Goal: Transaction & Acquisition: Purchase product/service

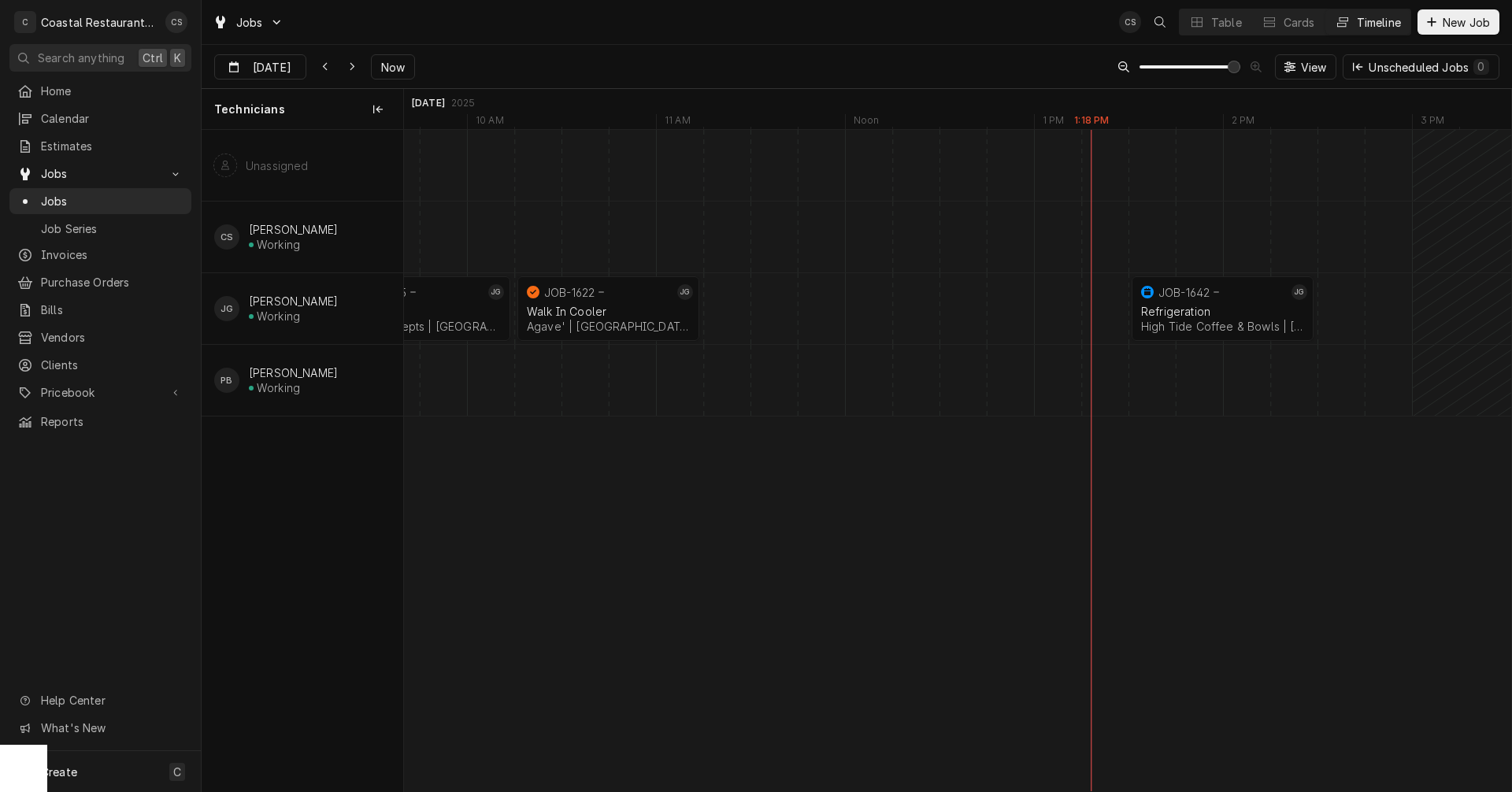
scroll to position [0, 22320]
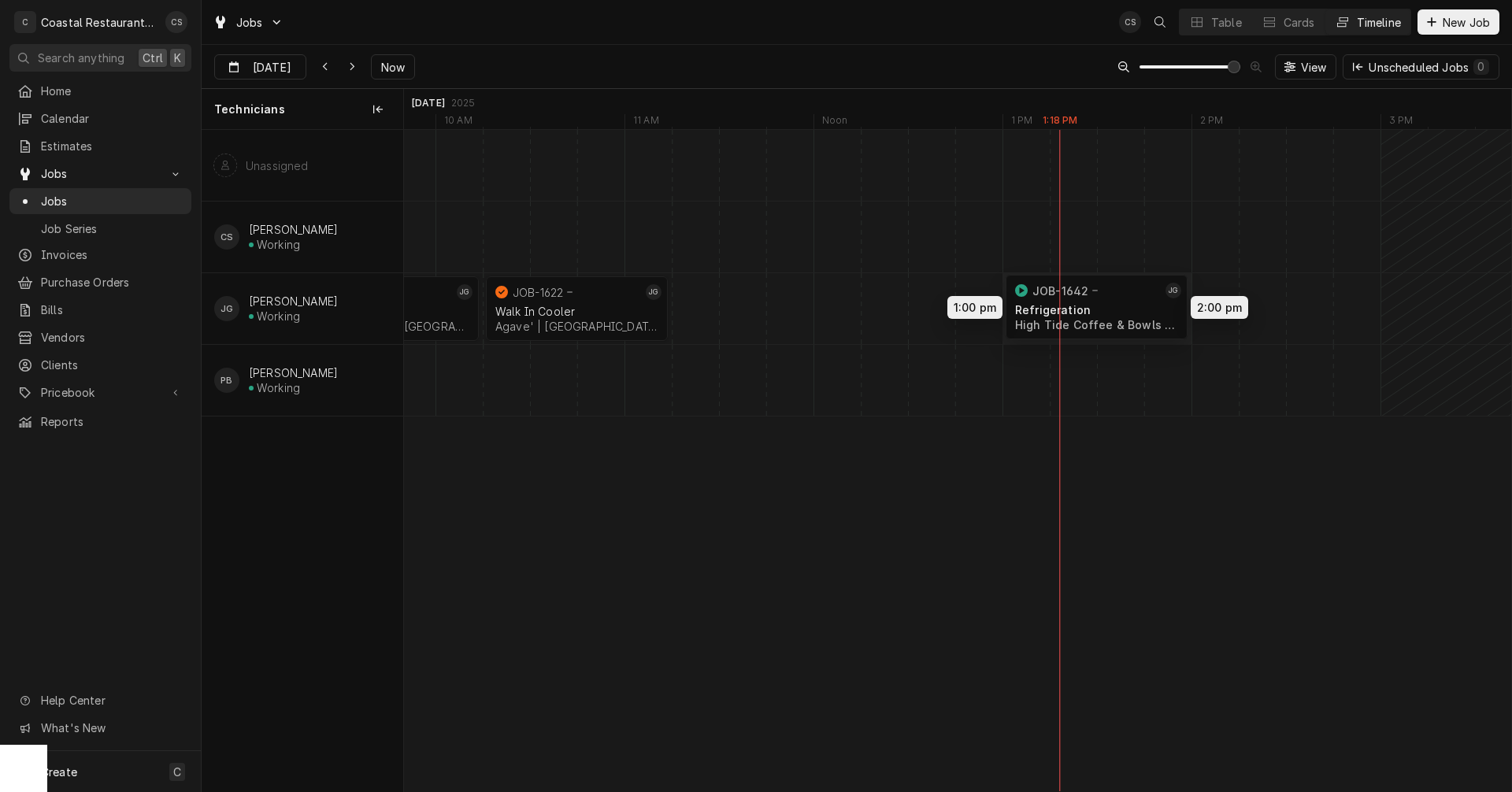
drag, startPoint x: 1204, startPoint y: 304, endPoint x: 1150, endPoint y: 304, distance: 54.0
click at [1126, 302] on div "10:15 AM 11:15 AM JOB-1622 JG Walk In Cooler Agave' | Rehoboth Beach, 19971 1h …" at bounding box center [958, 461] width 1108 height 661
click at [1217, 311] on div "Dynamic Content Wrapper" at bounding box center [861, 308] width 45553 height 71
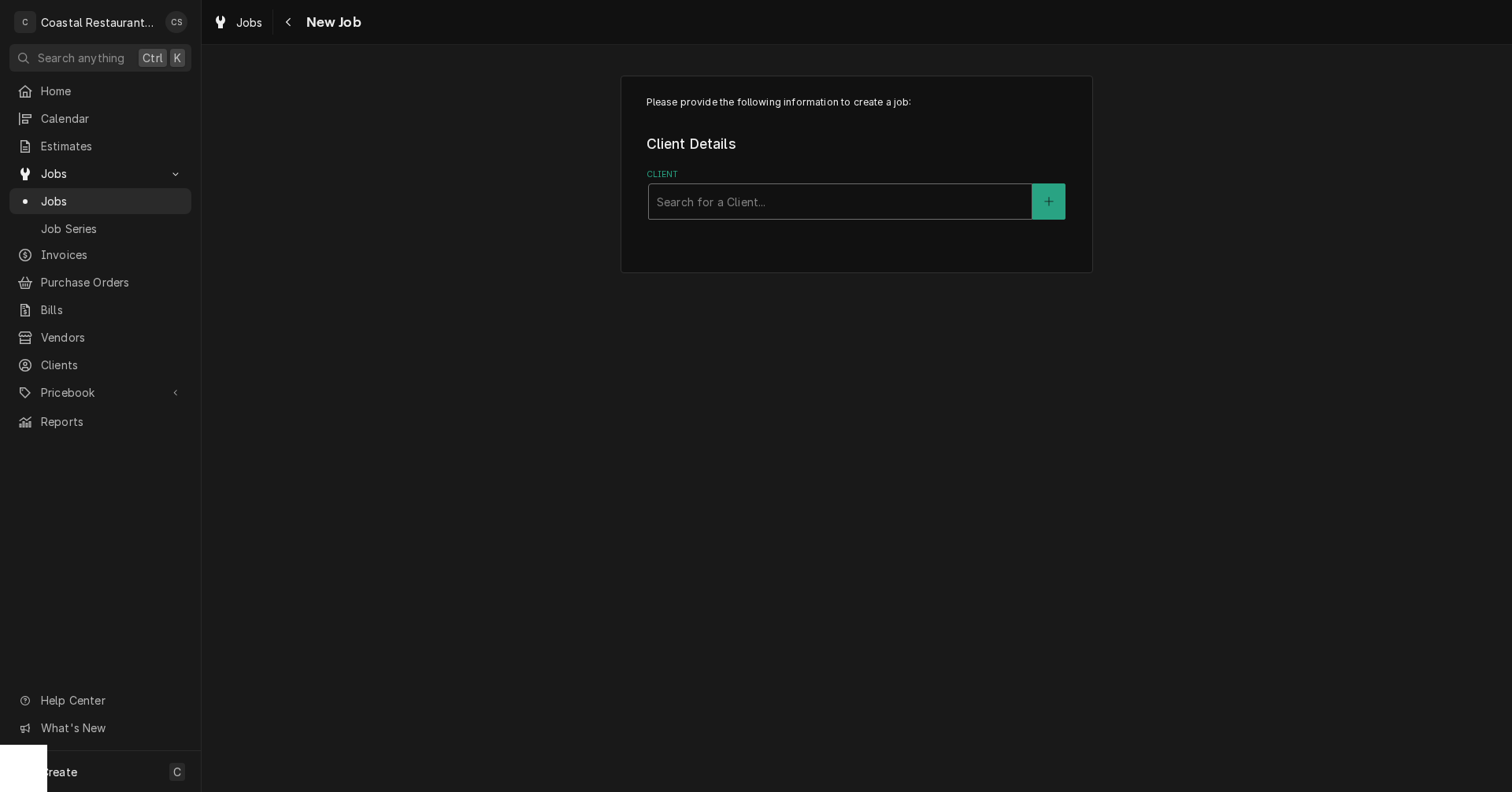
click at [755, 201] on div "Client" at bounding box center [840, 201] width 367 height 28
type input "Milford"
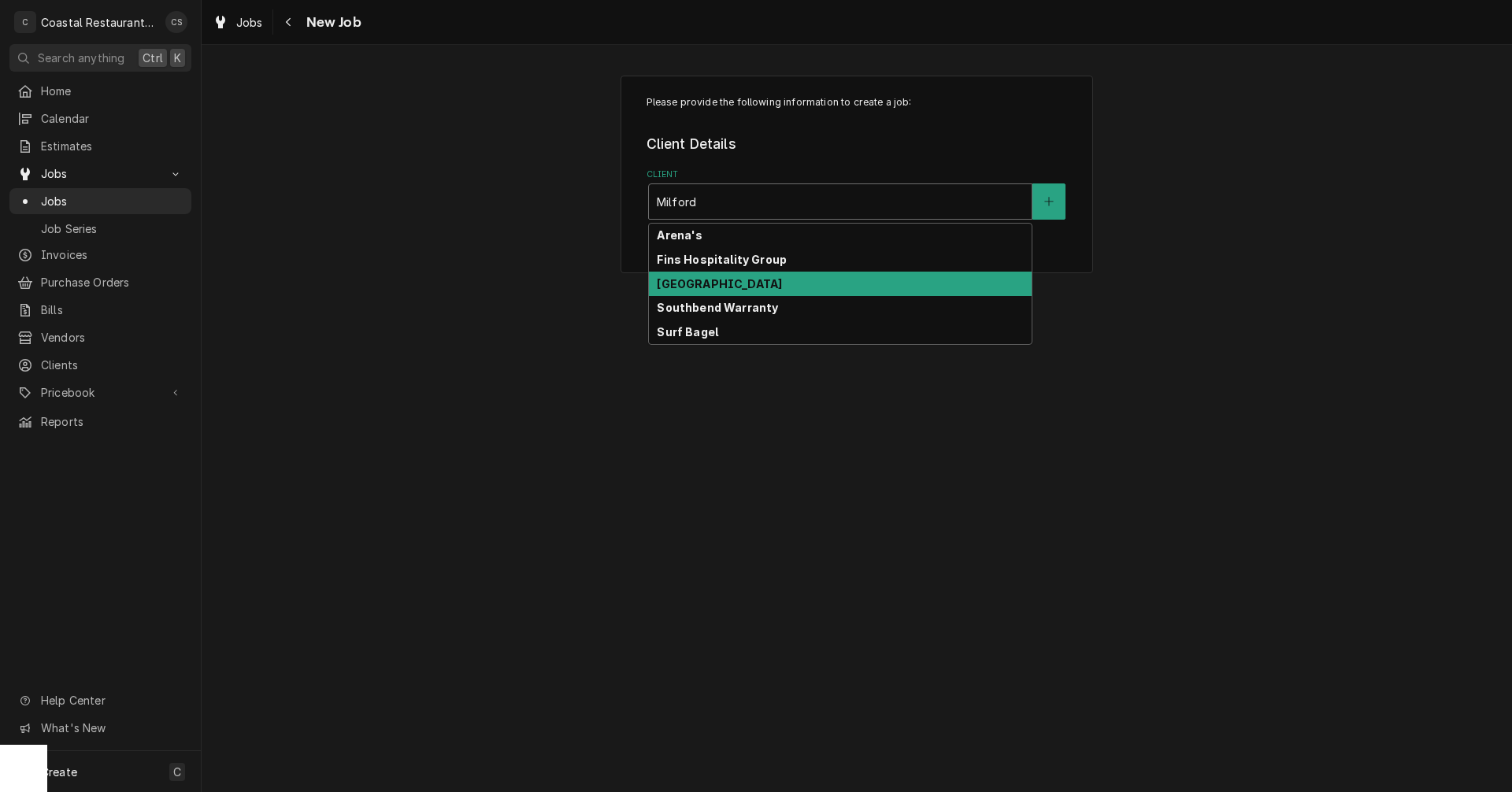
click at [748, 285] on strong "Milford School District" at bounding box center [720, 284] width 125 height 14
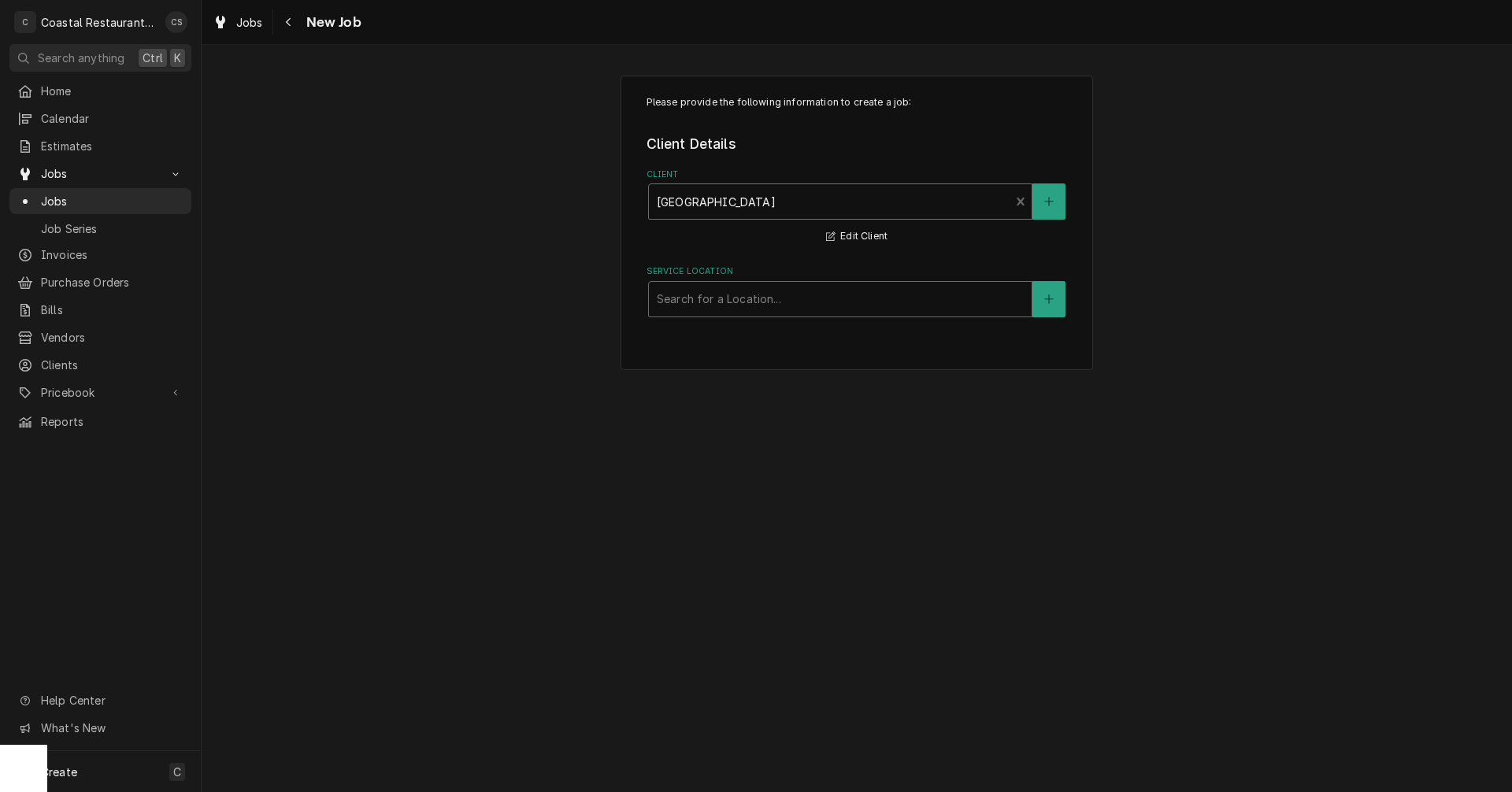
click at [736, 302] on div "Service Location" at bounding box center [840, 298] width 367 height 28
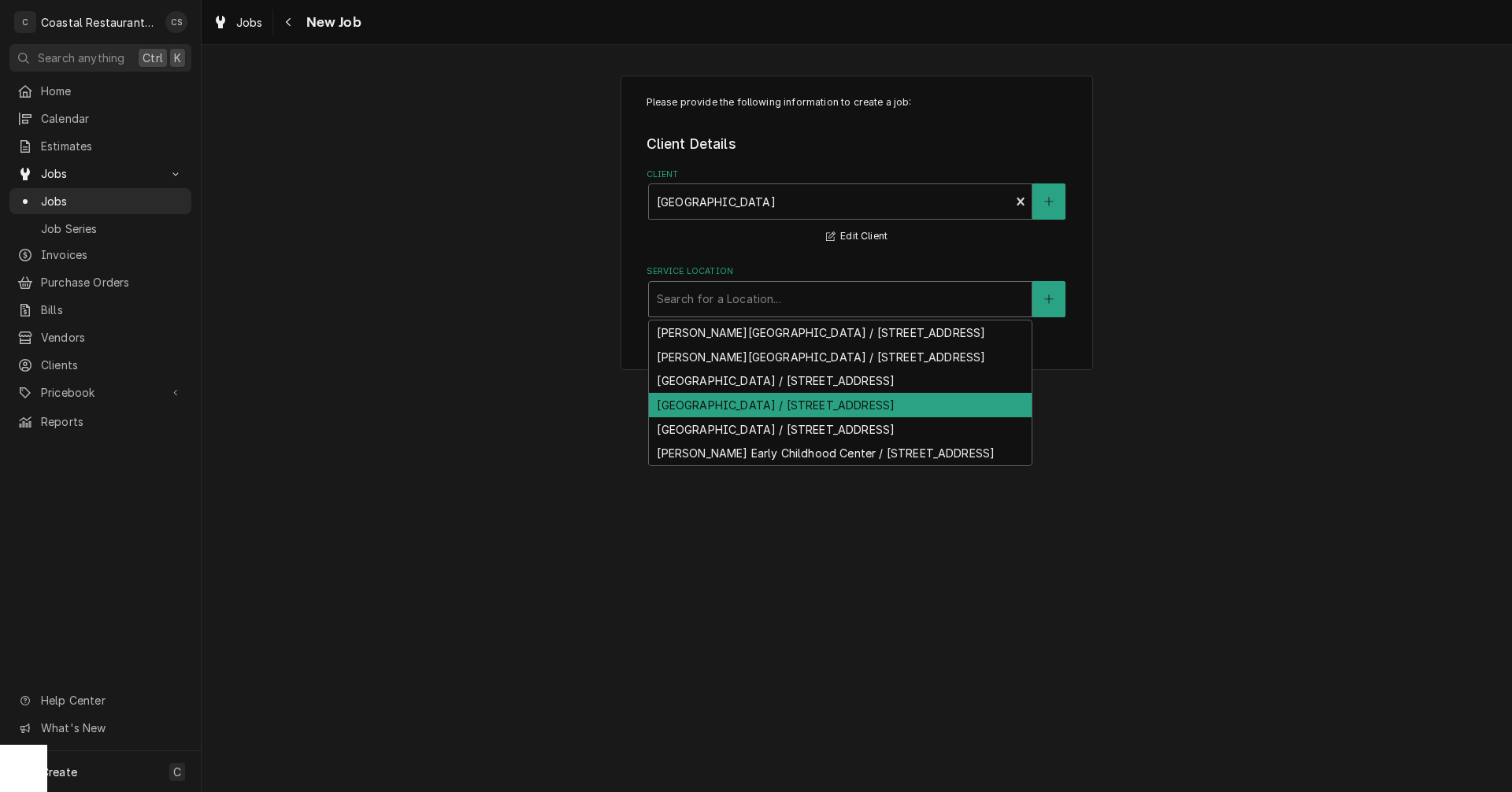
click at [739, 417] on div "Milford High School / 1019 N Walnut St, Milford, DE 19963" at bounding box center [840, 404] width 383 height 24
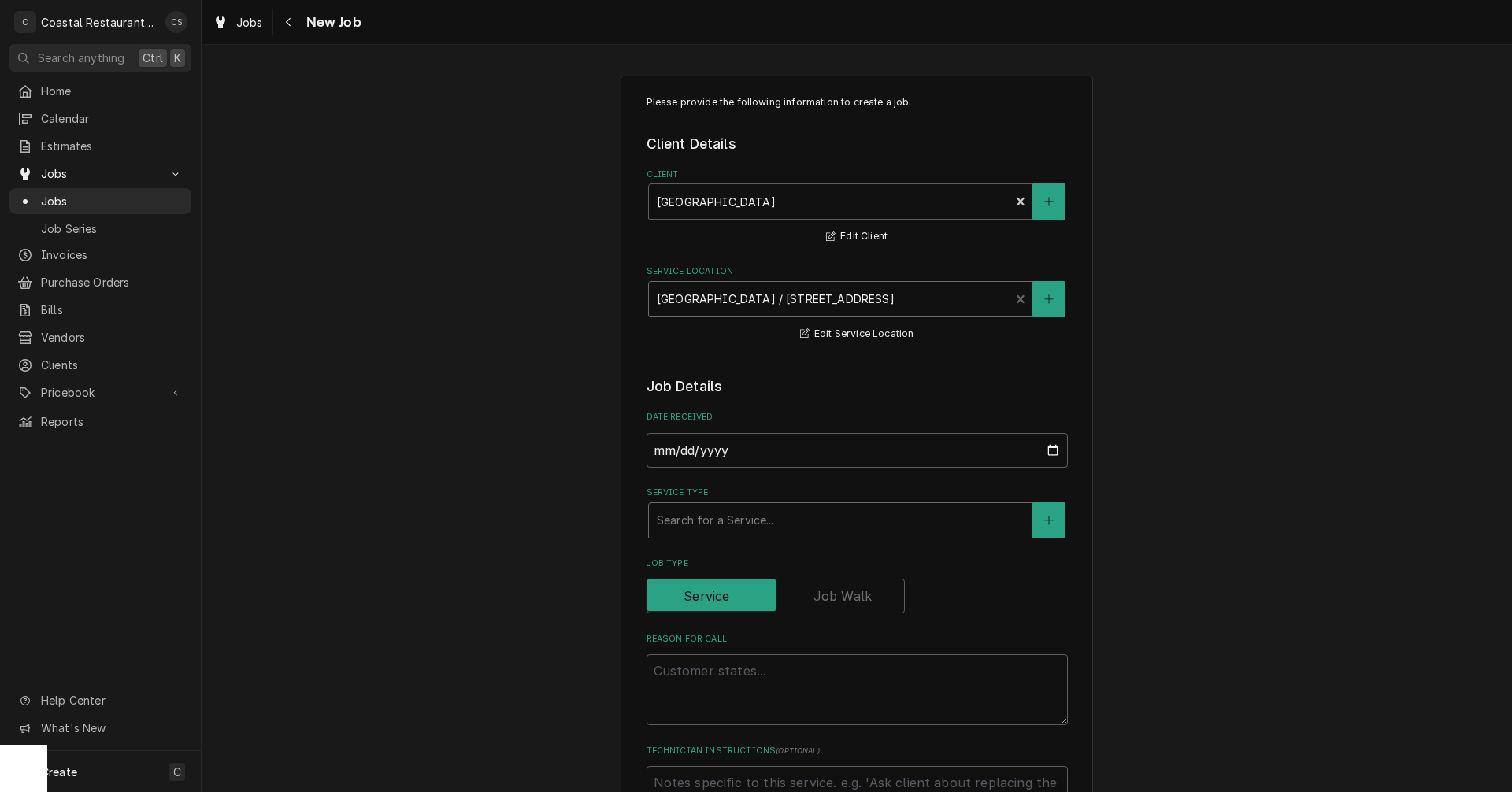
click at [701, 516] on div "Service Type" at bounding box center [840, 520] width 367 height 28
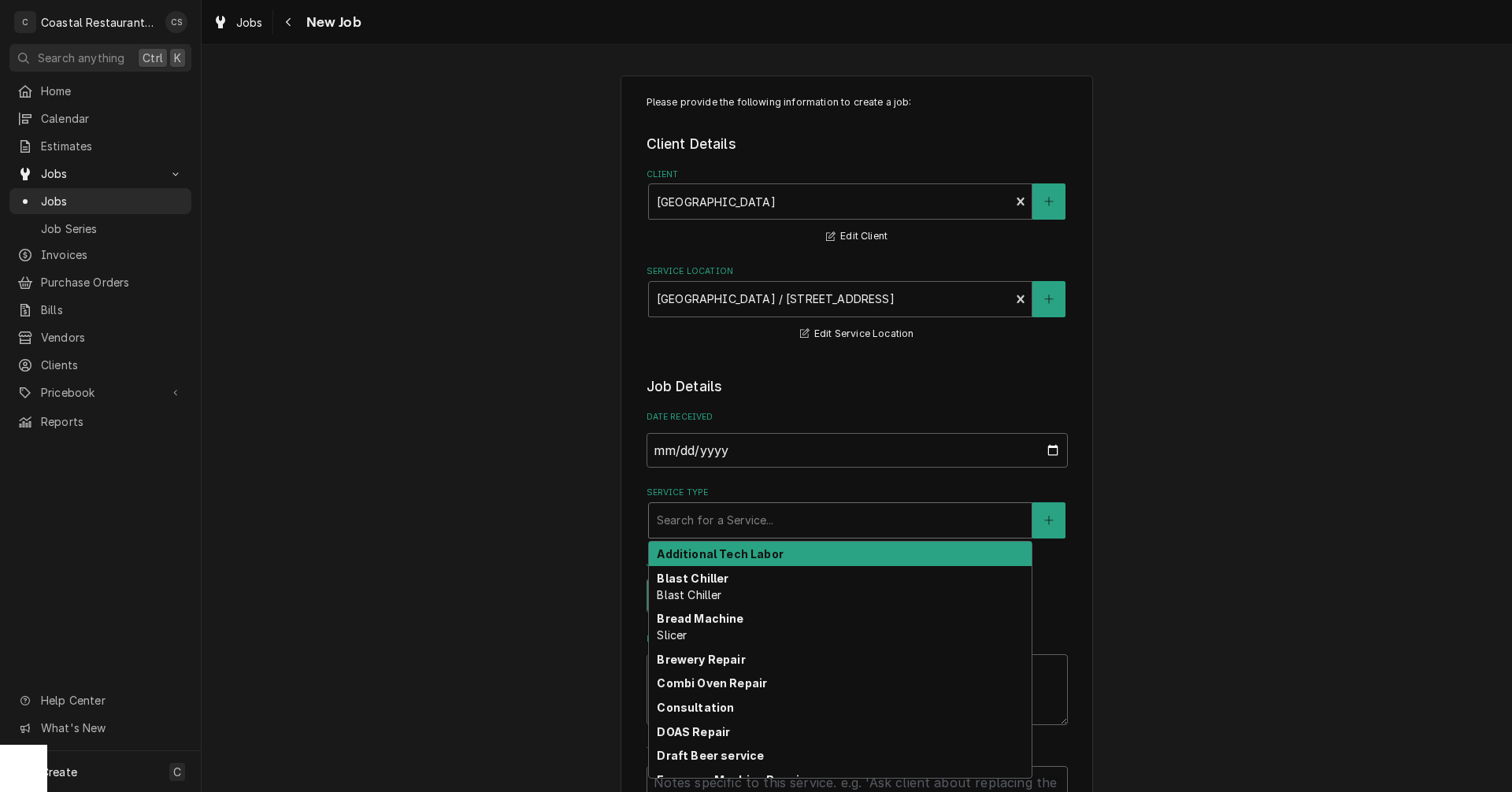
type textarea "x"
type input "W"
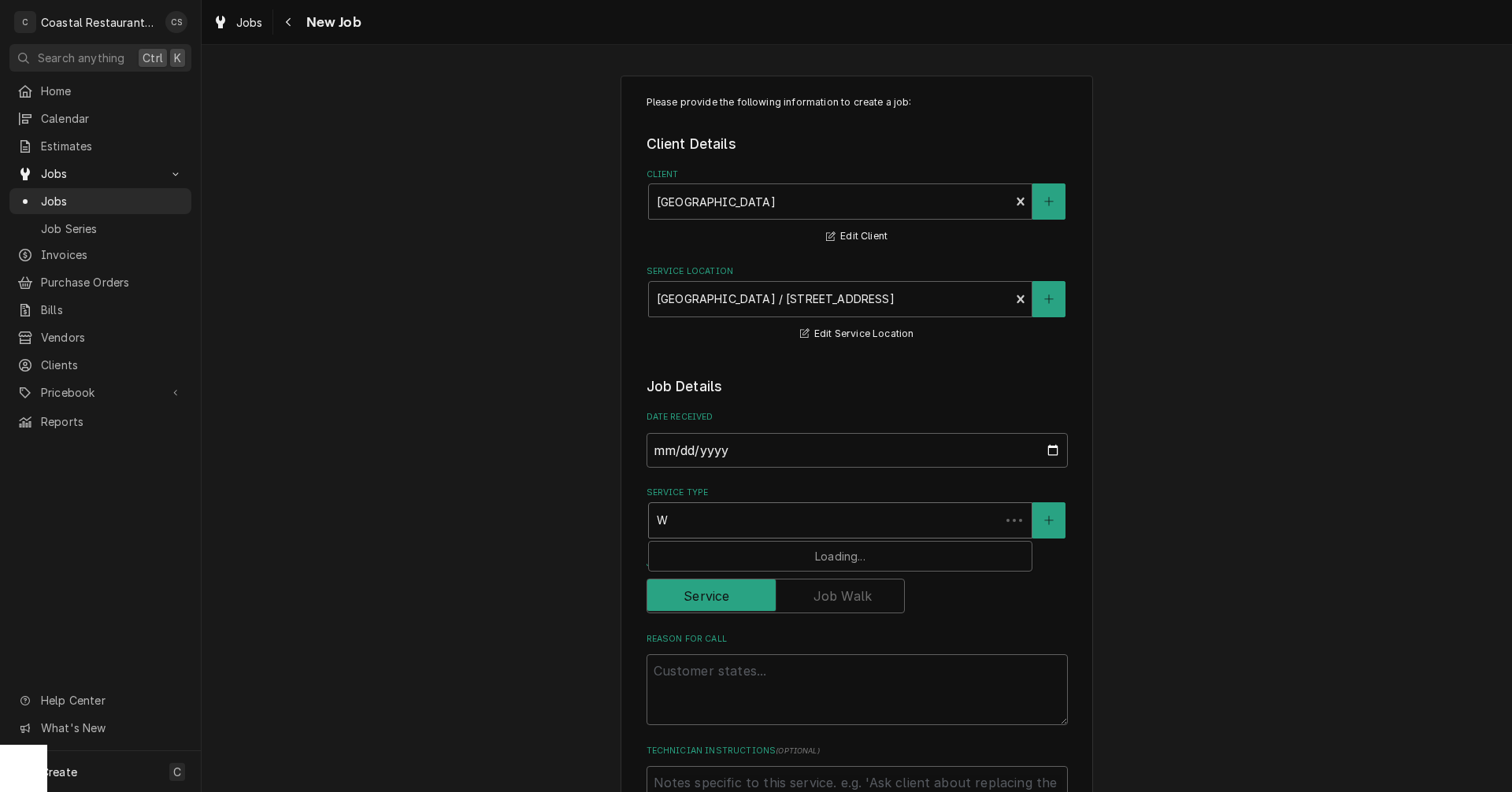
type textarea "x"
type input "Wa"
type textarea "x"
type input "Wal"
type textarea "x"
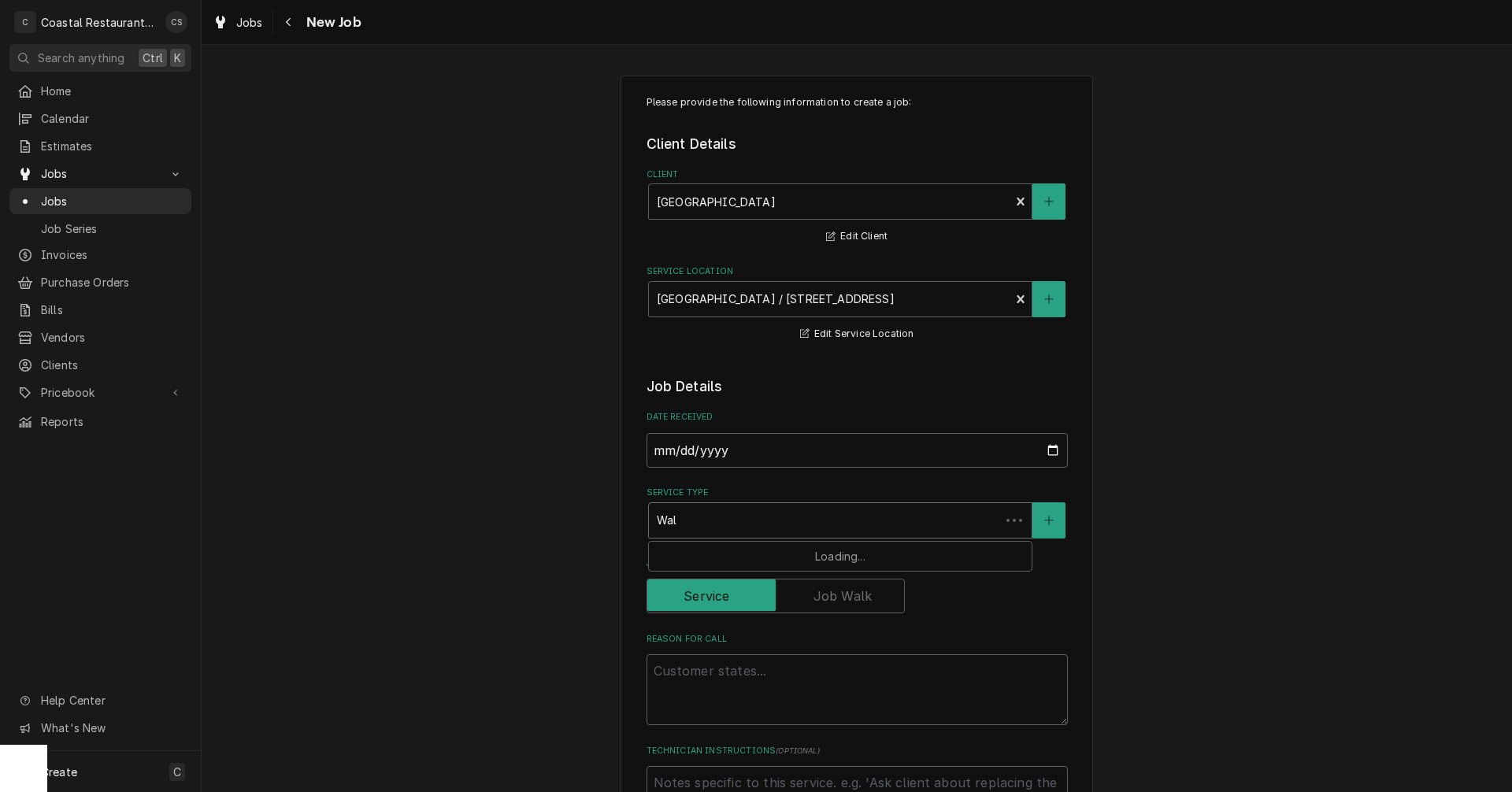
type input "Walk"
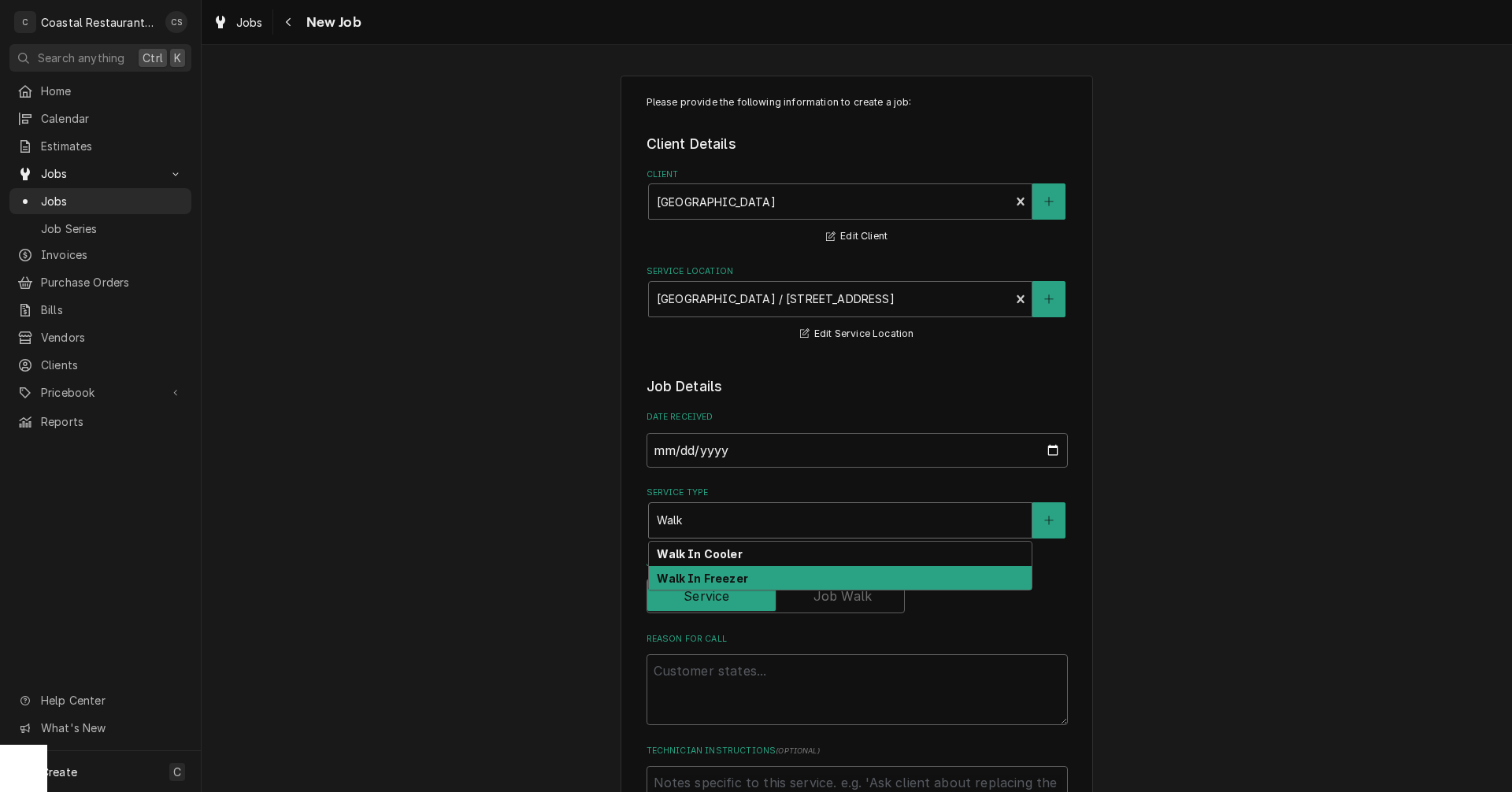
click at [698, 580] on strong "Walk In Freezer" at bounding box center [702, 578] width 90 height 14
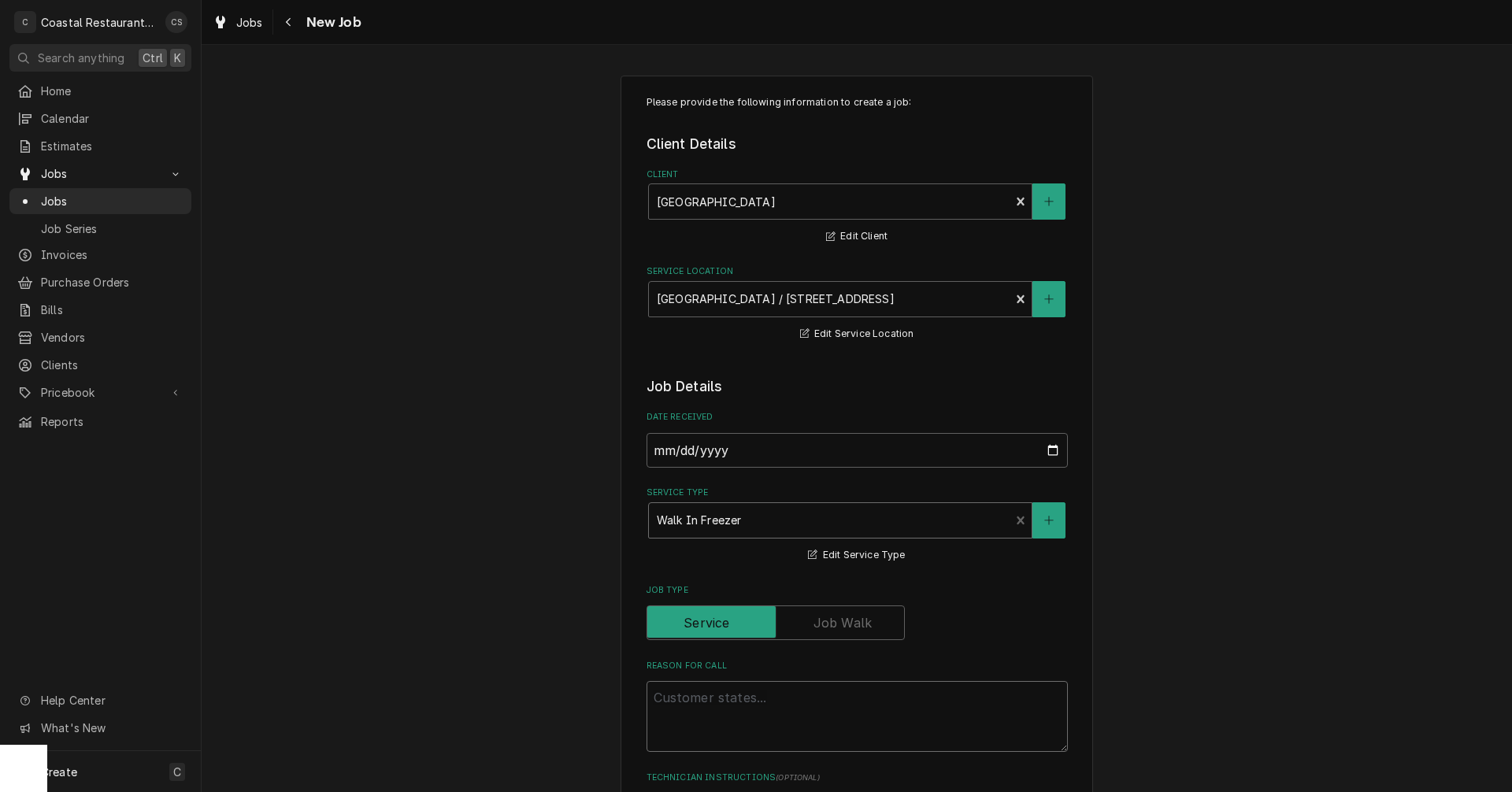
click at [688, 703] on textarea "Reason For Call" at bounding box center [857, 716] width 421 height 71
type textarea "x"
type textarea "F"
type textarea "x"
type textarea "Fr"
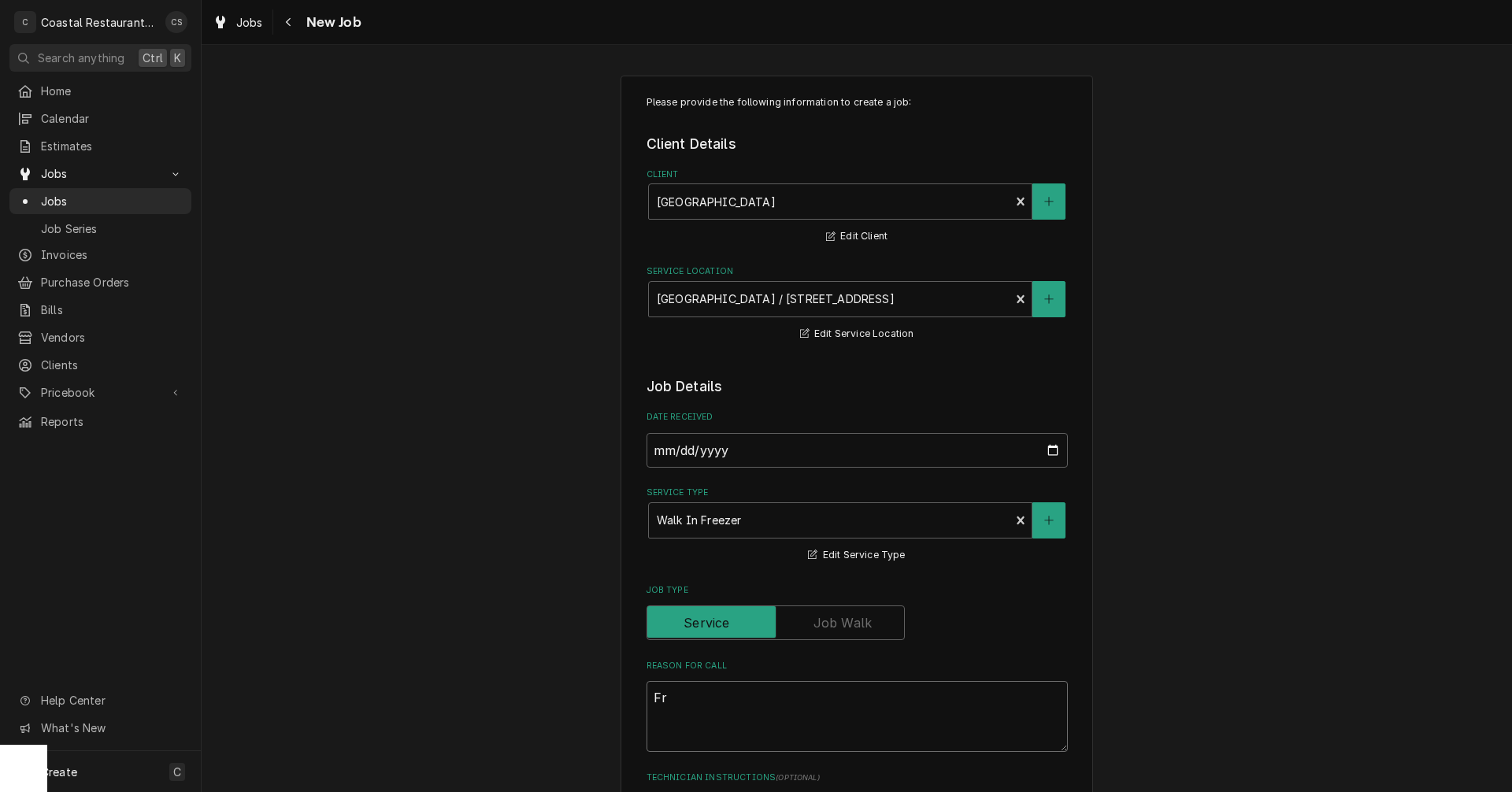
type textarea "x"
type textarea "Fre"
type textarea "x"
type textarea "Free"
type textarea "x"
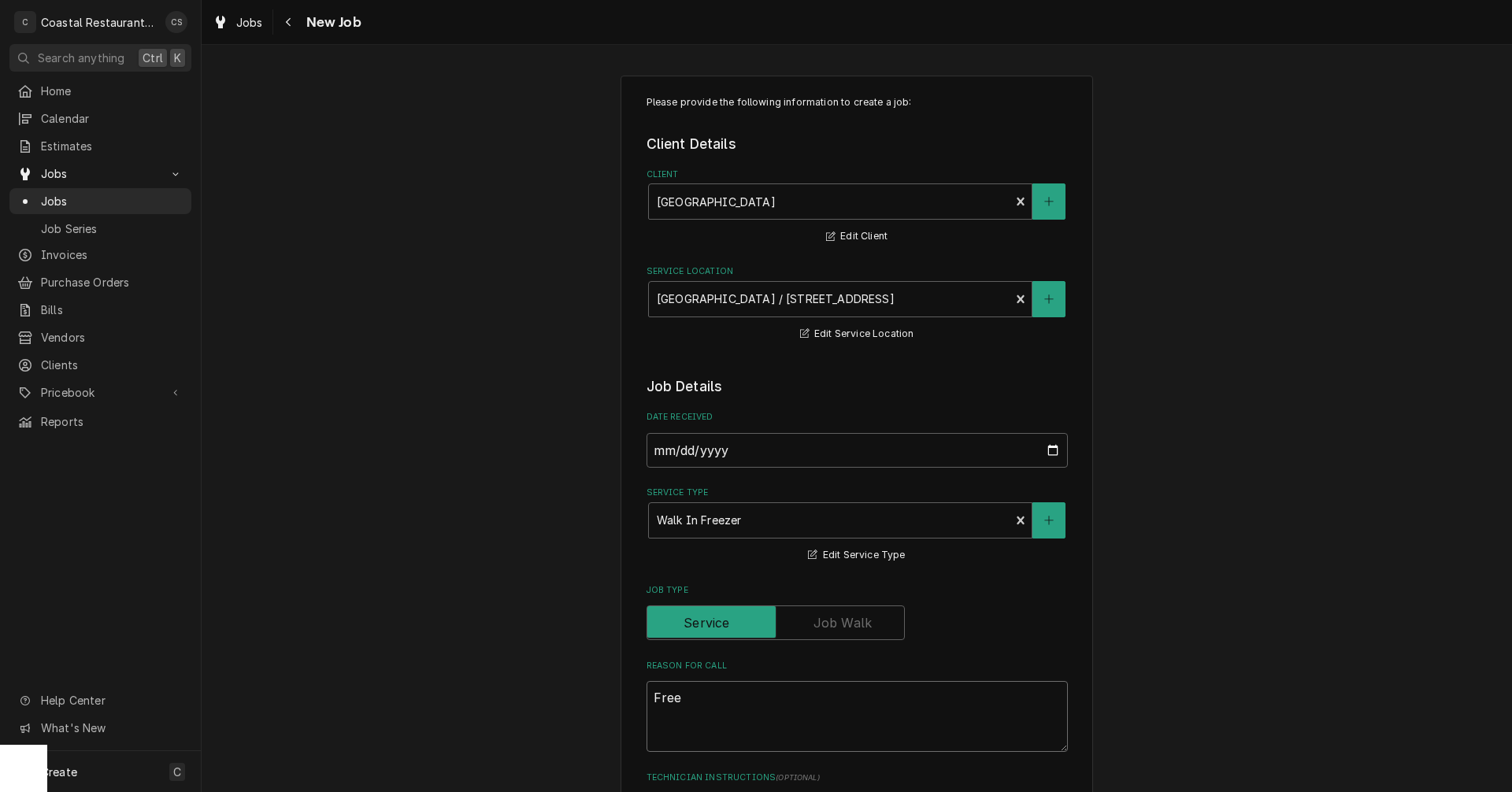
type textarea "Freez"
type textarea "x"
type textarea "Freeze"
type textarea "x"
type textarea "Freezer"
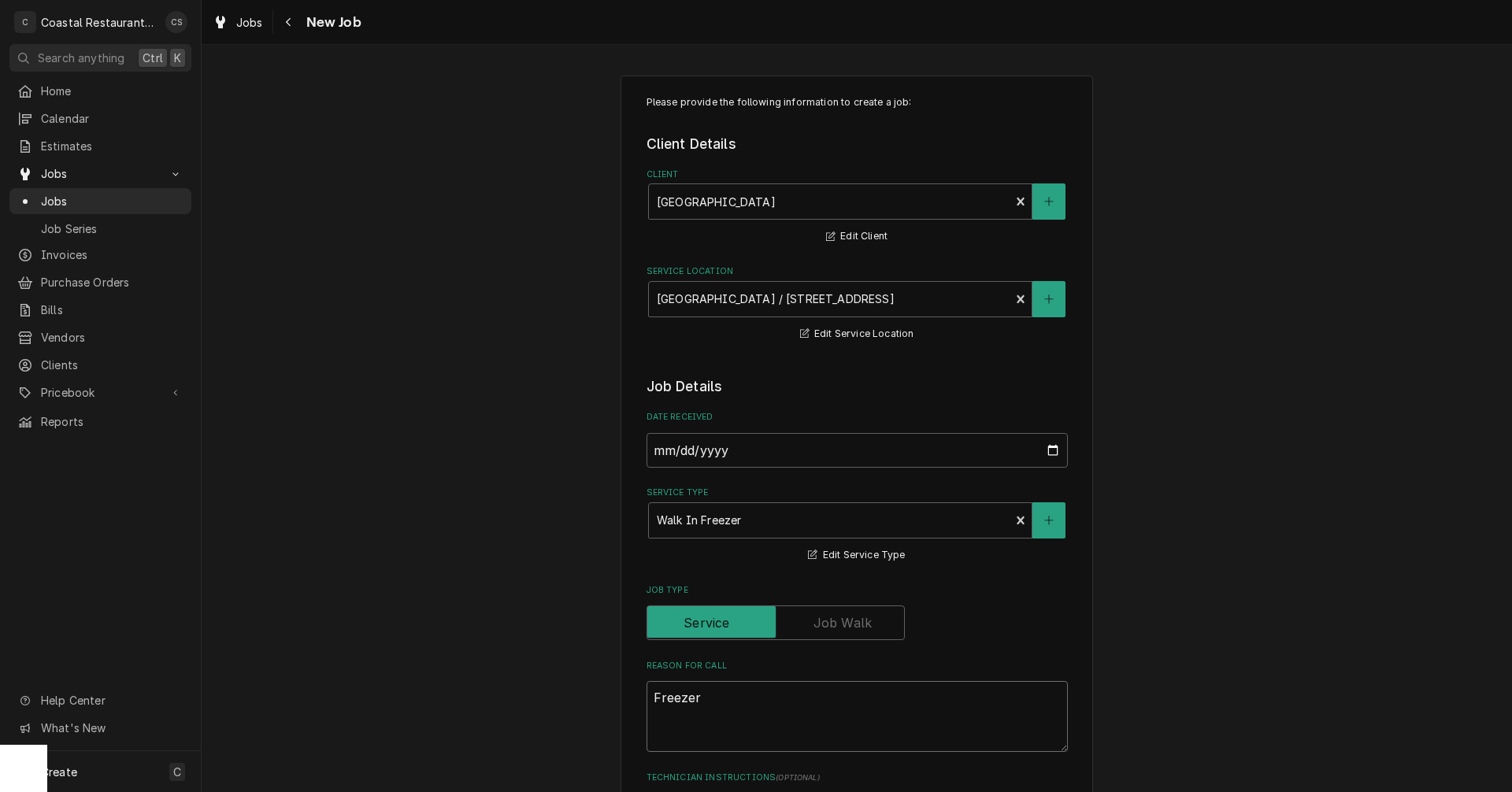
type textarea "x"
type textarea "Freezer"
type textarea "x"
type textarea "Freezer i"
type textarea "x"
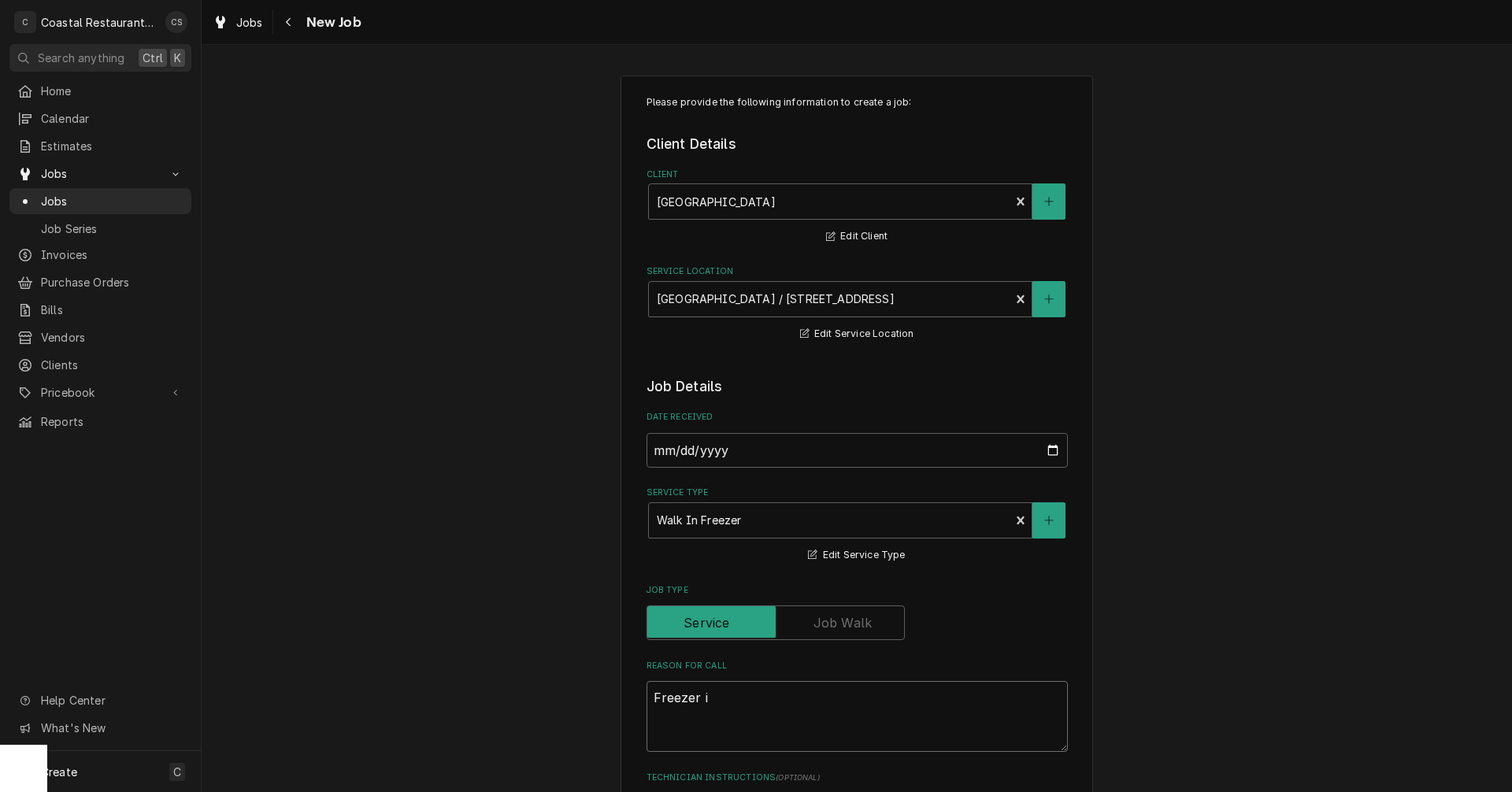
type textarea "Freezer in"
type textarea "x"
type textarea "Freezer ins"
type textarea "x"
type textarea "Freezer insi"
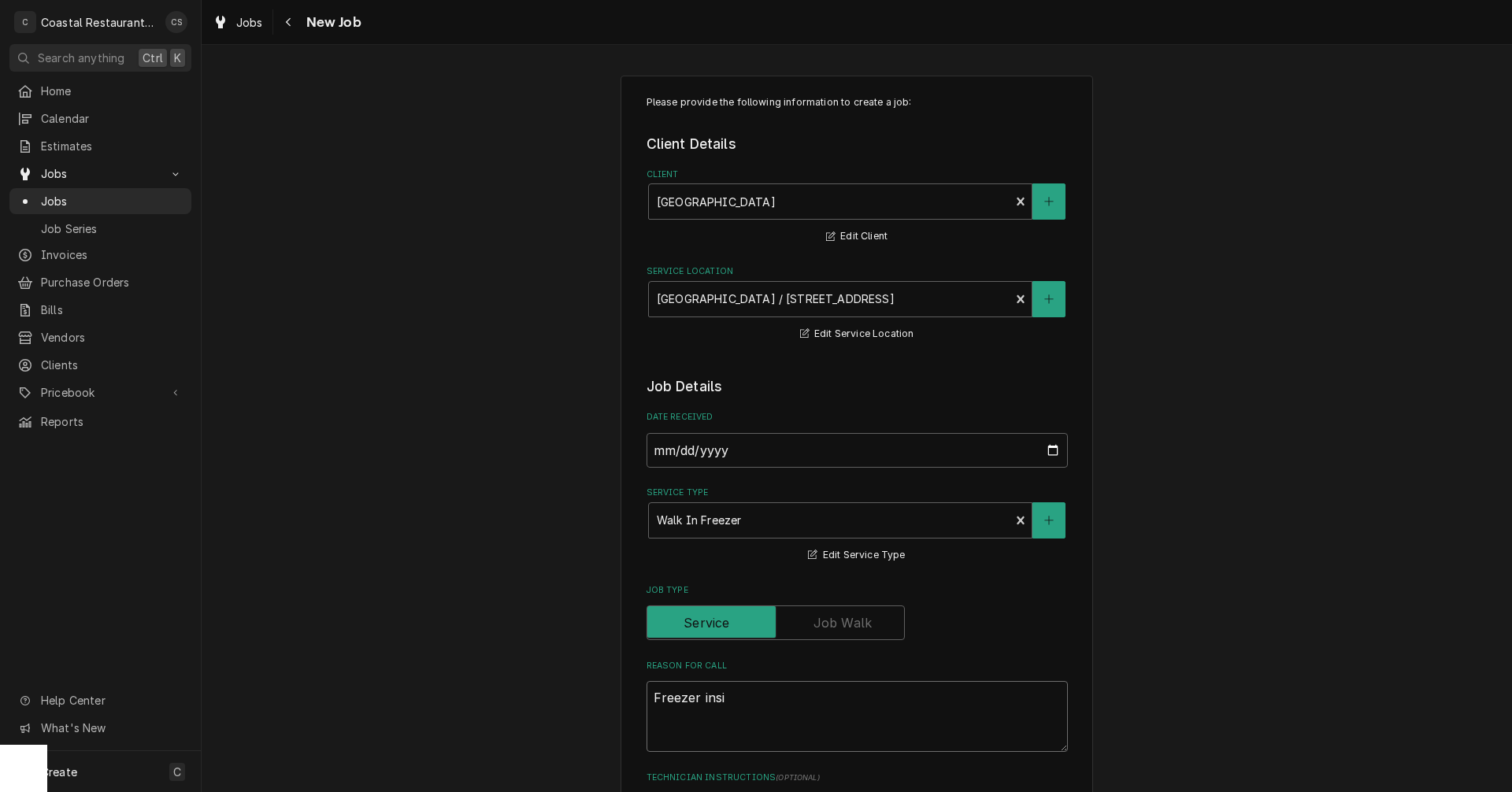
type textarea "x"
type textarea "Freezer insid"
type textarea "x"
type textarea "Freezer inside"
type textarea "x"
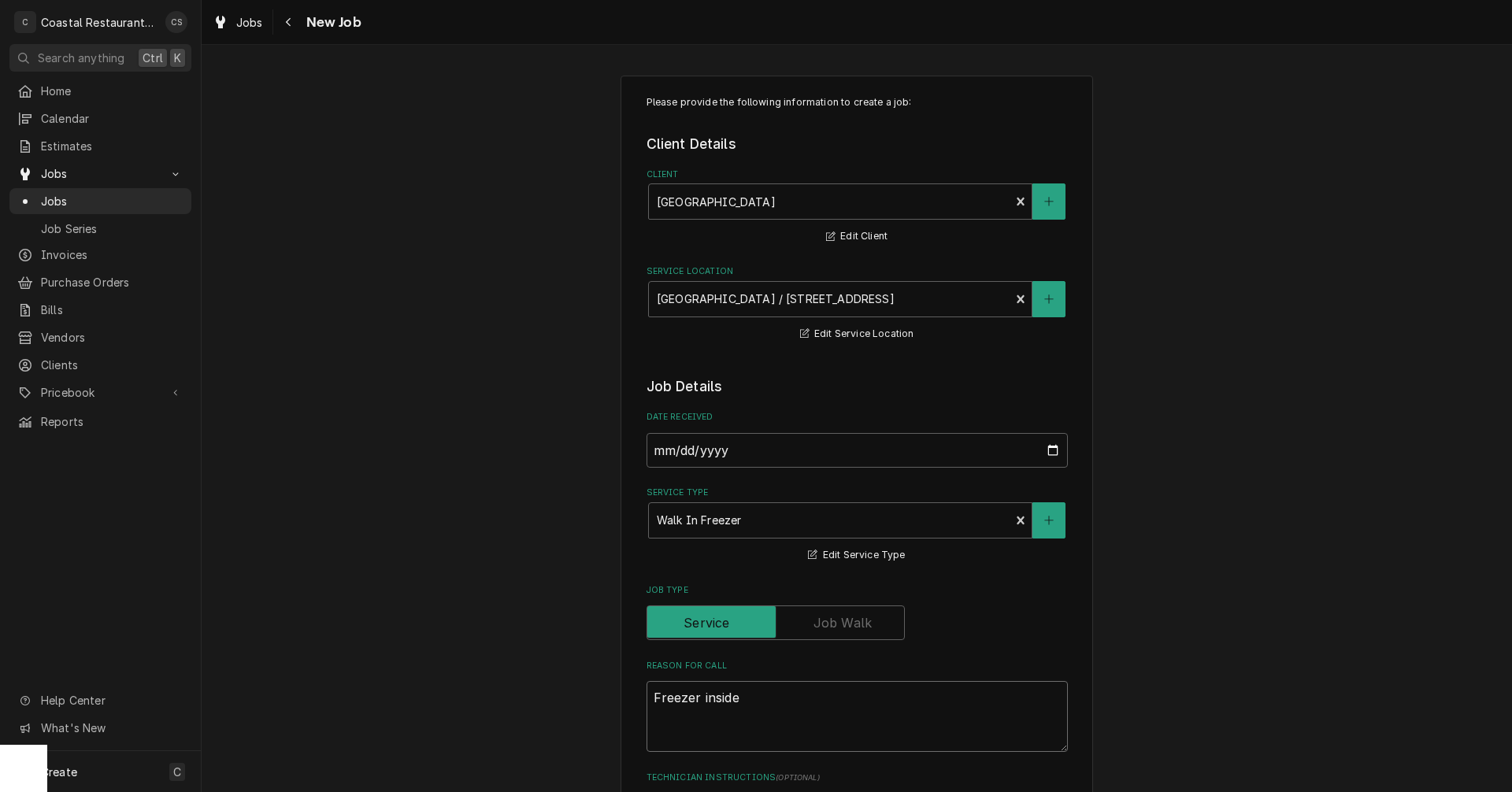
type textarea "Freezer inside"
type textarea "x"
type textarea "Freezer inside f"
type textarea "x"
type textarea "Freezer inside fa"
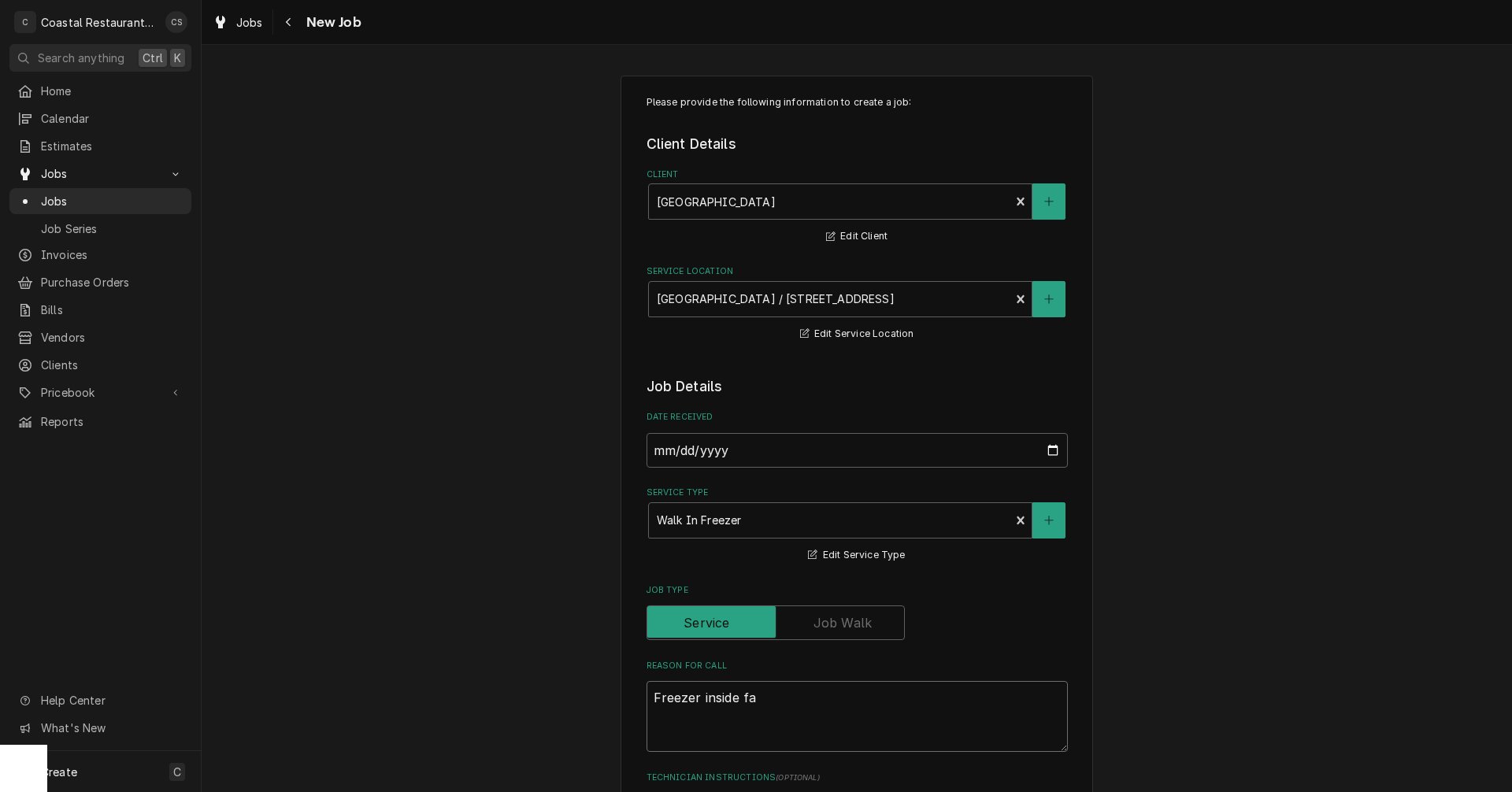
type textarea "x"
type textarea "Freezer inside fan"
type textarea "x"
type textarea "Freezer inside fans"
type textarea "x"
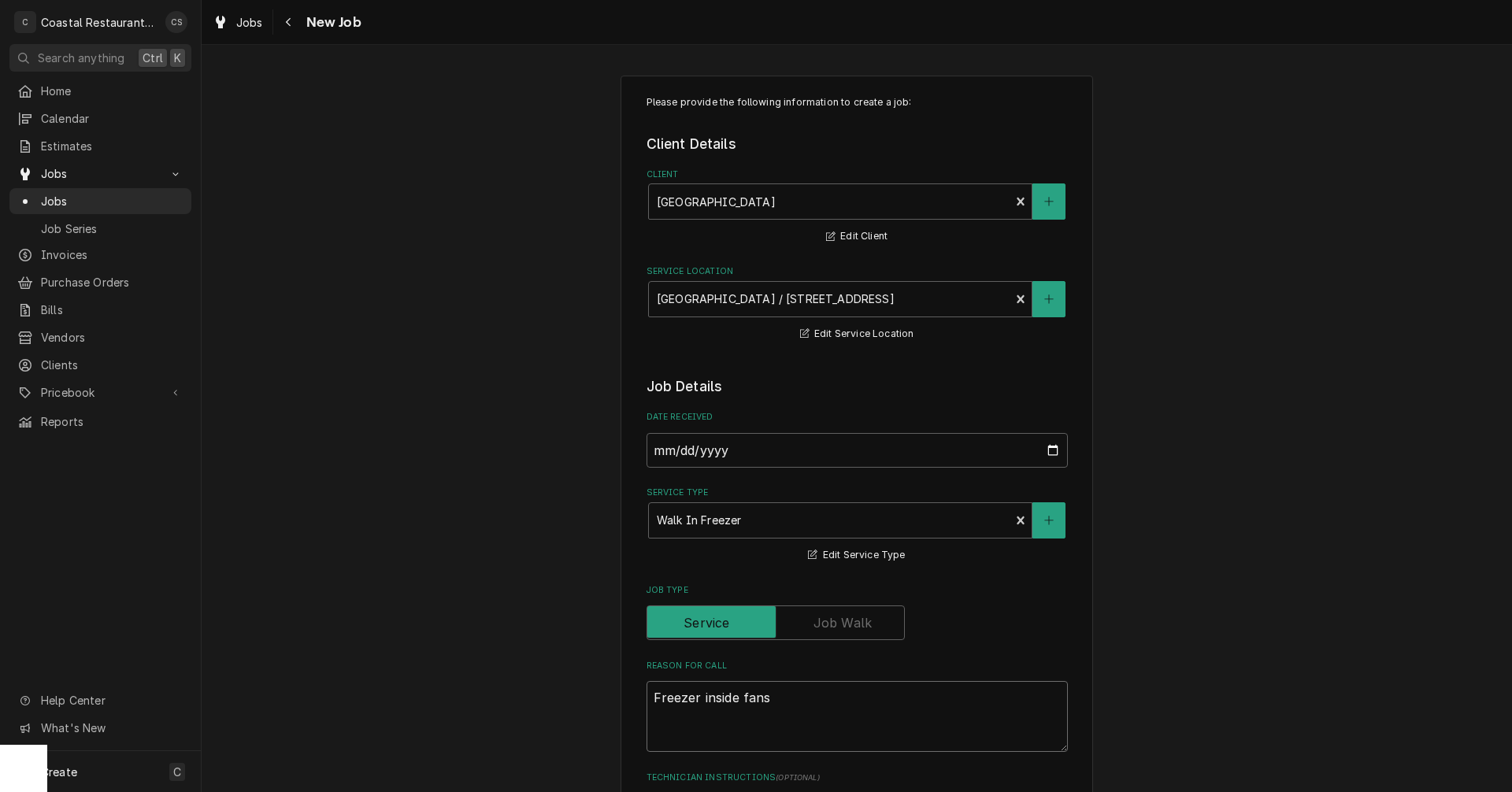
type textarea "Freezer inside fans"
type textarea "x"
type textarea "Freezer inside fans n"
type textarea "x"
type textarea "Freezer inside fans no"
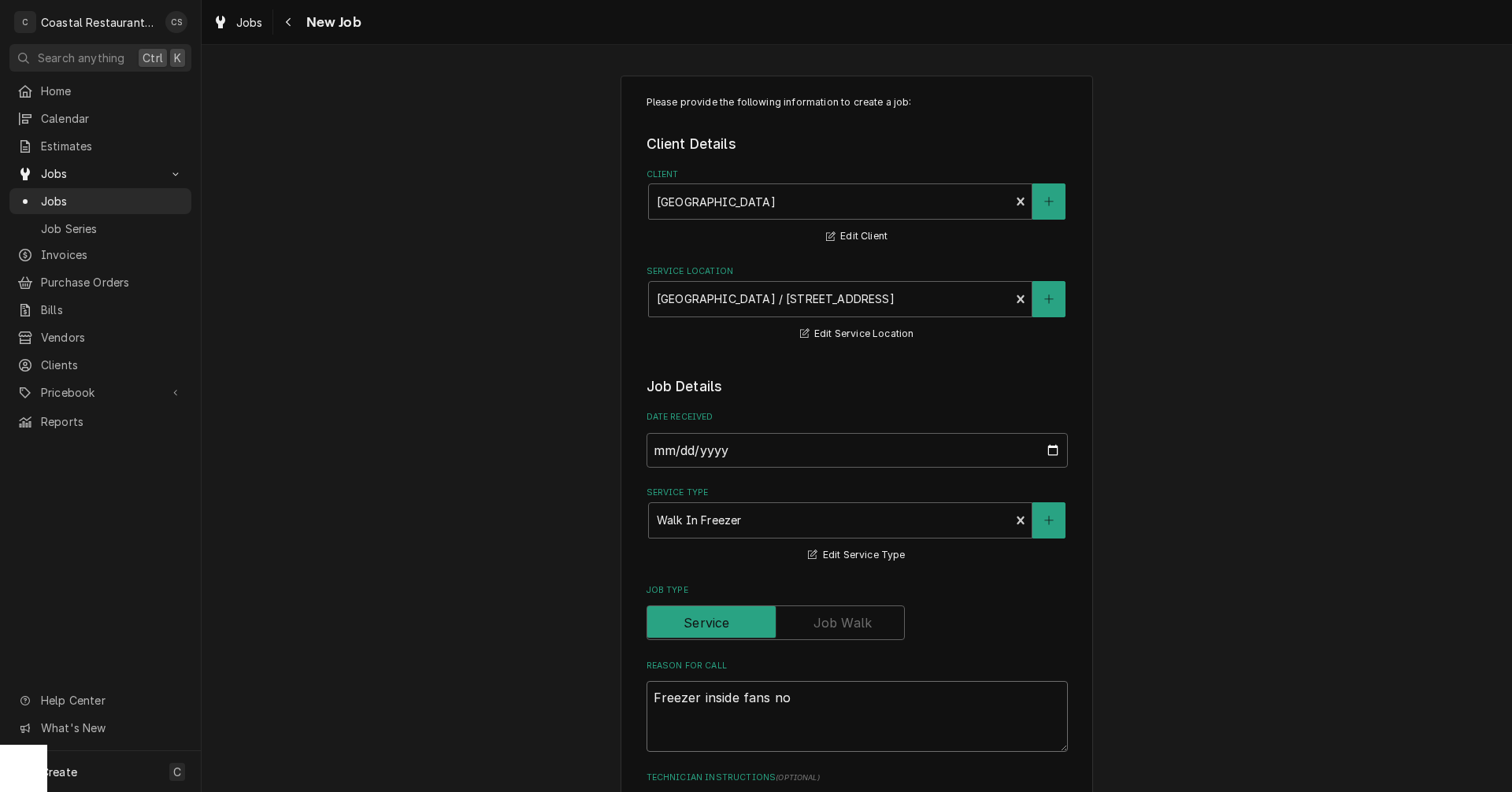
type textarea "x"
type textarea "Freezer inside fans not"
type textarea "x"
type textarea "Freezer inside fans not"
type textarea "x"
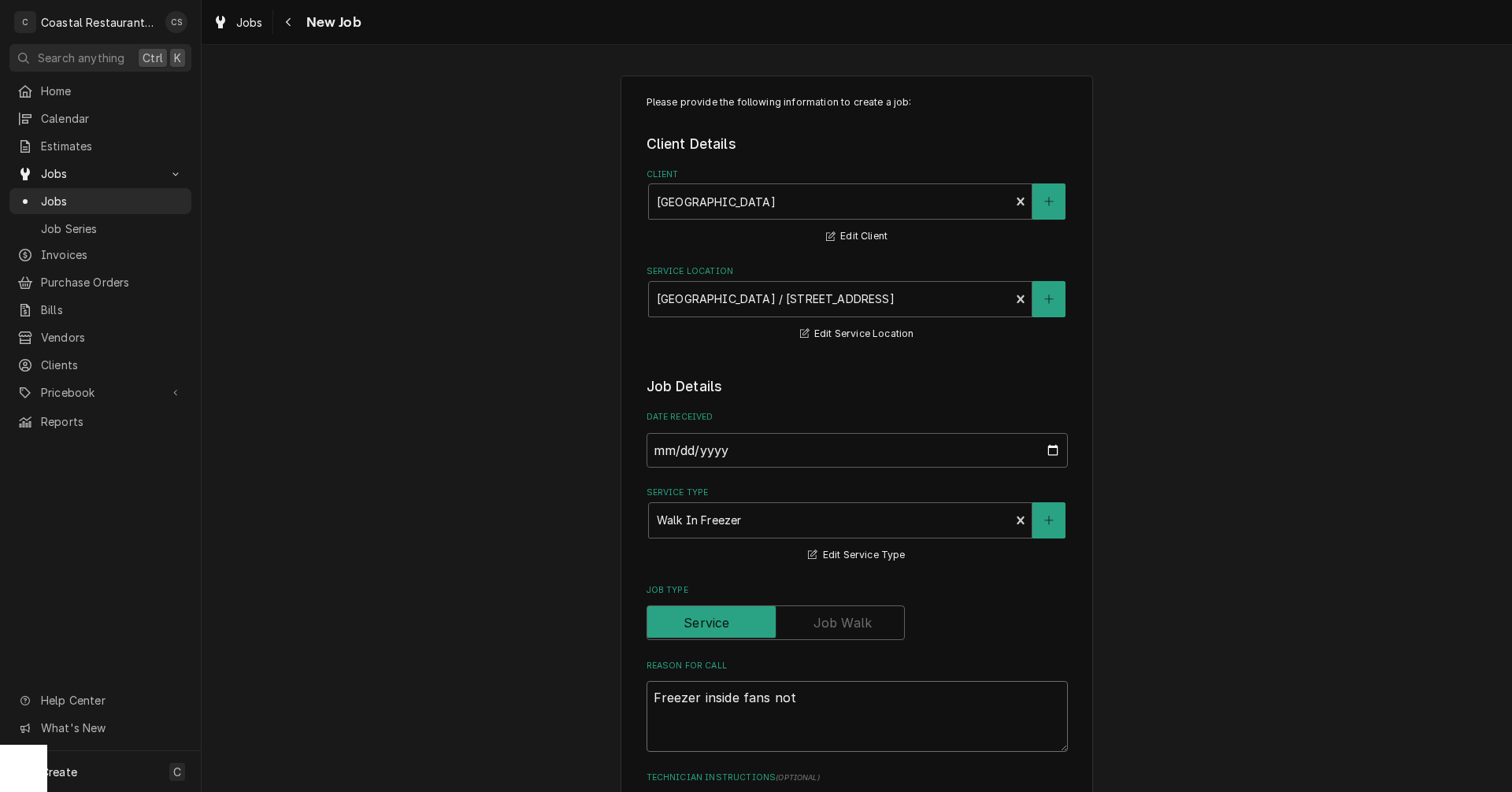
type textarea "Freezer inside fans not r"
type textarea "x"
type textarea "Freezer inside fans not ru"
type textarea "x"
type textarea "Freezer inside fans not run"
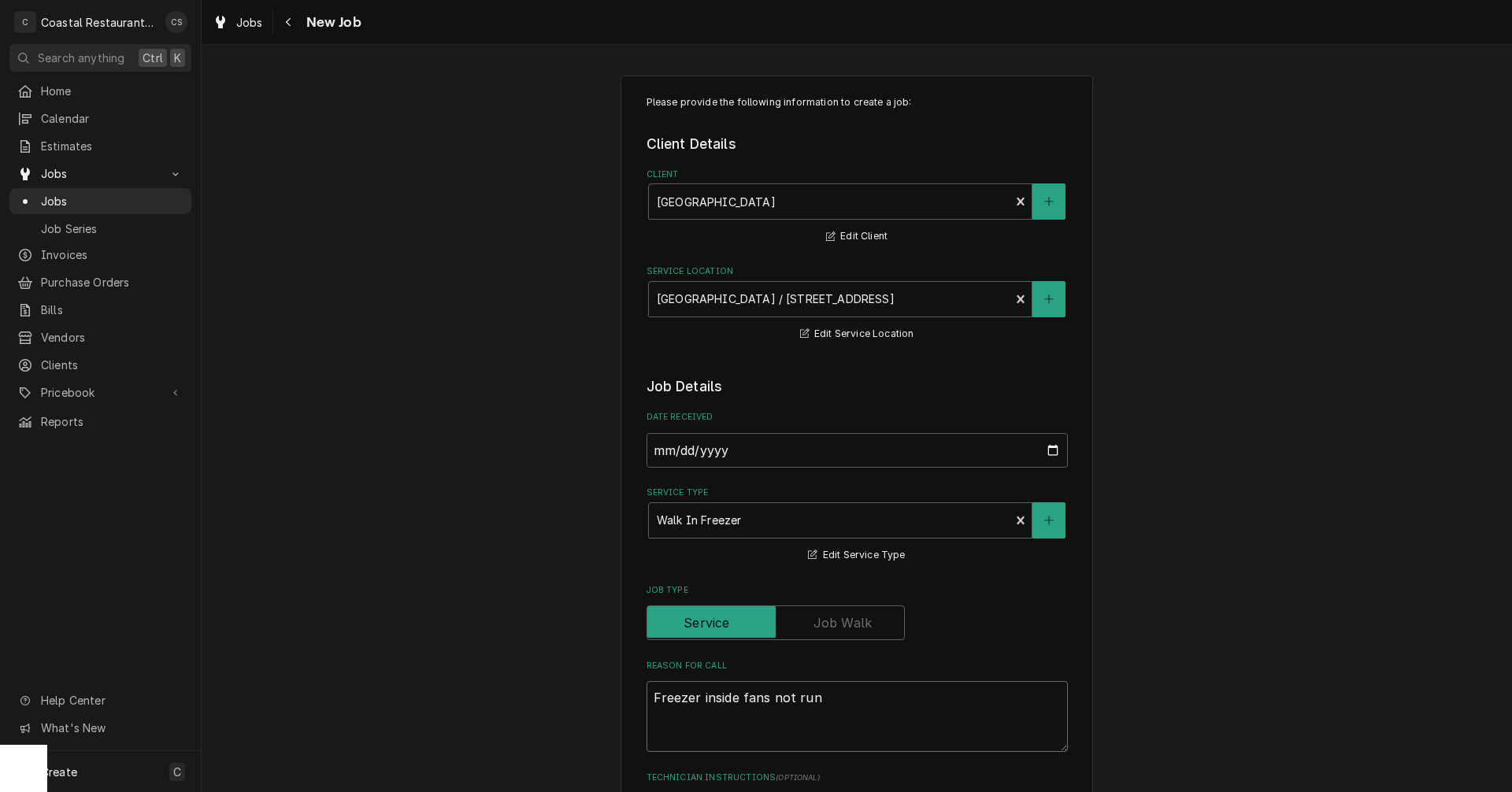
type textarea "x"
type textarea "Freezer inside fans not runn"
type textarea "x"
type textarea "Freezer inside fans not runni"
type textarea "x"
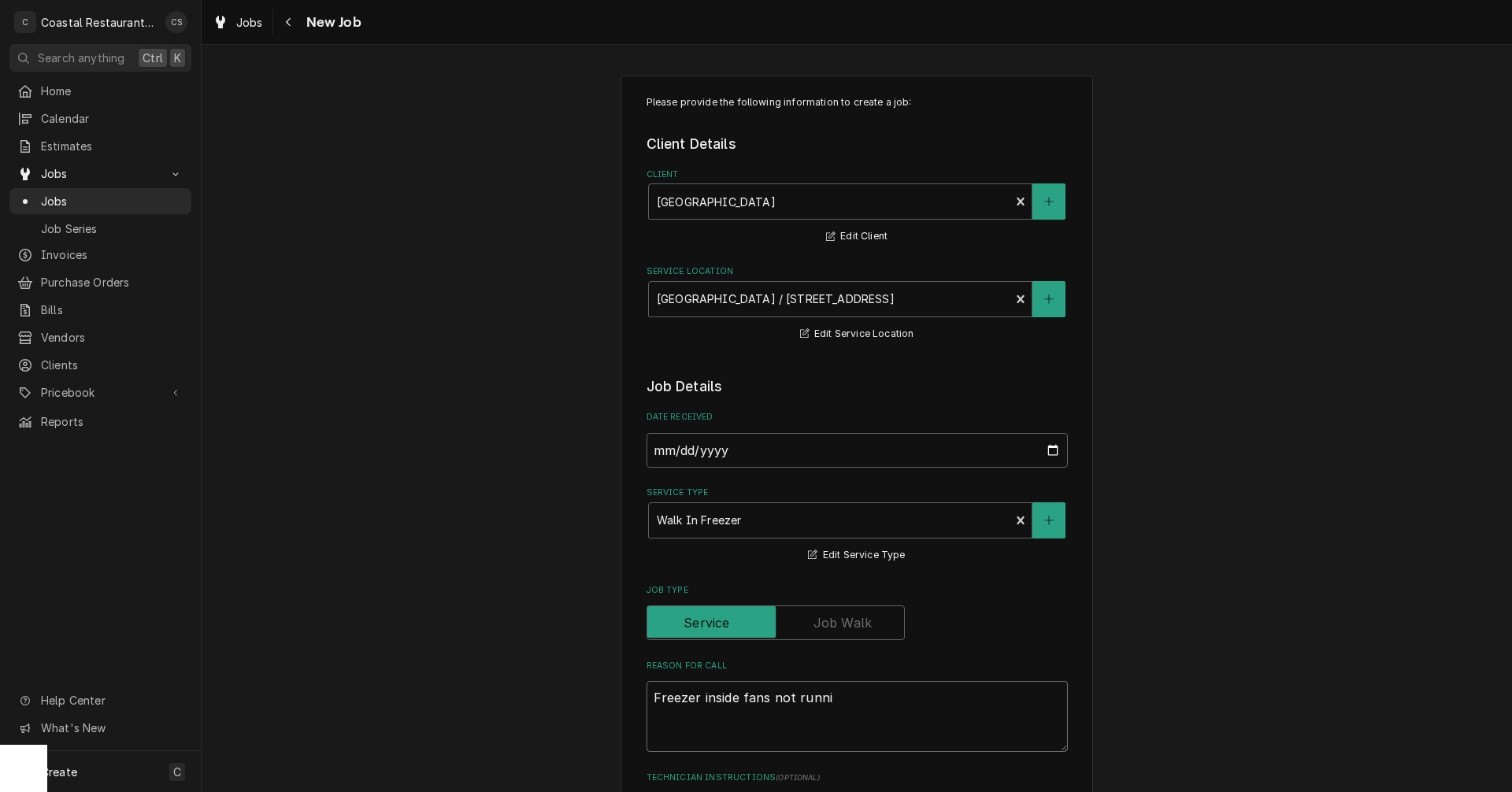
type textarea "Freezer inside fans not runnin"
type textarea "x"
type textarea "Freezer inside fans not running"
type textarea "x"
type textarea "Freezer inside fans not running."
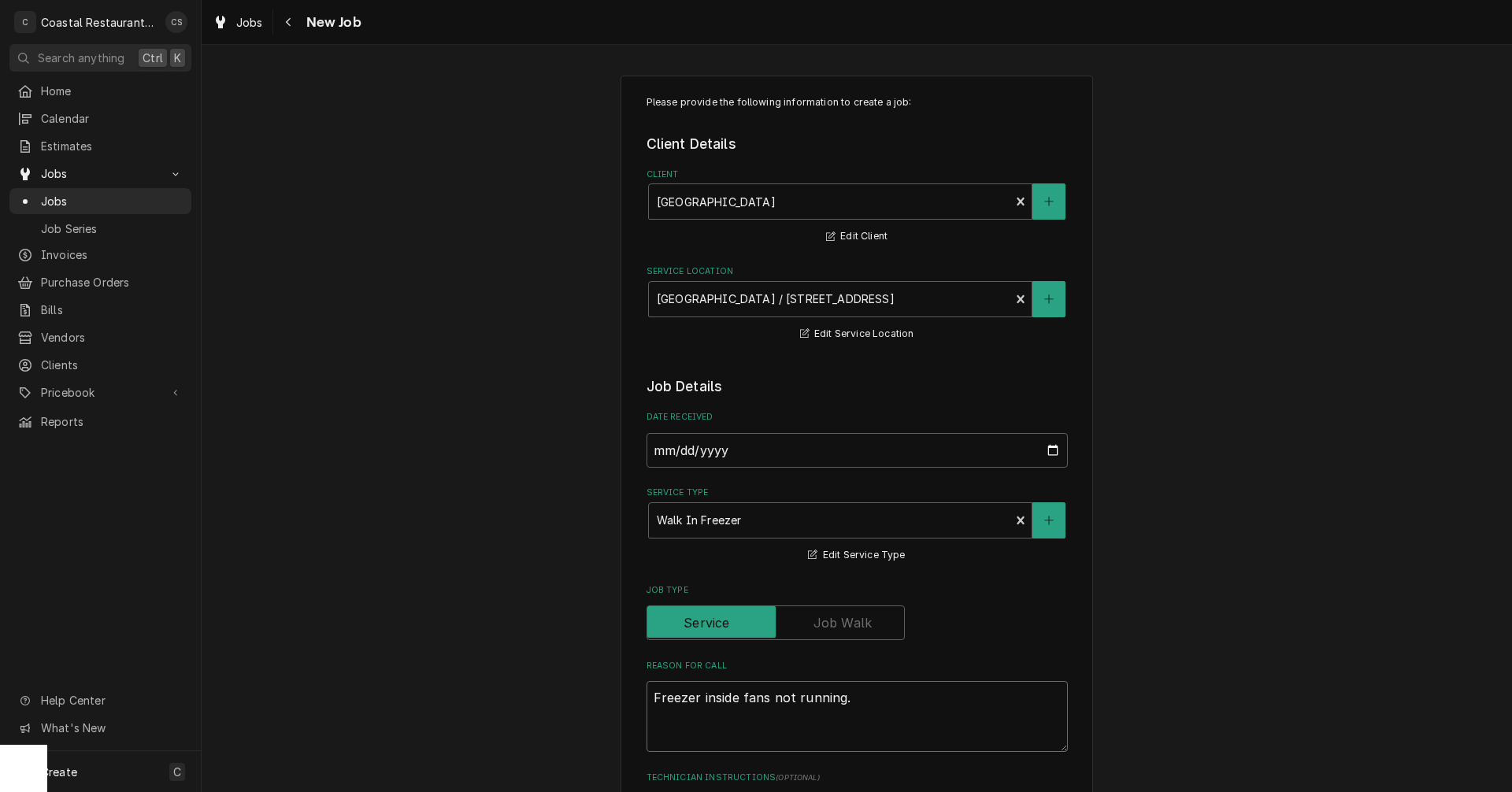
type textarea "x"
type textarea "Freezer inside fans not running."
type textarea "x"
type textarea "Freezer inside fans not running. ou"
type textarea "x"
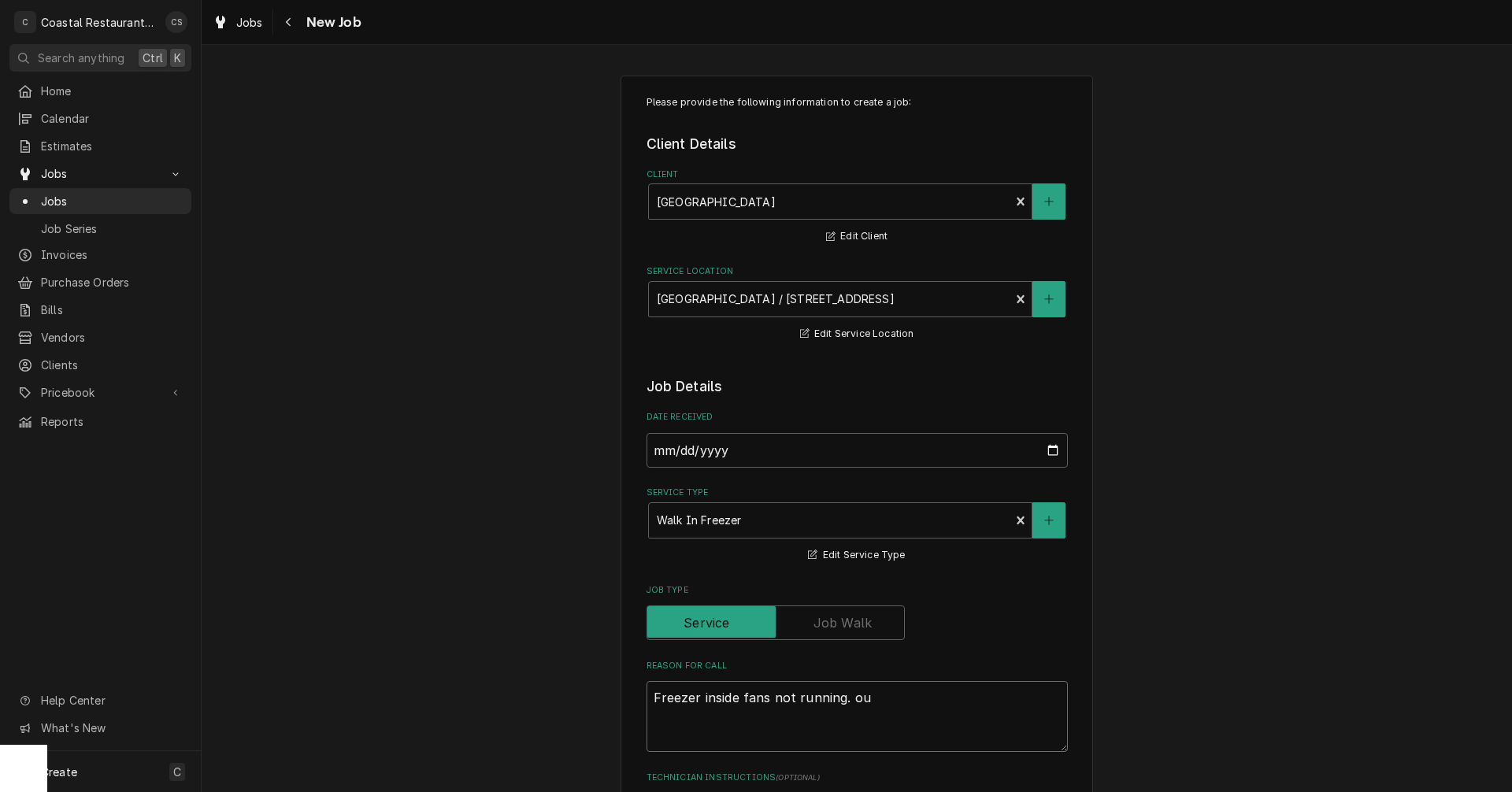
type textarea "Freezer inside fans not running. out"
type textarea "x"
type textarea "Freezer inside fans not running. outd"
type textarea "x"
type textarea "Freezer inside fans not running. outdo"
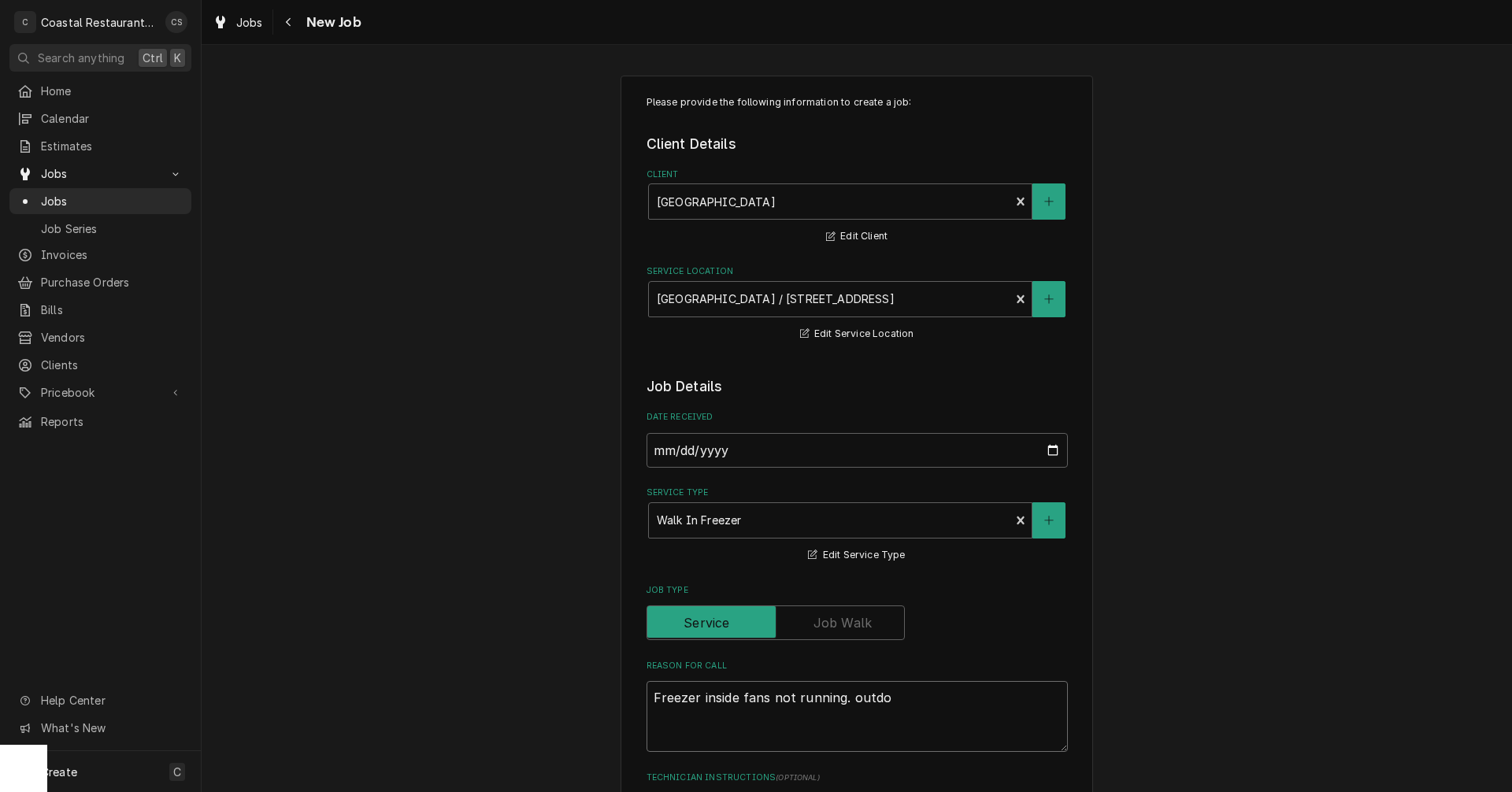
type textarea "x"
type textarea "Freezer inside fans not running. outdoo"
type textarea "x"
type textarea "Freezer inside fans not running. outdoor"
type textarea "x"
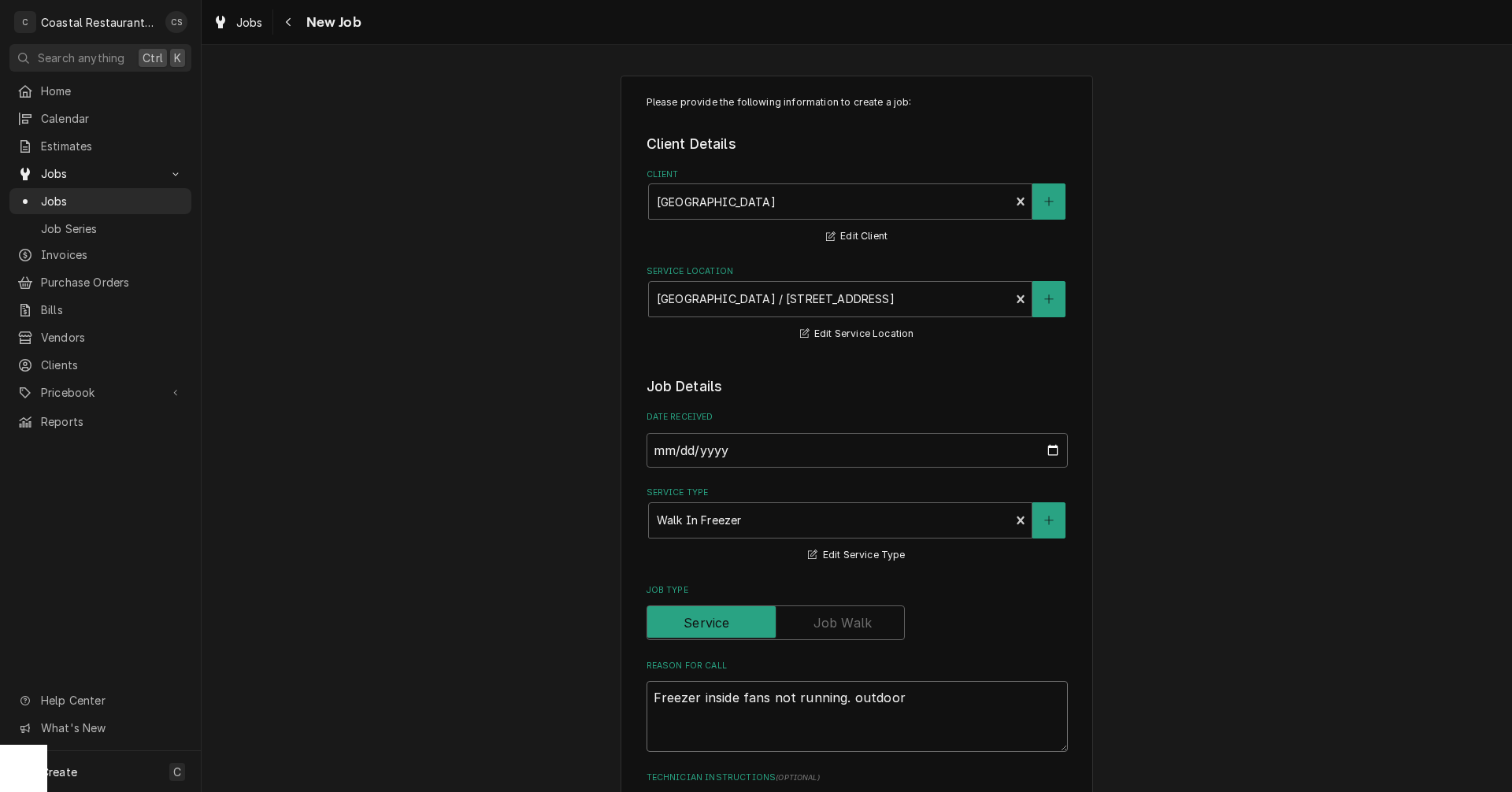
type textarea "Freezer inside fans not running. outdoor"
type textarea "x"
type textarea "Freezer inside fans not running. outdoor c"
type textarea "x"
type textarea "Freezer inside fans not running. outdoor co"
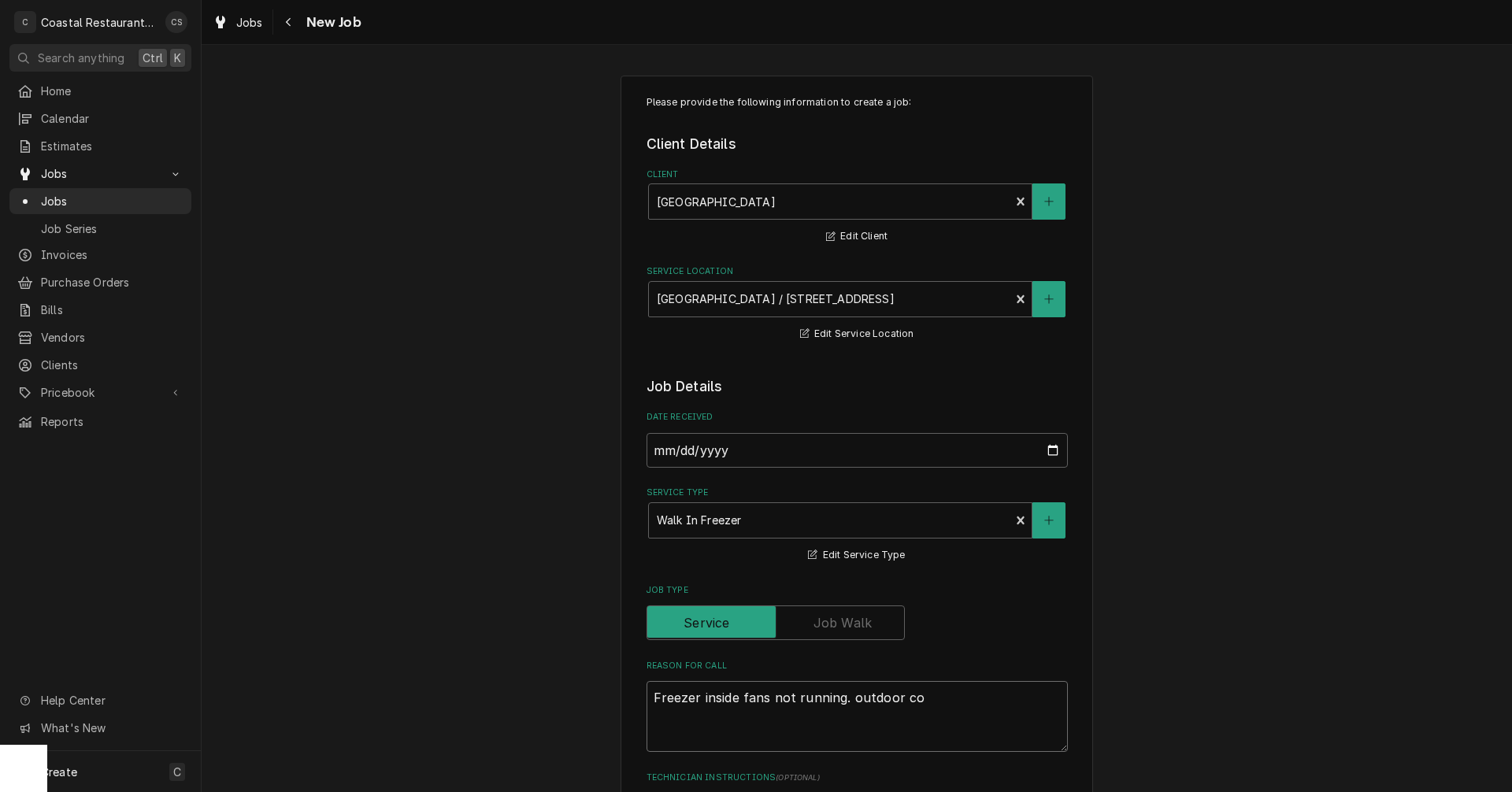
type textarea "x"
type textarea "Freezer inside fans not running. outdoor con"
type textarea "x"
type textarea "Freezer inside fans not running. outdoor cond"
type textarea "x"
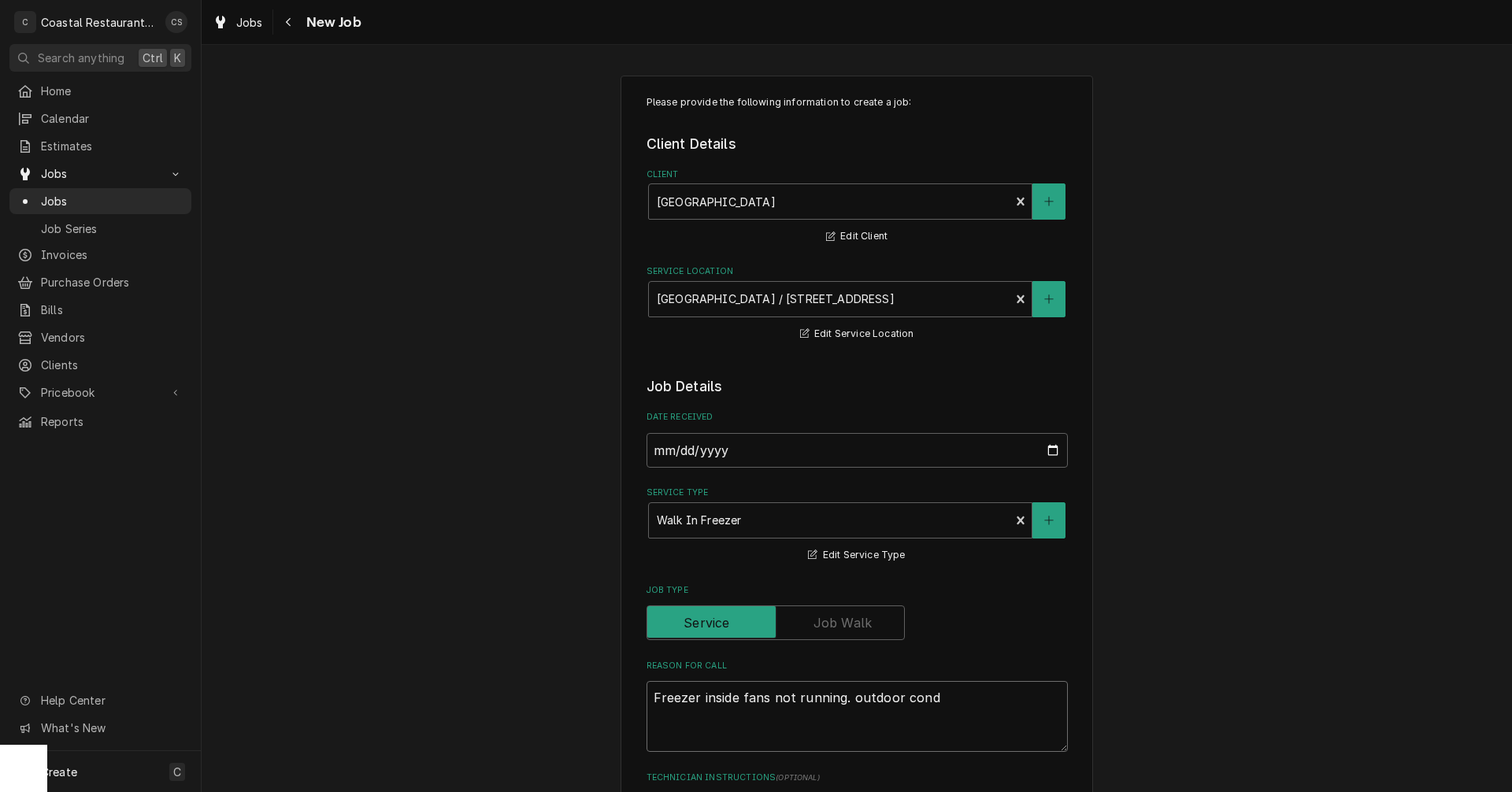
type textarea "Freezer inside fans not running. outdoor conde"
type textarea "x"
type textarea "Freezer inside fans not running. outdoor conden"
type textarea "x"
type textarea "Freezer inside fans not running. outdoor condens"
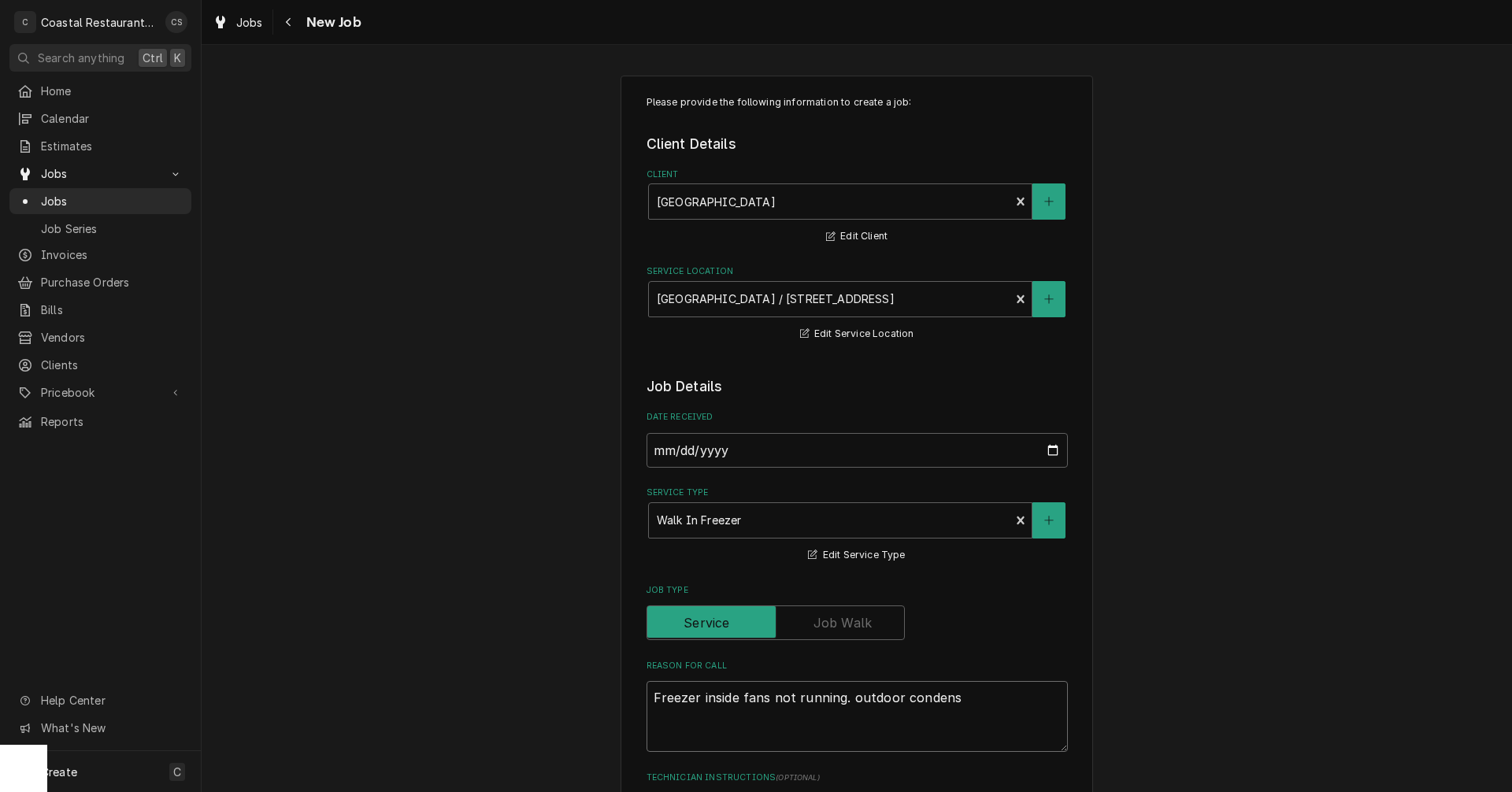
type textarea "x"
type textarea "Freezer inside fans not running. outdoor condense"
type textarea "x"
type textarea "Freezer inside fans not running. outdoor condenser"
type textarea "x"
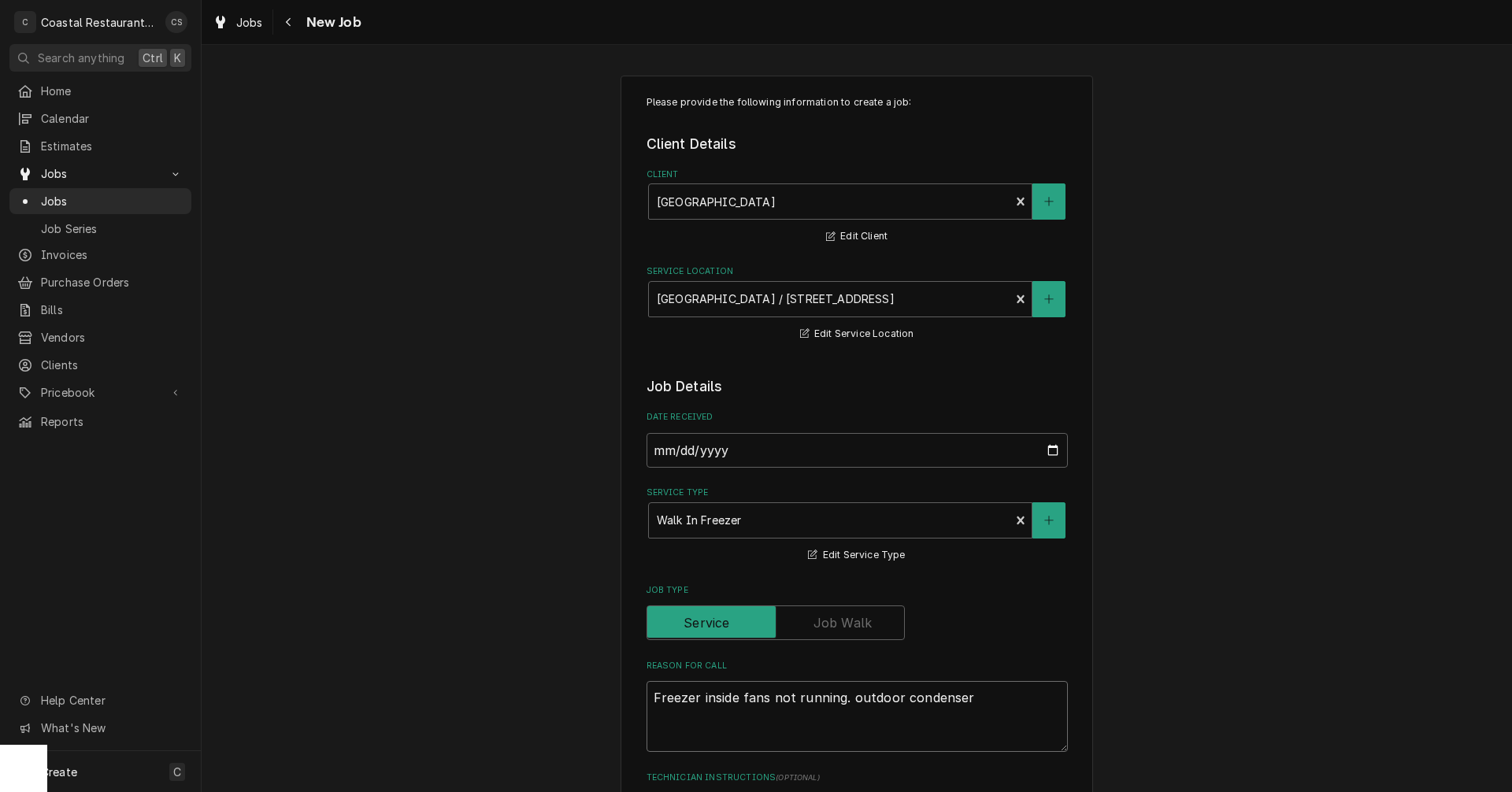
type textarea "Freezer inside fans not running. outdoor condenser"
type textarea "x"
type textarea "Freezer inside fans not running. outdoor condenser r"
type textarea "x"
type textarea "Freezer inside fans not running. outdoor condenser ru"
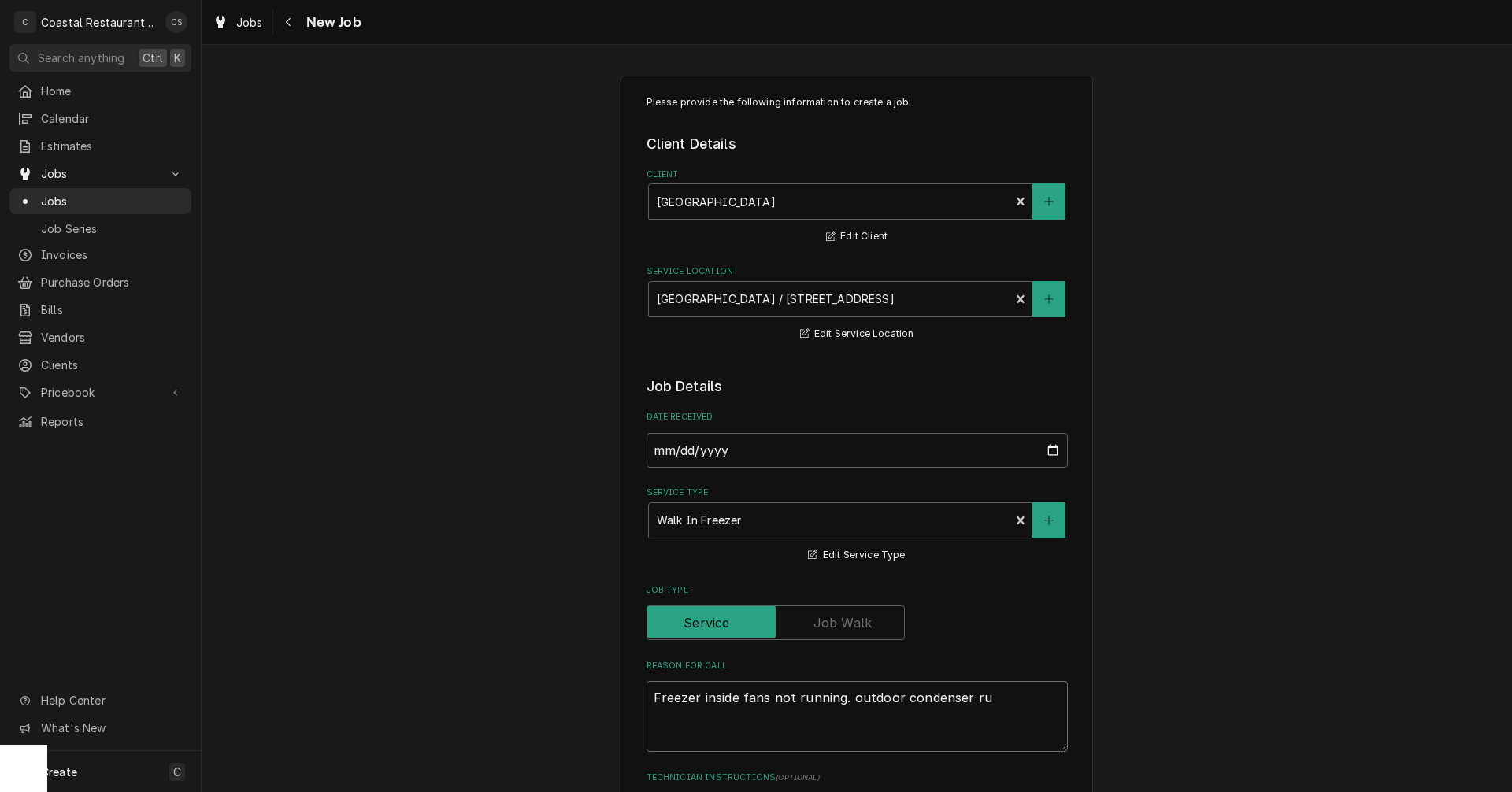
type textarea "x"
type textarea "Freezer inside fans not running. outdoor condenser run"
type textarea "x"
type textarea "Freezer inside fans not running. outdoor condenser runn"
type textarea "x"
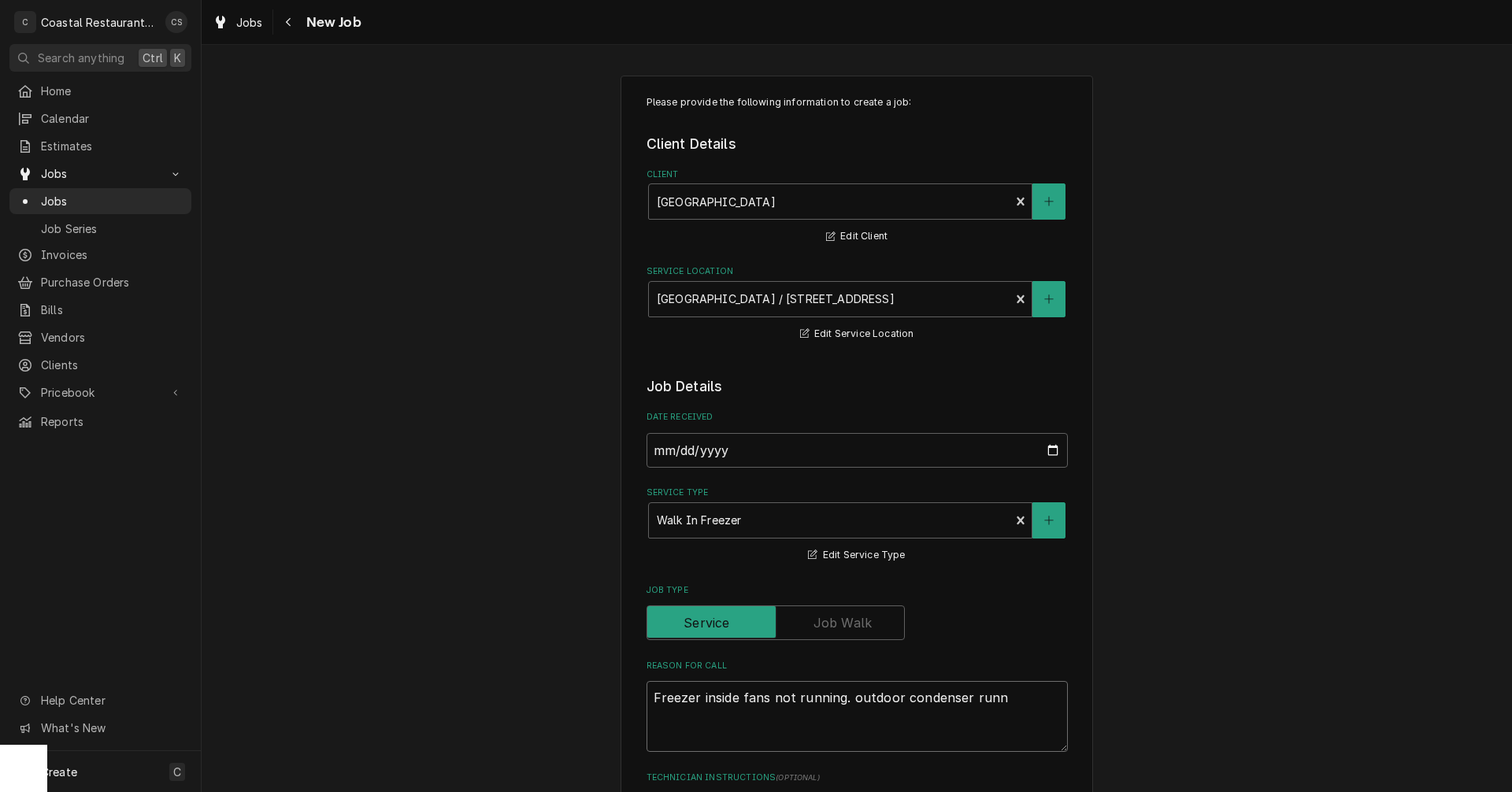
type textarea "Freezer inside fans not running. outdoor condenser runni"
type textarea "x"
type textarea "Freezer inside fans not running. outdoor condenser runnin"
type textarea "x"
type textarea "Freezer inside fans not running. outdoor condenser running"
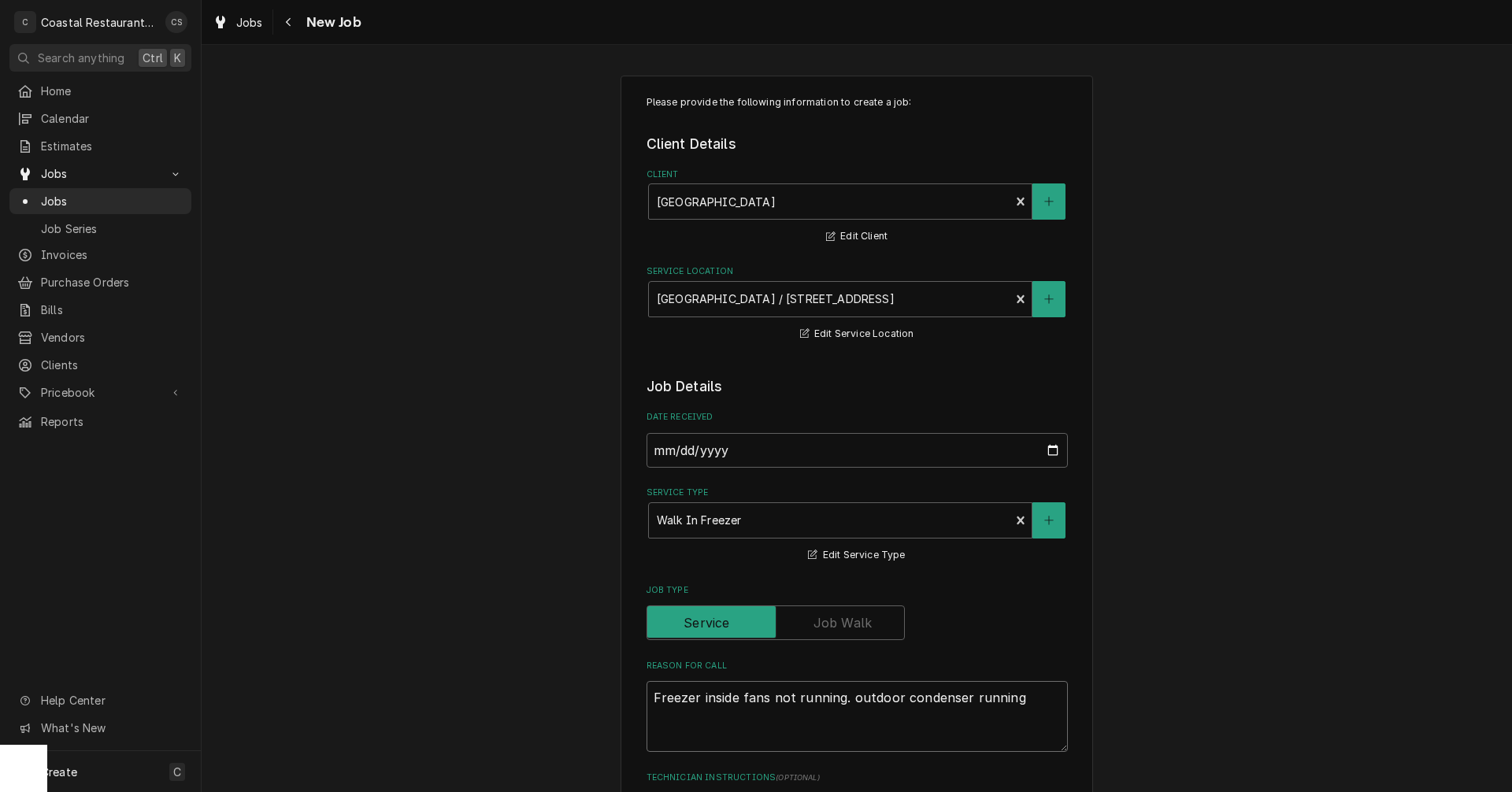
type textarea "x"
type textarea "Freezer inside fans not running. outdoor condenser running."
type textarea "x"
type textarea "Freezer inside fans not running. outdoor condenser running."
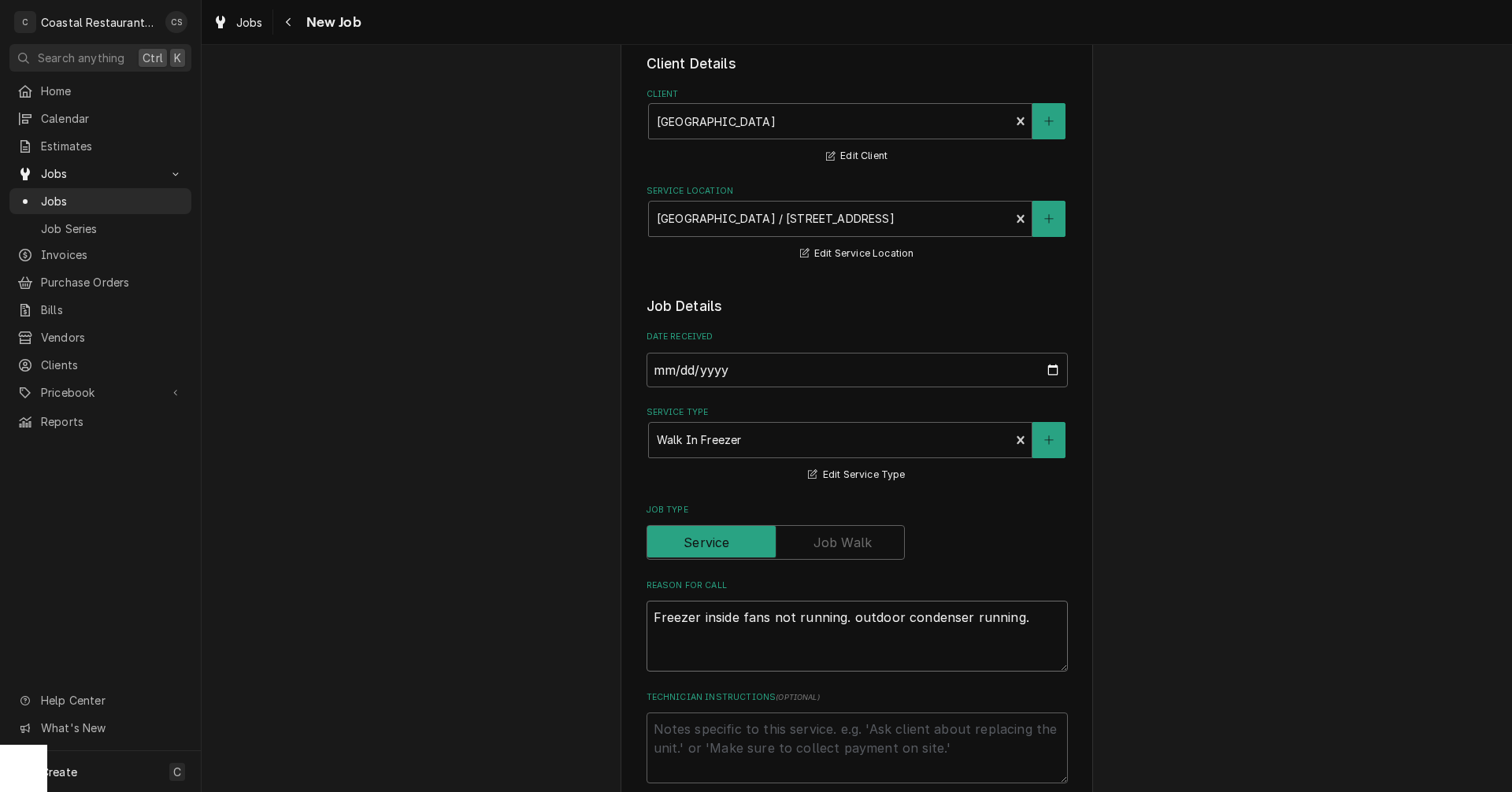
scroll to position [236, 0]
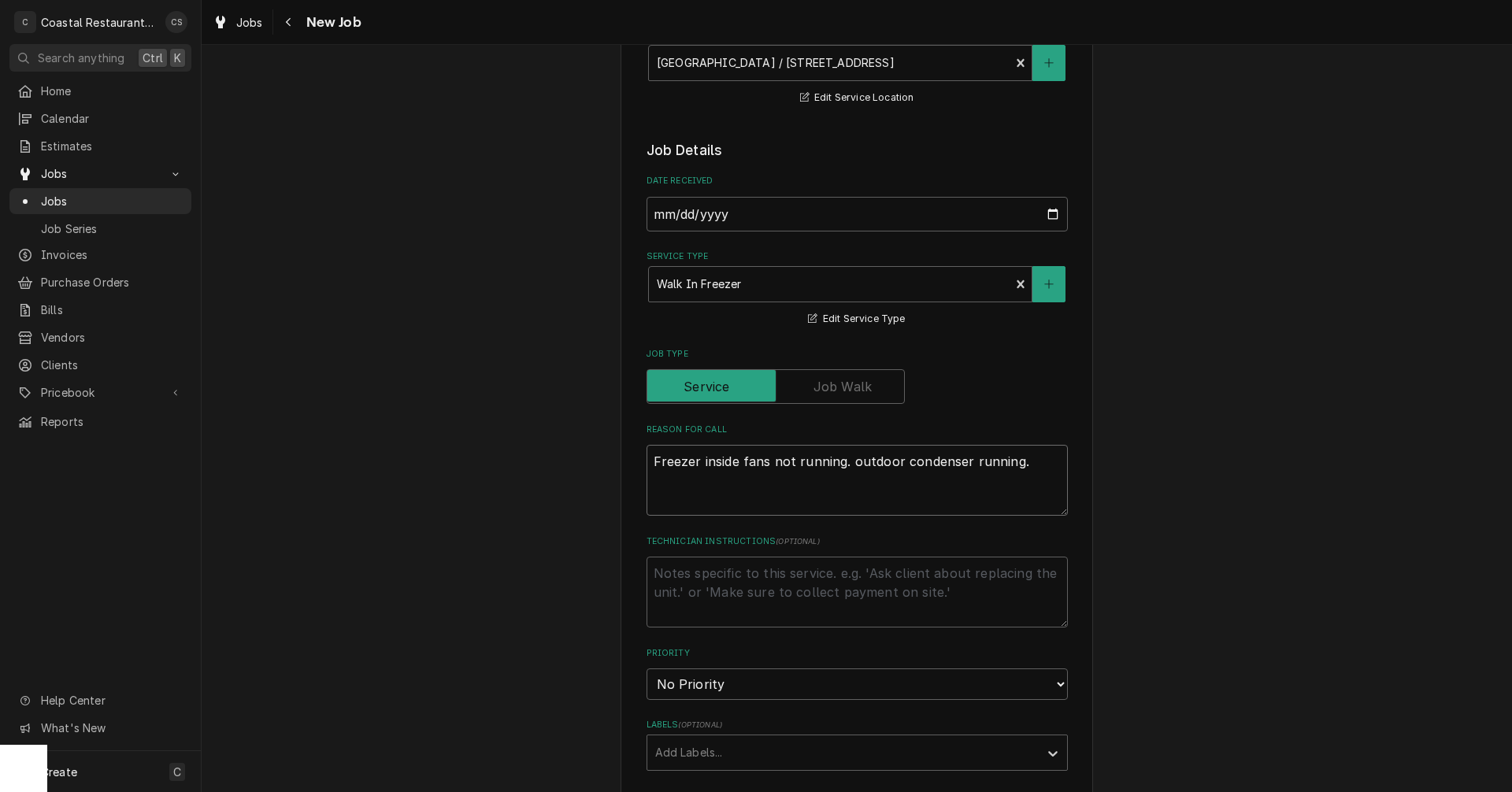
type textarea "x"
type textarea "Freezer inside fans not running. outdoor condenser running. T"
type textarea "x"
type textarea "Freezer inside fans not running. outdoor condenser running. Te"
type textarea "x"
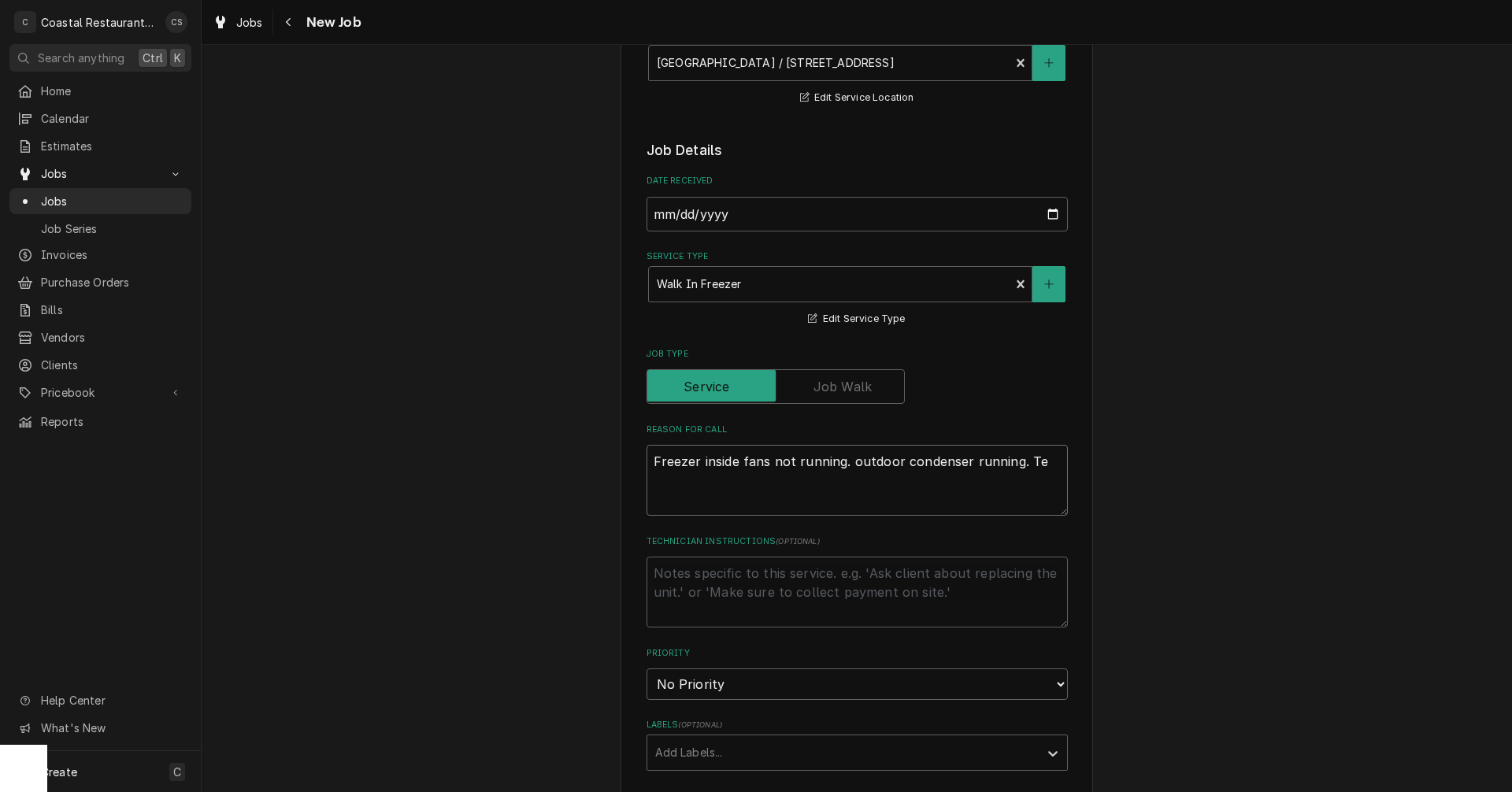
type textarea "Freezer inside fans not running. outdoor condenser running. Tem"
type textarea "x"
type textarea "Freezer inside fans not running. outdoor condenser running. Temp"
type textarea "x"
type textarea "Freezer inside fans not running. outdoor condenser running. Temp"
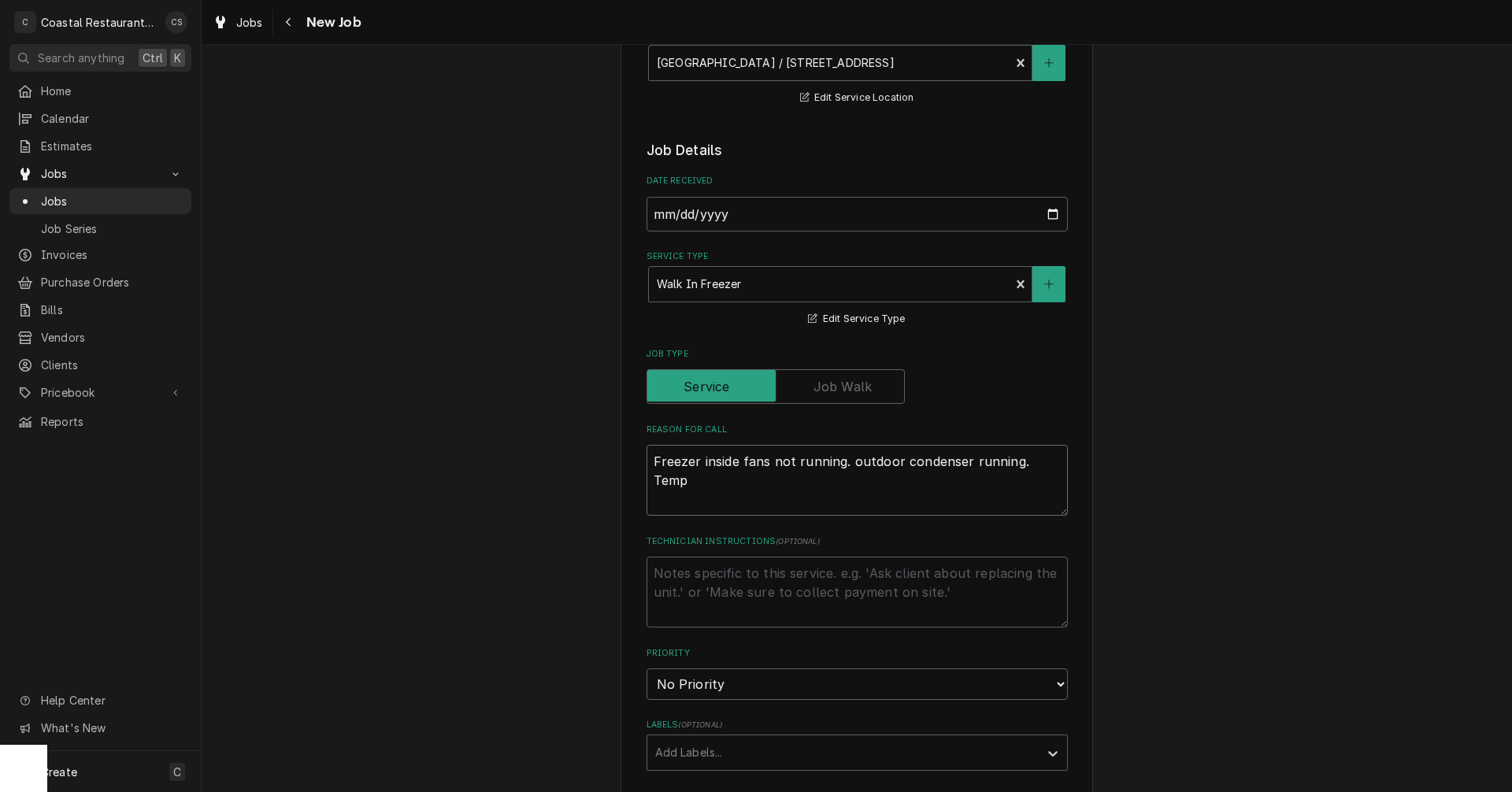
type textarea "x"
type textarea "Freezer inside fans not running. outdoor condenser running. Temp a"
type textarea "x"
type textarea "Freezer inside fans not running. outdoor condenser running. Temp at"
type textarea "x"
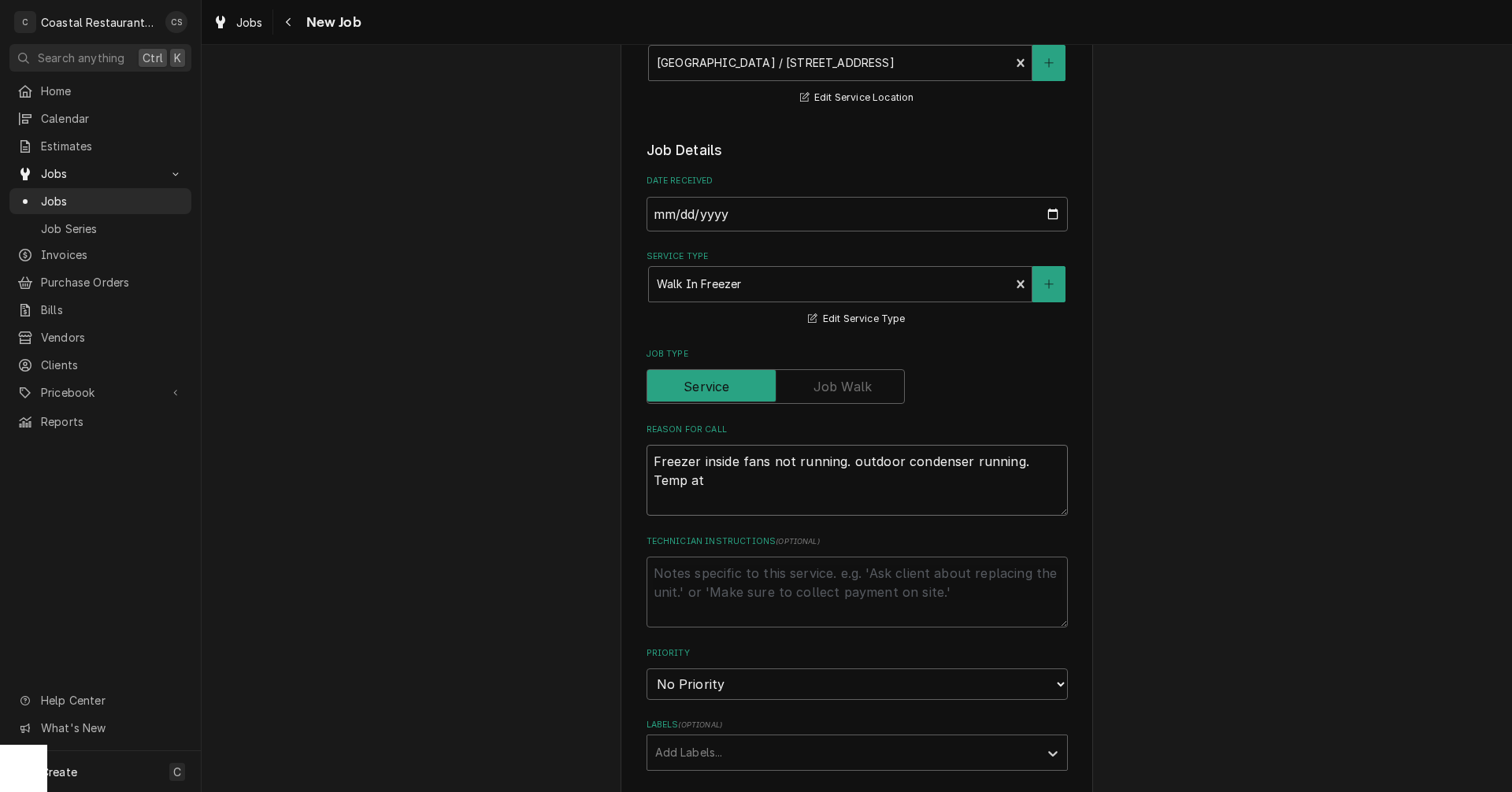
type textarea "Freezer inside fans not running. outdoor condenser running. Temp at"
type textarea "x"
type textarea "Freezer inside fans not running. outdoor condenser running. Temp at 1"
type textarea "x"
type textarea "Freezer inside fans not running. outdoor condenser running. Temp at 10"
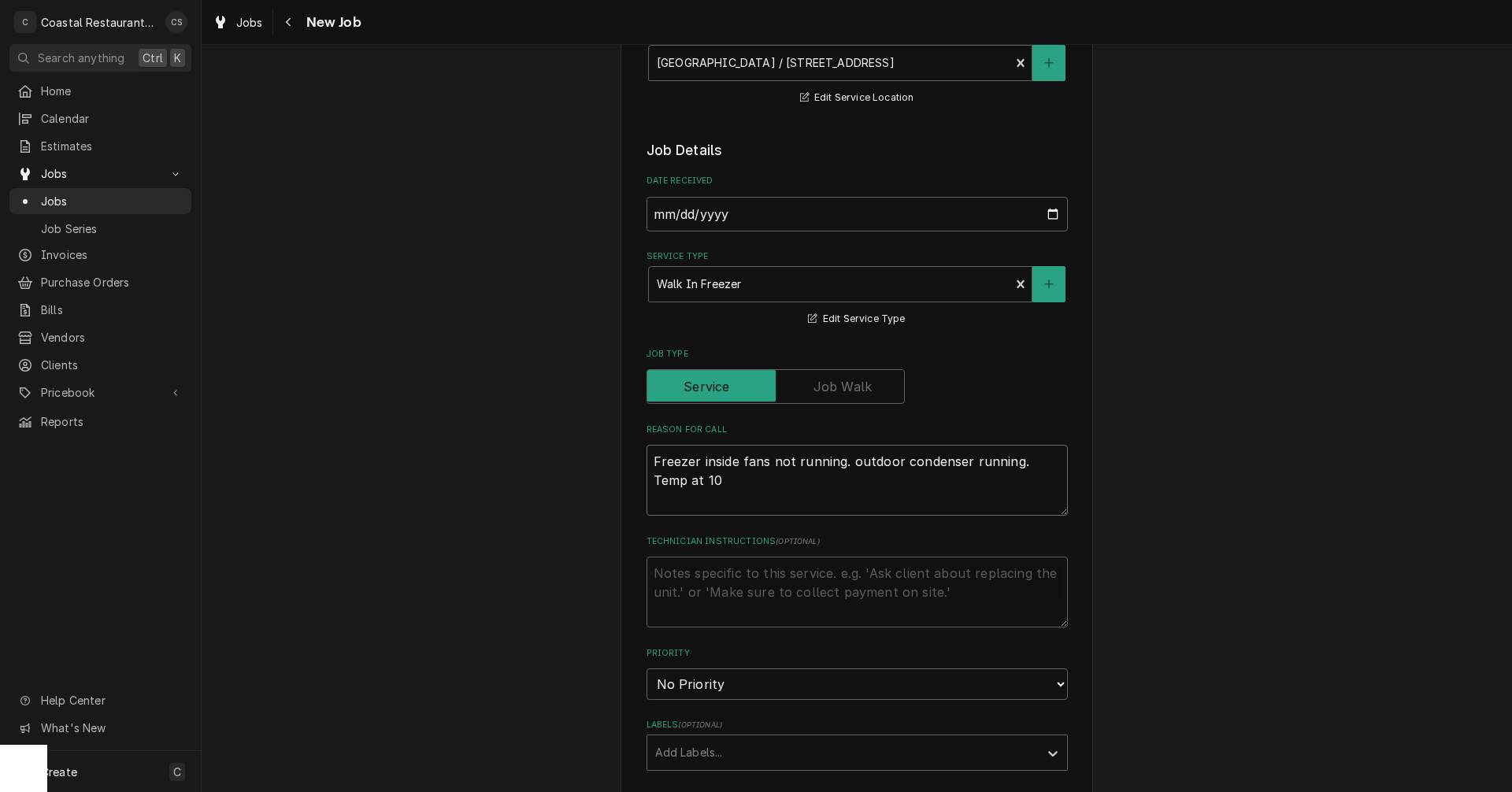
type textarea "x"
type textarea "Freezer inside fans not running. outdoor condenser running. Temp at 10"
type textarea "x"
type textarea "Freezer inside fans not running. outdoor condenser running. Temp at 10 u"
type textarea "x"
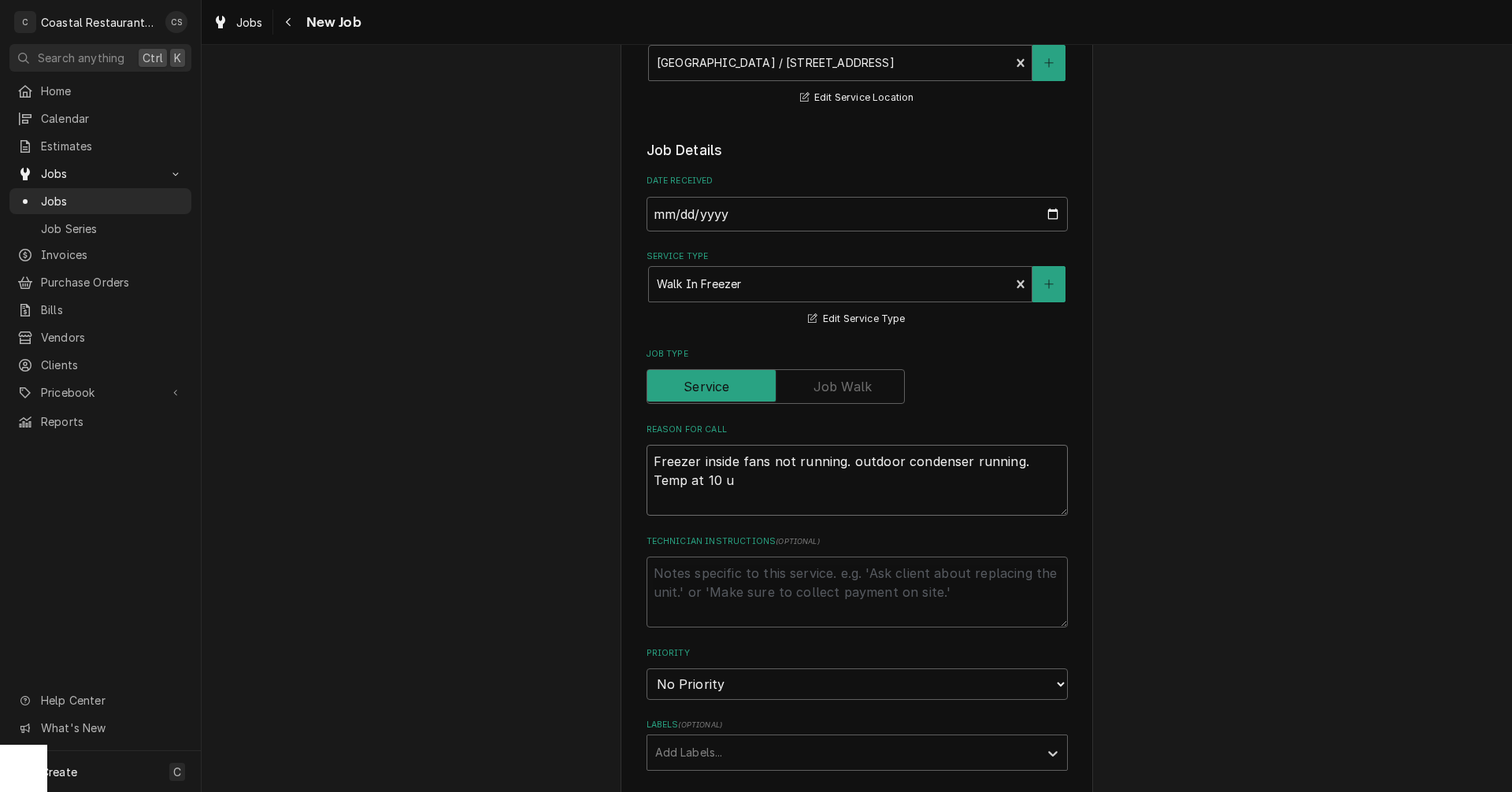
type textarea "Freezer inside fans not running. outdoor condenser running. Temp at 10"
type textarea "x"
type textarea "Freezer inside fans not running. outdoor condenser running. Temp at 10 b"
type textarea "x"
type textarea "Freezer inside fans not running. outdoor condenser running. Temp at 10 bu"
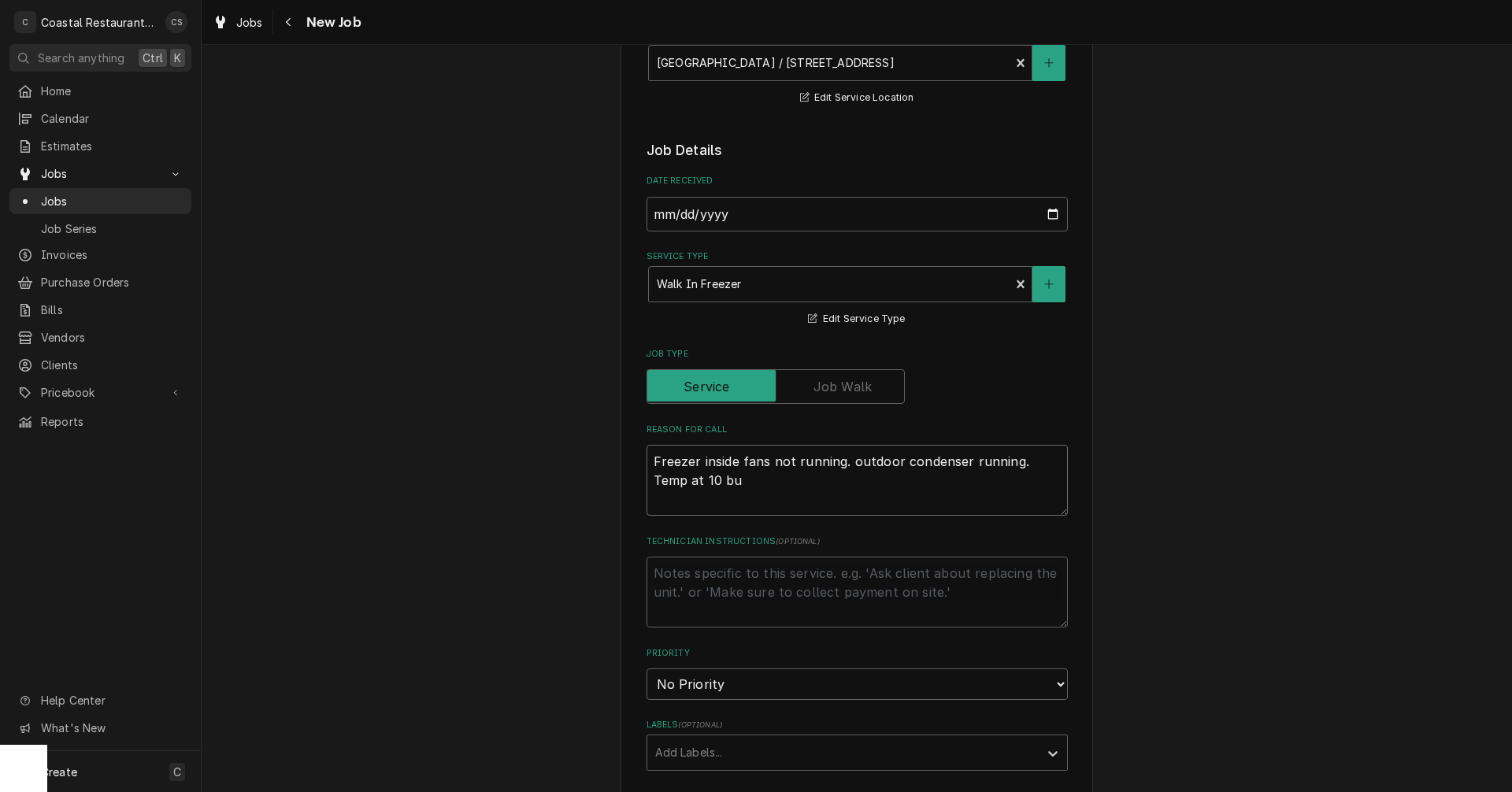
type textarea "x"
type textarea "Freezer inside fans not running. outdoor condenser running. Temp at 10 but"
type textarea "x"
type textarea "Freezer inside fans not running. outdoor condenser running. Temp at 10 but"
type textarea "x"
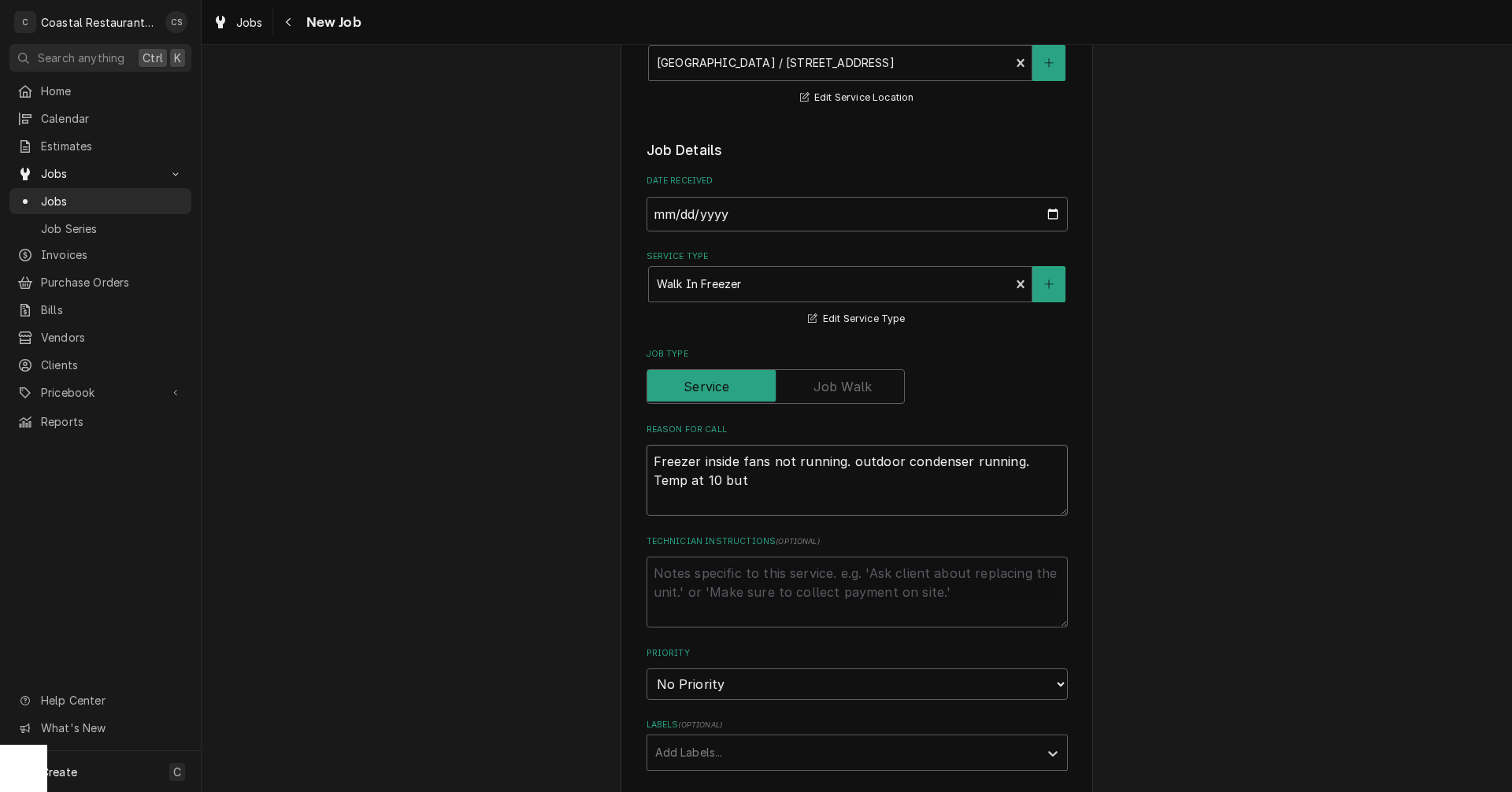
type textarea "Freezer inside fans not running. outdoor condenser running. Temp at 10 but s"
type textarea "x"
type textarea "Freezer inside fans not running. outdoor condenser running. Temp at 10 but se"
type textarea "x"
type textarea "Freezer inside fans not running. outdoor condenser running. Temp at 10 but see"
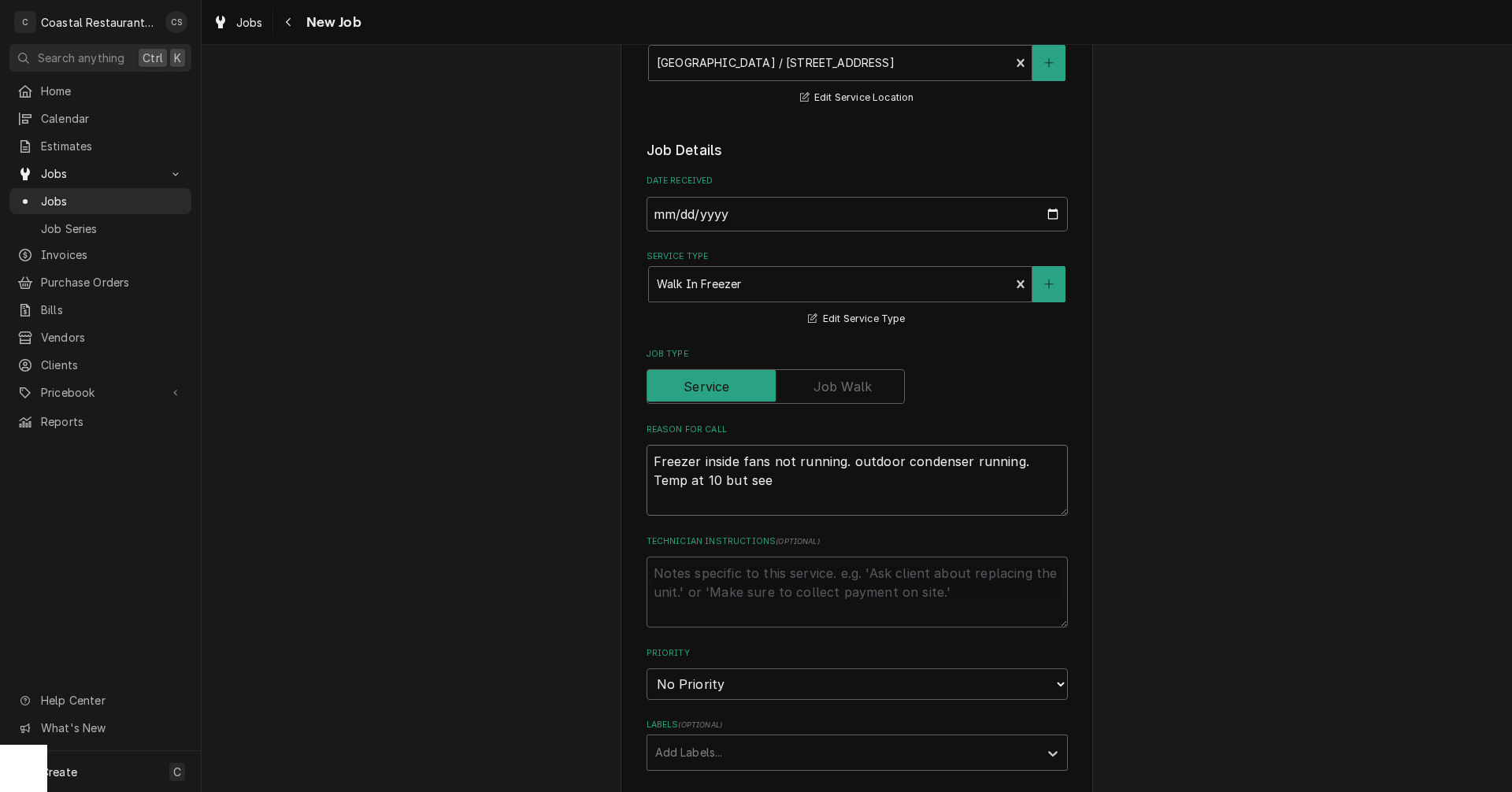
type textarea "x"
type textarea "Freezer inside fans not running. outdoor condenser running. Temp at 10 but seem"
type textarea "x"
type textarea "Freezer inside fans not running. outdoor condenser running. Temp at 10 but seems"
type textarea "x"
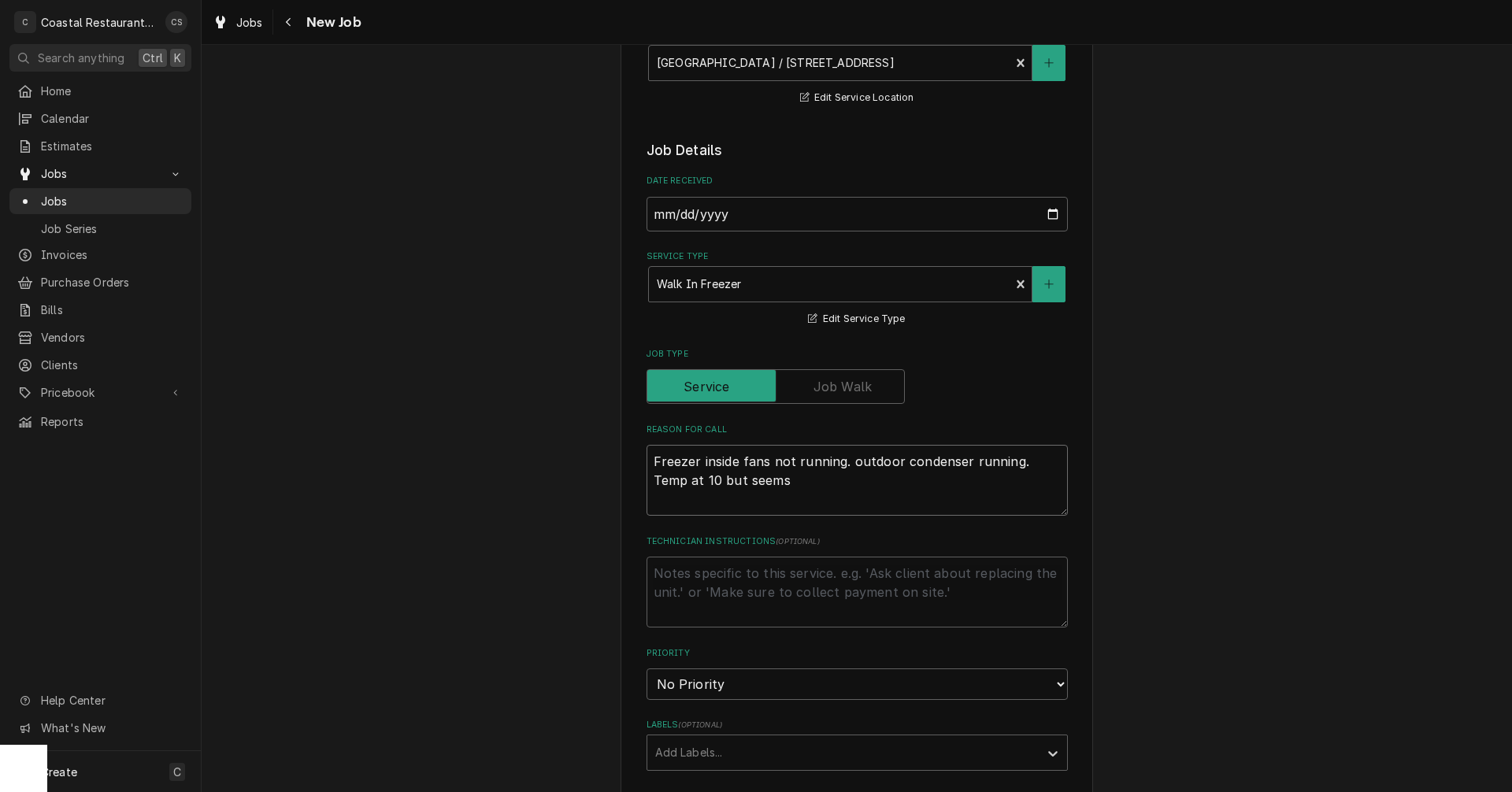
type textarea "Freezer inside fans not running. outdoor condenser running. Temp at 10 but seems"
type textarea "x"
type textarea "Freezer inside fans not running. outdoor condenser running. Temp at 10 but seem…"
type textarea "x"
type textarea "Freezer inside fans not running. outdoor condenser running. Temp at 10 but seem…"
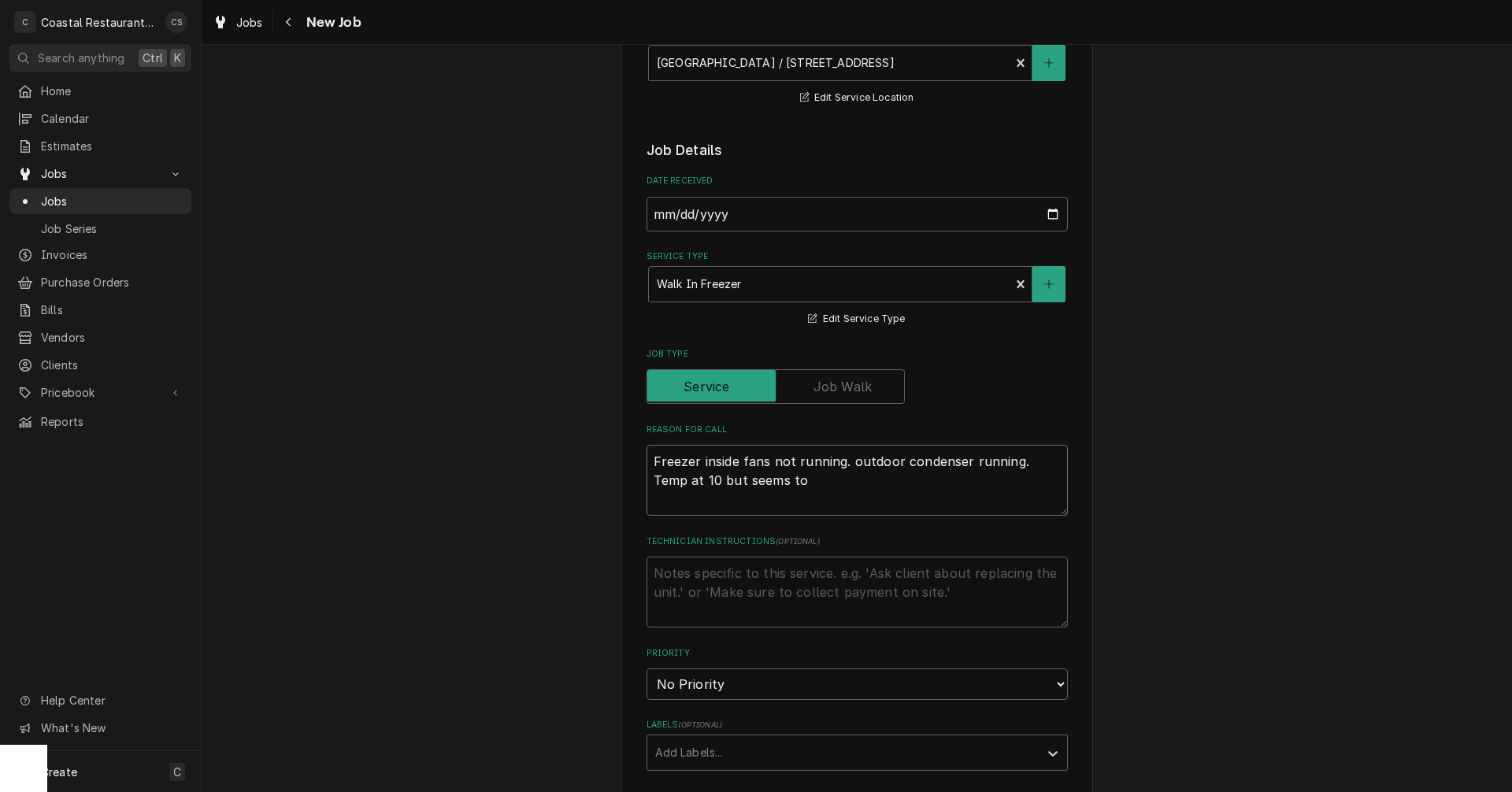
type textarea "x"
type textarea "Freezer inside fans not running. outdoor condenser running. Temp at 10 but seem…"
type textarea "x"
type textarea "Freezer inside fans not running. outdoor condenser running. Temp at 10 but seem…"
type textarea "x"
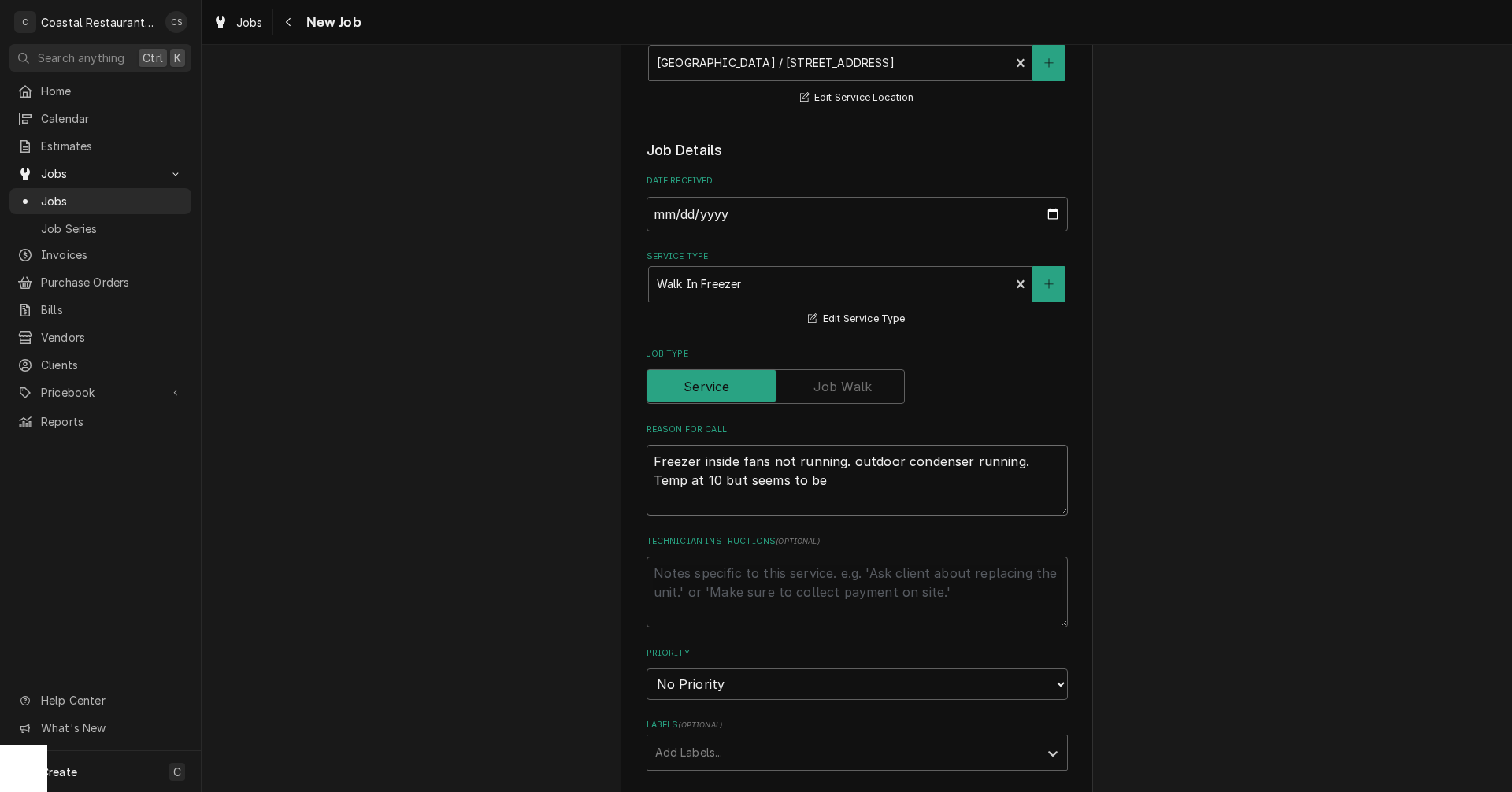
type textarea "Freezer inside fans not running. outdoor condenser running. Temp at 10 but seem…"
type textarea "x"
type textarea "Freezer inside fans not running. outdoor condenser running. Temp at 10 but seem…"
type textarea "x"
type textarea "Freezer inside fans not running. outdoor condenser running. Temp at 10 but seem…"
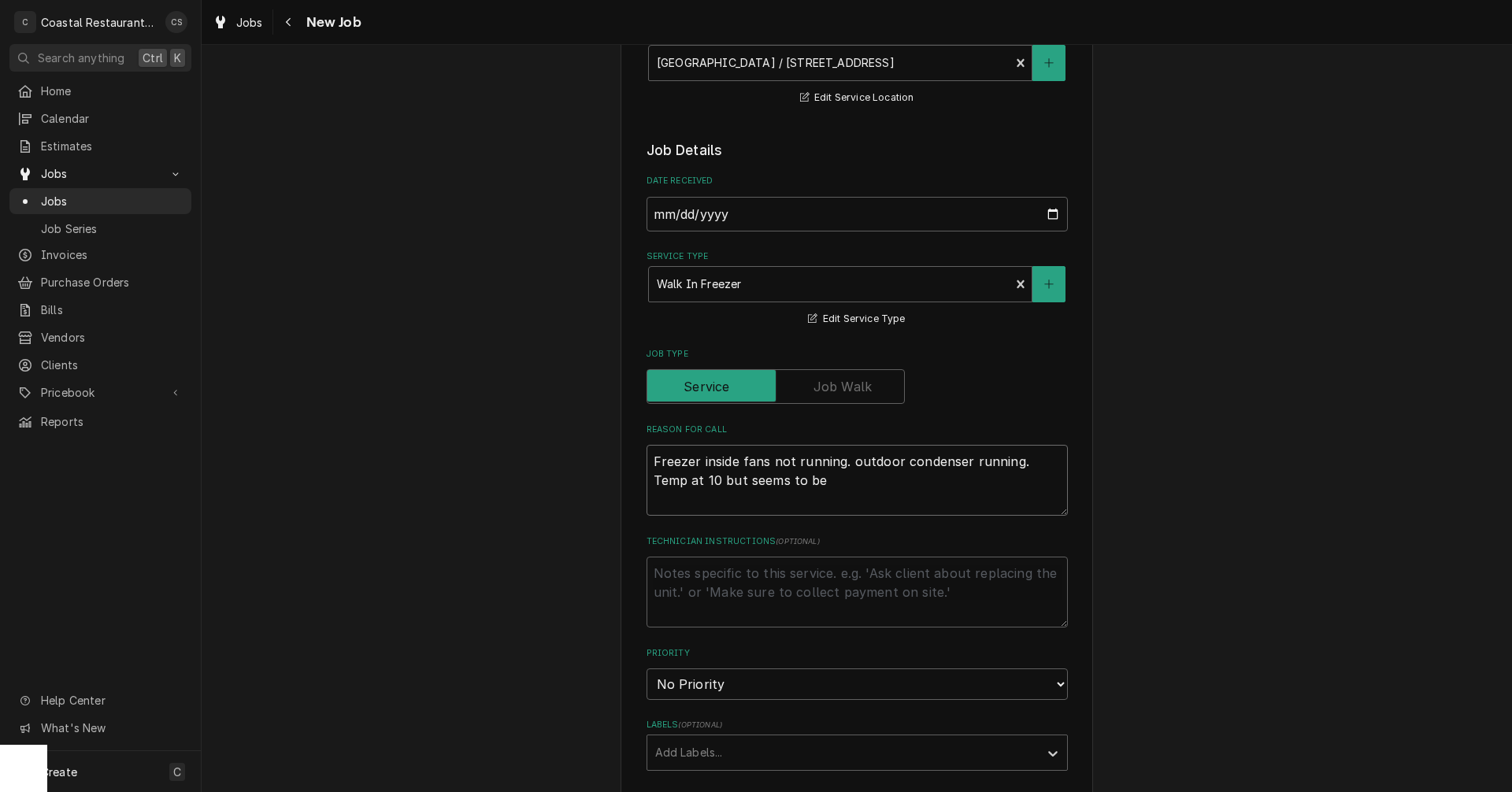
type textarea "x"
type textarea "Freezer inside fans not running. outdoor condenser running. Temp at 10 but seem…"
type textarea "x"
type textarea "Freezer inside fans not running. outdoor condenser running. Temp at 10 but seem…"
type textarea "x"
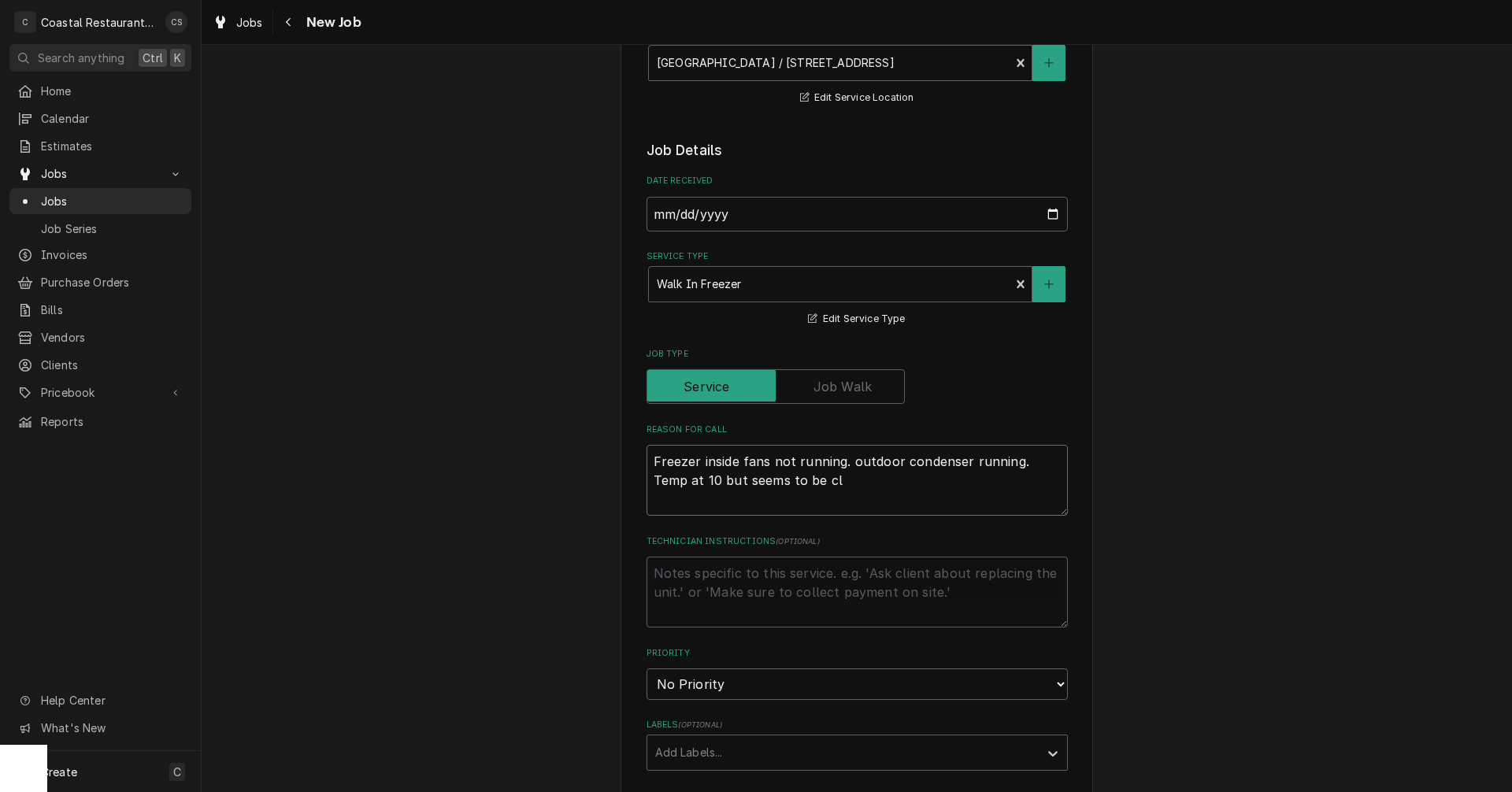
type textarea "Freezer inside fans not running. outdoor condenser running. Temp at 10 but seem…"
type textarea "x"
type textarea "Freezer inside fans not running. outdoor condenser running. Temp at 10 but seem…"
type textarea "x"
type textarea "Freezer inside fans not running. outdoor condenser running. Temp at 10 but seem…"
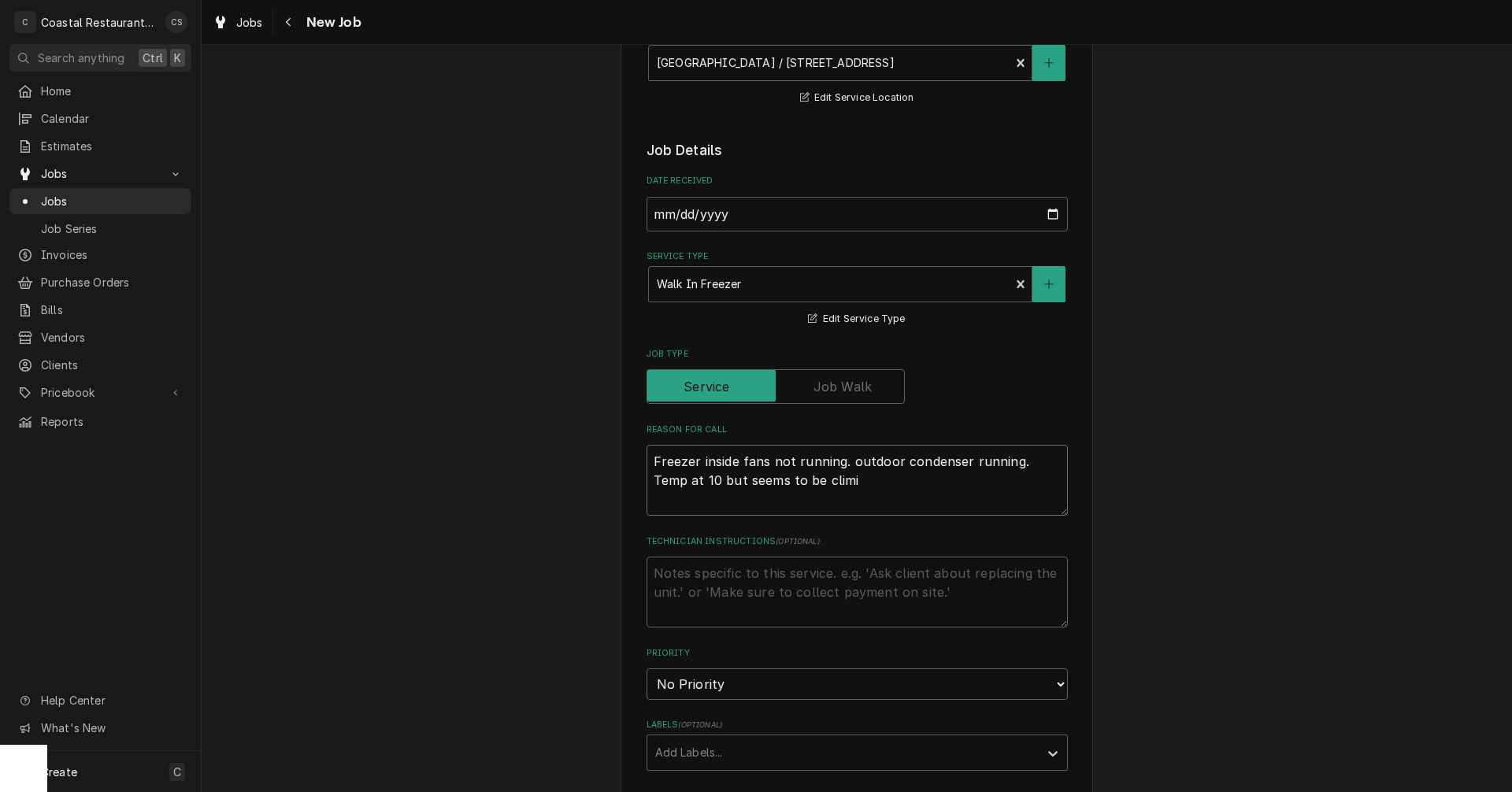
type textarea "x"
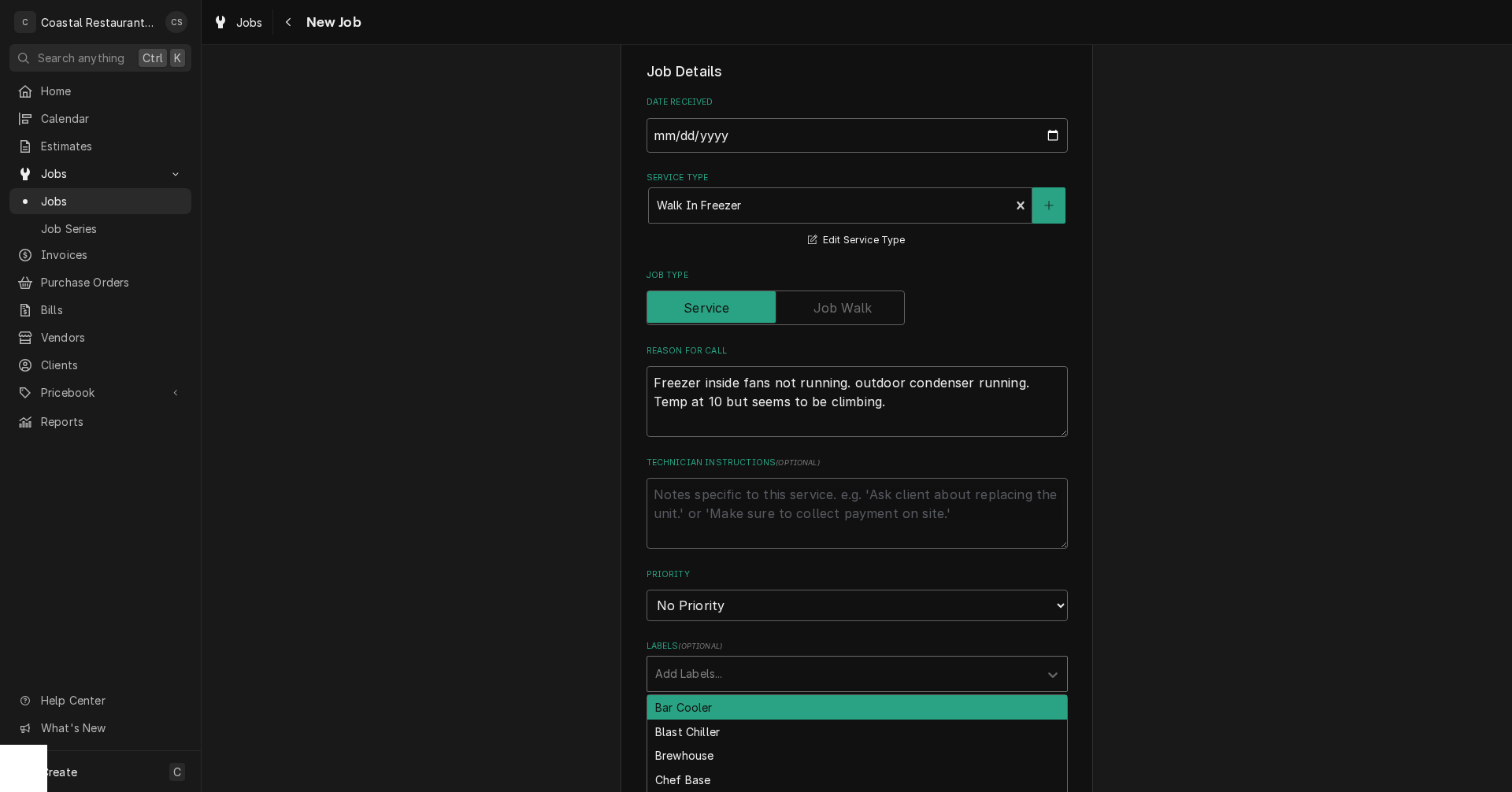
click at [686, 676] on div "Labels" at bounding box center [843, 673] width 375 height 28
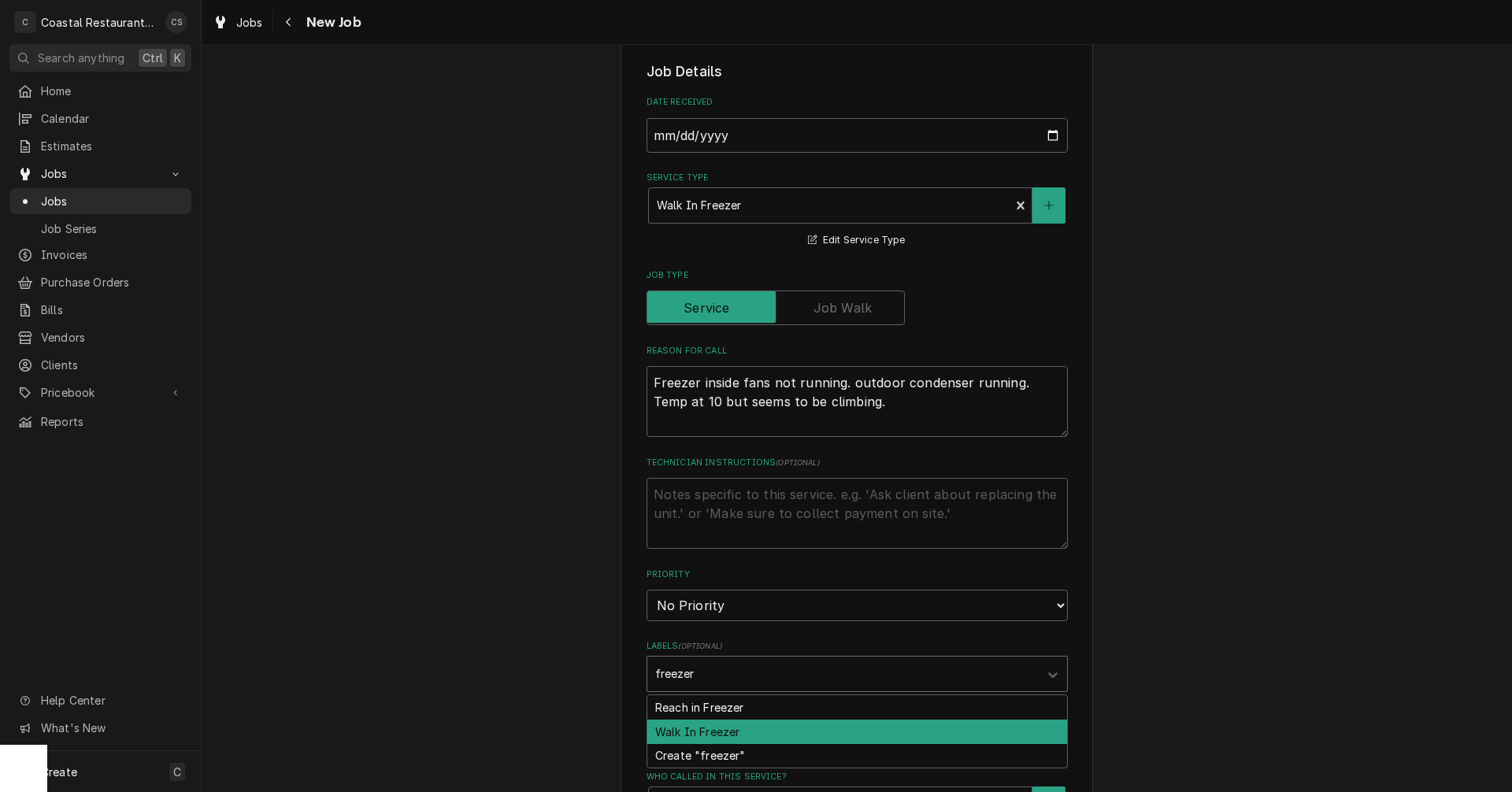
click at [693, 735] on div "Walk In Freezer" at bounding box center [858, 731] width 420 height 24
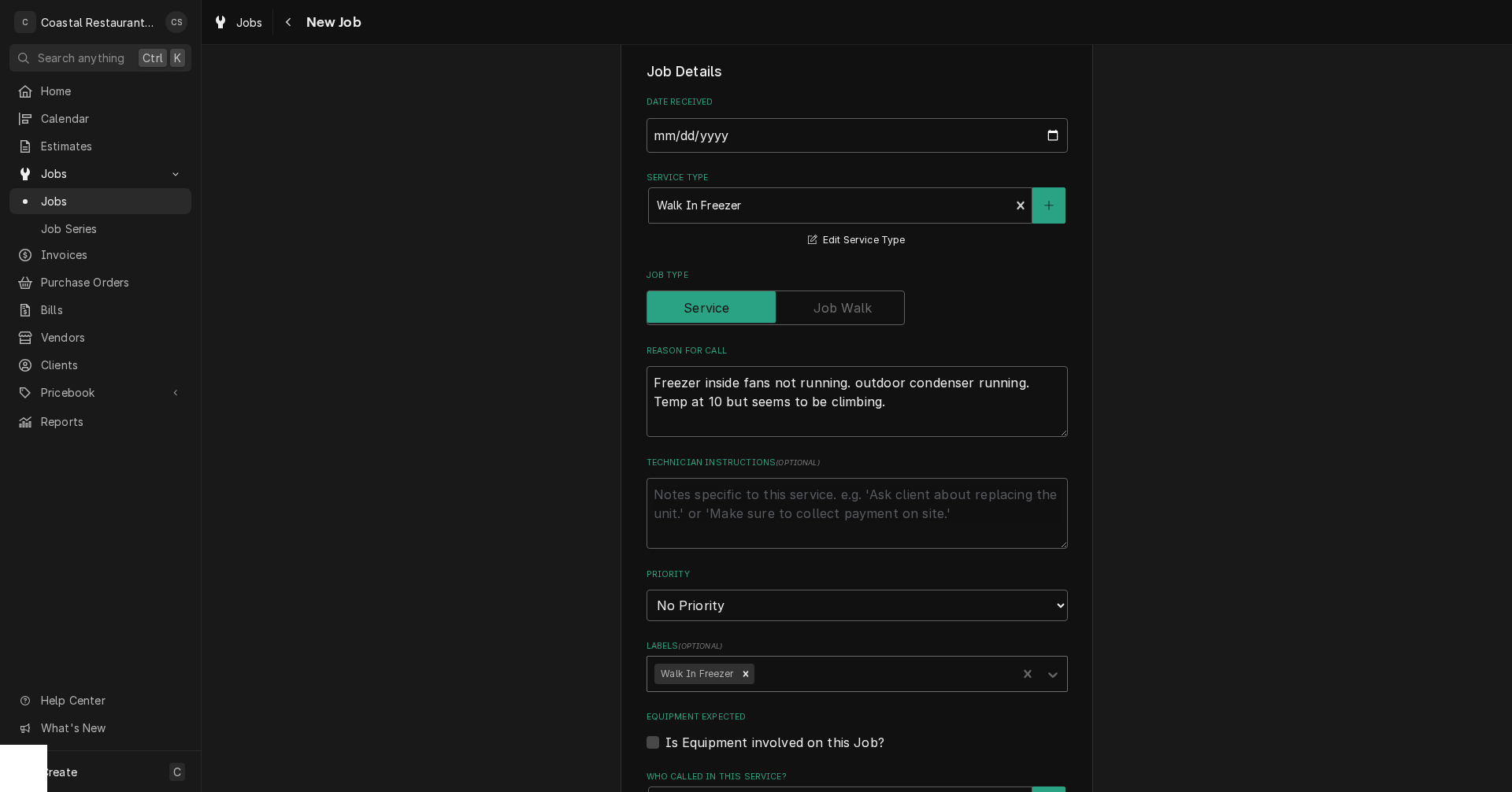
scroll to position [551, 0]
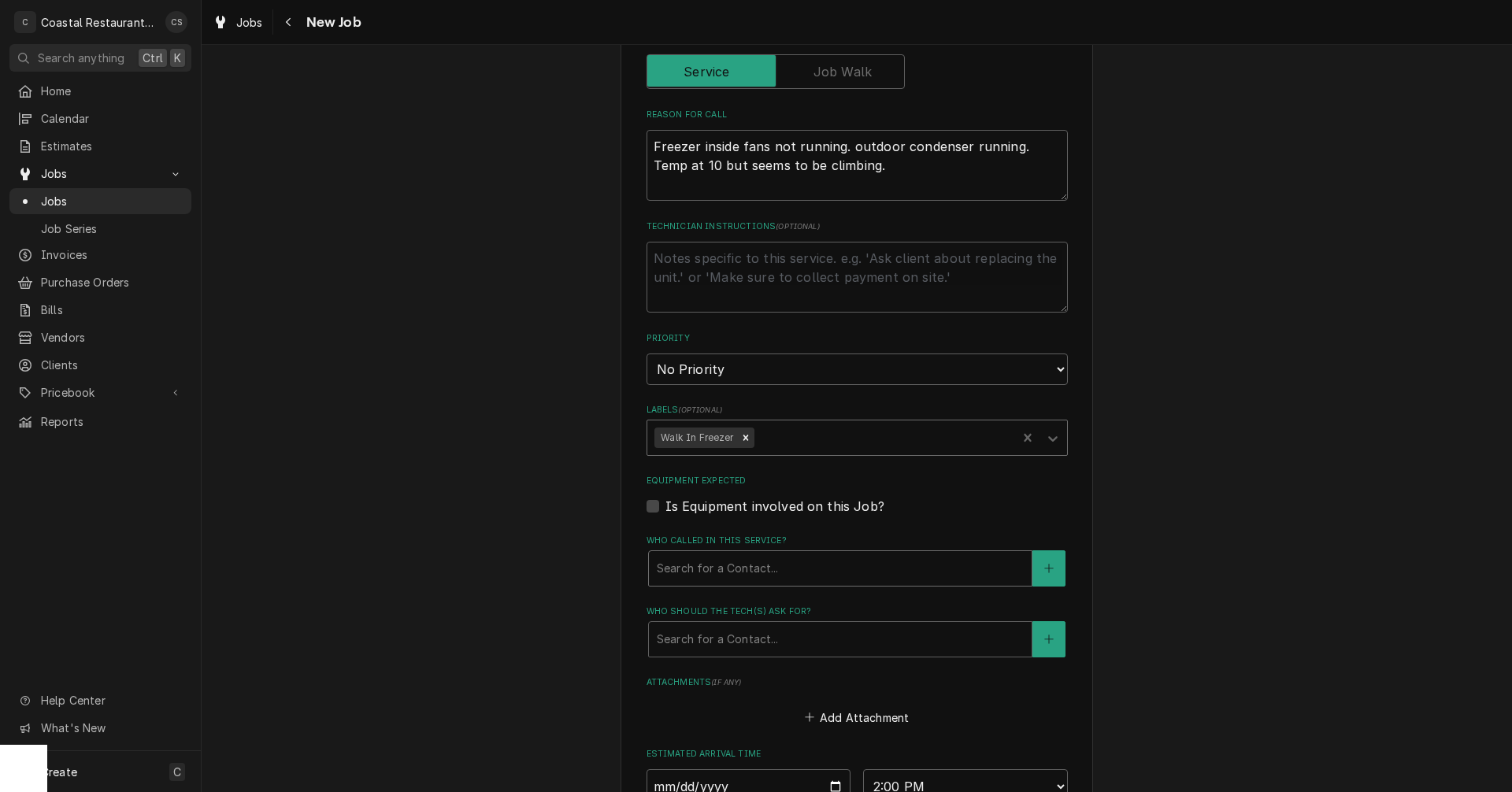
click at [745, 573] on div "Who called in this service?" at bounding box center [840, 568] width 367 height 28
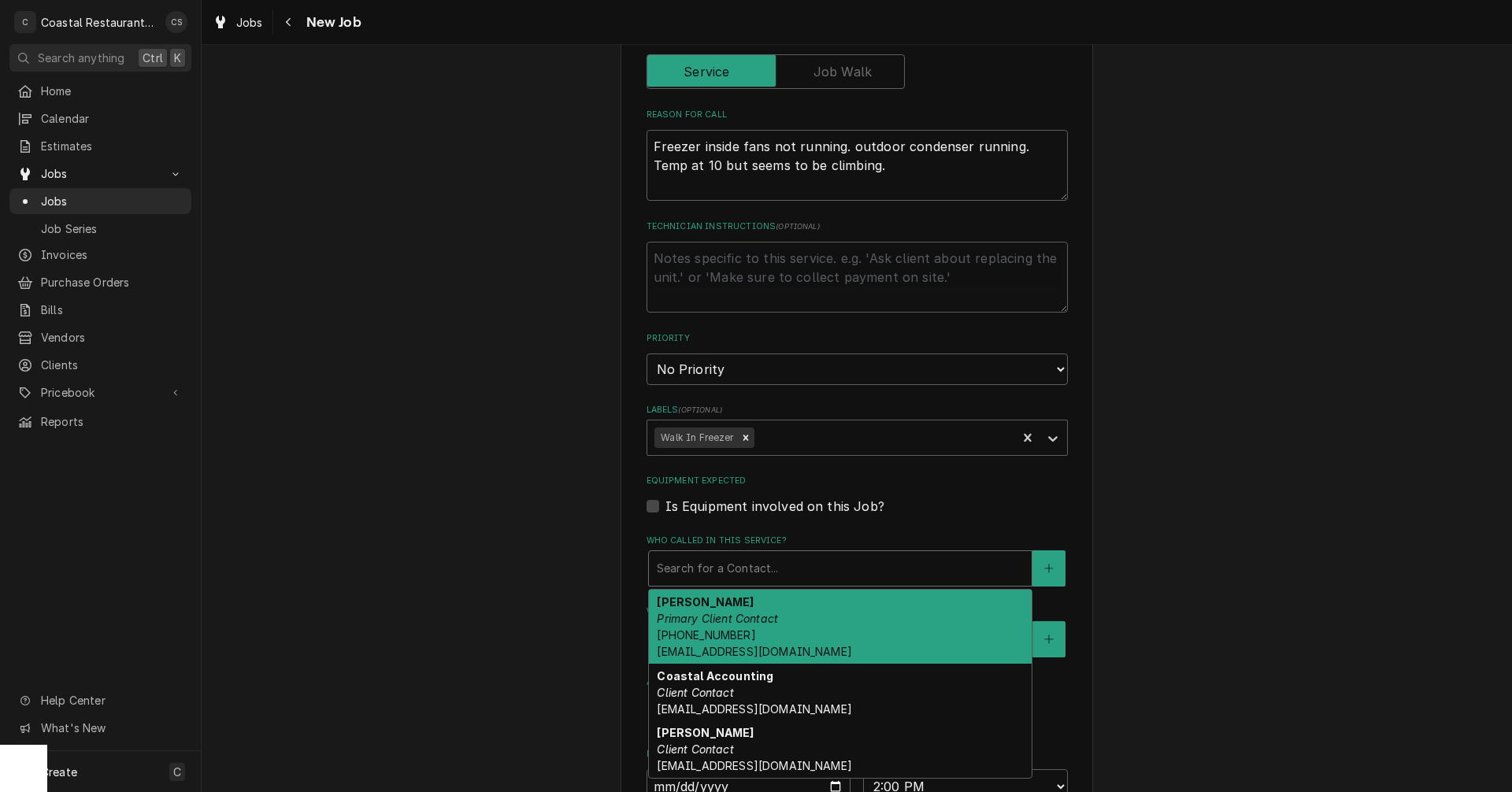
click at [737, 613] on em "Primary Client Contact" at bounding box center [718, 618] width 122 height 14
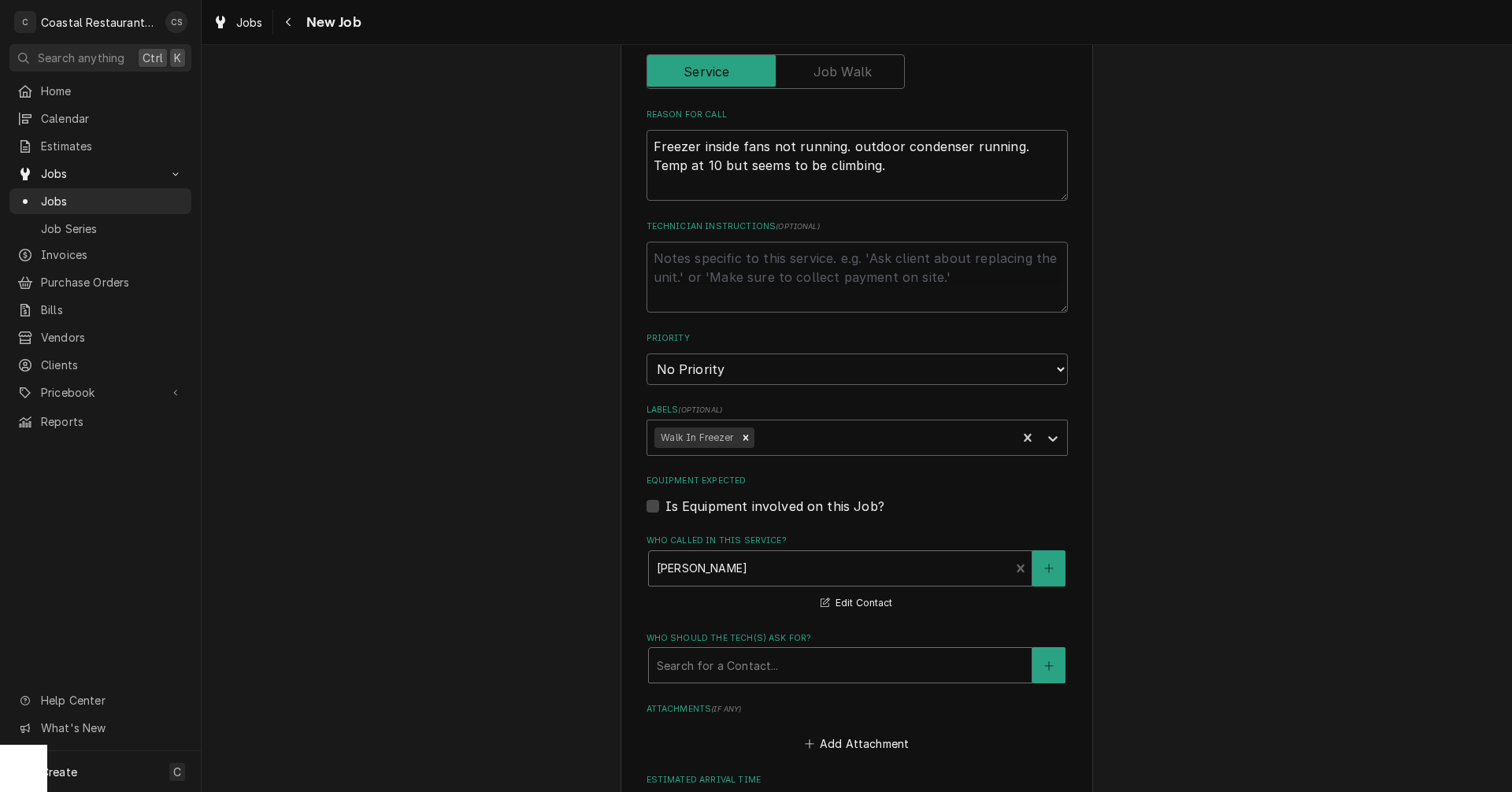
click at [723, 667] on div "Who should the tech(s) ask for?" at bounding box center [840, 665] width 367 height 28
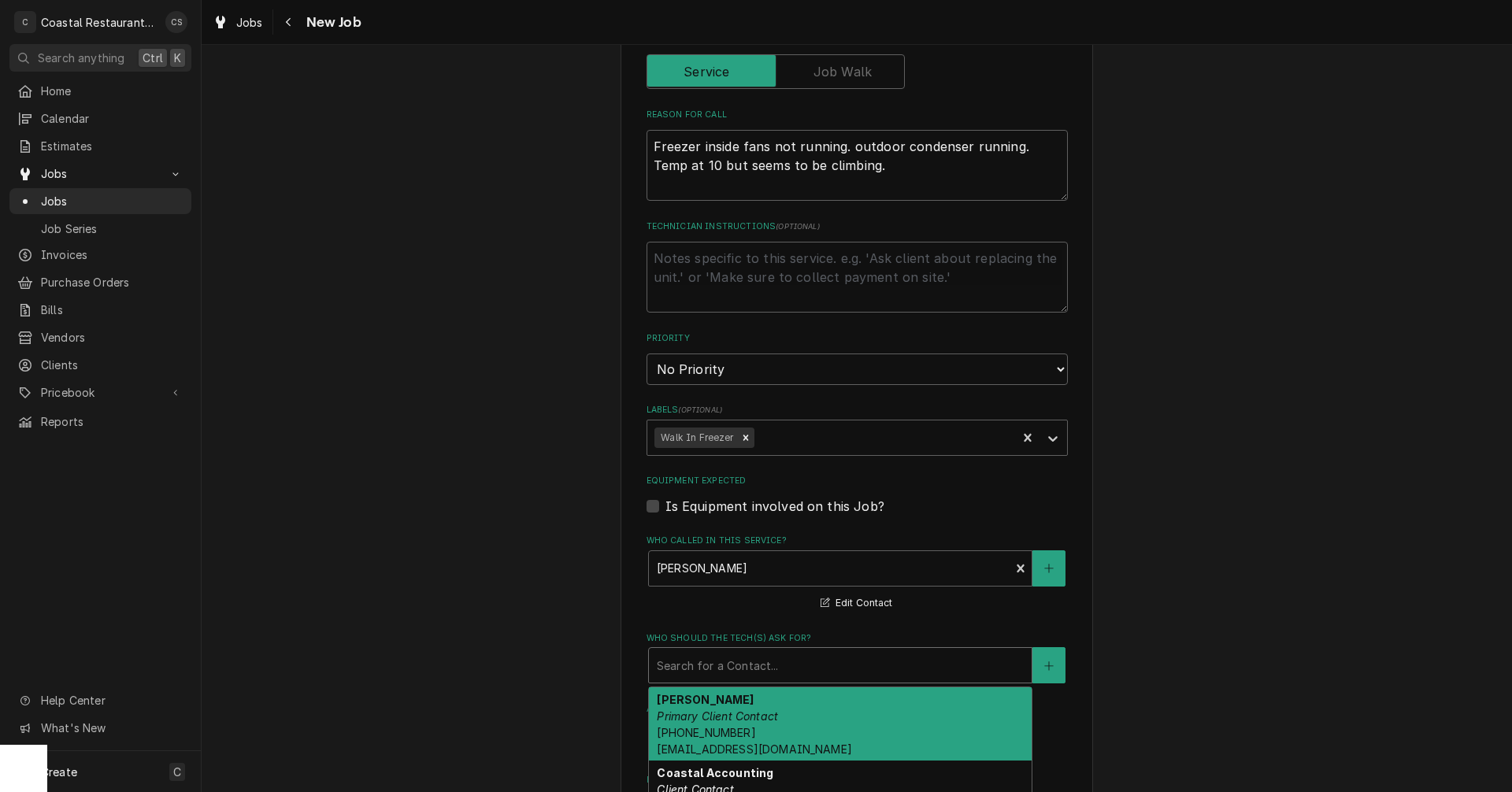
click at [721, 710] on em "Primary Client Contact" at bounding box center [718, 716] width 122 height 14
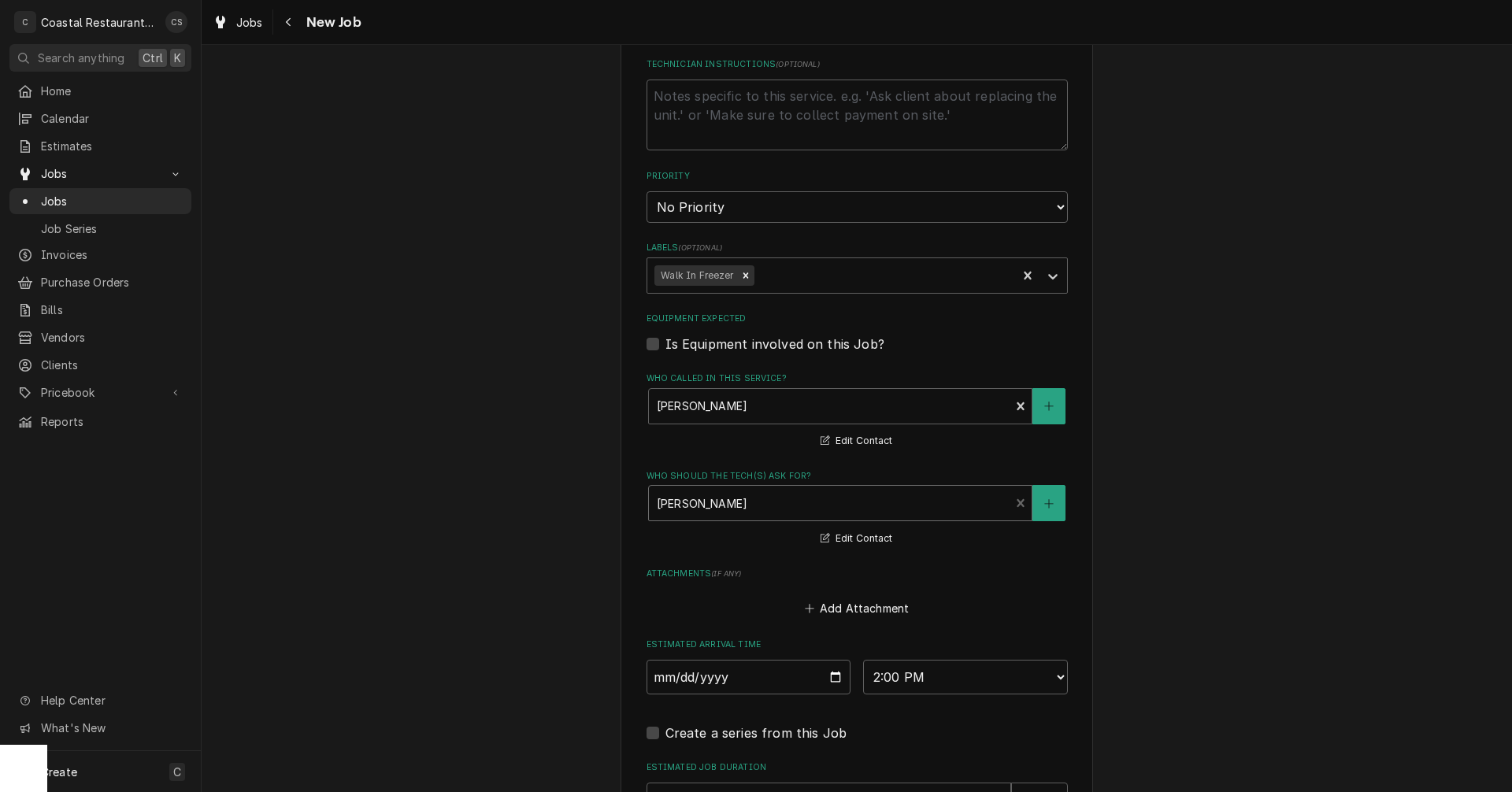
scroll to position [945, 0]
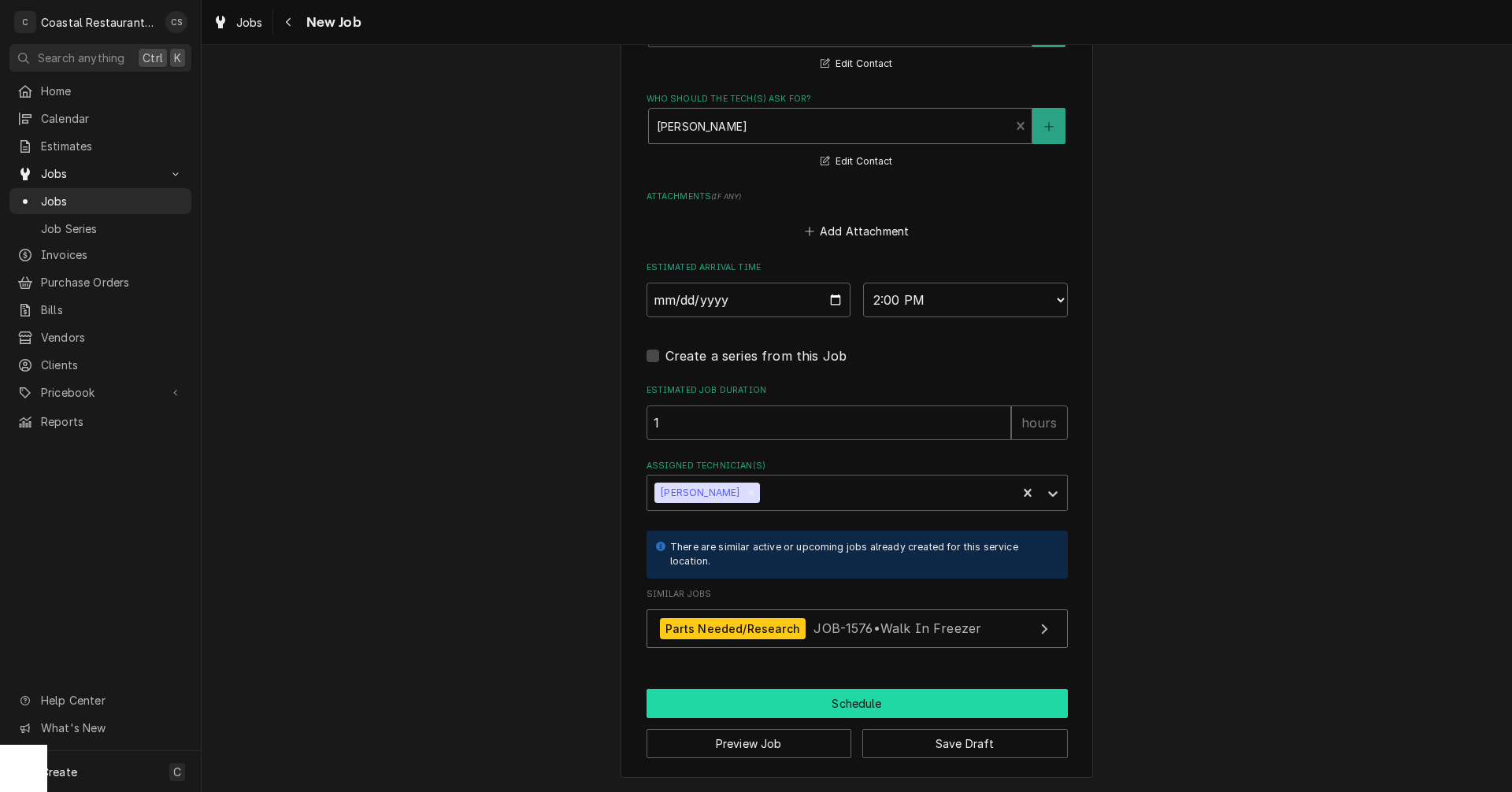
click at [822, 703] on button "Schedule" at bounding box center [857, 704] width 421 height 29
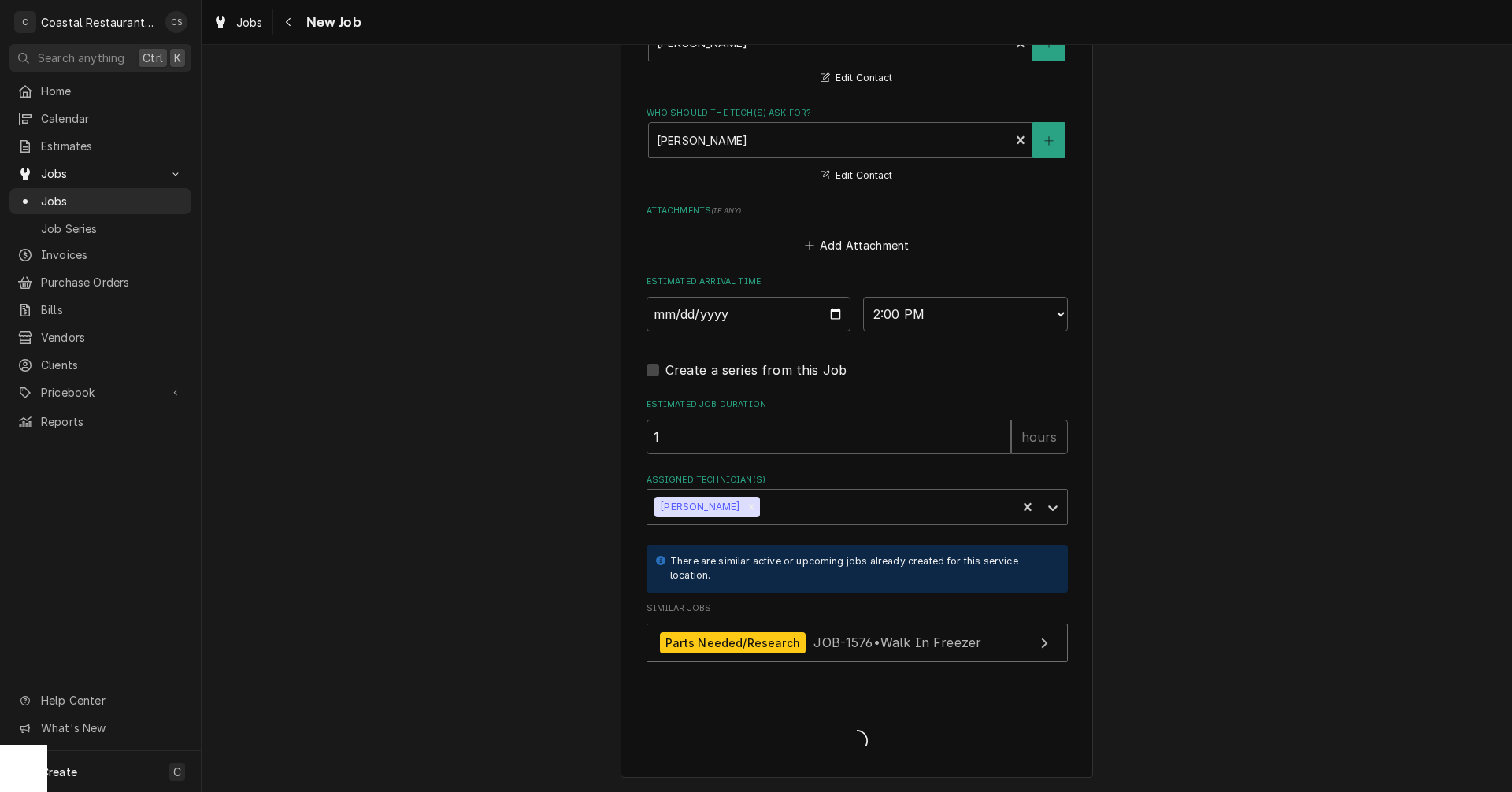
scroll to position [1076, 0]
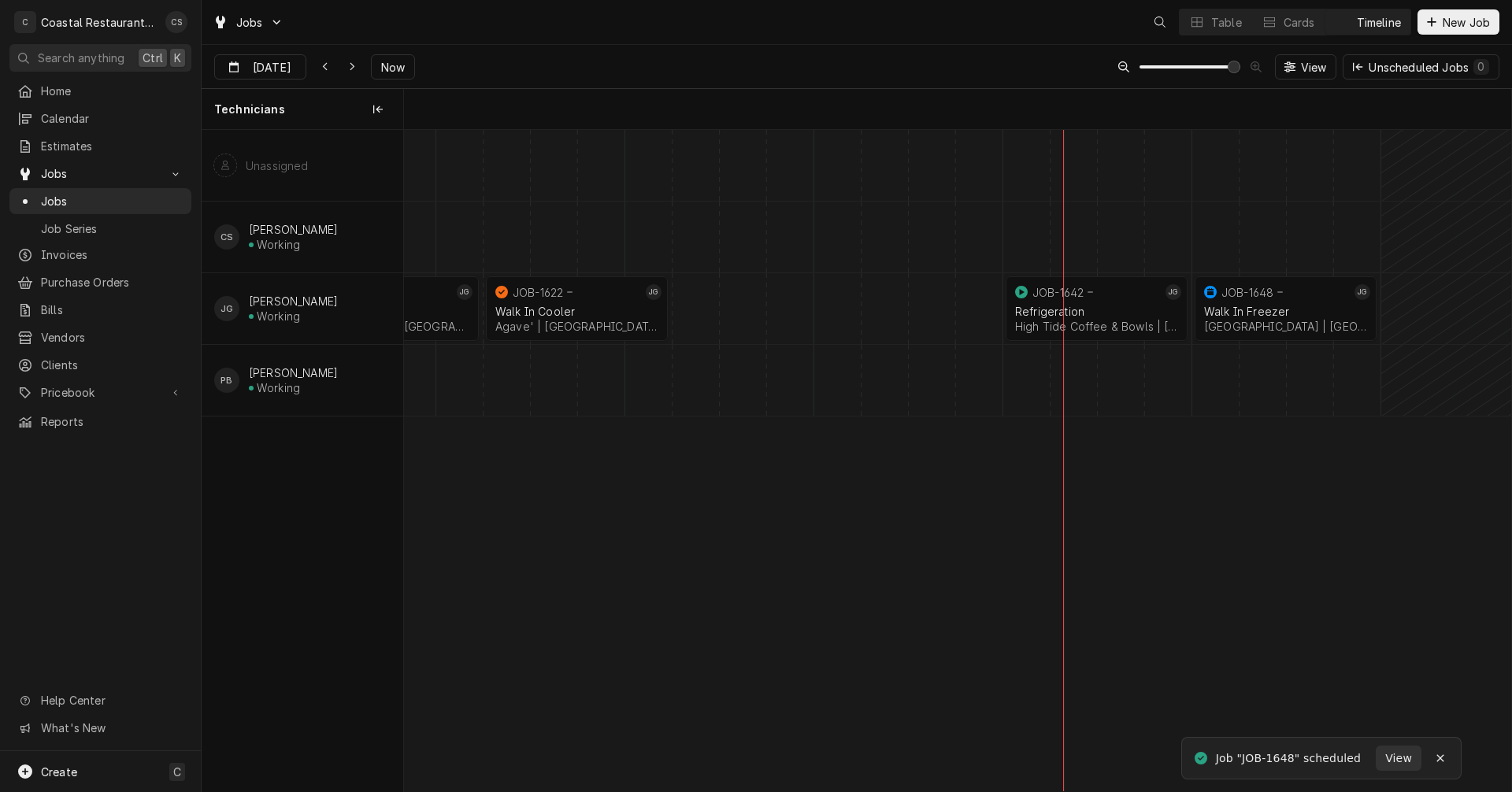
scroll to position [0, 21942]
click at [81, 145] on span "Estimates" at bounding box center [112, 146] width 143 height 17
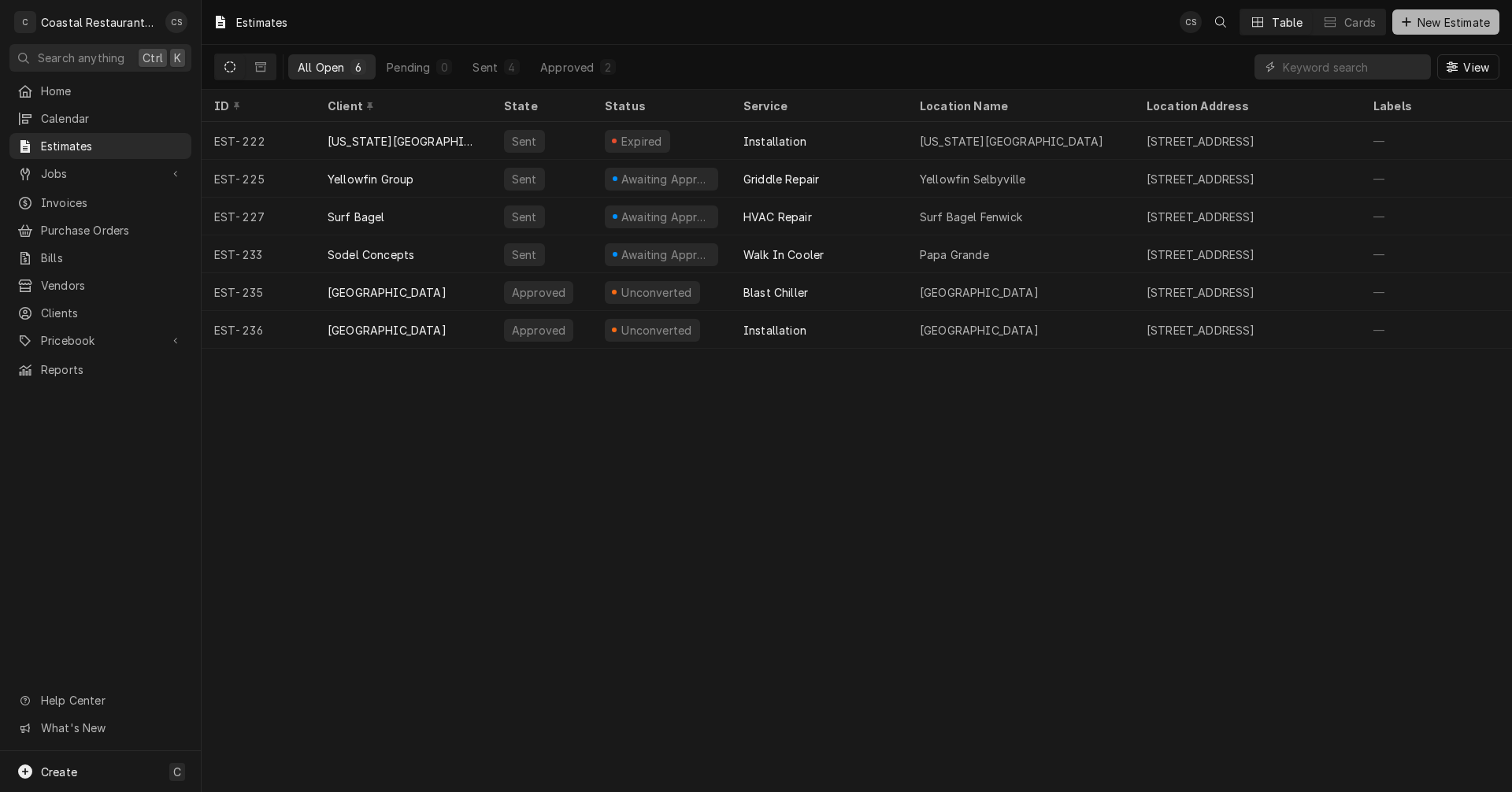
click at [1437, 26] on span "New Estimate" at bounding box center [1454, 22] width 79 height 17
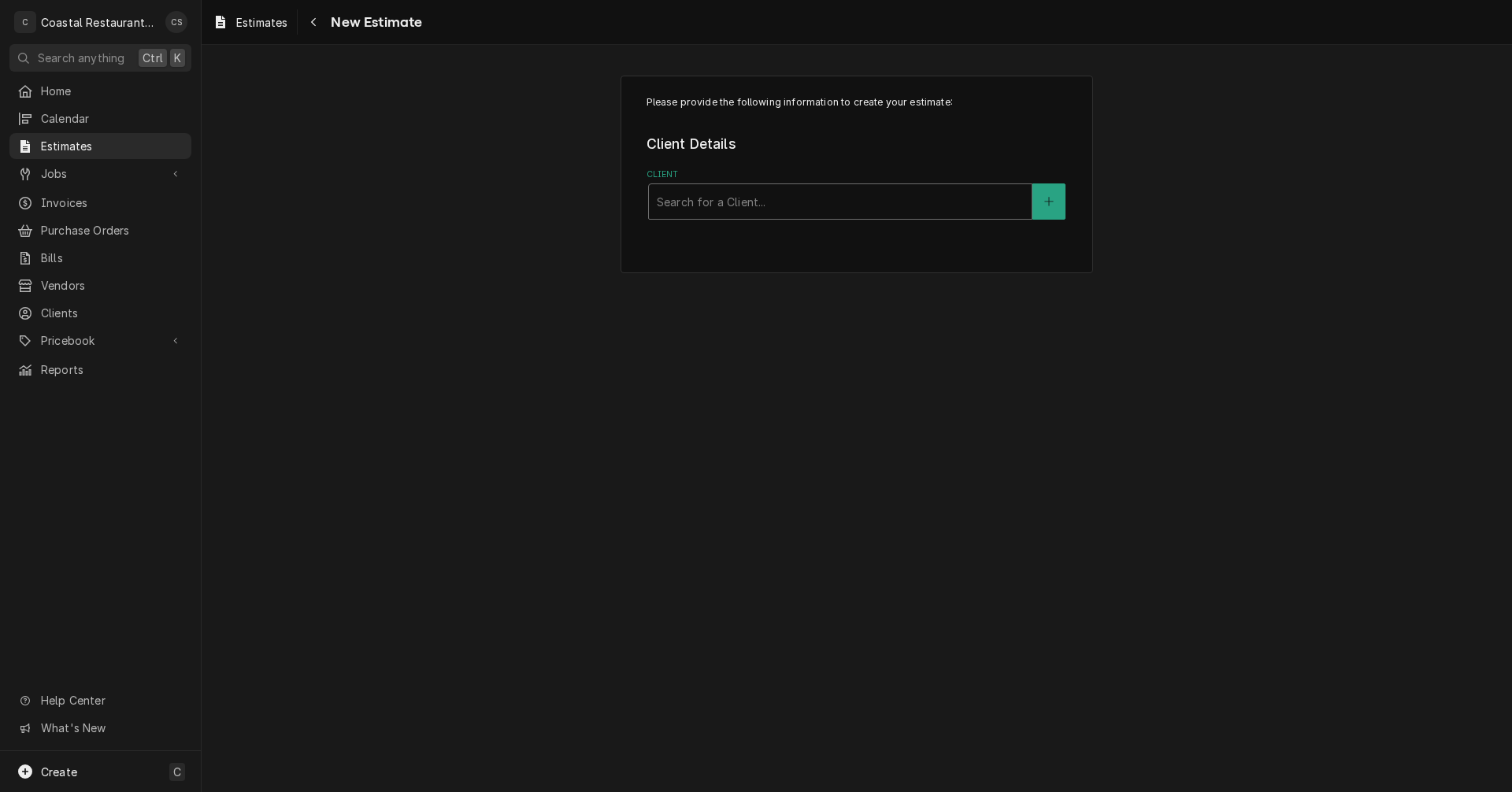
click at [727, 197] on div "Client" at bounding box center [840, 201] width 367 height 28
type input "Highwater"
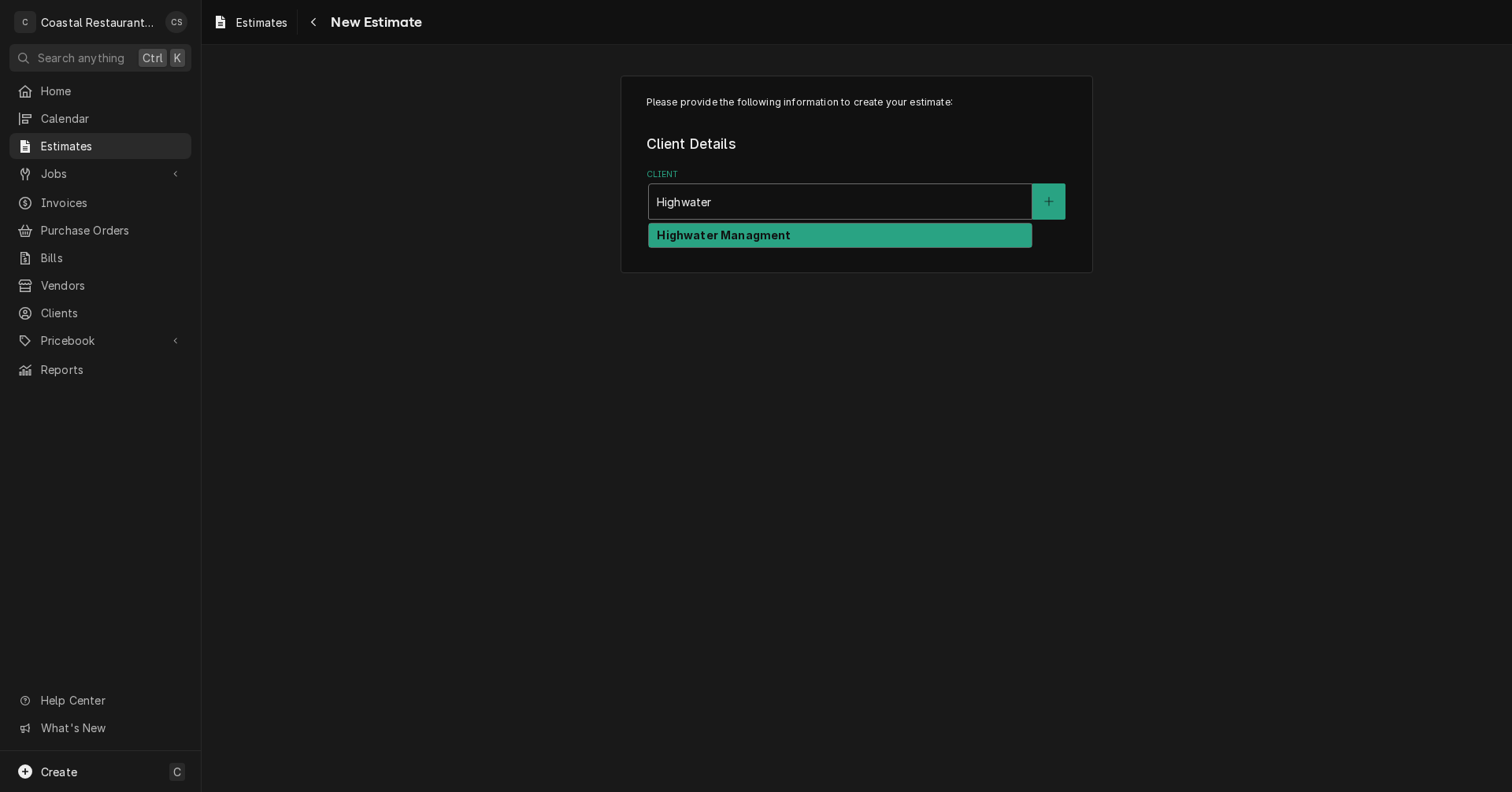
click at [742, 230] on strong "Highwater Managment" at bounding box center [724, 235] width 134 height 14
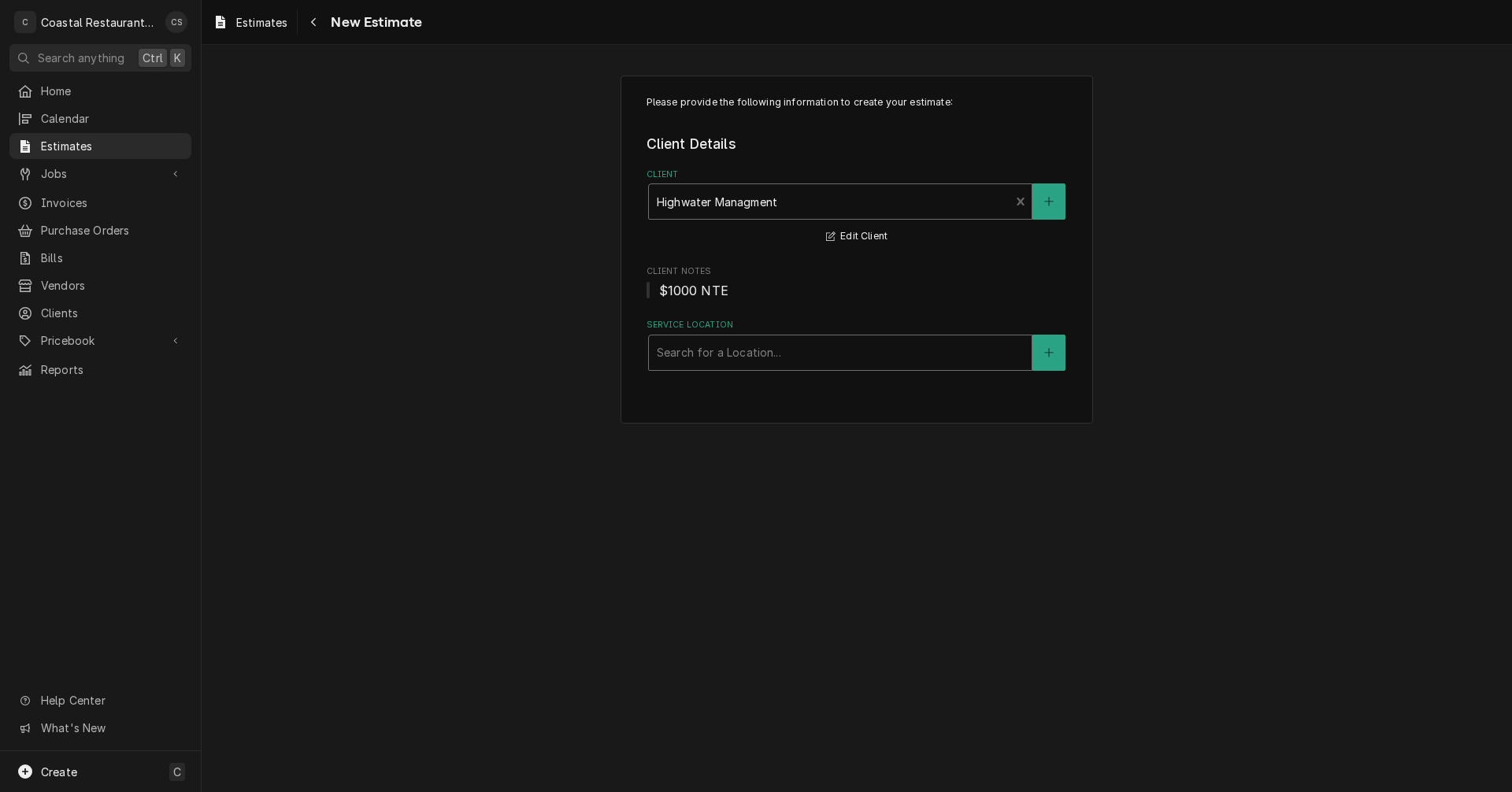
click at [726, 358] on div "Service Location" at bounding box center [840, 352] width 367 height 28
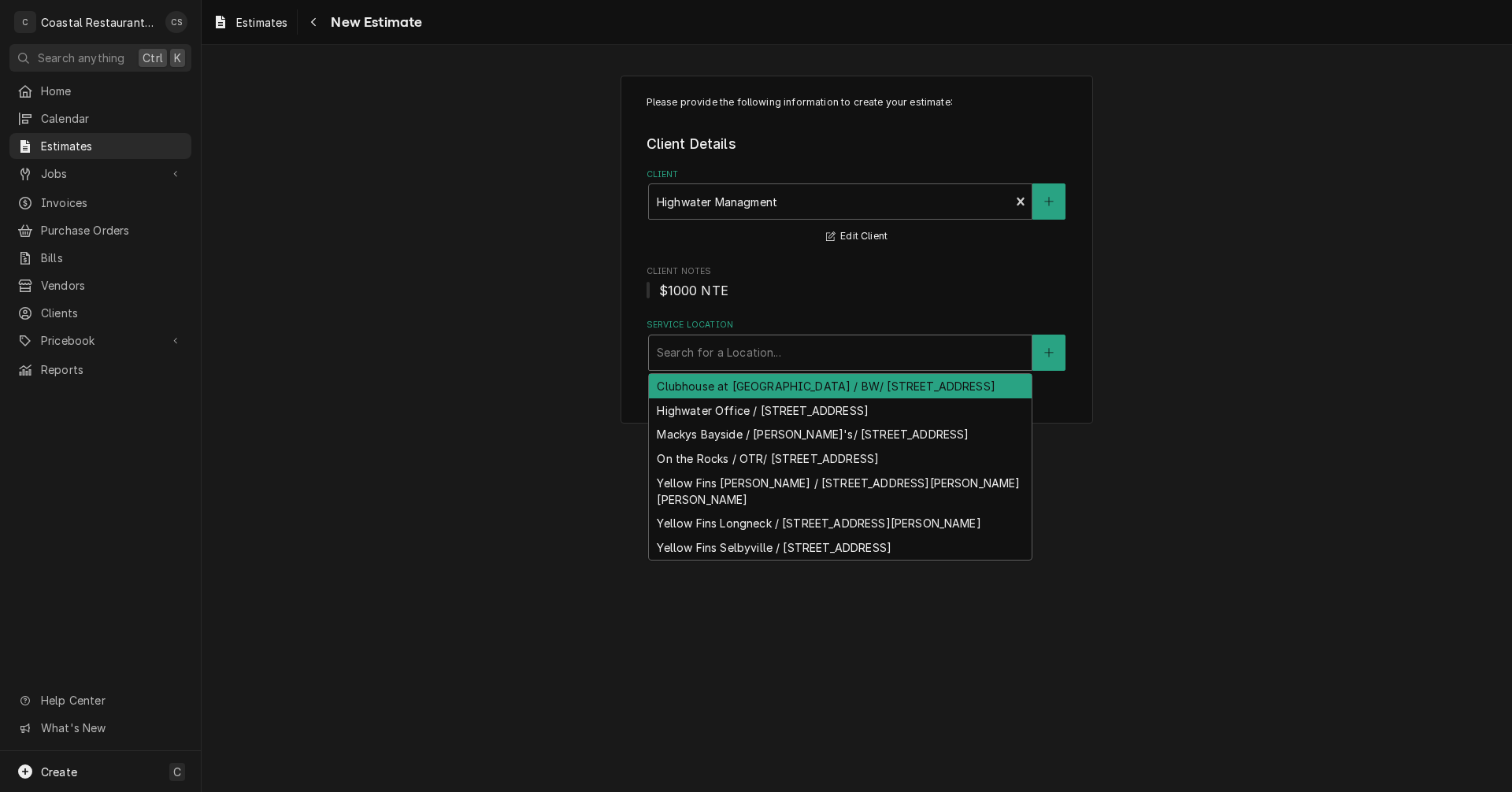
click at [731, 395] on div "Clubhouse at Baywood / BW/ 32267 Clubhouse Way, Millsboro, DE 19966" at bounding box center [840, 386] width 383 height 24
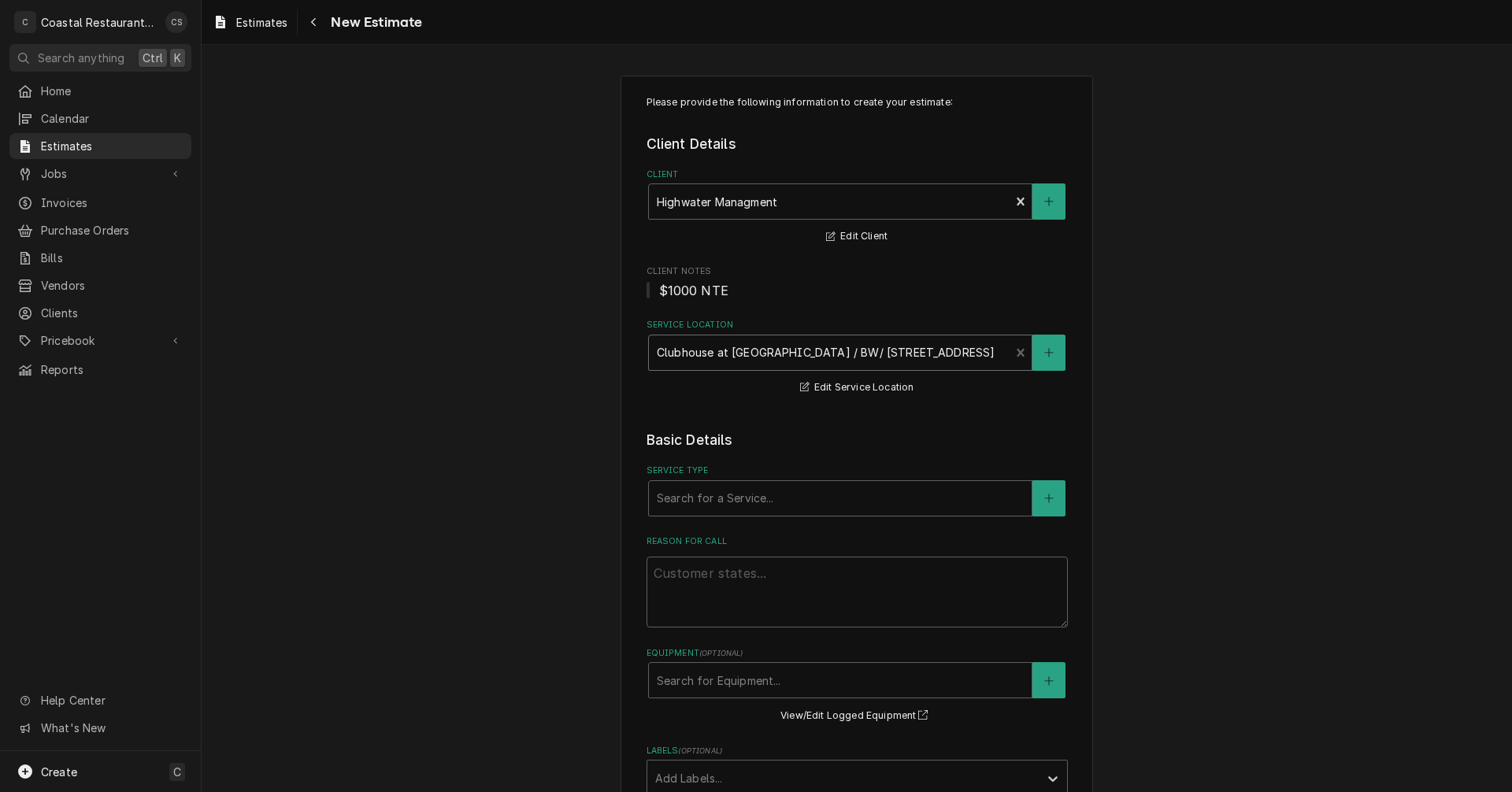
scroll to position [236, 0]
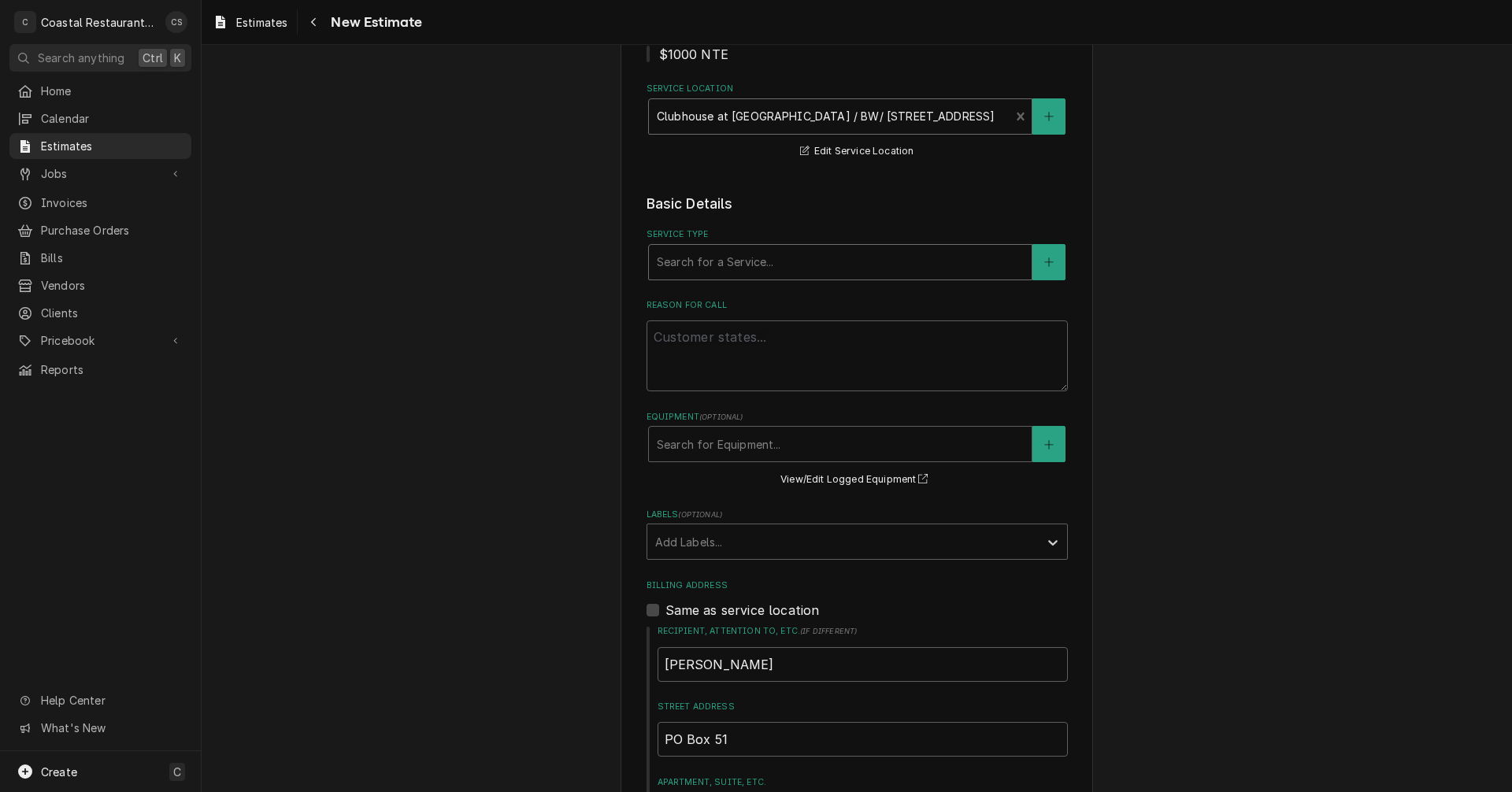
click at [704, 265] on div "Service Type" at bounding box center [840, 261] width 367 height 28
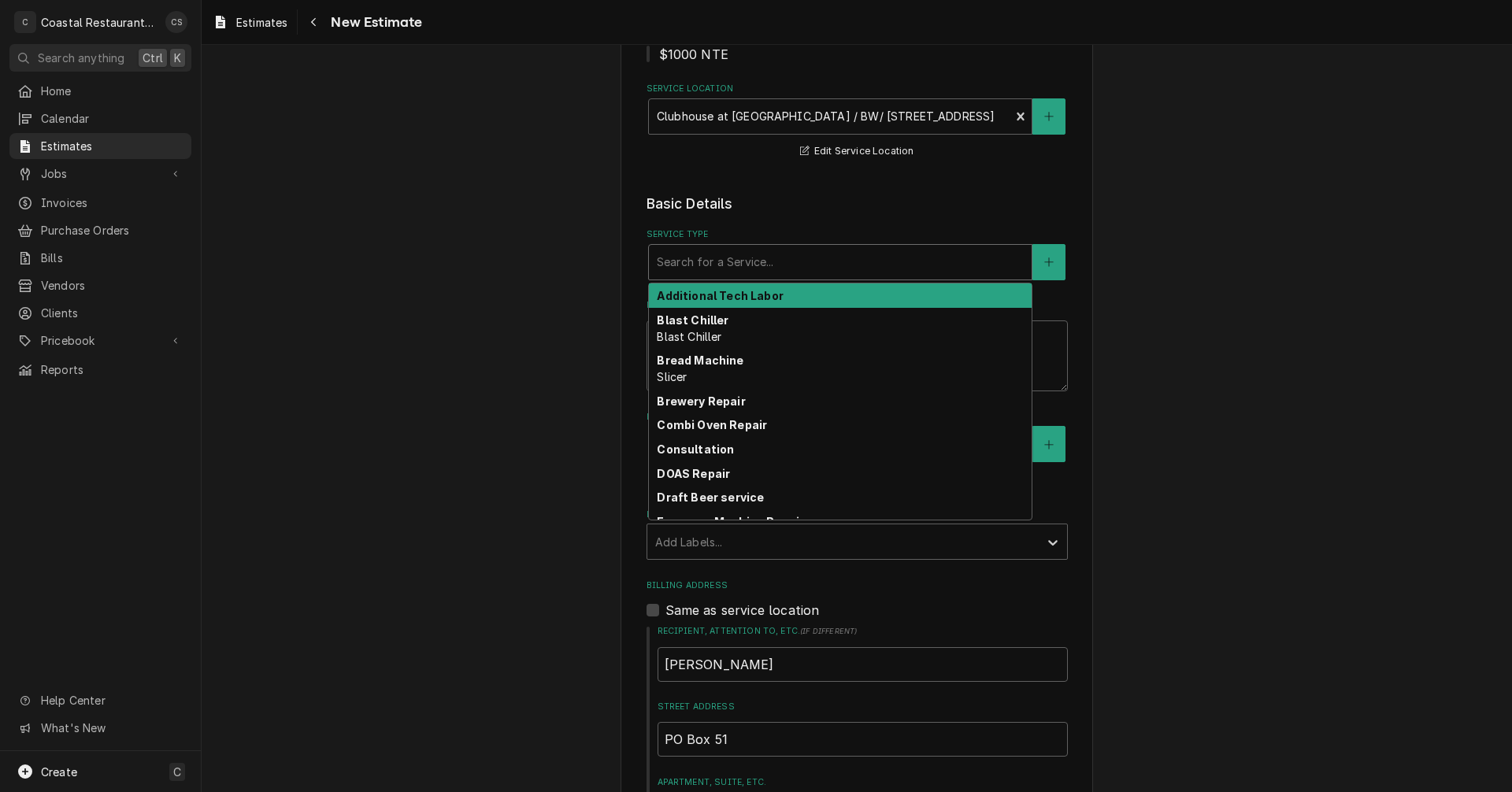
type textarea "x"
type input "I"
type textarea "x"
type input "Ic"
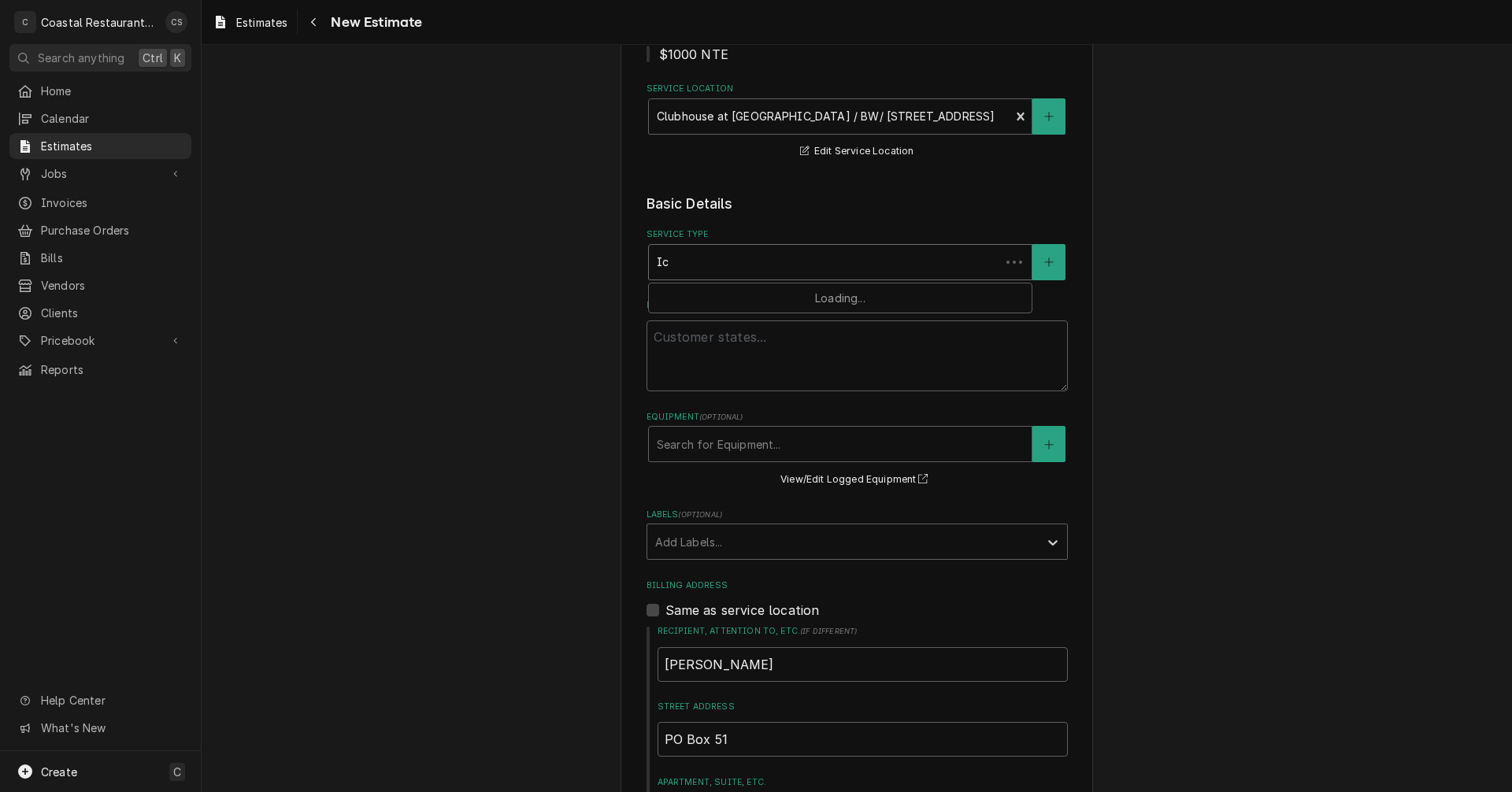
type textarea "x"
type input "Ice"
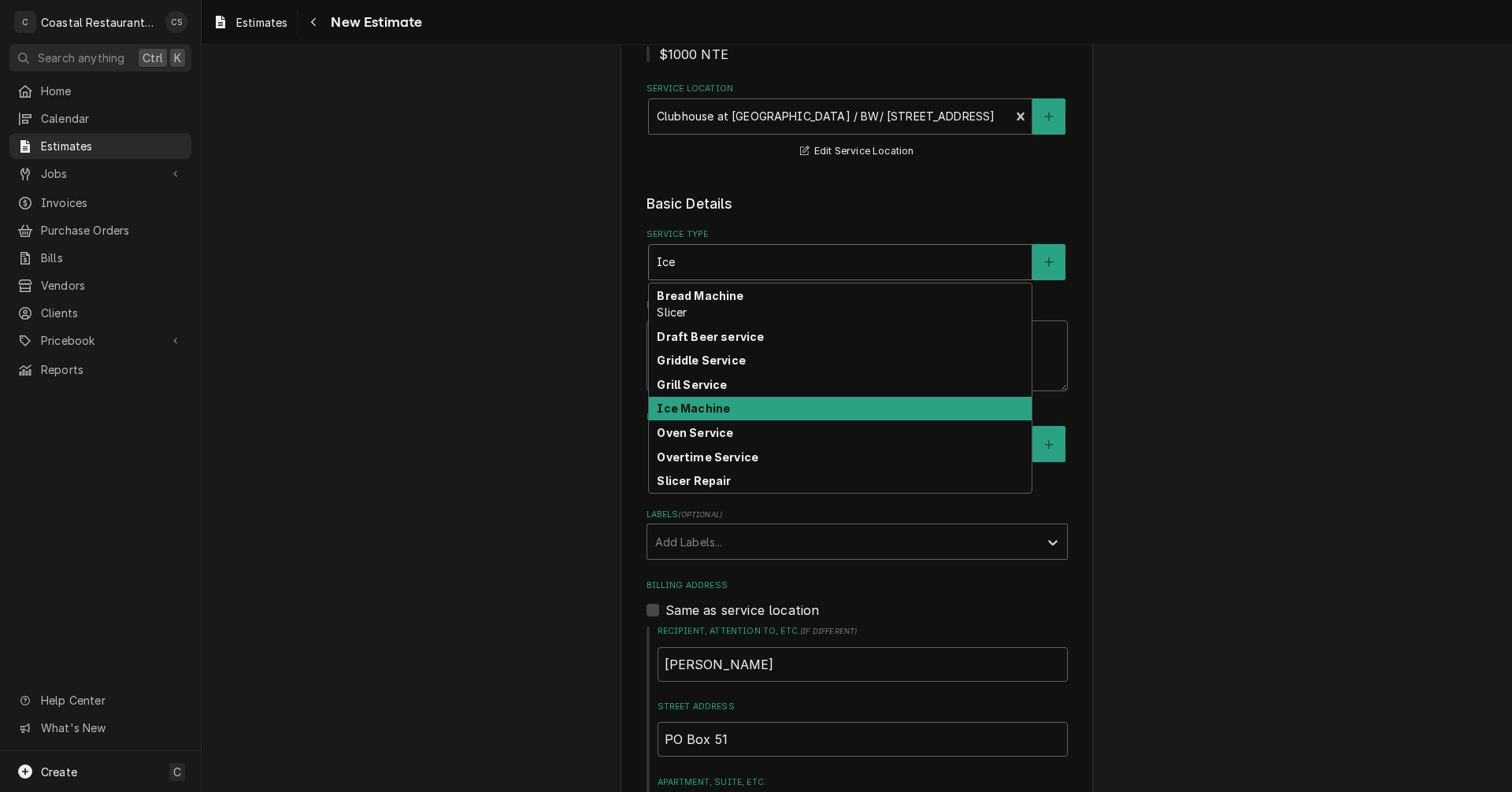
click at [706, 408] on strong "Ice Machine" at bounding box center [693, 408] width 73 height 14
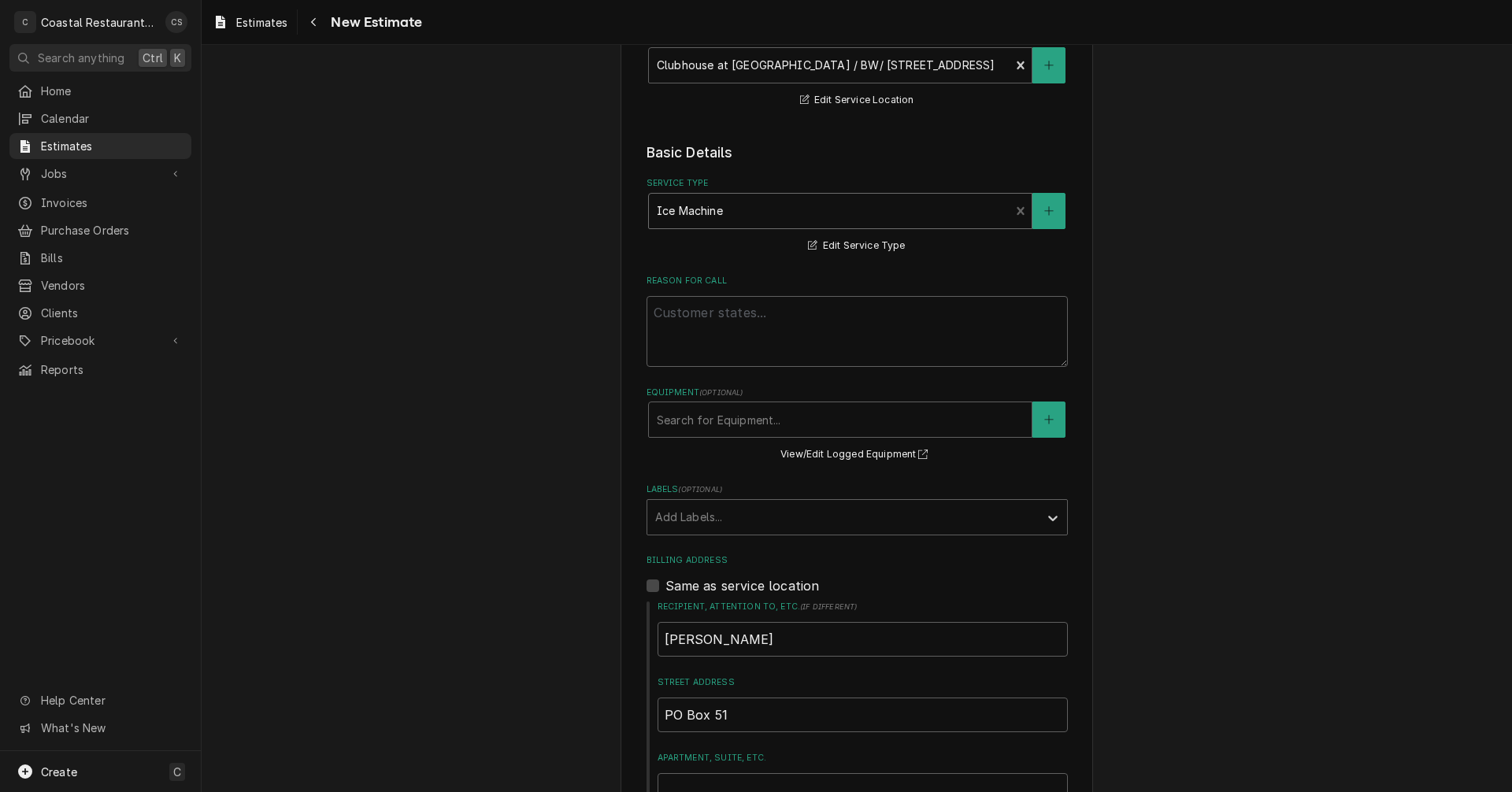
scroll to position [315, 0]
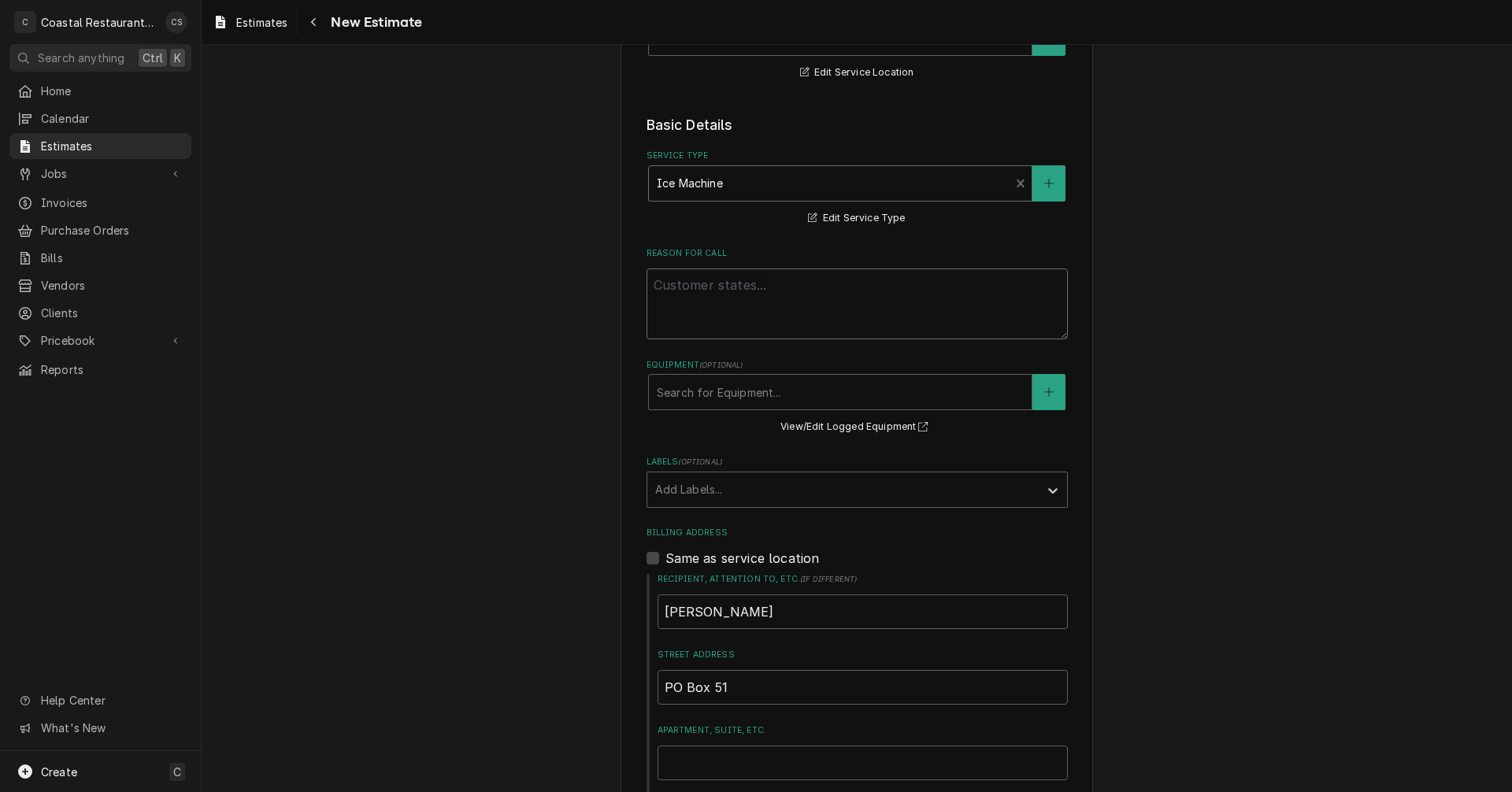
click at [686, 289] on textarea "Reason For Call" at bounding box center [857, 303] width 421 height 71
type textarea "x"
type textarea "R"
type textarea "x"
type textarea "Re"
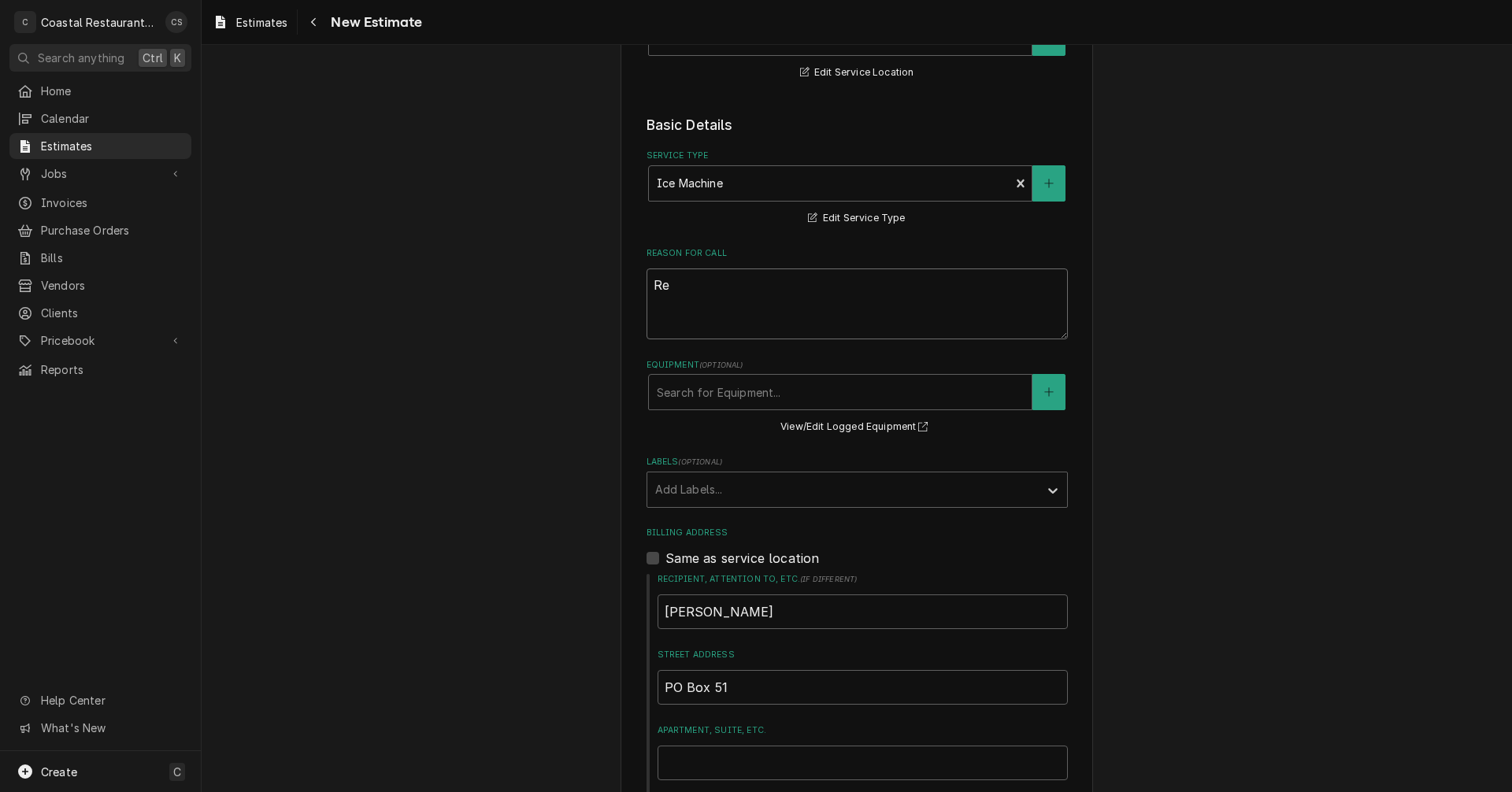
type textarea "x"
type textarea "Rep"
type textarea "x"
type textarea "Repl"
type textarea "x"
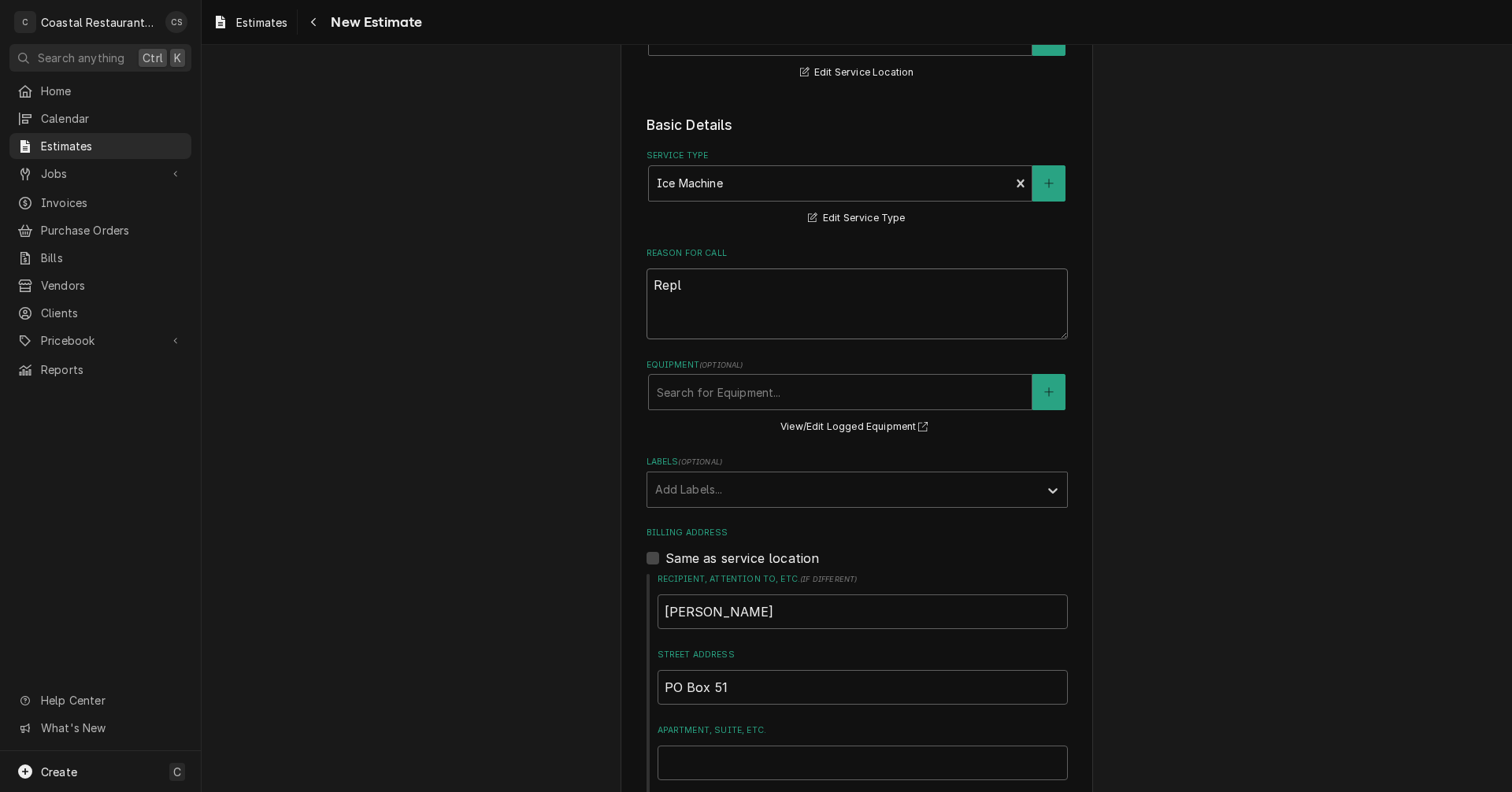
type textarea "Repla"
type textarea "x"
type textarea "Replac"
type textarea "x"
type textarea "Replace"
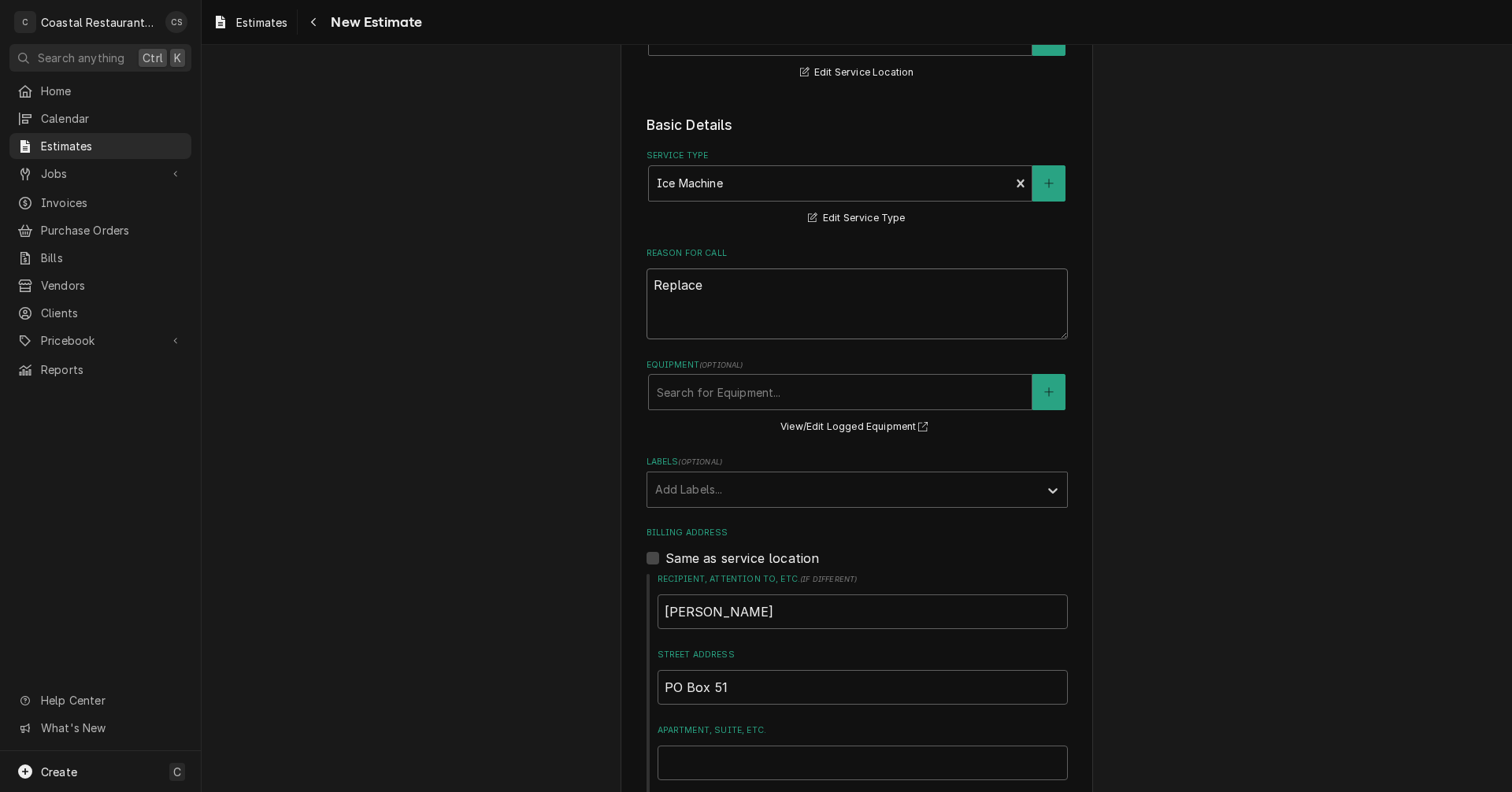
type textarea "x"
type textarea "Replace"
type textarea "x"
type textarea "Replace m"
type textarea "x"
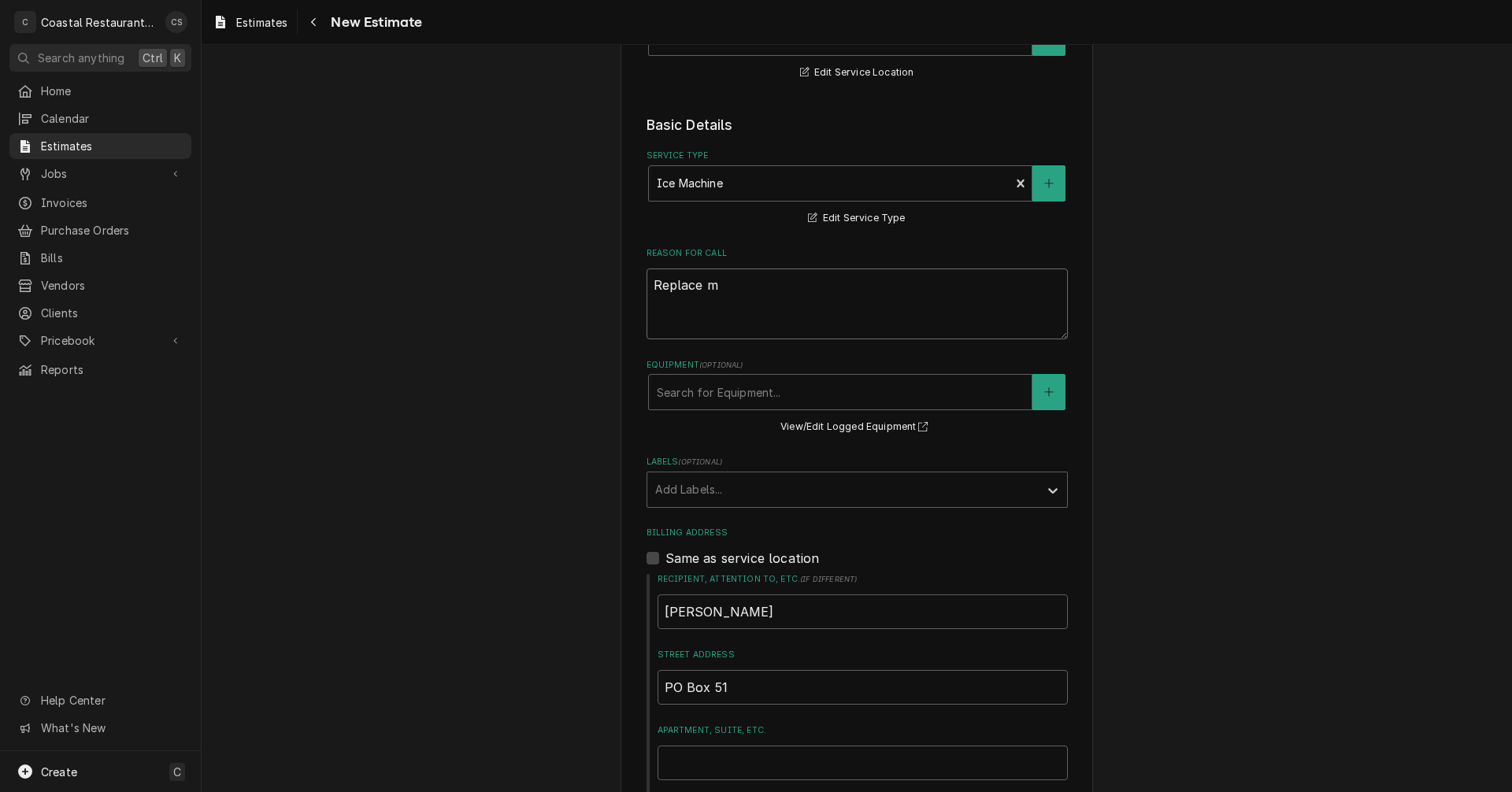
type textarea "Replace ma"
type textarea "x"
type textarea "Replace mac"
type textarea "x"
type textarea "Replace mach"
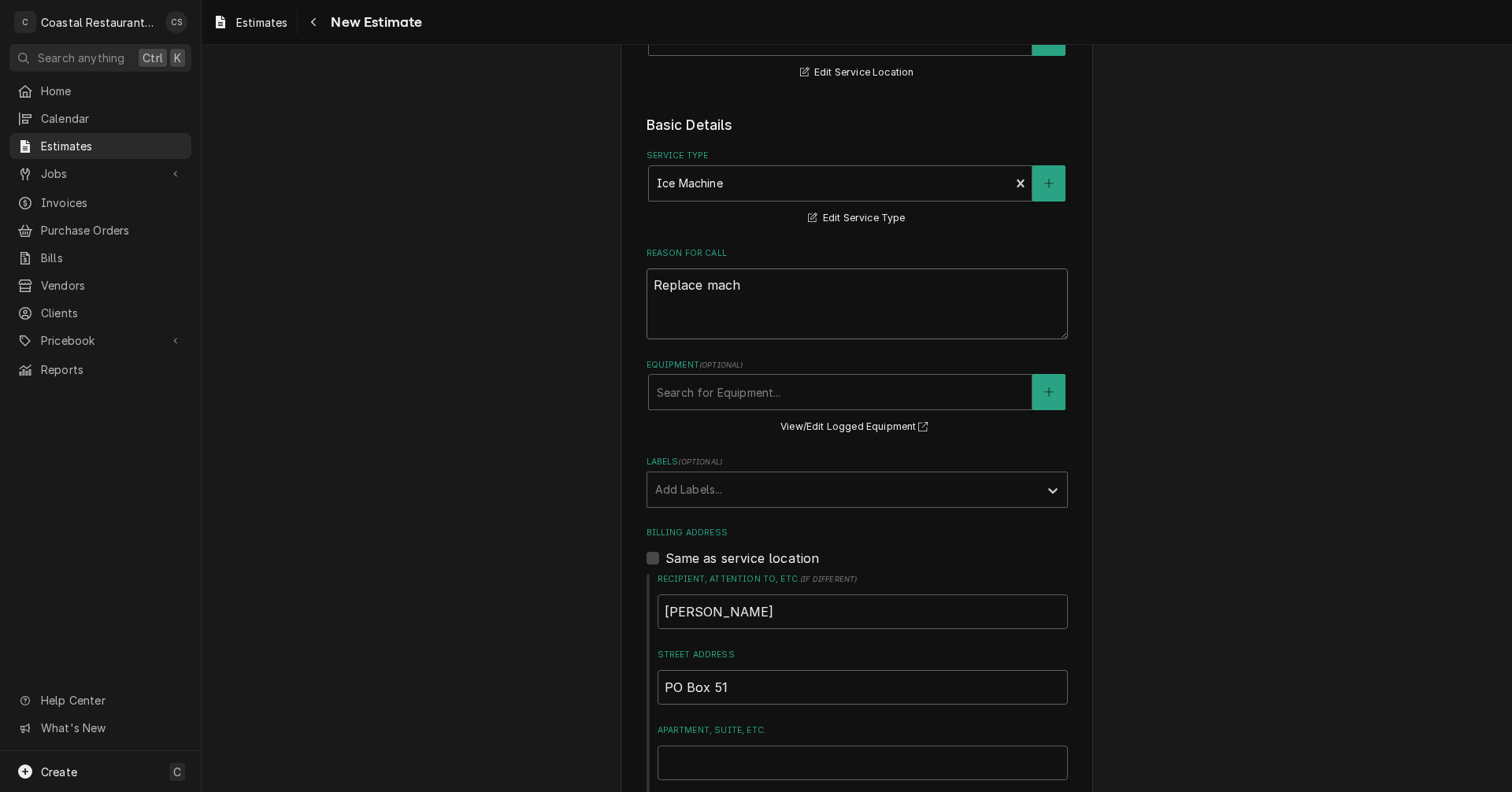
type textarea "x"
type textarea "Replace machi"
type textarea "x"
type textarea "Replace machin"
type textarea "x"
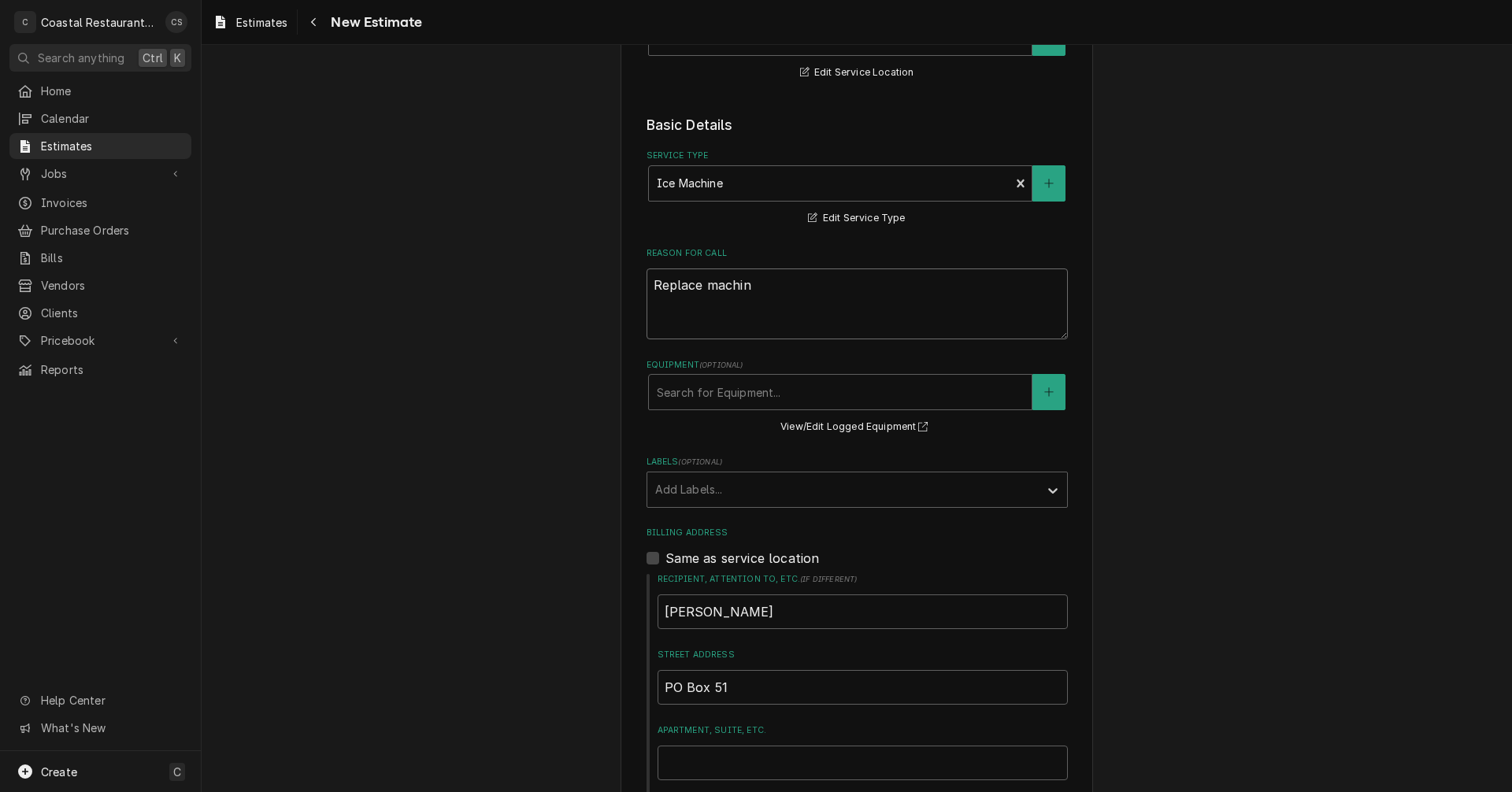
type textarea "Replace maching"
type textarea "x"
type textarea "Replace maching"
type textarea "x"
type textarea "Replace maching"
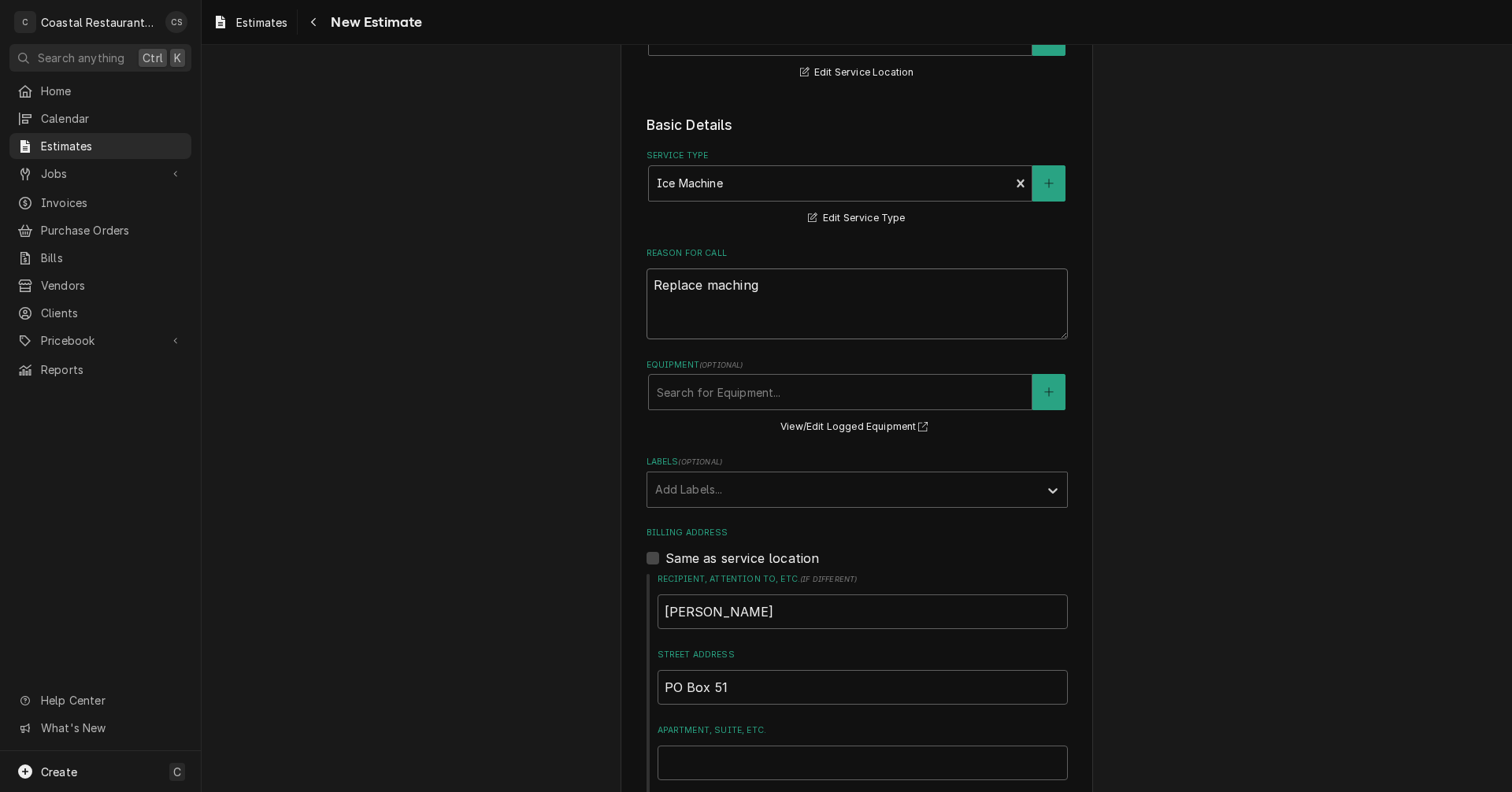
type textarea "x"
type textarea "Replace machin"
type textarea "x"
type textarea "Replace machine"
type textarea "x"
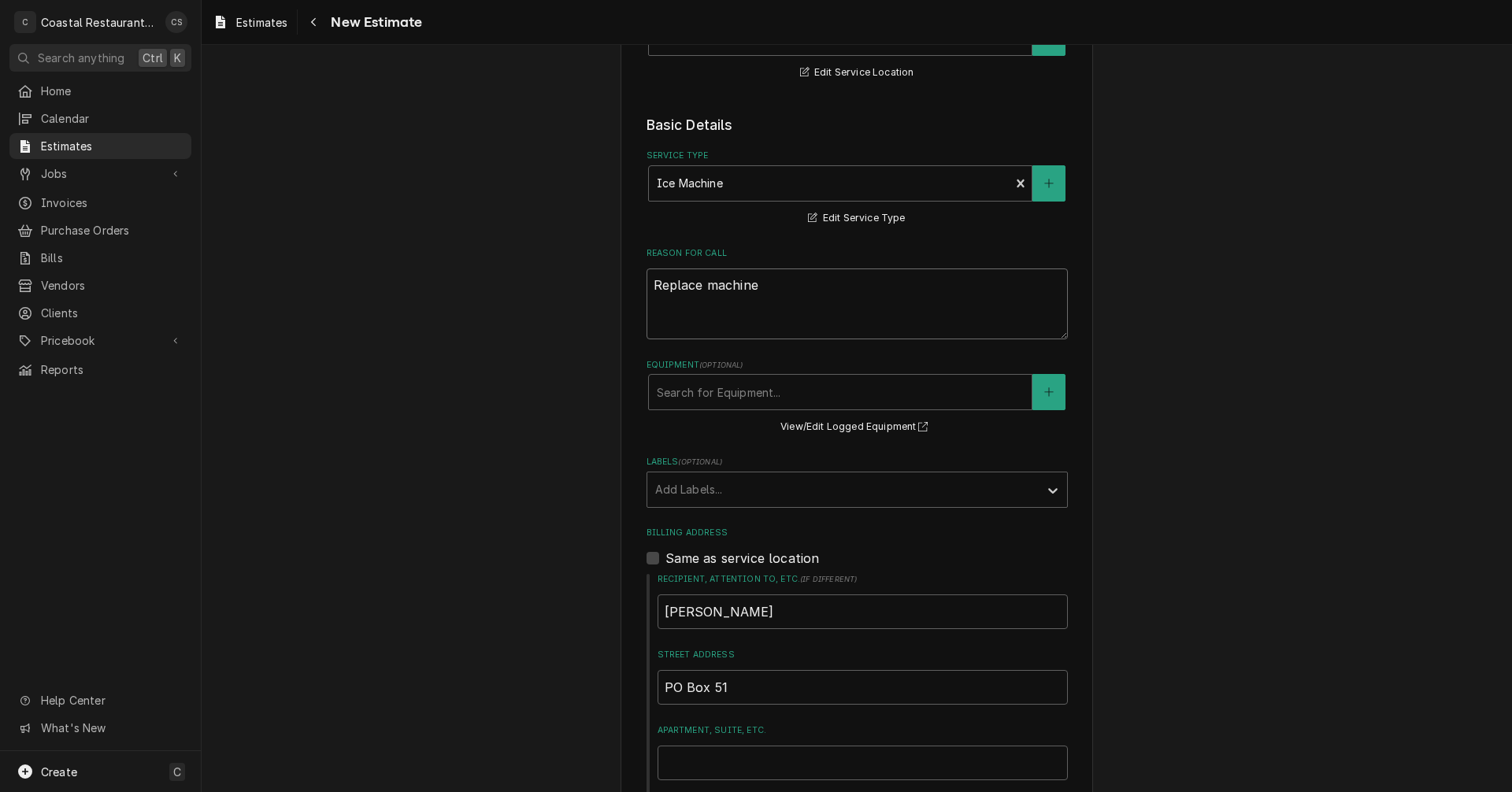
type textarea "Replace machine"
type textarea "x"
type textarea "Replace machine a"
type textarea "x"
type textarea "Replace machine an"
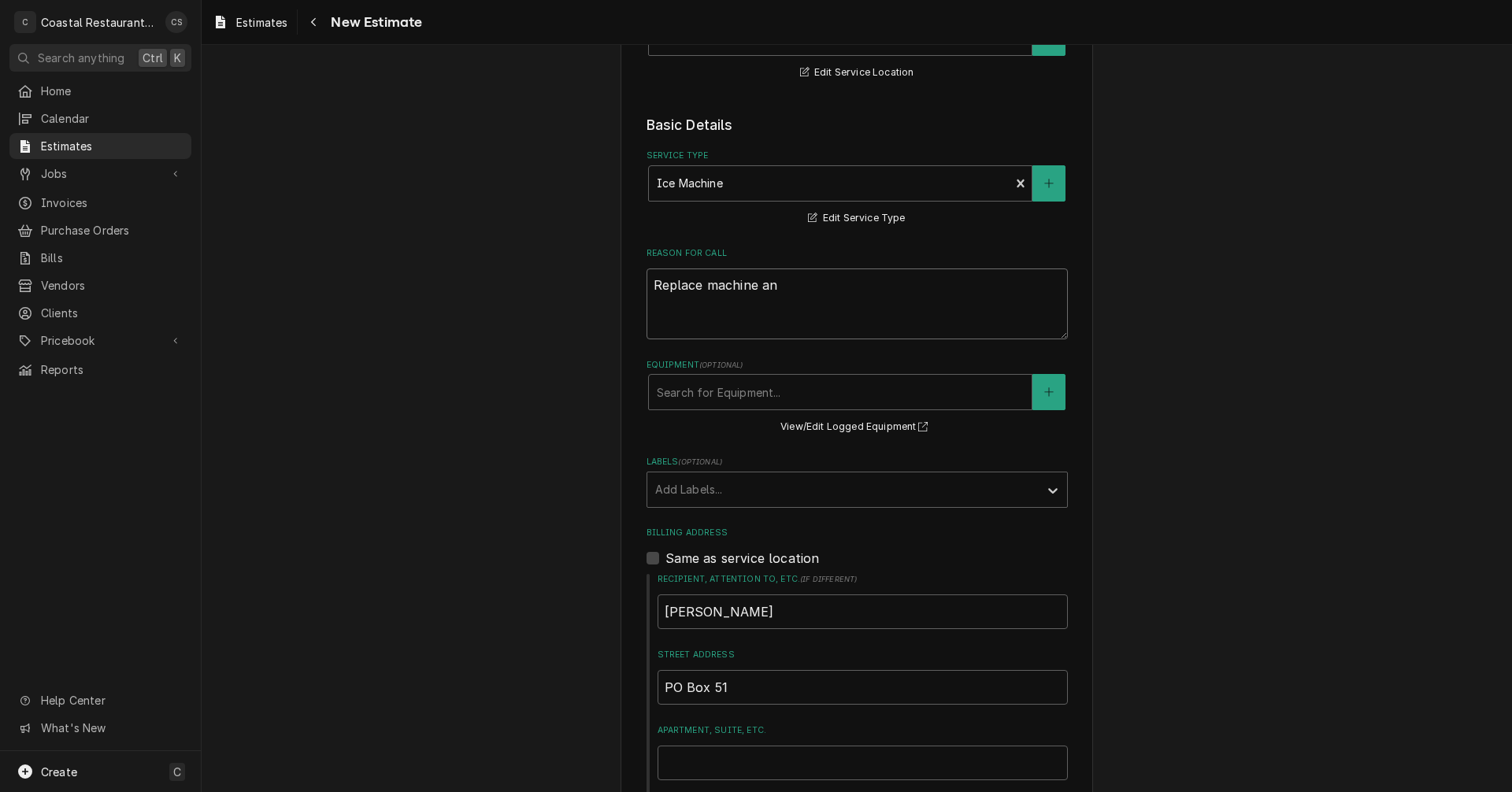
type textarea "x"
type textarea "Replace machine and"
type textarea "x"
type textarea "Replace machine and"
type textarea "x"
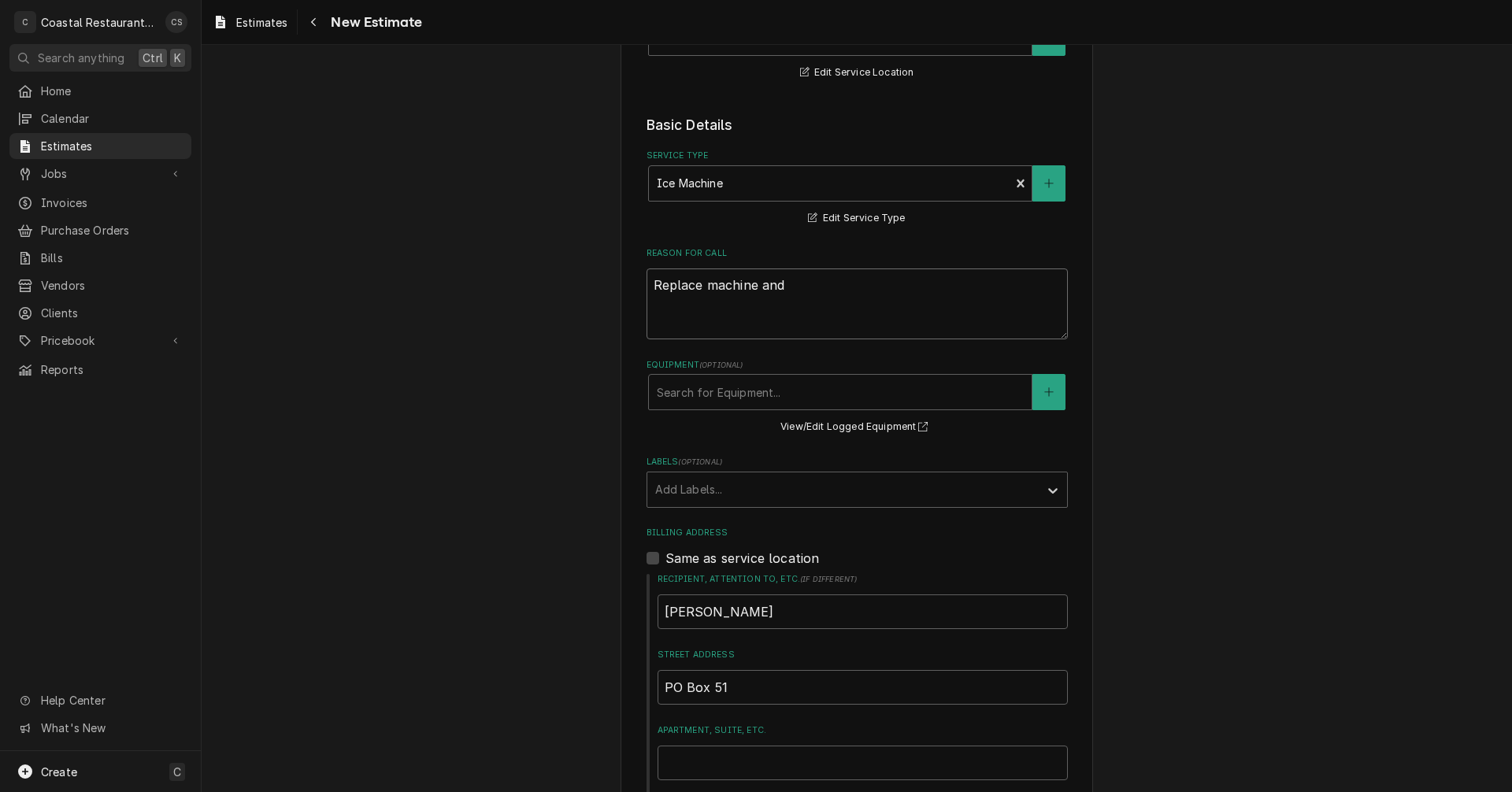
type textarea "Replace machine and b"
type textarea "x"
type textarea "Replace machine and bi"
type textarea "x"
type textarea "Replace machine and bin"
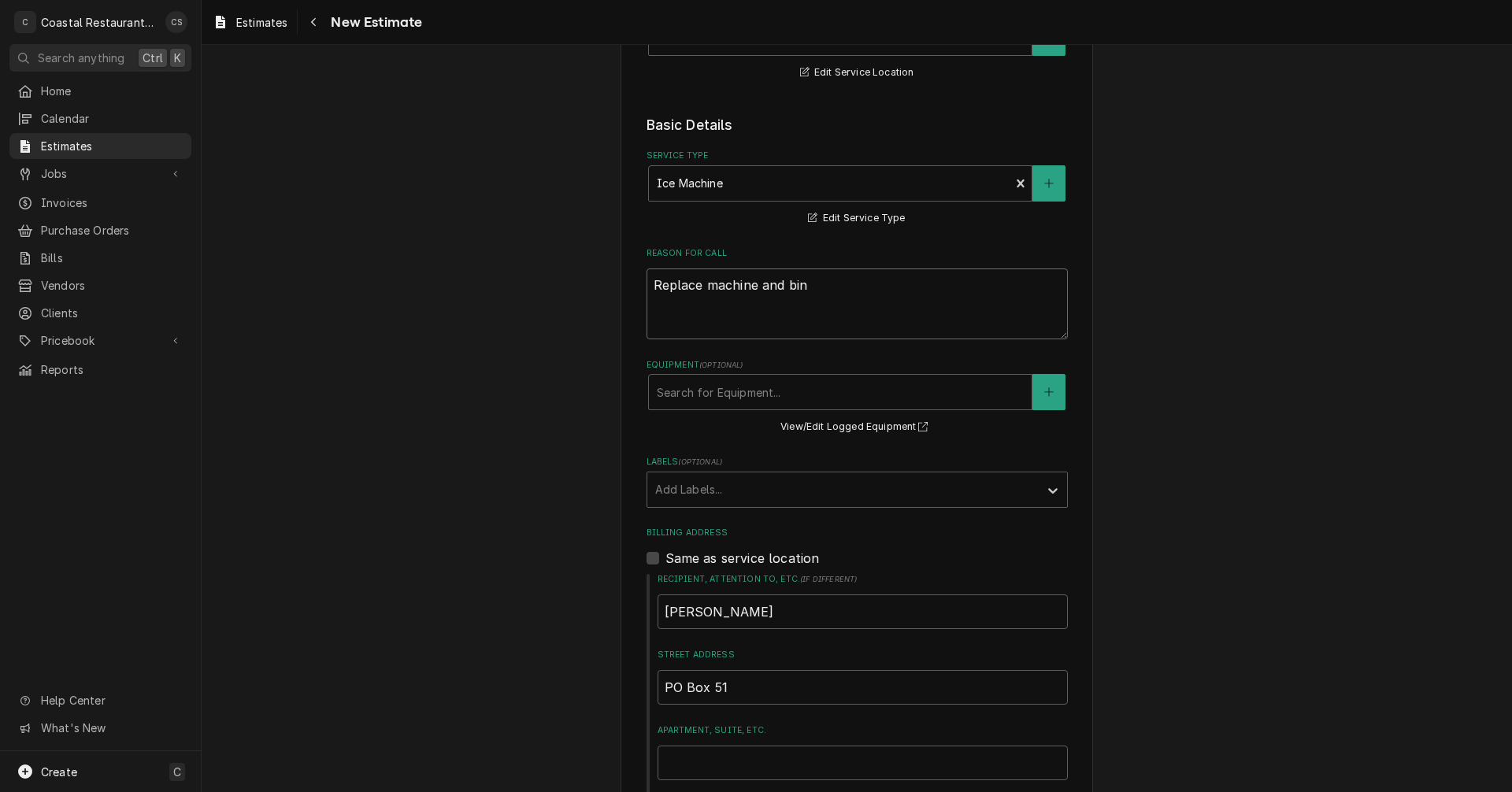
type textarea "x"
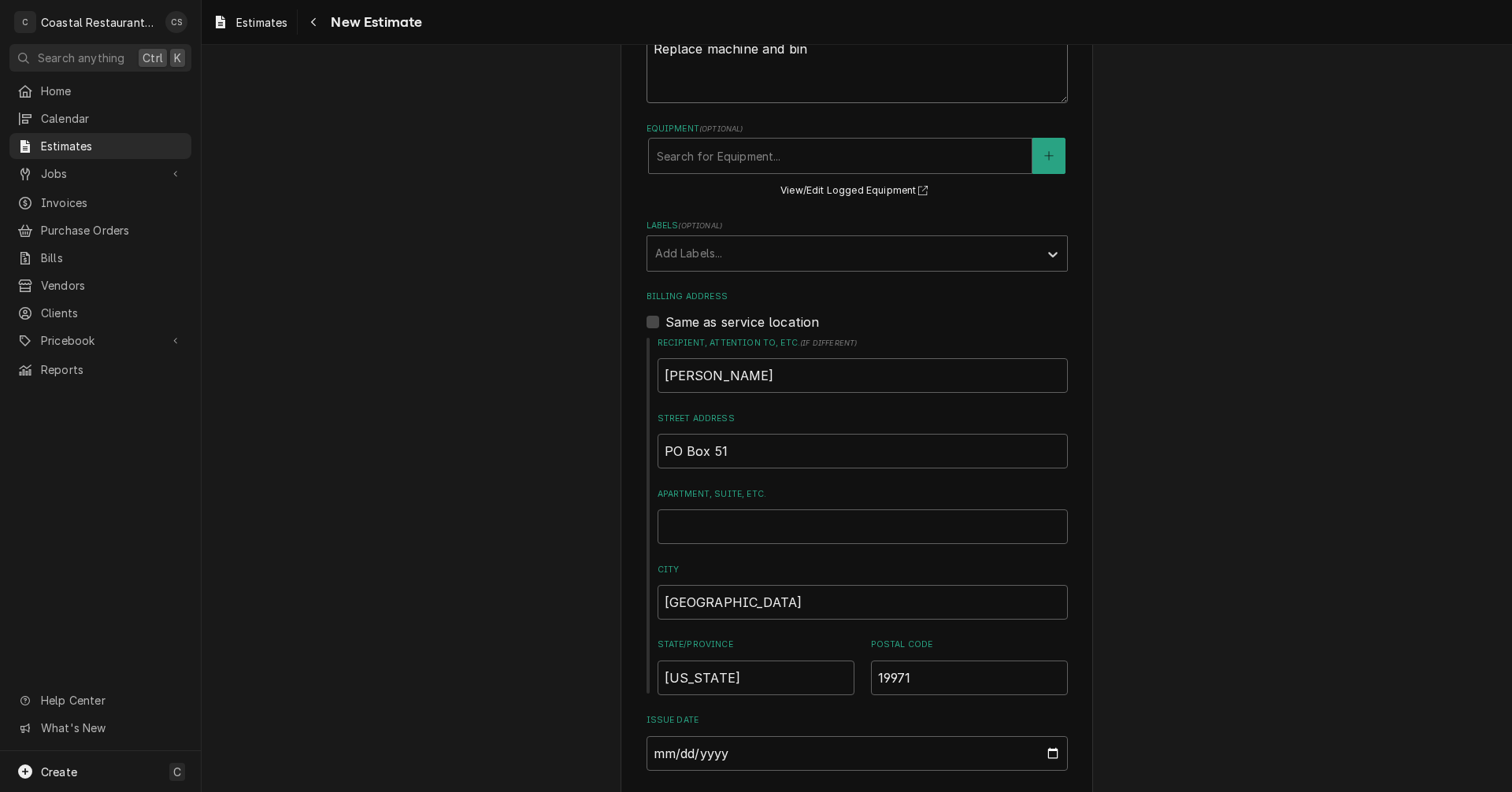
scroll to position [805, 0]
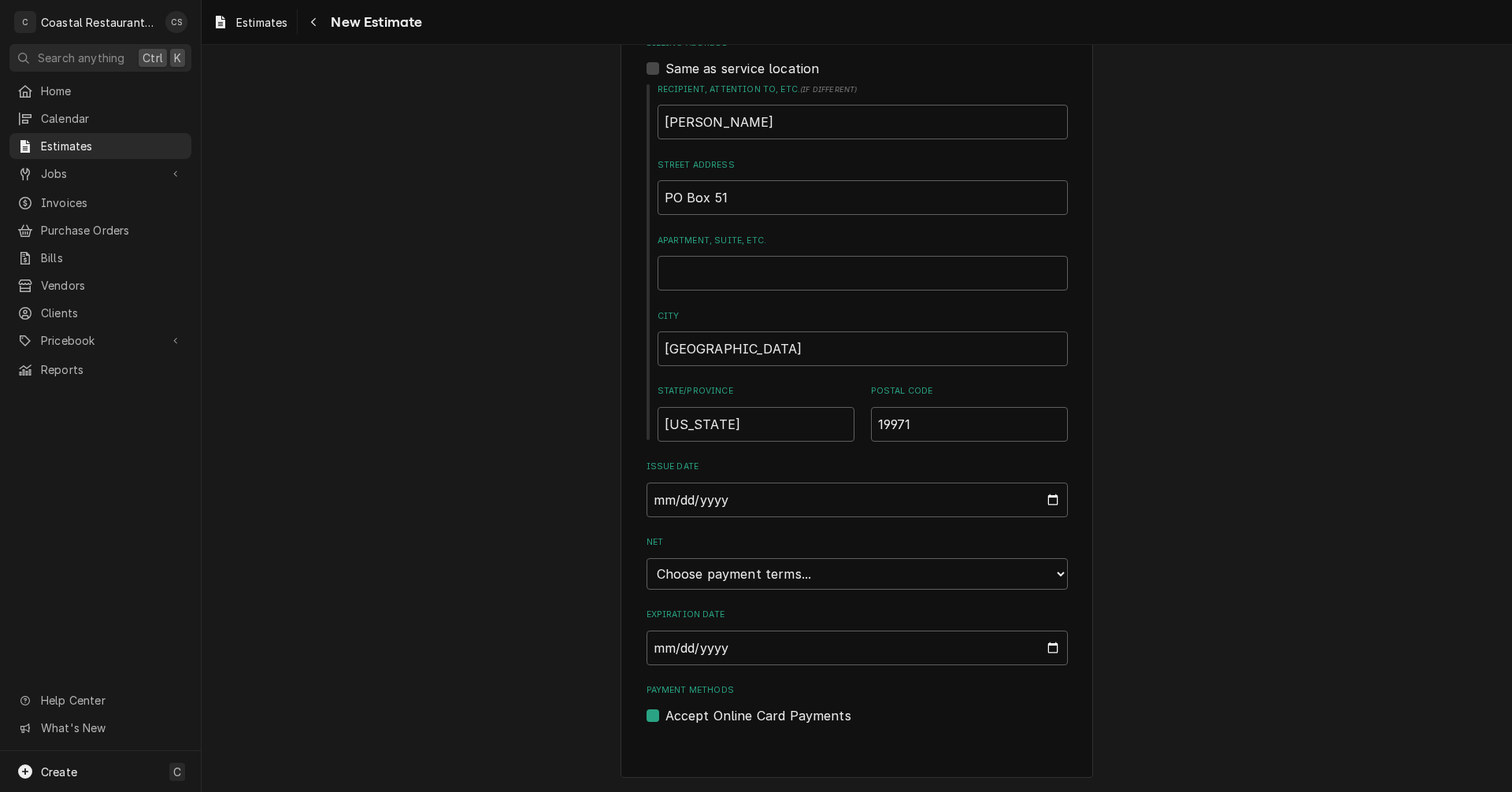
type textarea "Replace machine and bin"
click at [790, 579] on select "Choose payment terms... Same Day Net 7 Net 14 Net 21 Net 30 Net 45 Net 60 Net 90" at bounding box center [857, 573] width 421 height 31
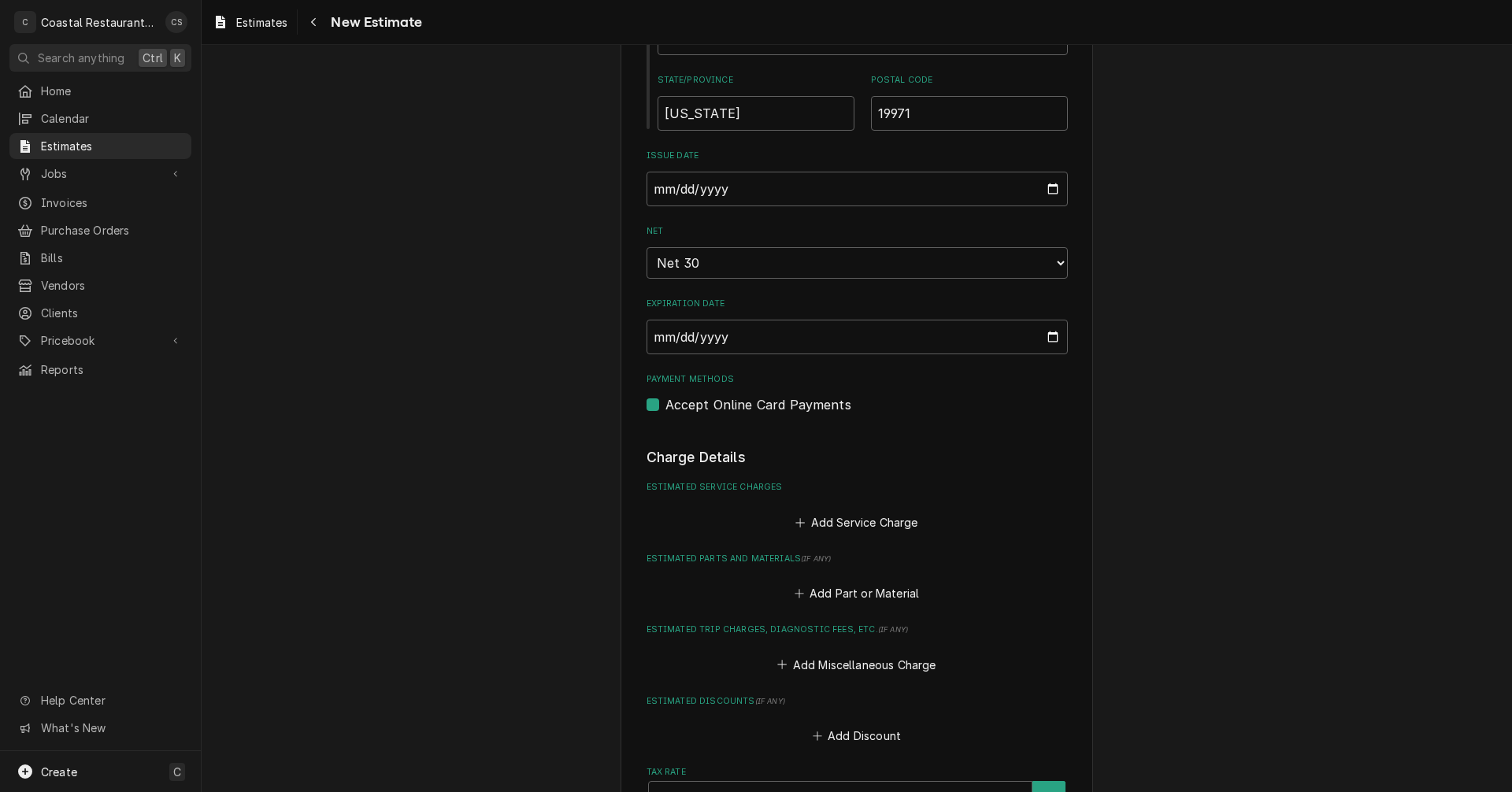
type textarea "x"
click at [844, 517] on button "Add Service Charge" at bounding box center [857, 518] width 127 height 22
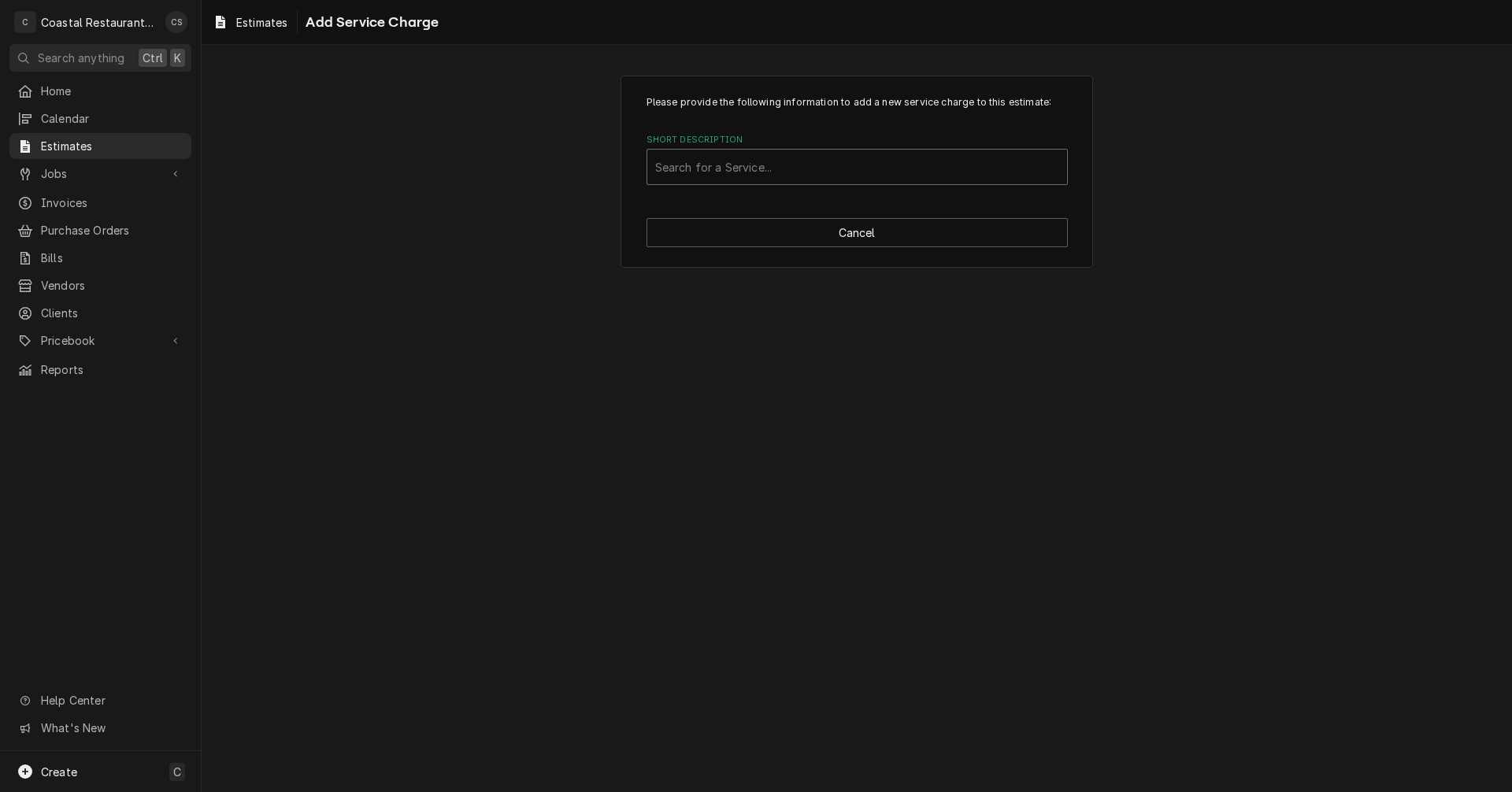
click at [715, 173] on div "Short Description" at bounding box center [858, 166] width 404 height 28
type input "I"
type input "Ins"
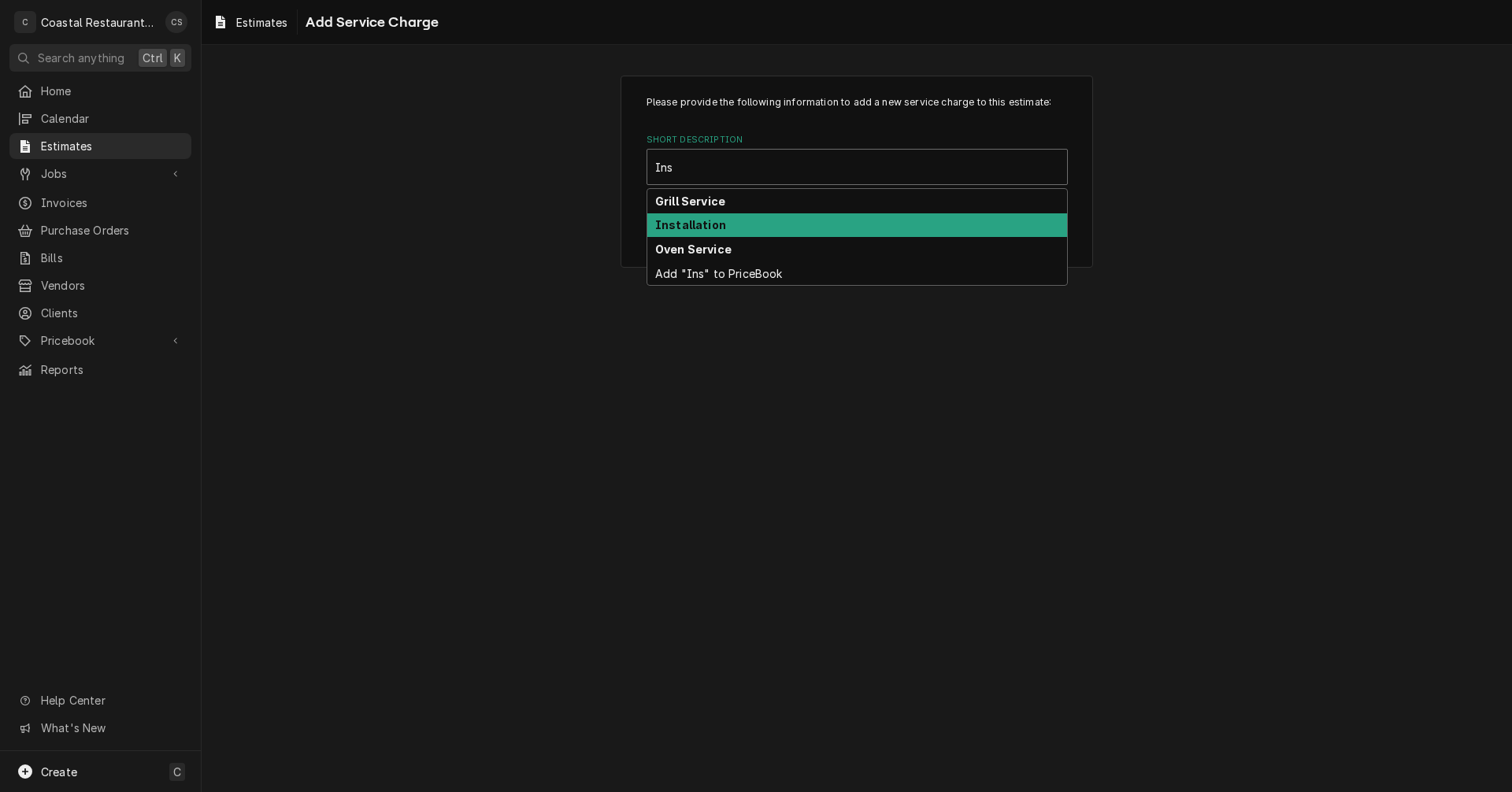
click at [709, 221] on strong "Installation" at bounding box center [690, 224] width 71 height 14
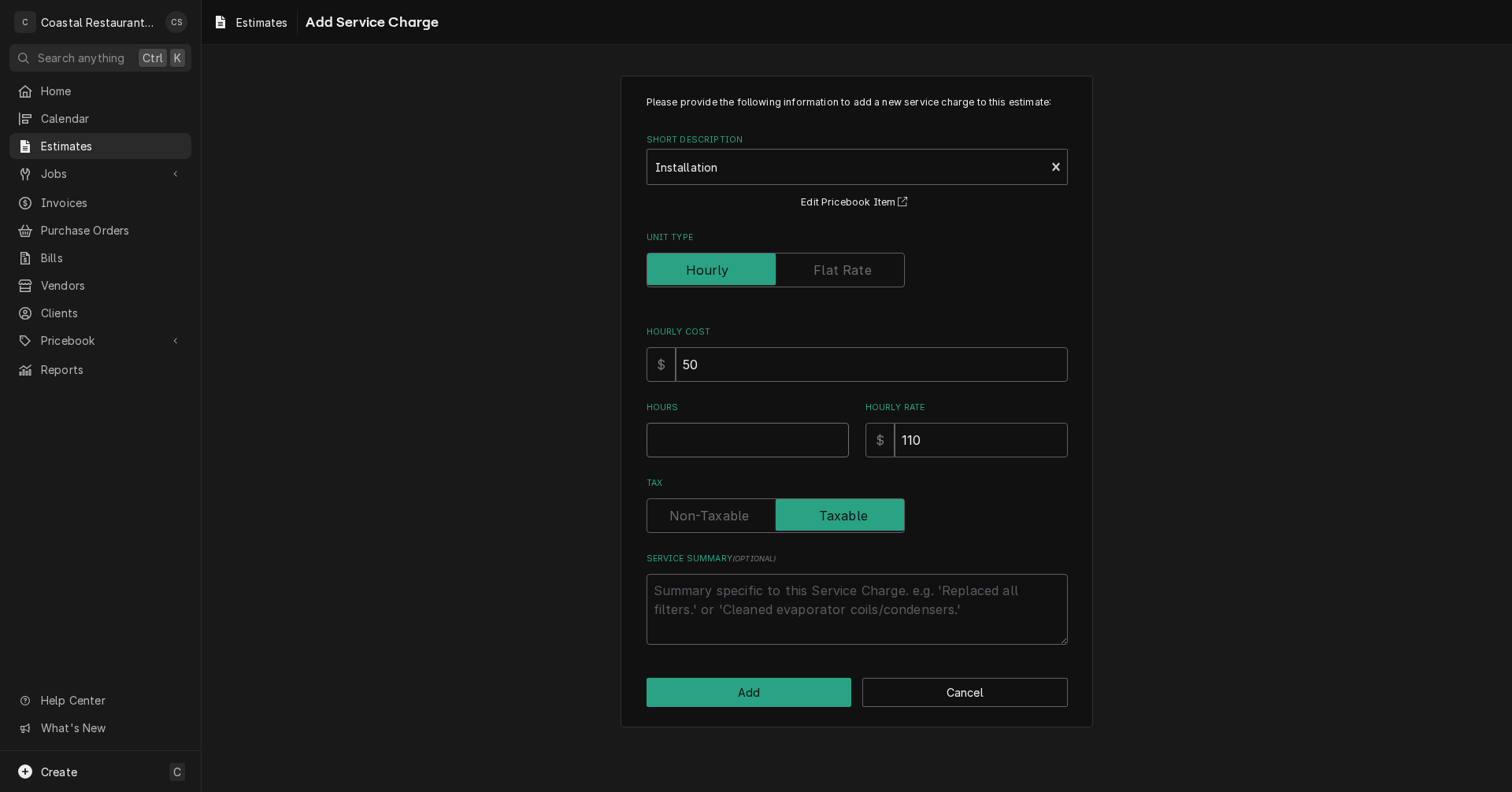
click at [700, 439] on input "Hours" at bounding box center [748, 440] width 202 height 35
type textarea "x"
type input "5"
type textarea "x"
type input "5"
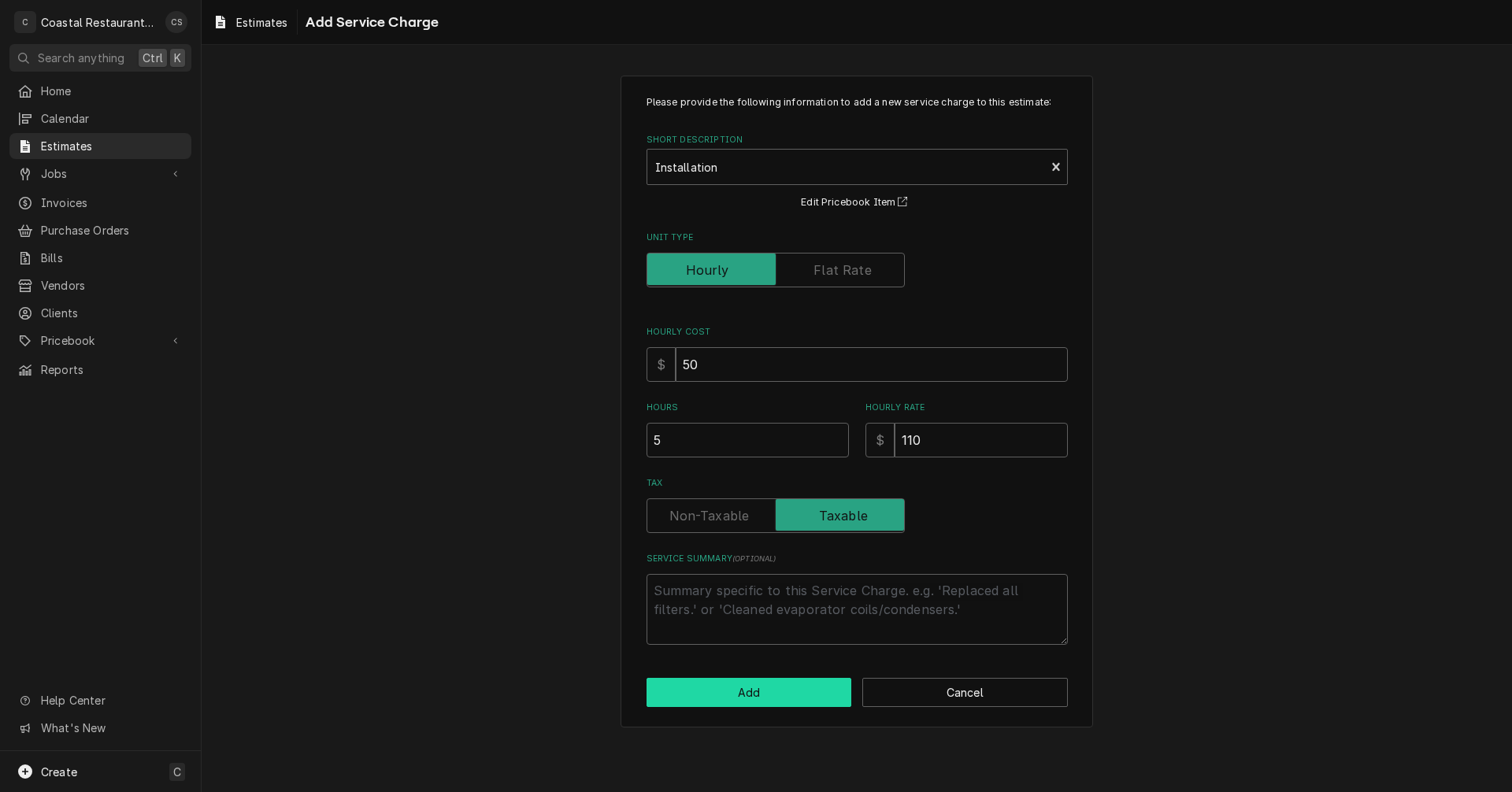
click at [753, 691] on button "Add" at bounding box center [749, 692] width 205 height 29
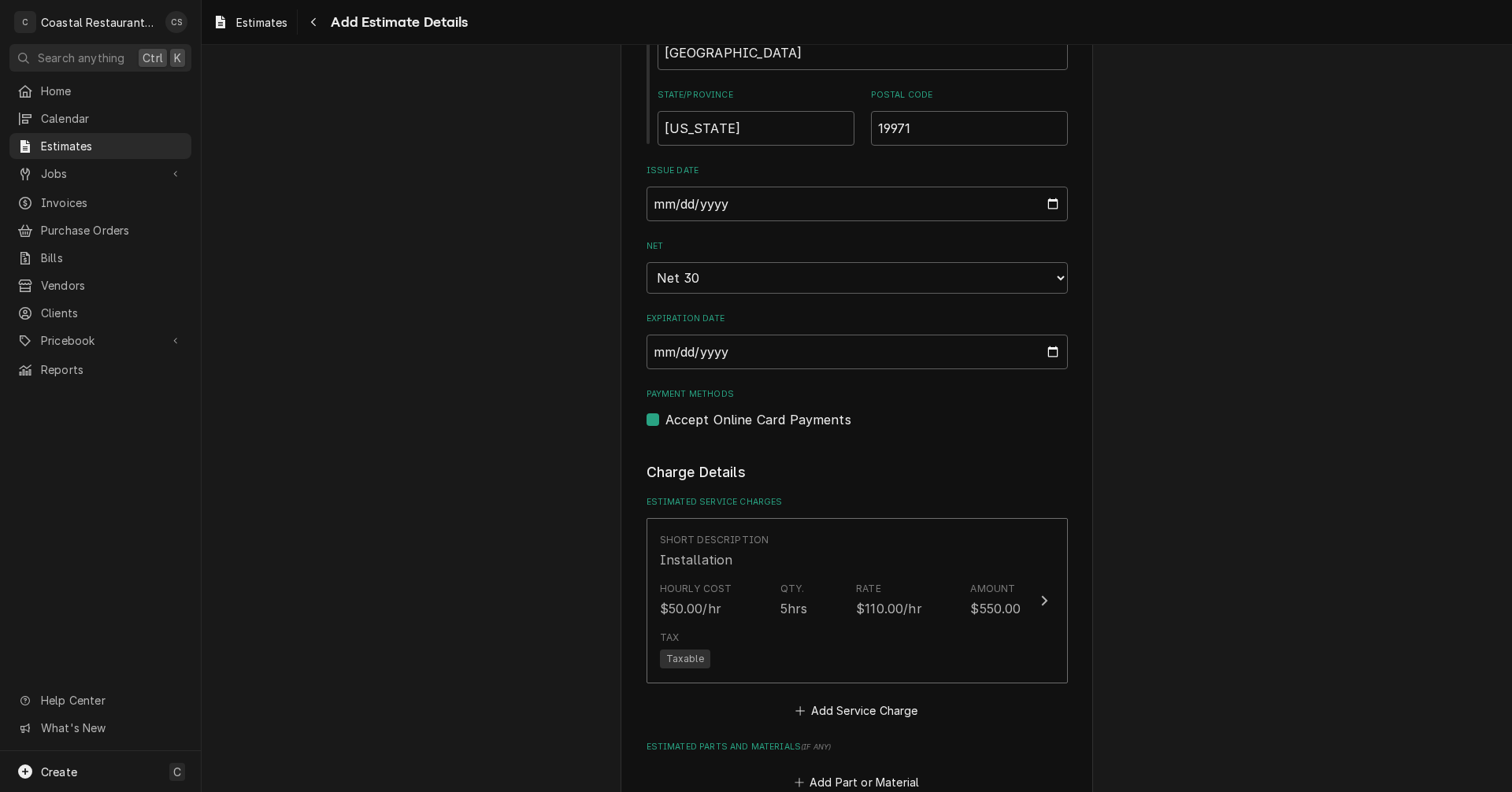
scroll to position [1336, 0]
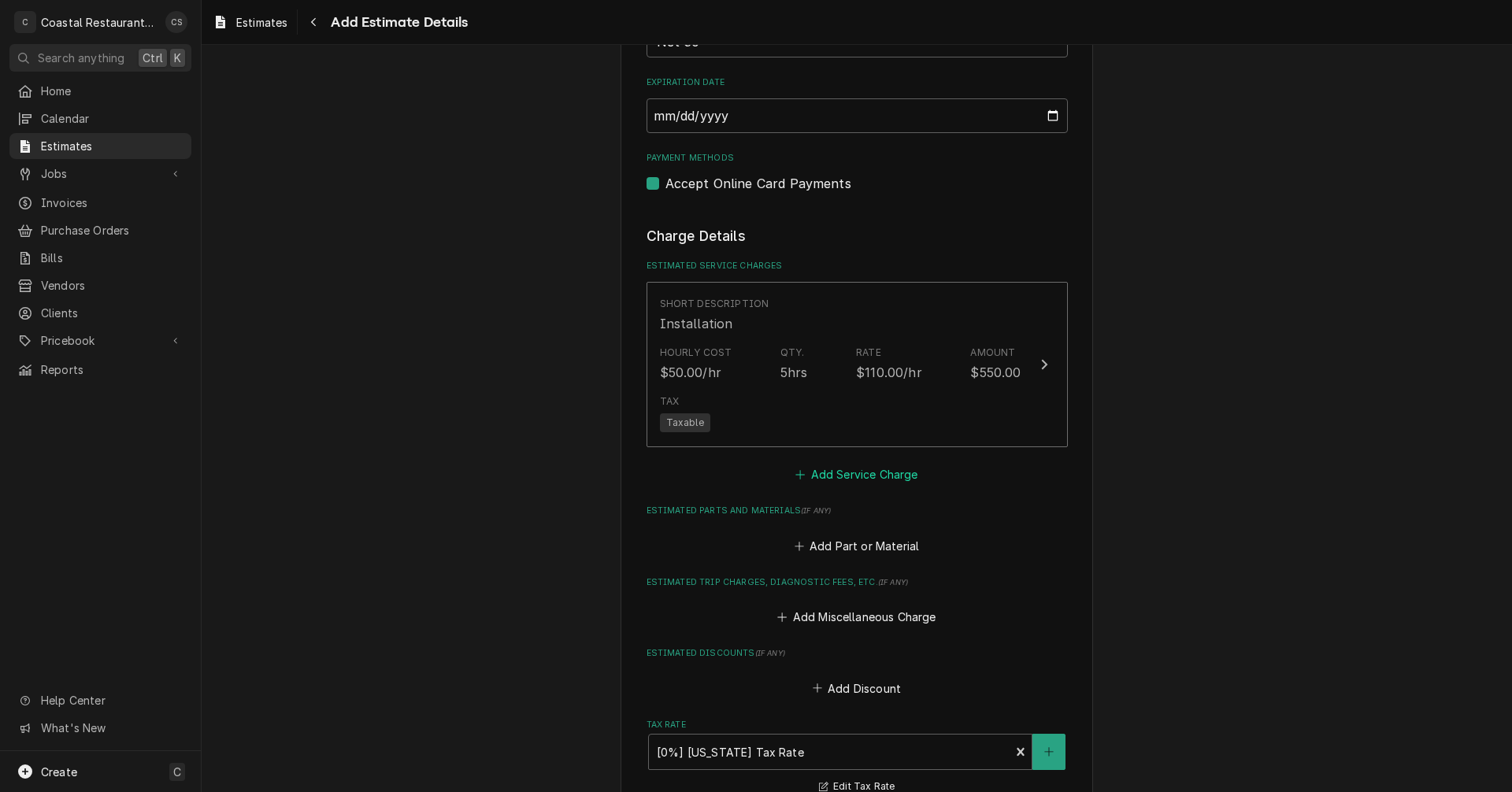
click at [833, 473] on button "Add Service Charge" at bounding box center [857, 474] width 127 height 22
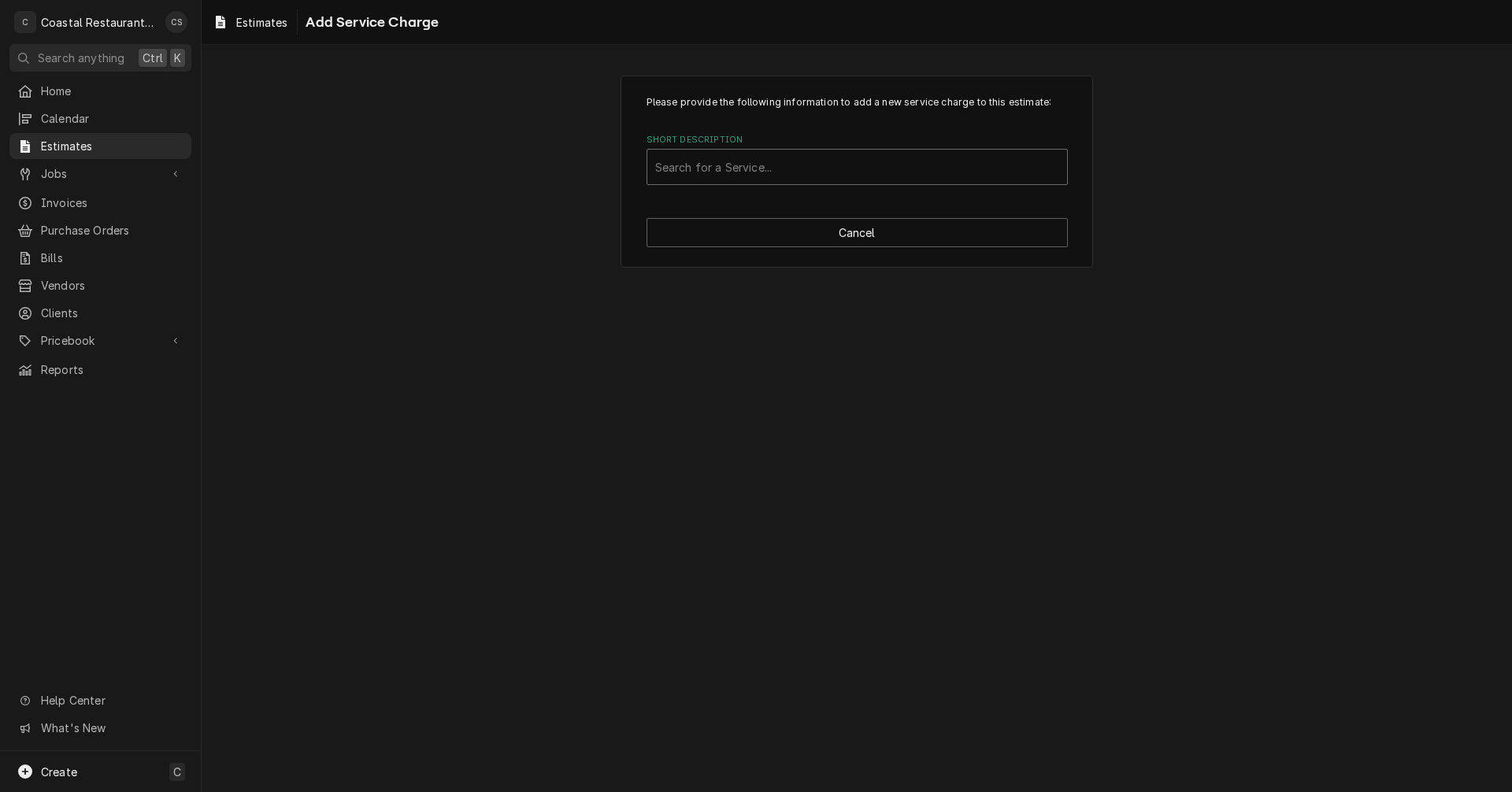
click at [692, 163] on div "Short Description" at bounding box center [858, 166] width 404 height 28
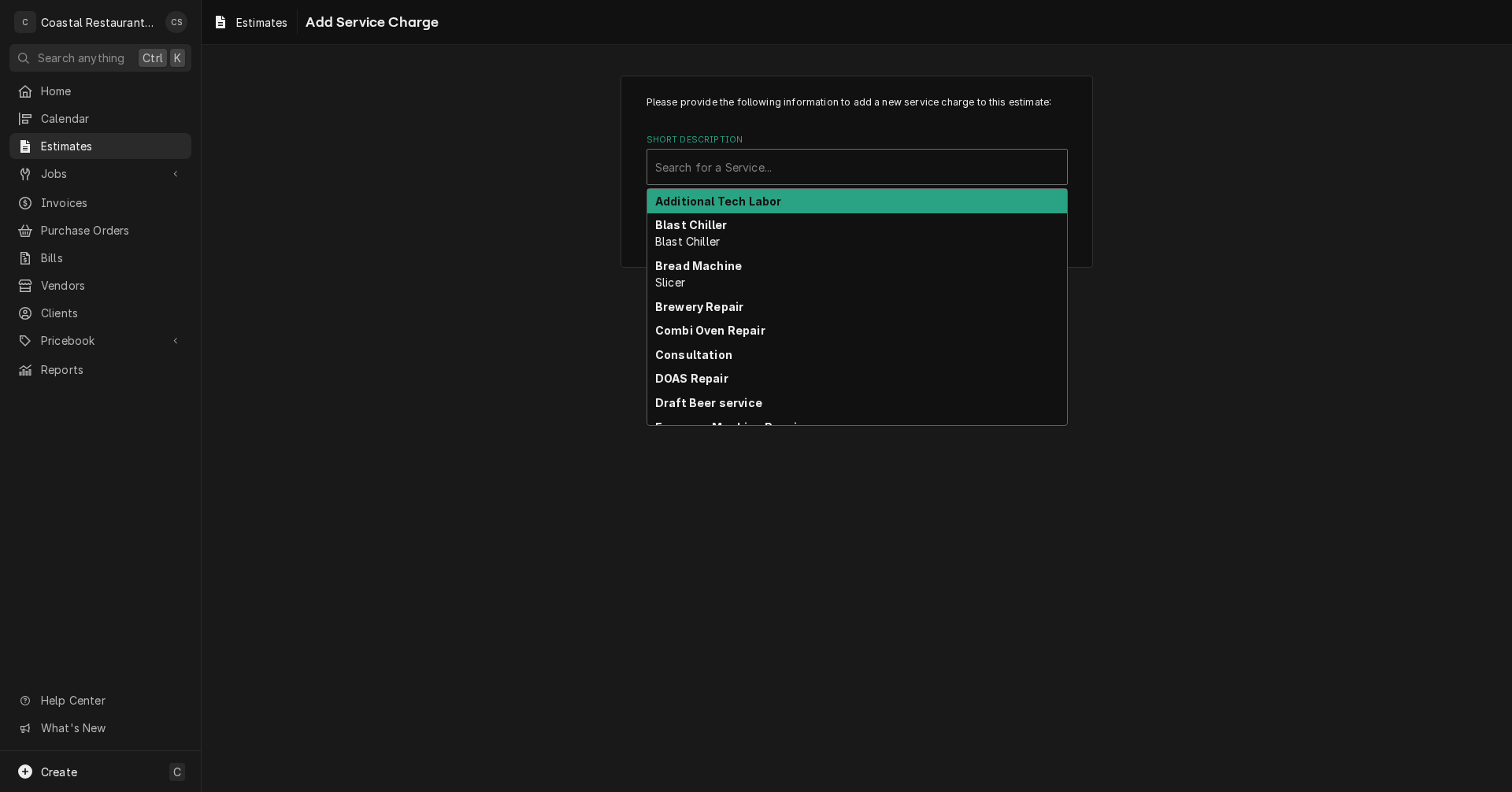
click at [705, 196] on strong "Additional Tech Labor" at bounding box center [719, 201] width 126 height 14
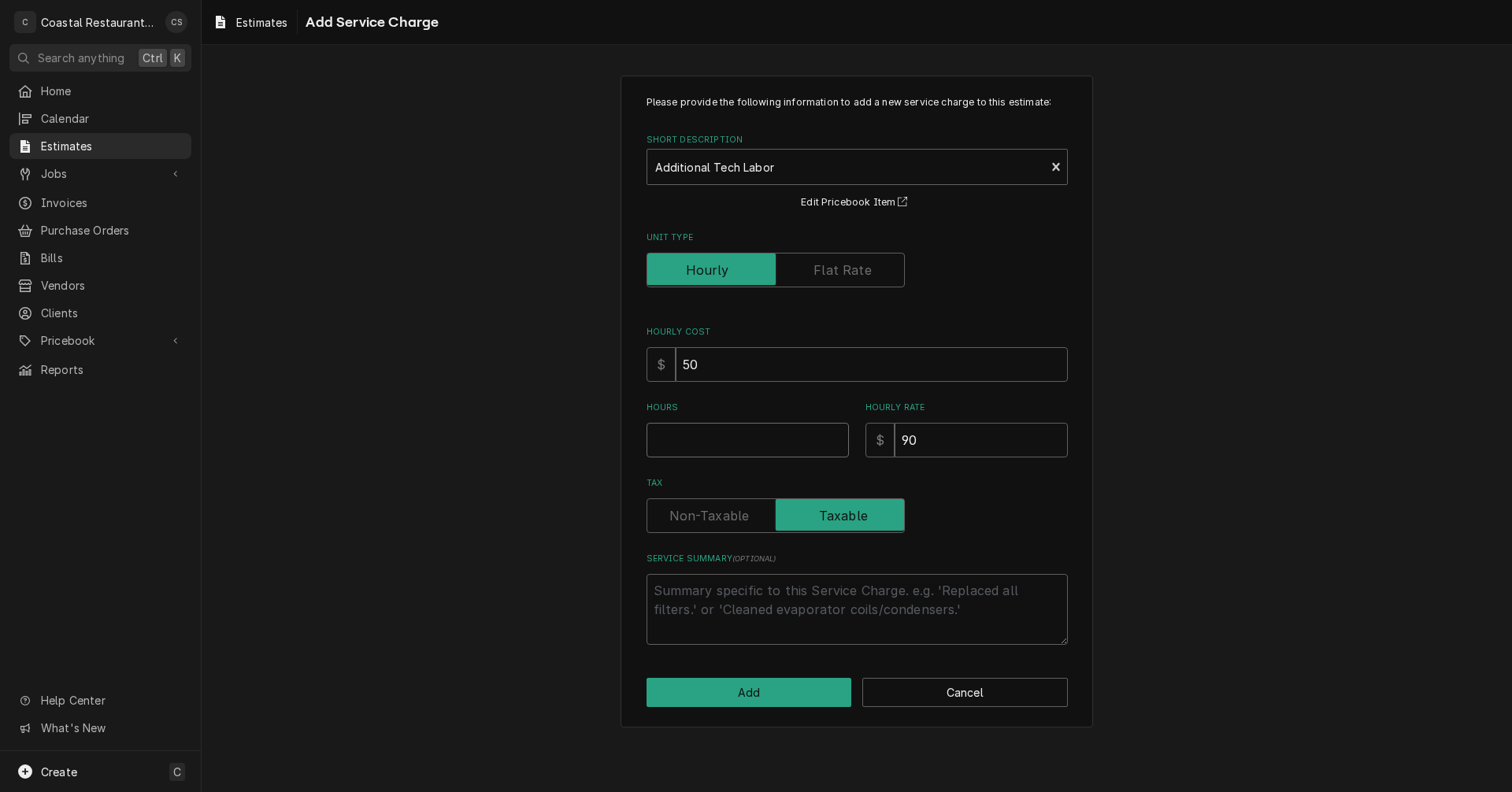
click at [714, 438] on input "Hours" at bounding box center [748, 440] width 202 height 35
type textarea "x"
type input "5"
type textarea "x"
type input "5"
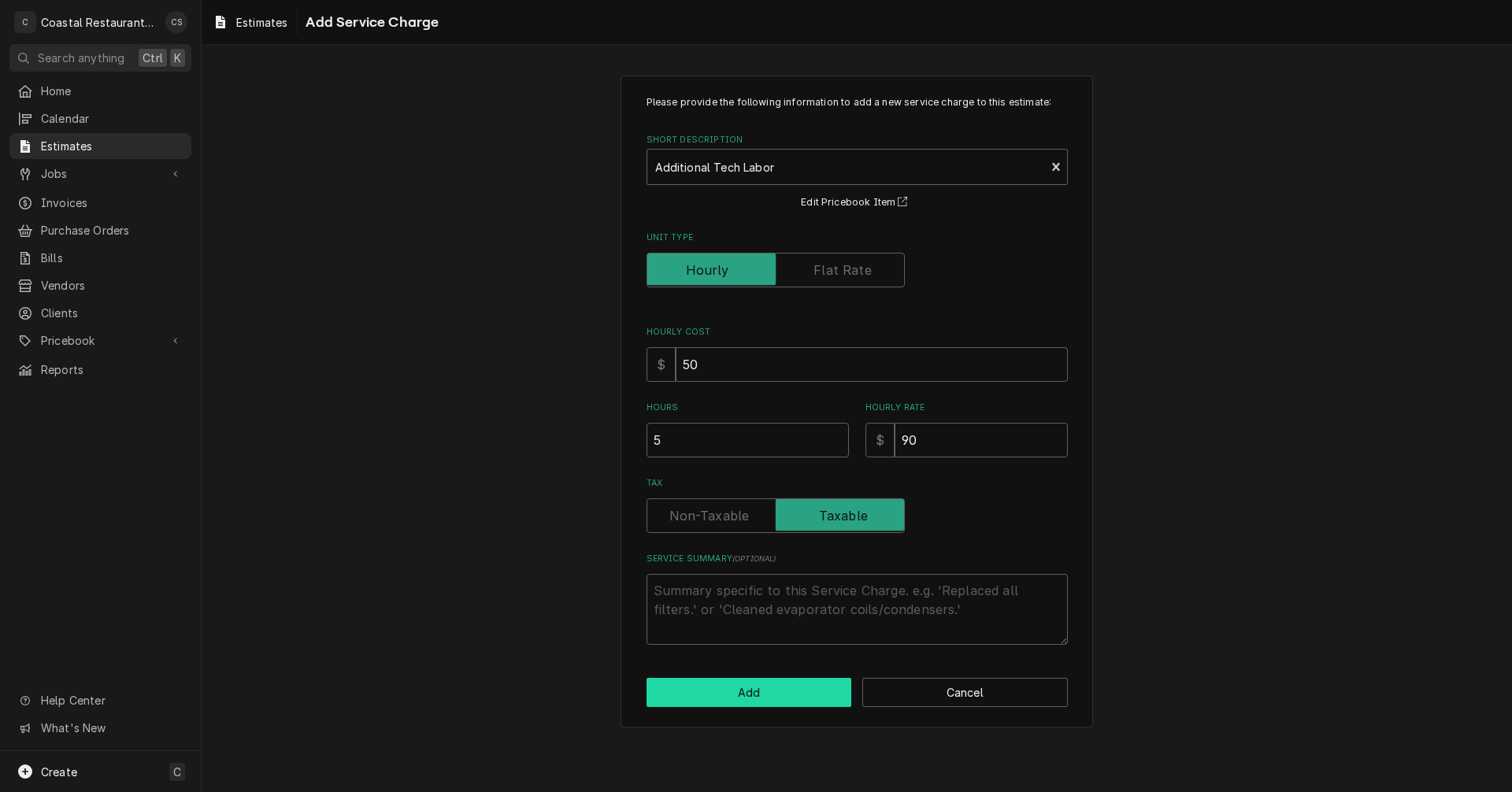
click at [748, 691] on button "Add" at bounding box center [749, 692] width 205 height 29
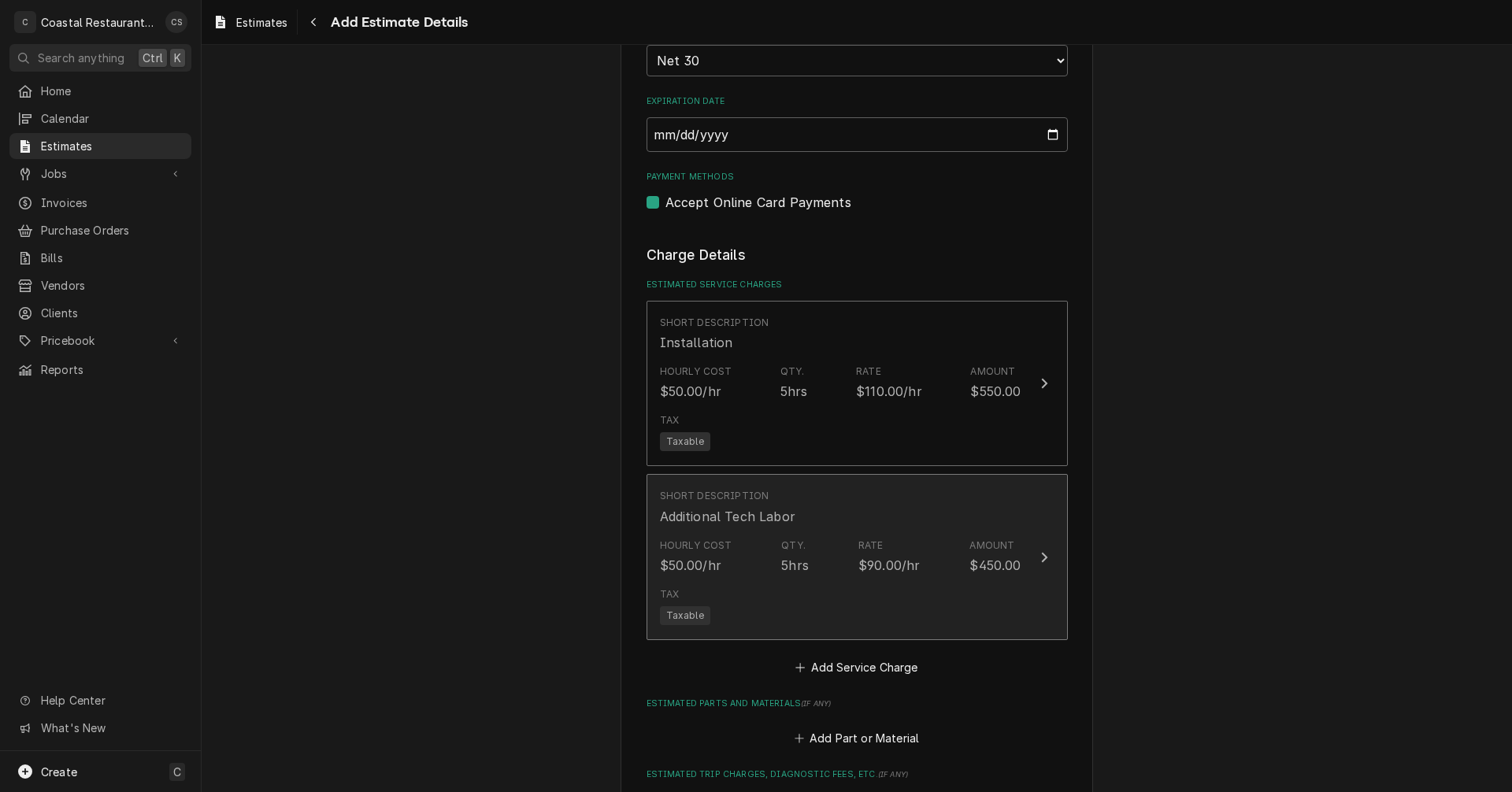
scroll to position [1318, 0]
type textarea "x"
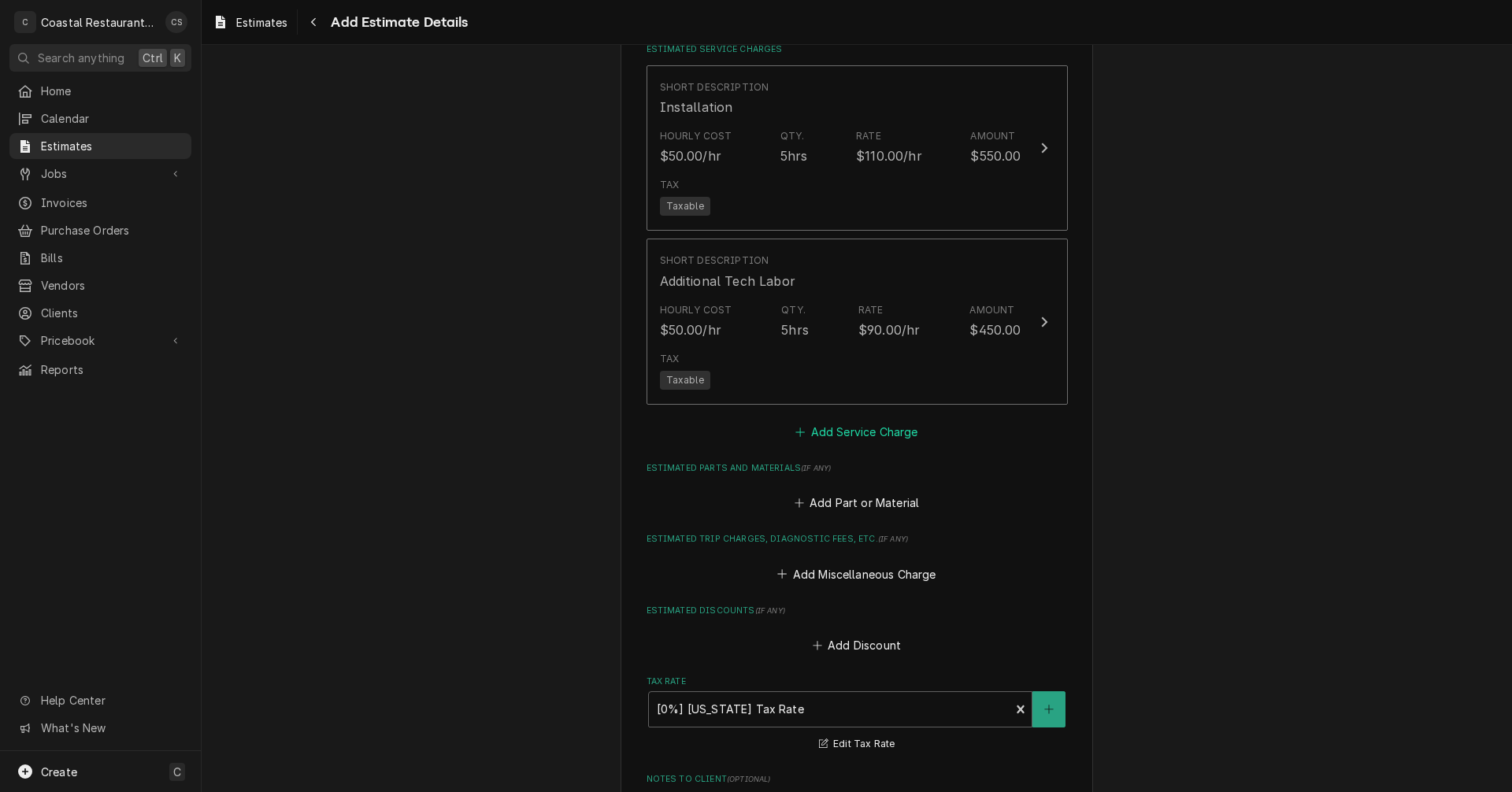
scroll to position [1554, 0]
click at [854, 503] on button "Add Part or Material" at bounding box center [857, 501] width 130 height 22
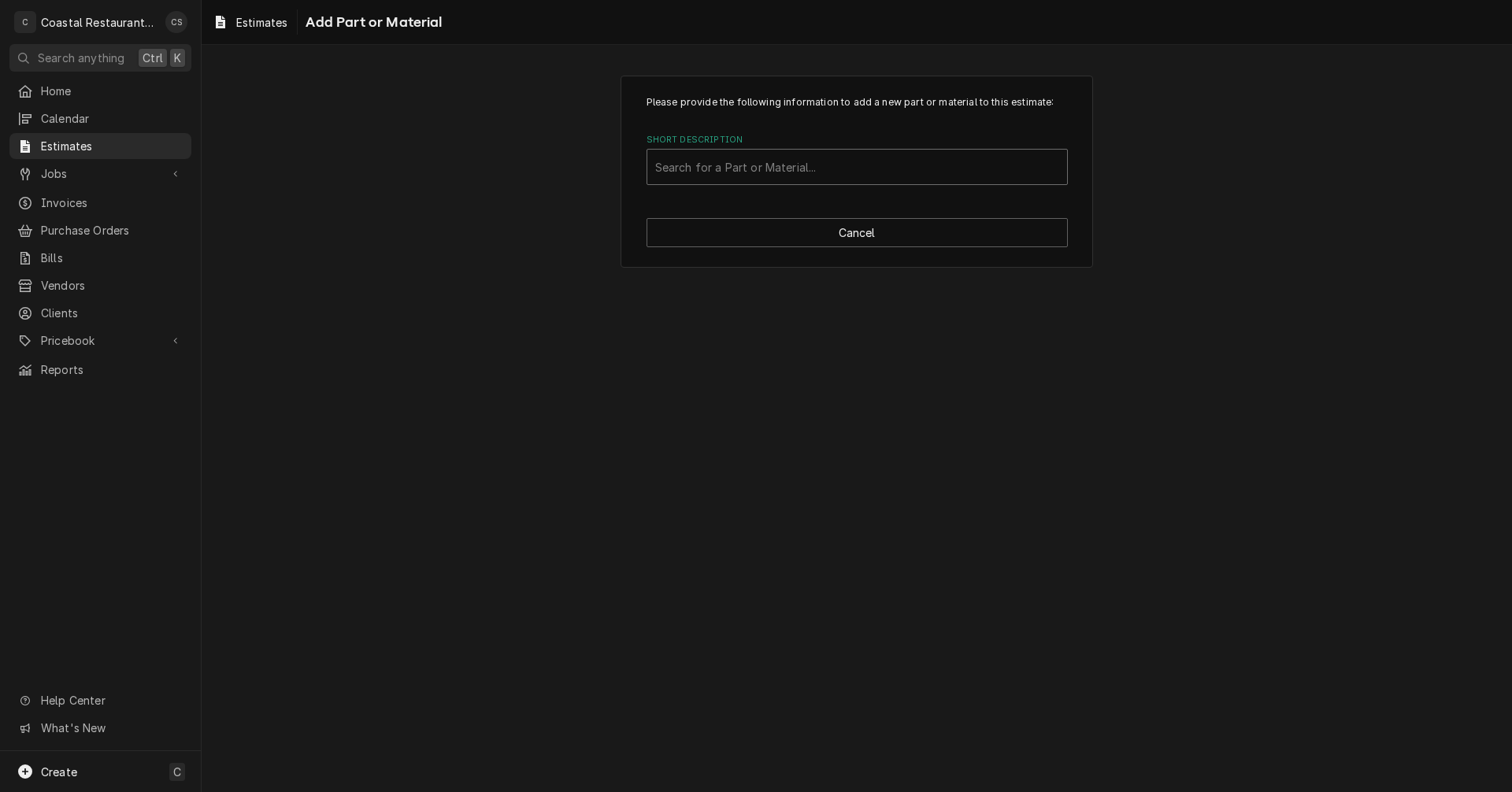
click at [730, 163] on div "Short Description" at bounding box center [858, 166] width 404 height 28
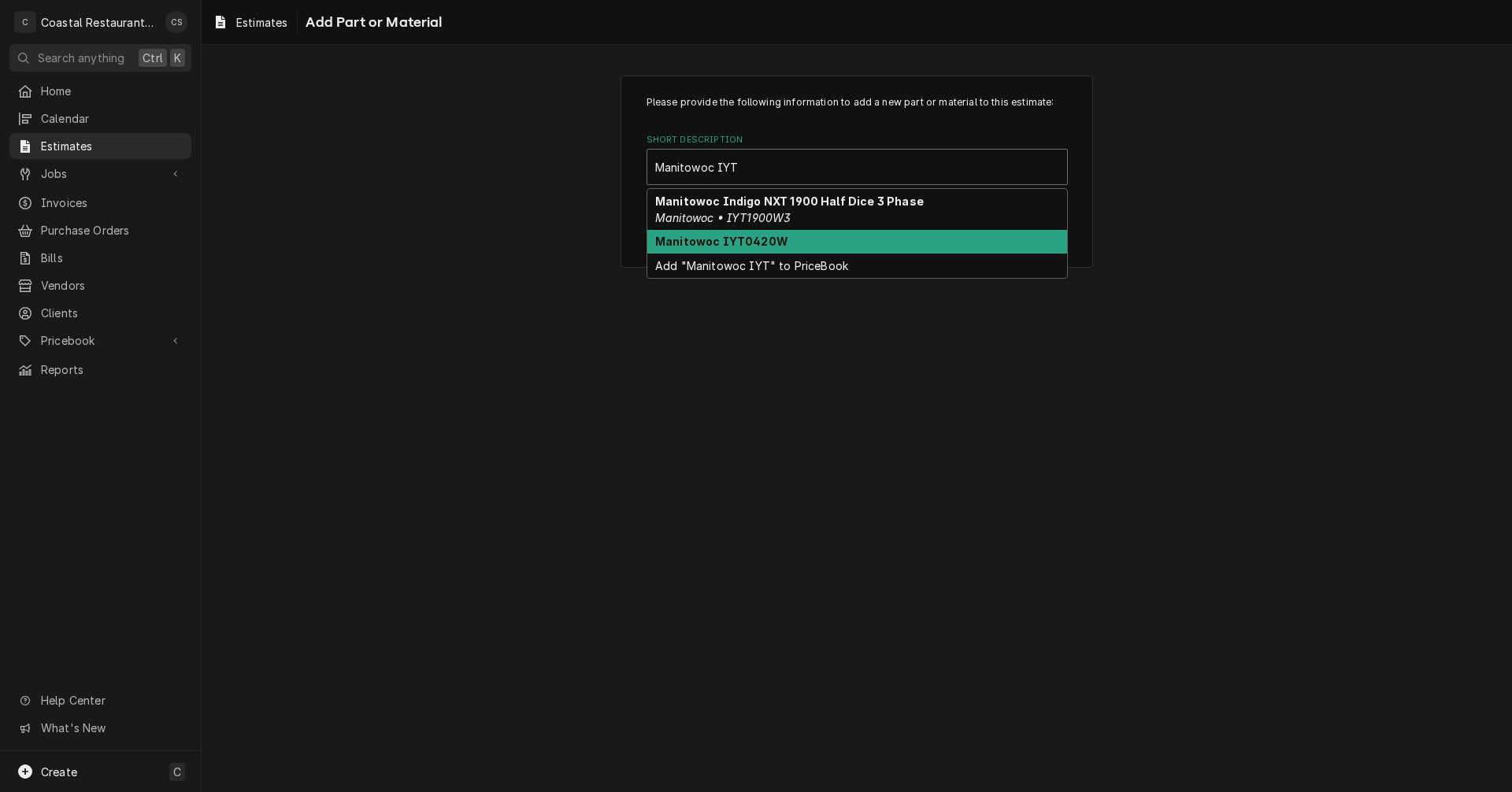
type input "Manitowoc IYT"
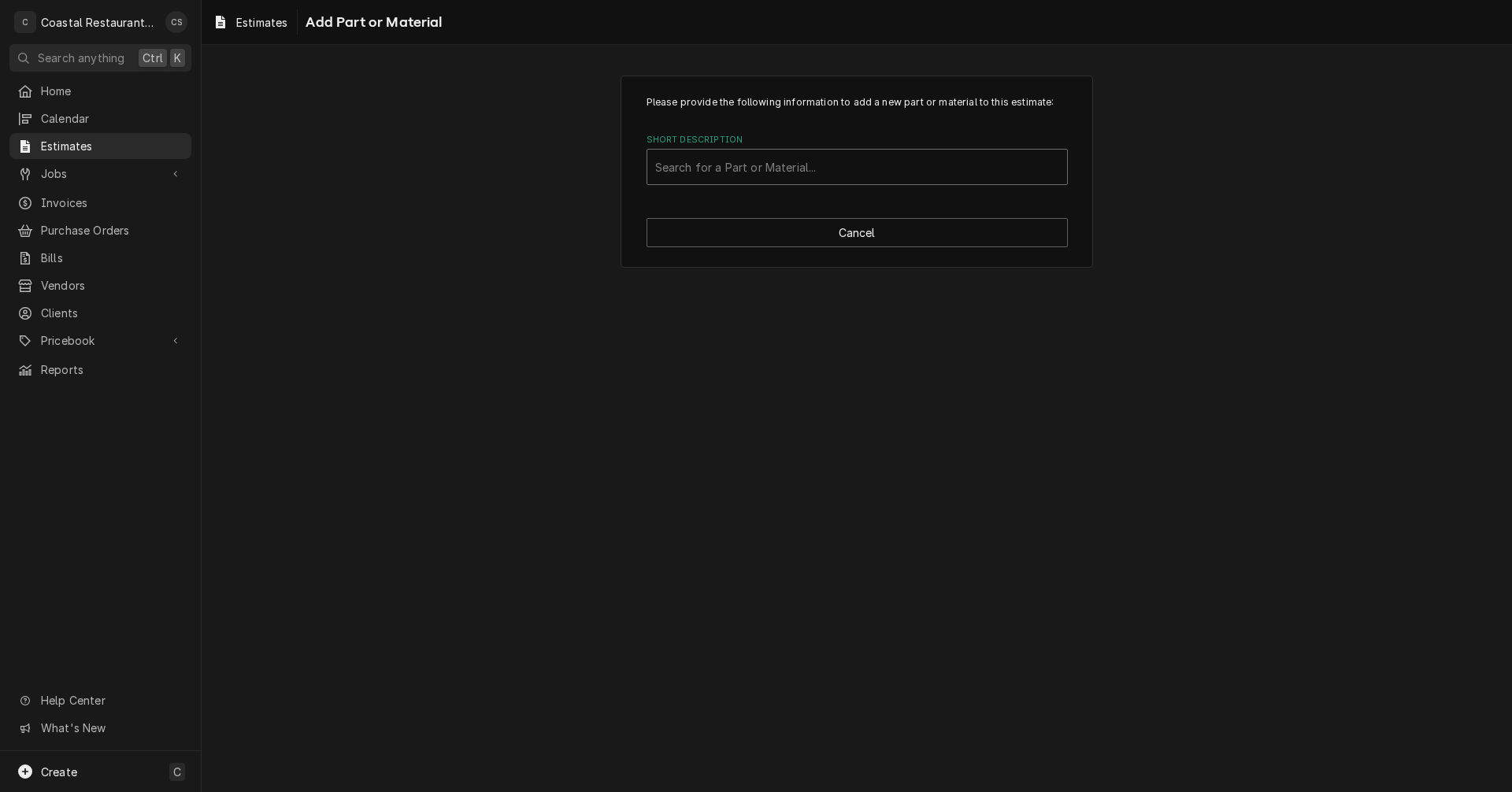
click at [741, 167] on div "Short Description" at bounding box center [858, 166] width 404 height 28
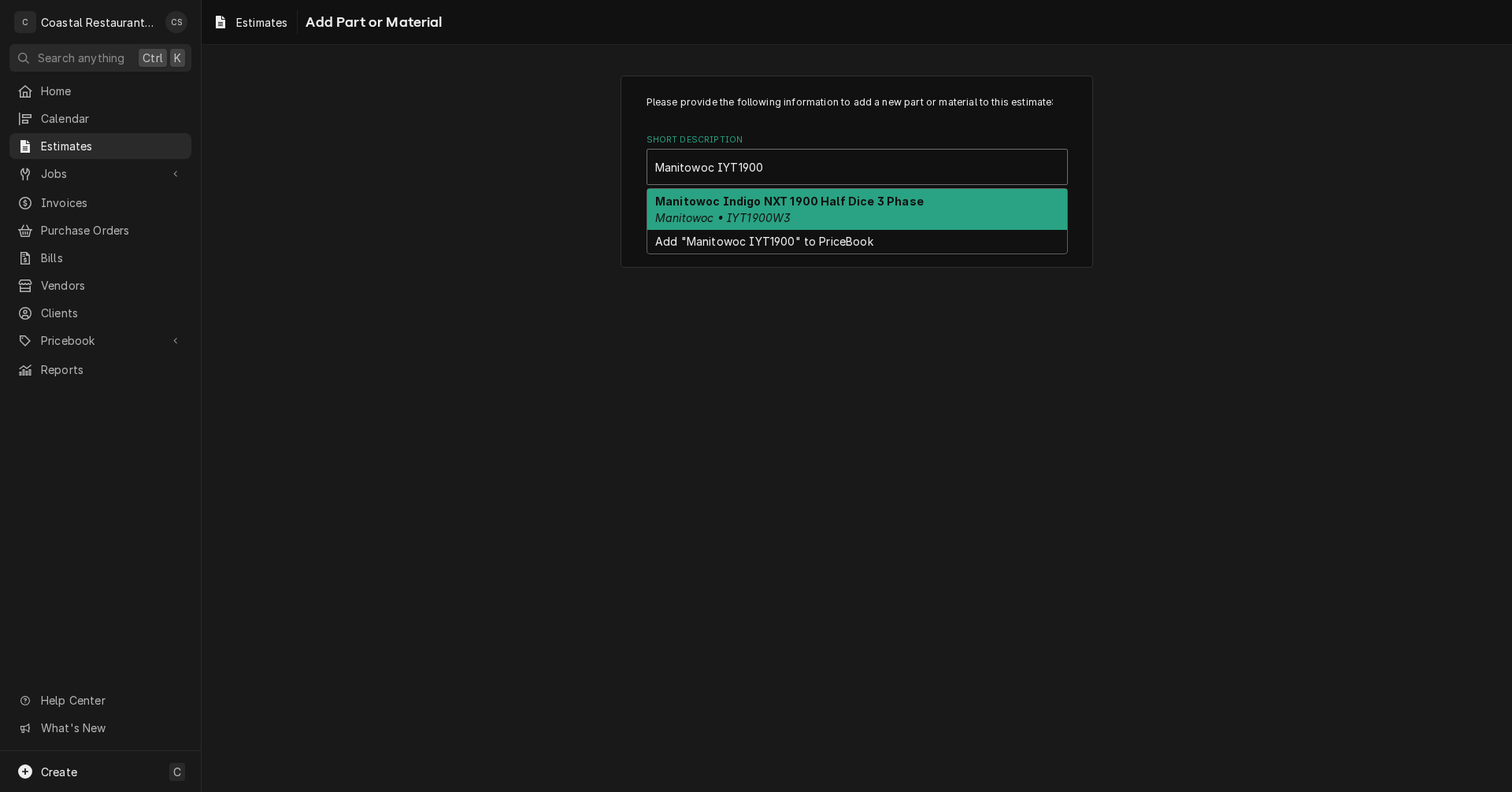
type input "Manitowoc IYT1900W"
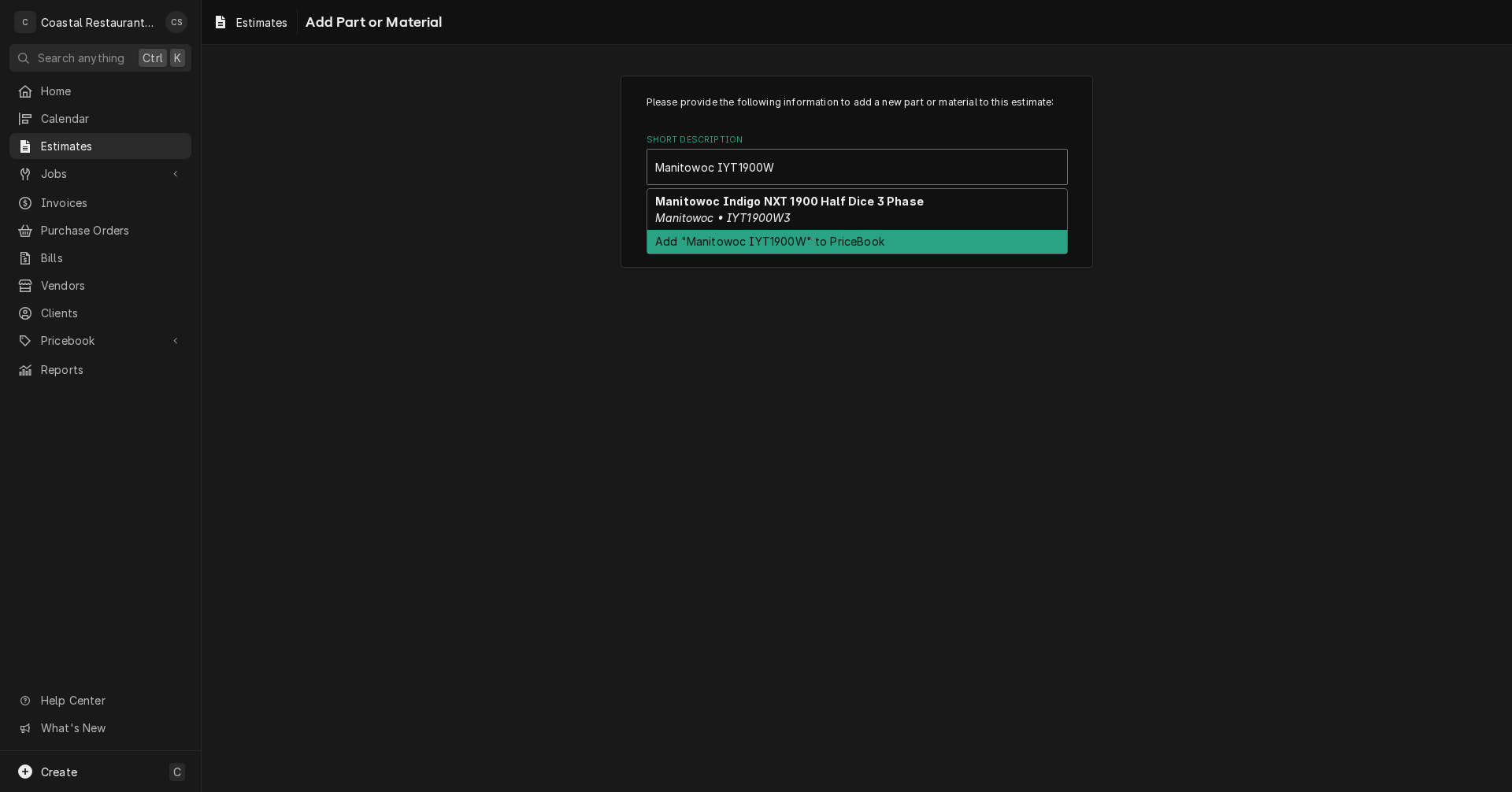
click at [765, 242] on div "Add "Manitowoc IYT1900W" to PriceBook" at bounding box center [858, 242] width 420 height 24
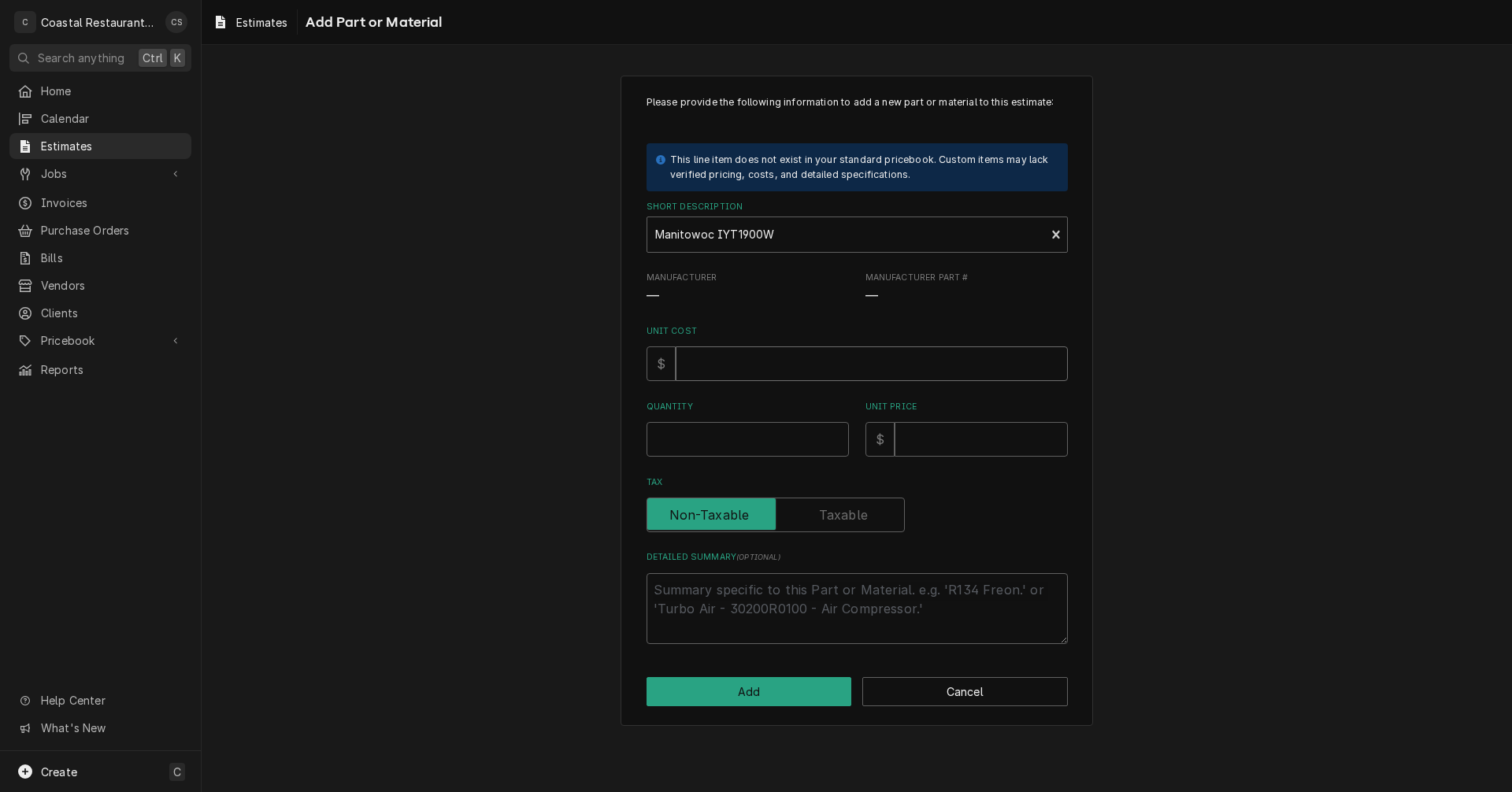
click at [748, 376] on input "Unit Cost" at bounding box center [871, 363] width 392 height 35
type textarea "x"
type input "1"
type textarea "x"
type input "11"
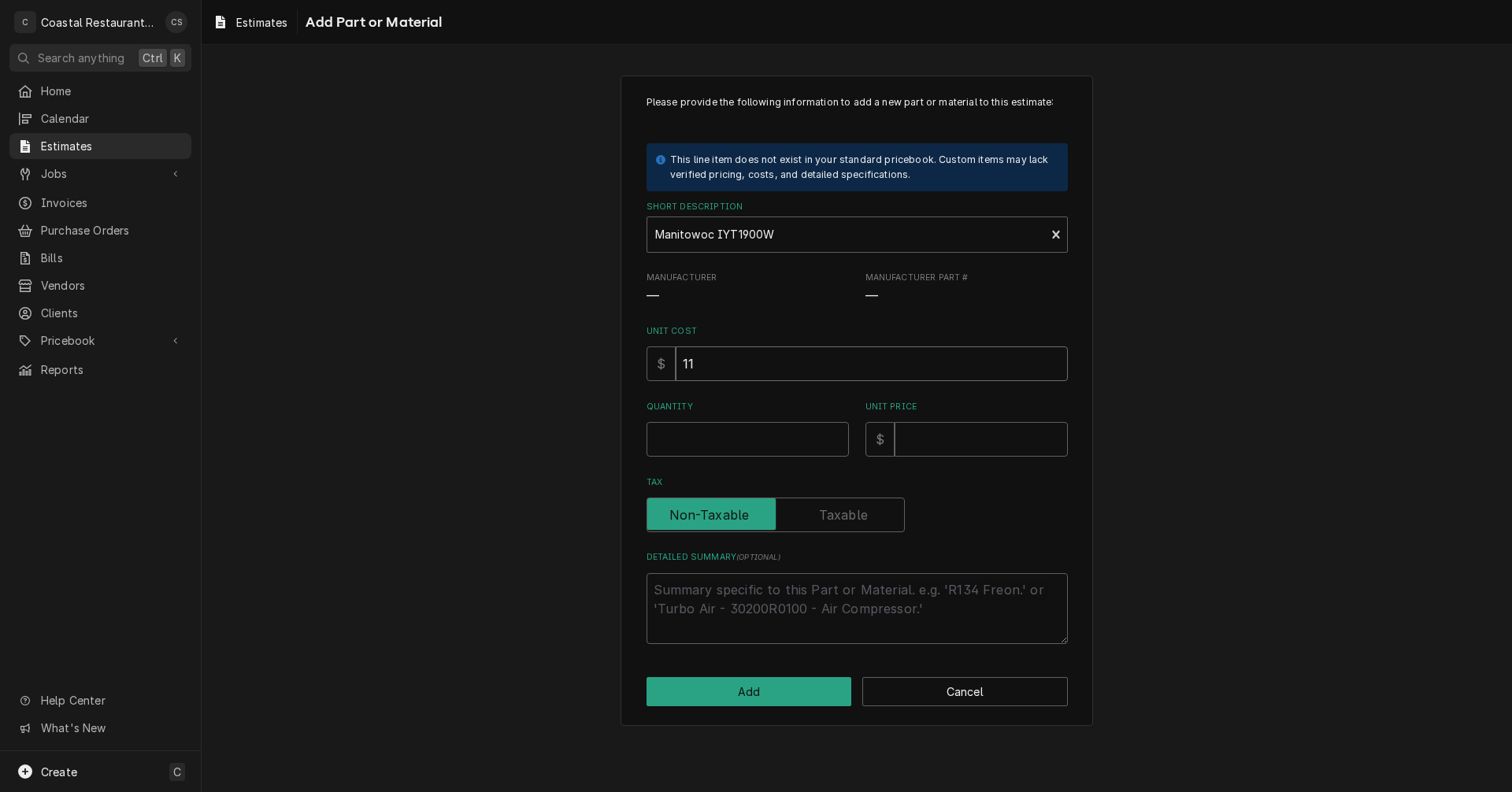
type textarea "x"
type input "110"
type textarea "x"
type input "11"
type textarea "x"
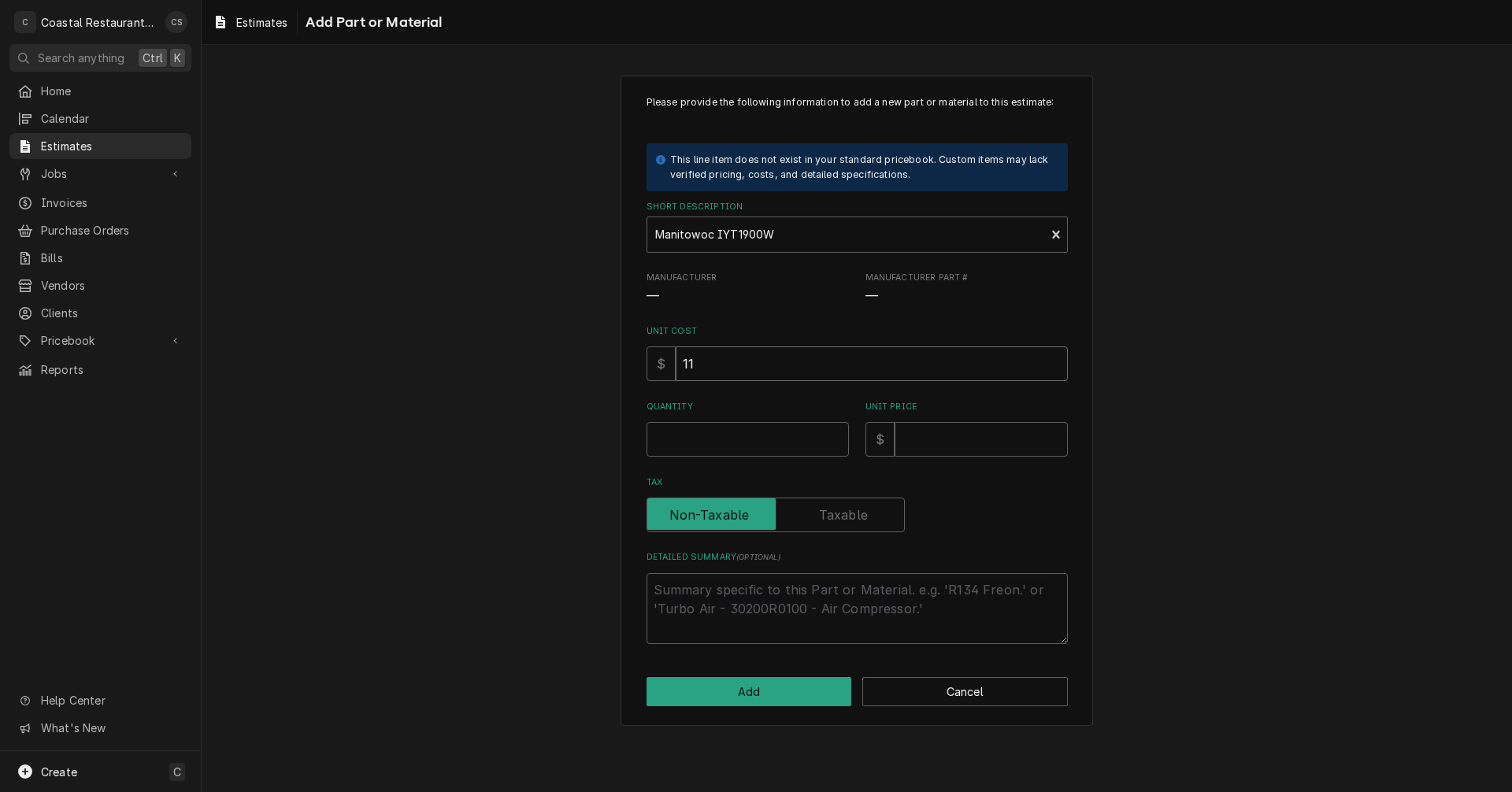
type input "1"
type textarea "x"
type input "10"
type textarea "x"
type input "103"
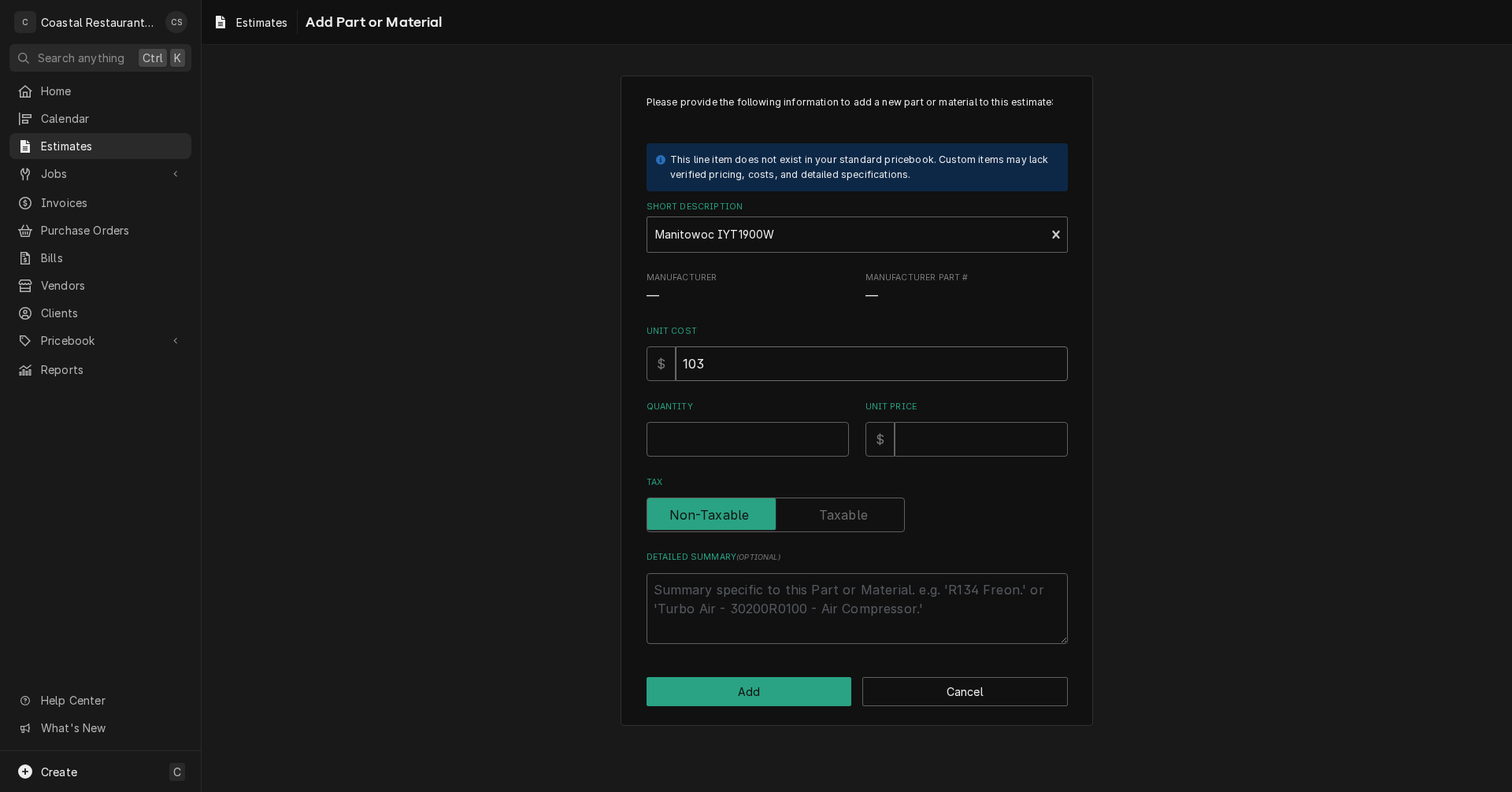
type textarea "x"
type input "1031"
type textarea "x"
type input "10317"
type textarea "x"
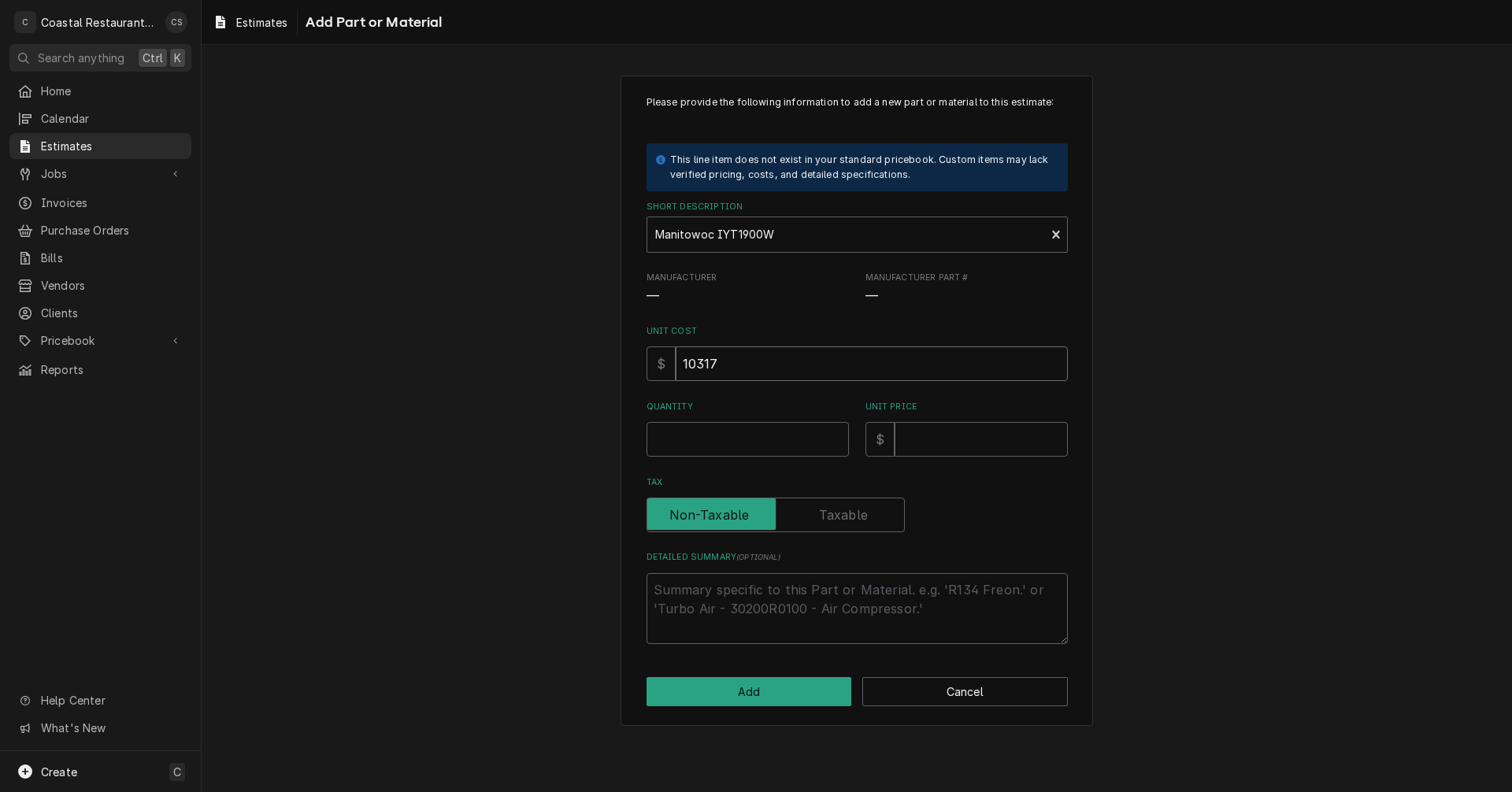
type input "10317.0"
type textarea "x"
type input "10317.00"
type textarea "x"
type input "10317.00"
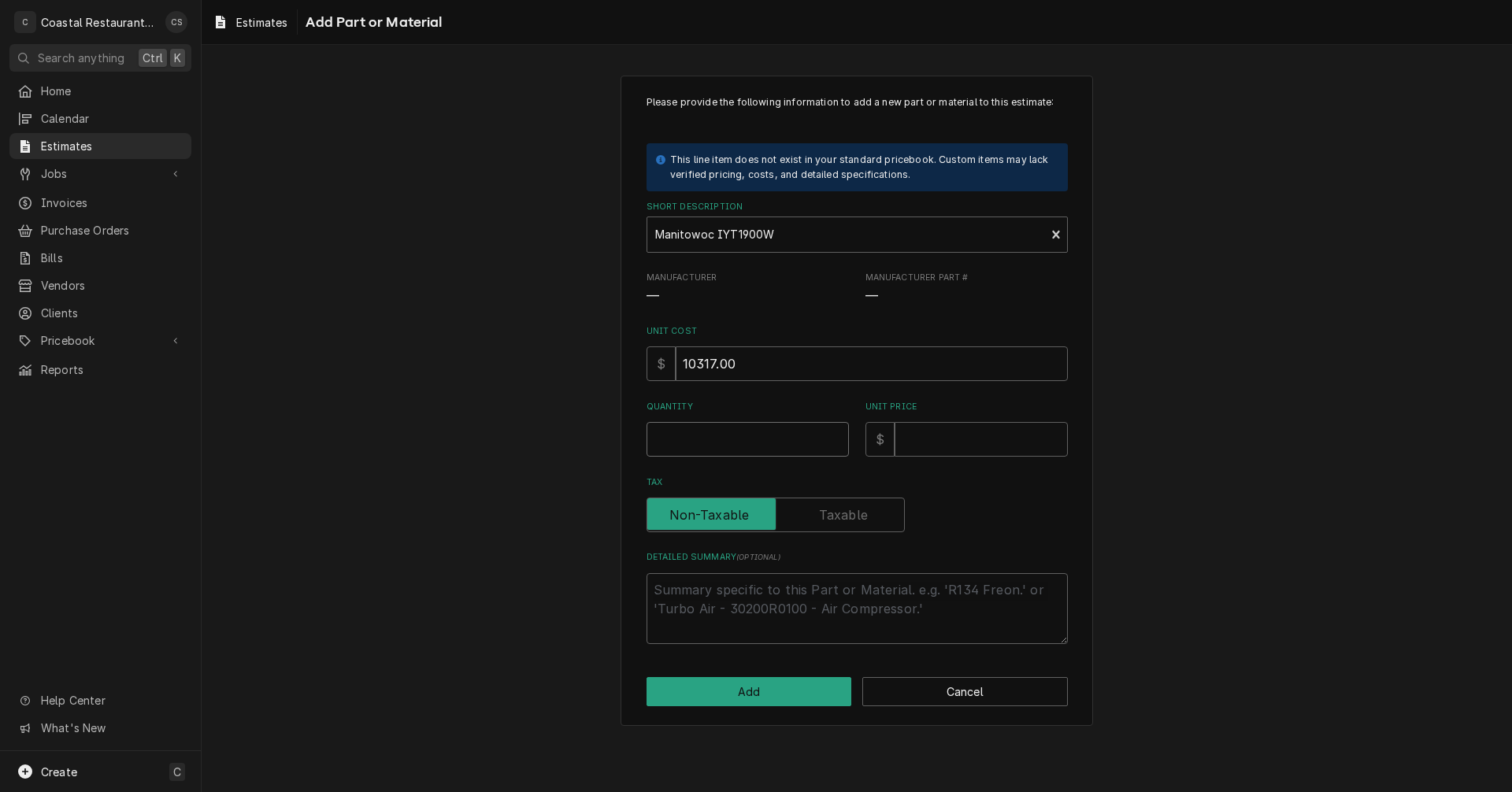
click at [748, 443] on input "Quantity" at bounding box center [748, 439] width 202 height 35
type textarea "x"
type input "1"
type textarea "x"
type input "1"
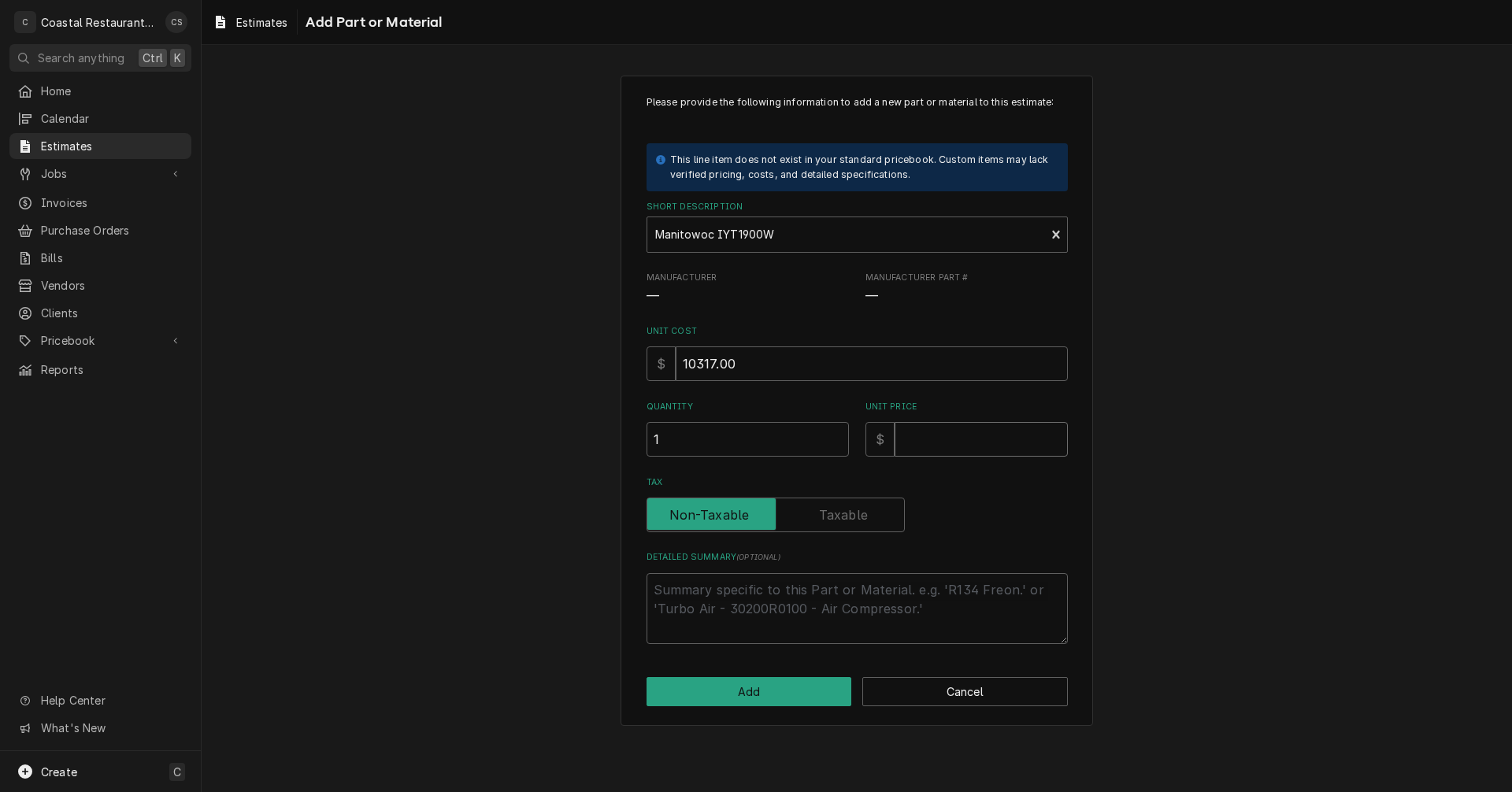
click at [909, 433] on input "Unit Price" at bounding box center [981, 439] width 173 height 35
click at [996, 436] on input "Unit Price" at bounding box center [981, 439] width 173 height 35
type textarea "x"
type input "1"
type textarea "x"
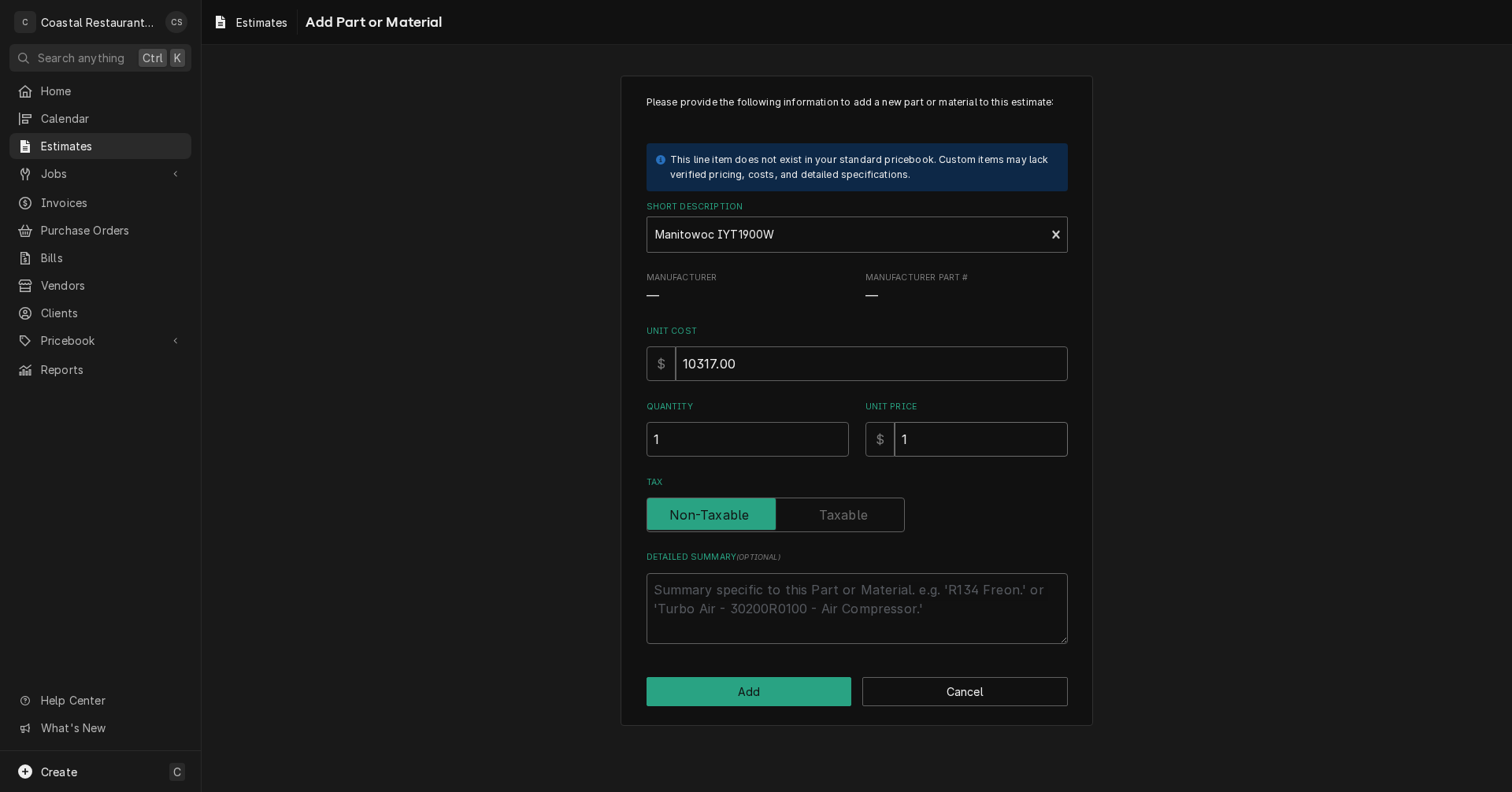
type input "13"
type textarea "x"
type input "134"
type textarea "x"
type input "1341"
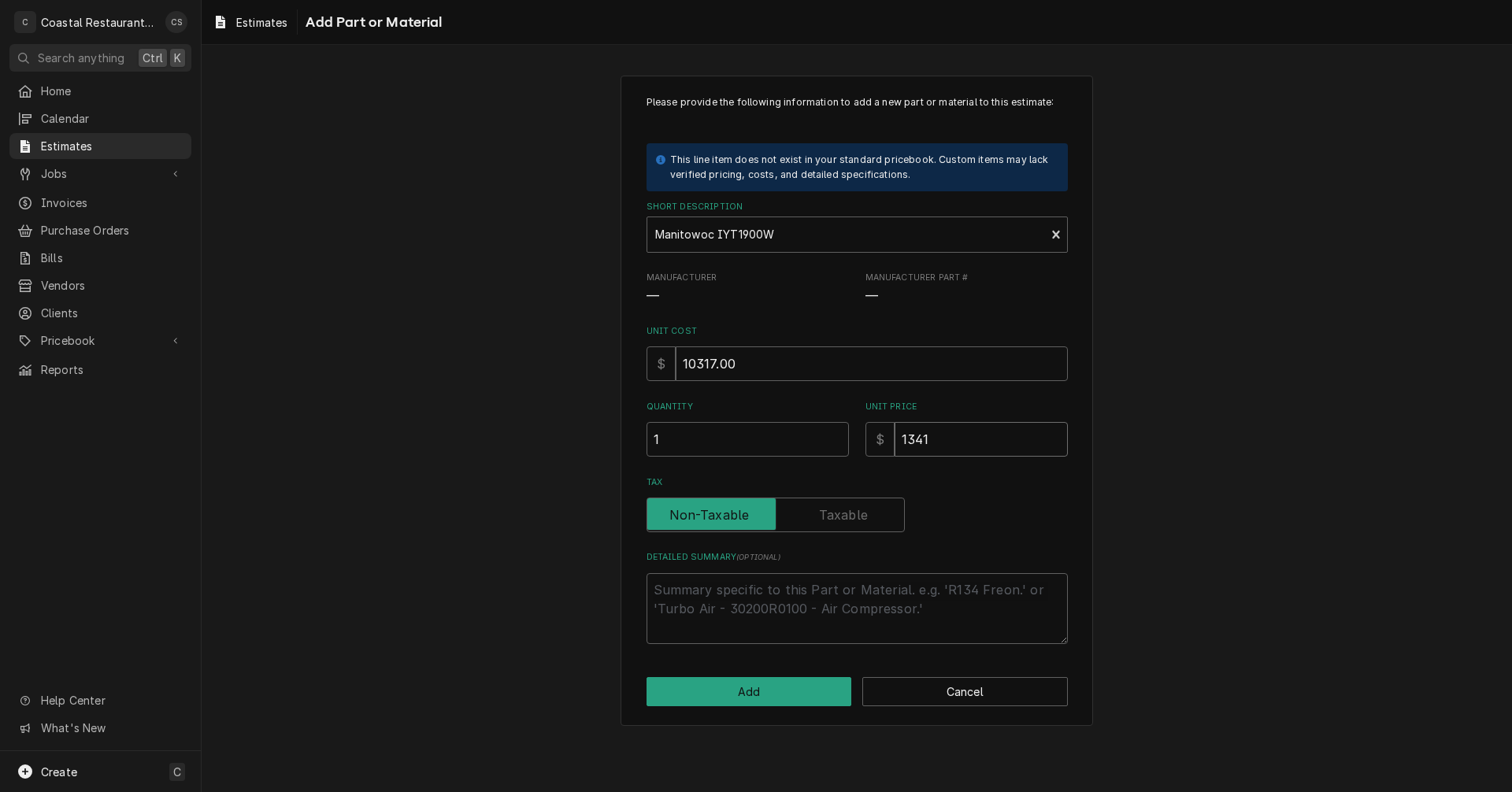
type textarea "x"
type input "13412"
type textarea "x"
type input "13412.1"
type textarea "x"
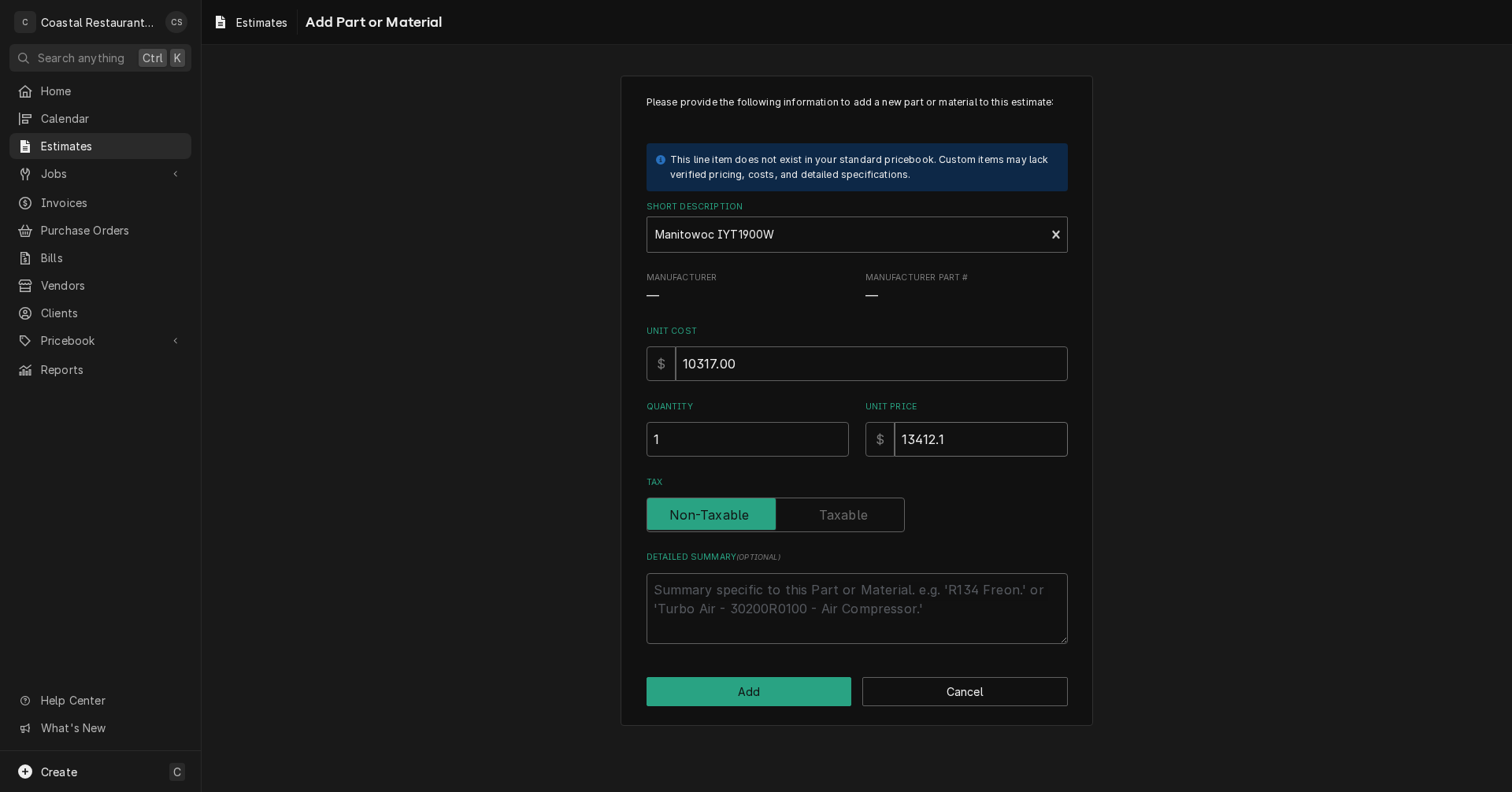
type input "13412.10"
type textarea "x"
type input "13412.10"
click at [877, 520] on input "Tax" at bounding box center [775, 515] width 244 height 35
checkbox input "true"
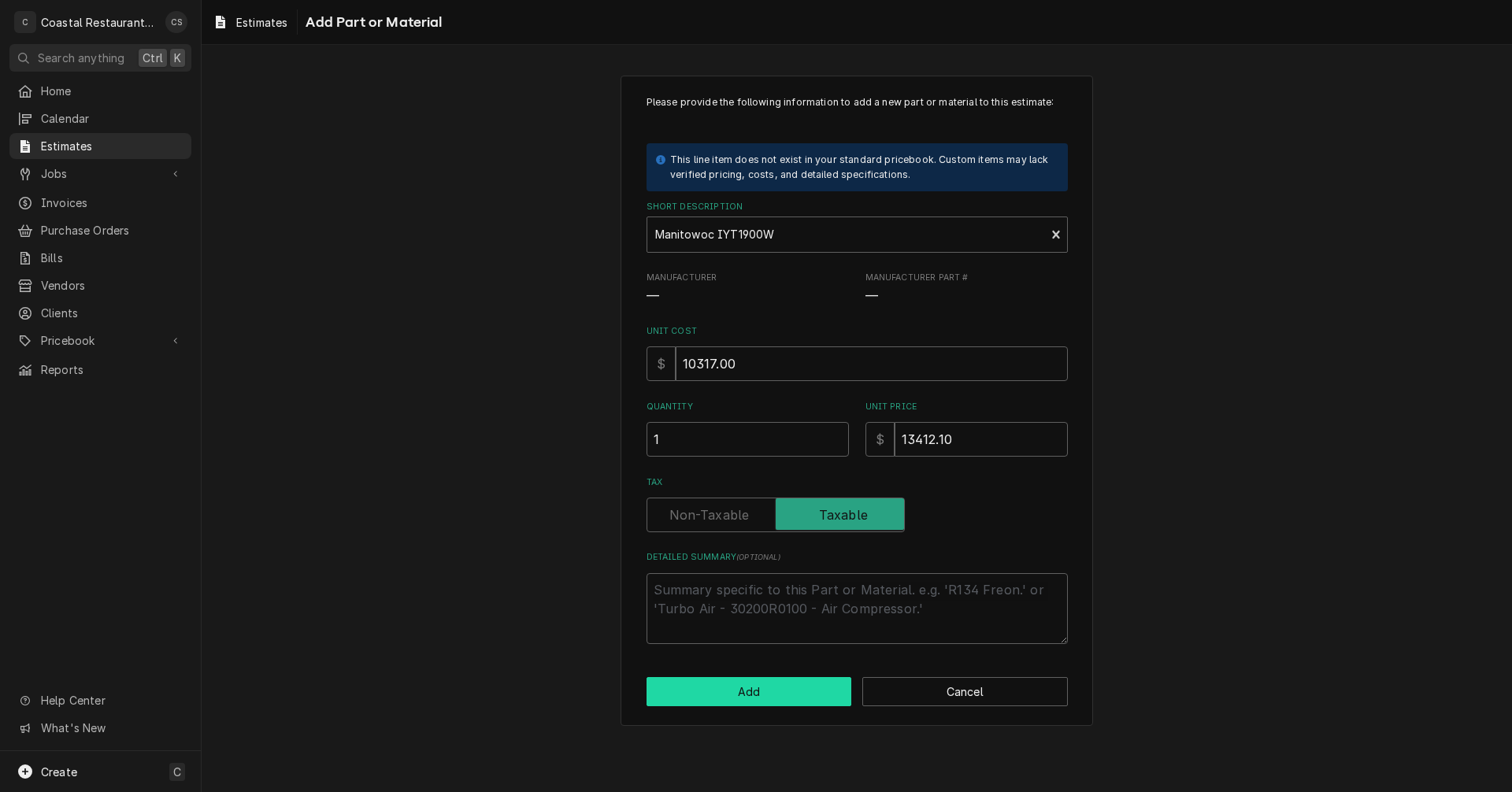
click at [802, 698] on button "Add" at bounding box center [749, 692] width 205 height 29
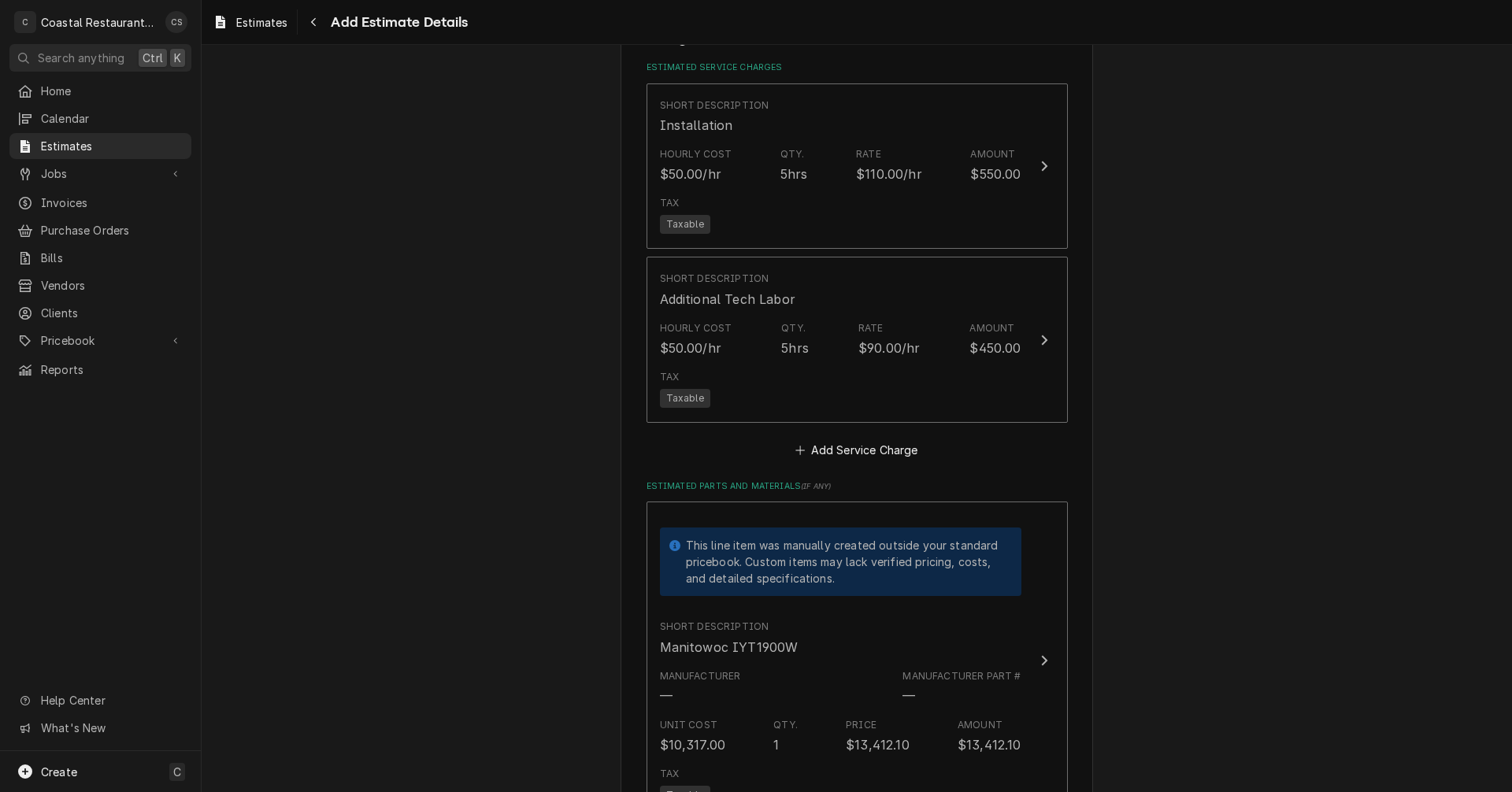
type textarea "x"
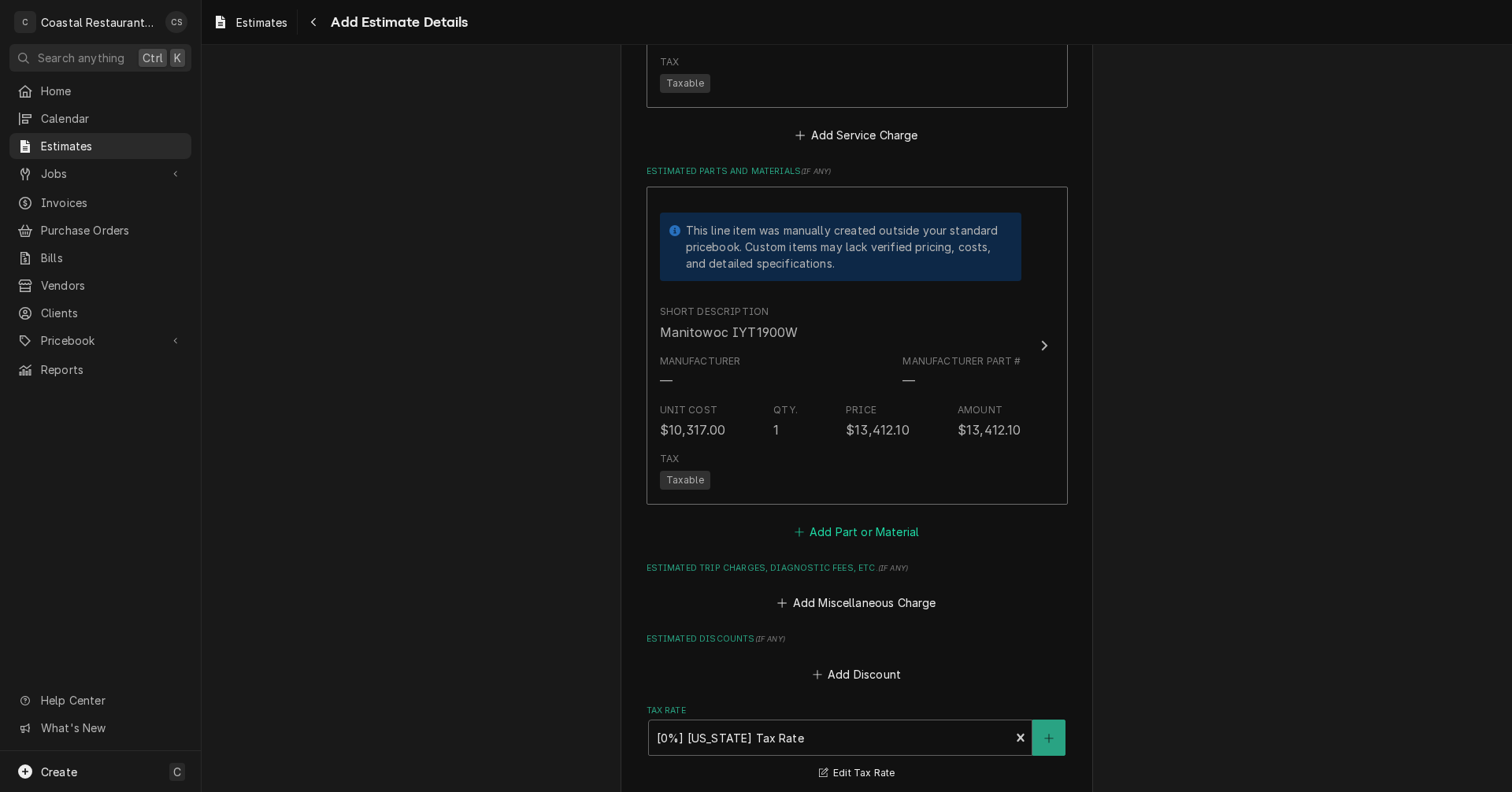
click at [849, 530] on button "Add Part or Material" at bounding box center [857, 532] width 130 height 22
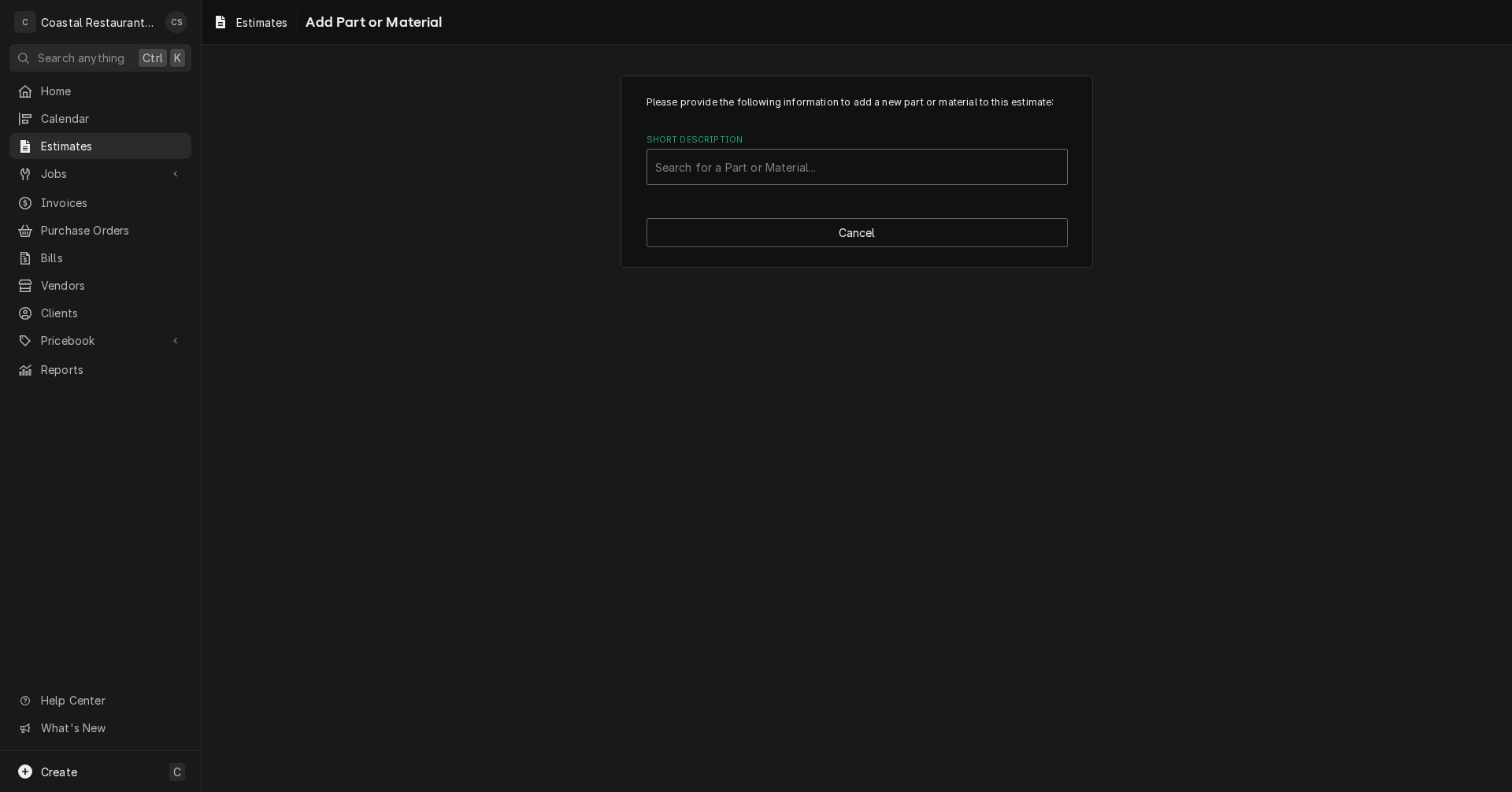
click at [726, 166] on div "Short Description" at bounding box center [858, 166] width 404 height 28
type input "Manitowoc LB1448 Ice Bin"
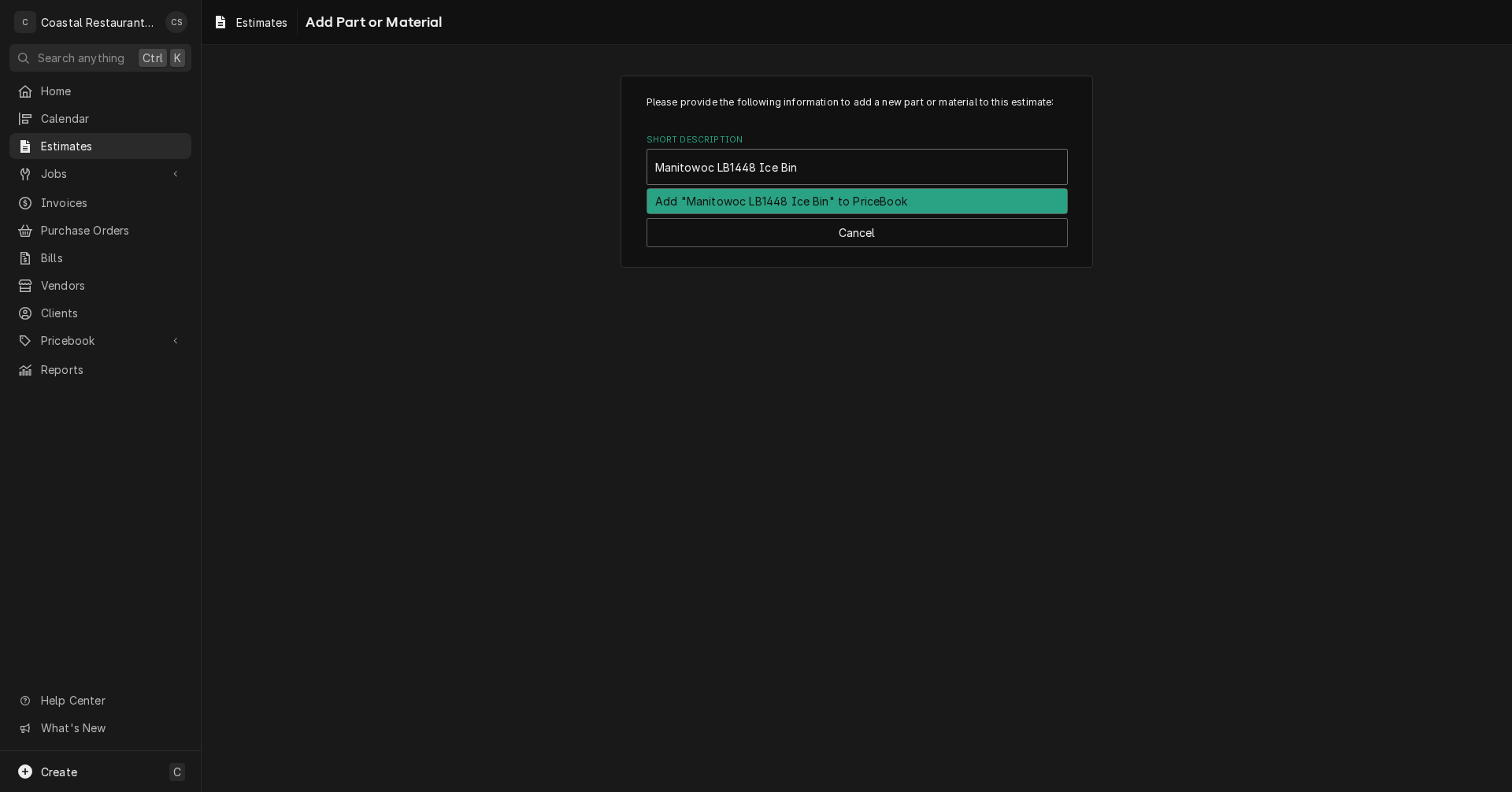
click at [798, 201] on div "Add "Manitowoc LB1448 Ice Bin" to PriceBook" at bounding box center [858, 200] width 420 height 24
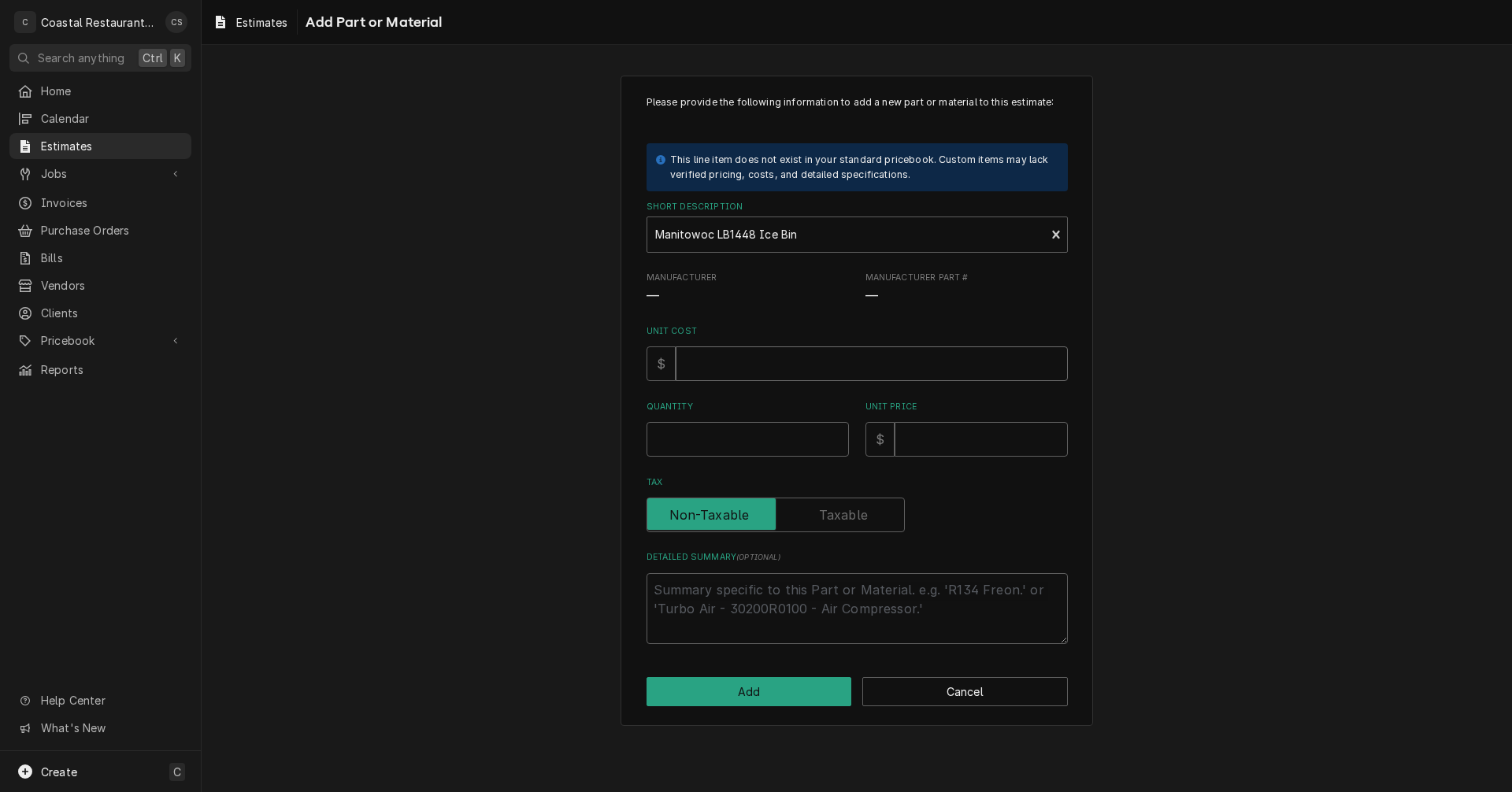
click at [720, 363] on input "Unit Cost" at bounding box center [871, 363] width 392 height 35
click at [727, 366] on input "Unit Cost" at bounding box center [871, 363] width 392 height 35
type textarea "x"
type input "5"
type textarea "x"
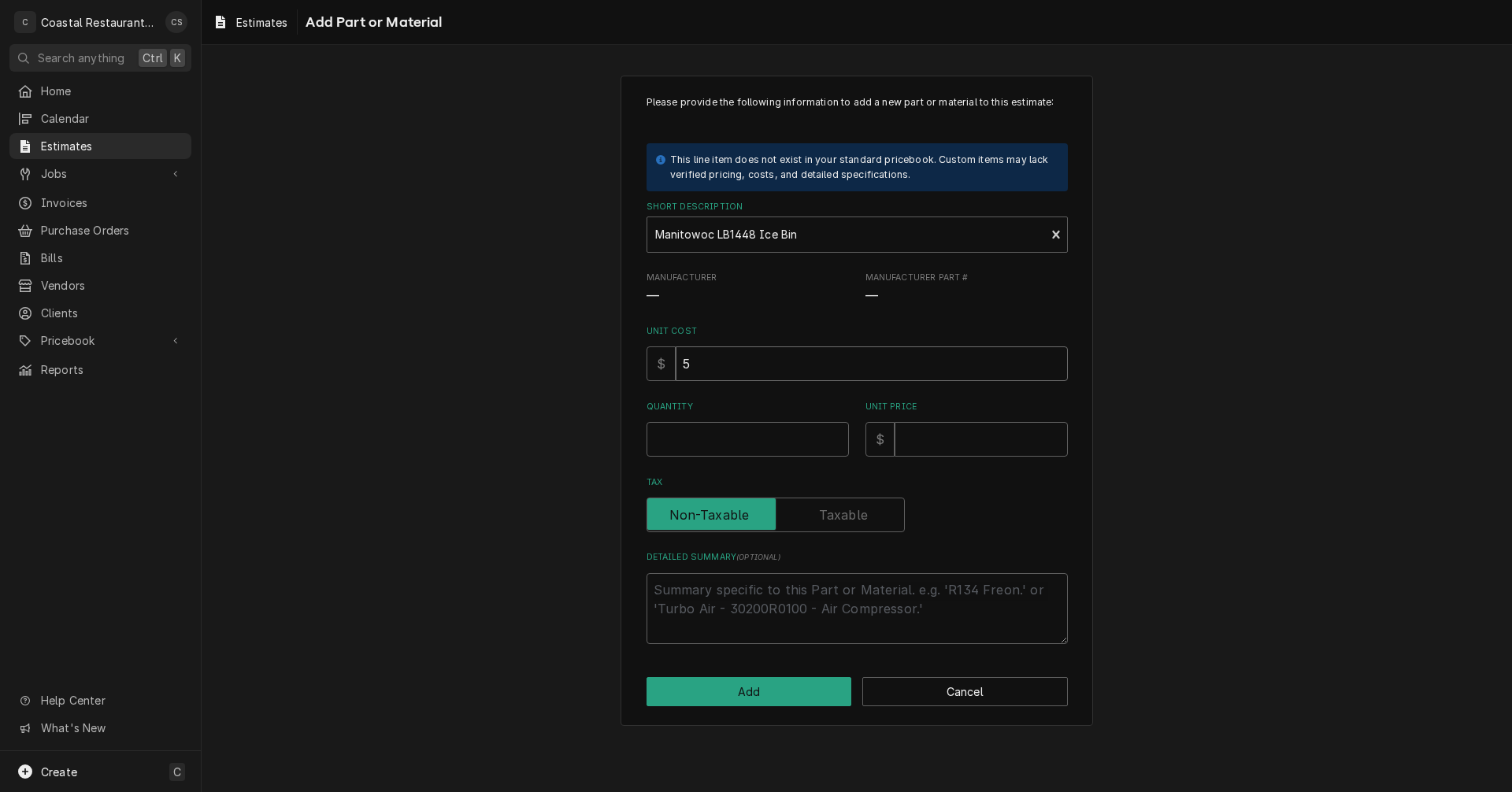
type input "55"
type textarea "x"
type input "559"
type textarea "x"
type input "5597"
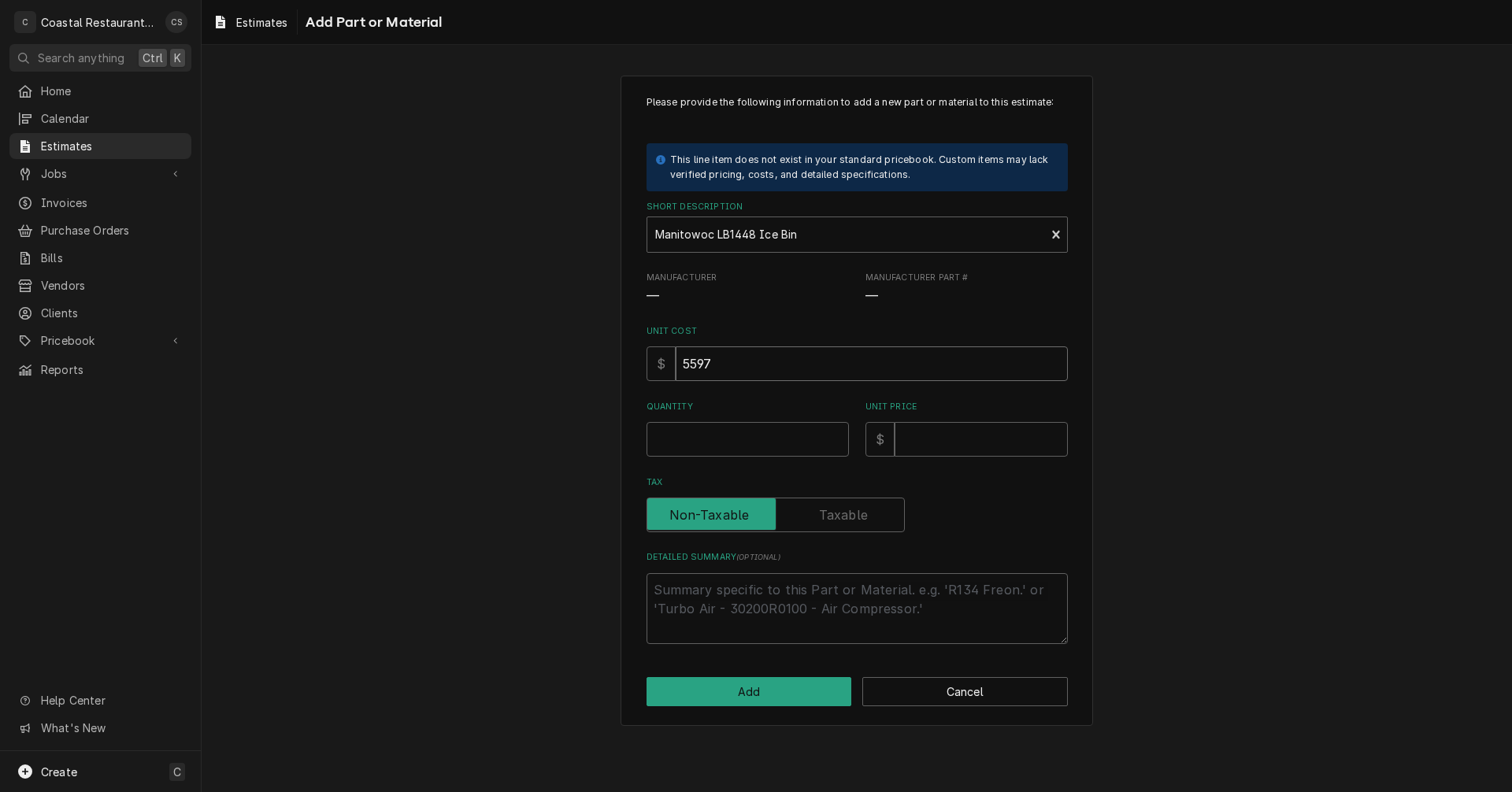
type textarea "x"
type input "5597.0"
type textarea "x"
type input "5597.00"
type textarea "x"
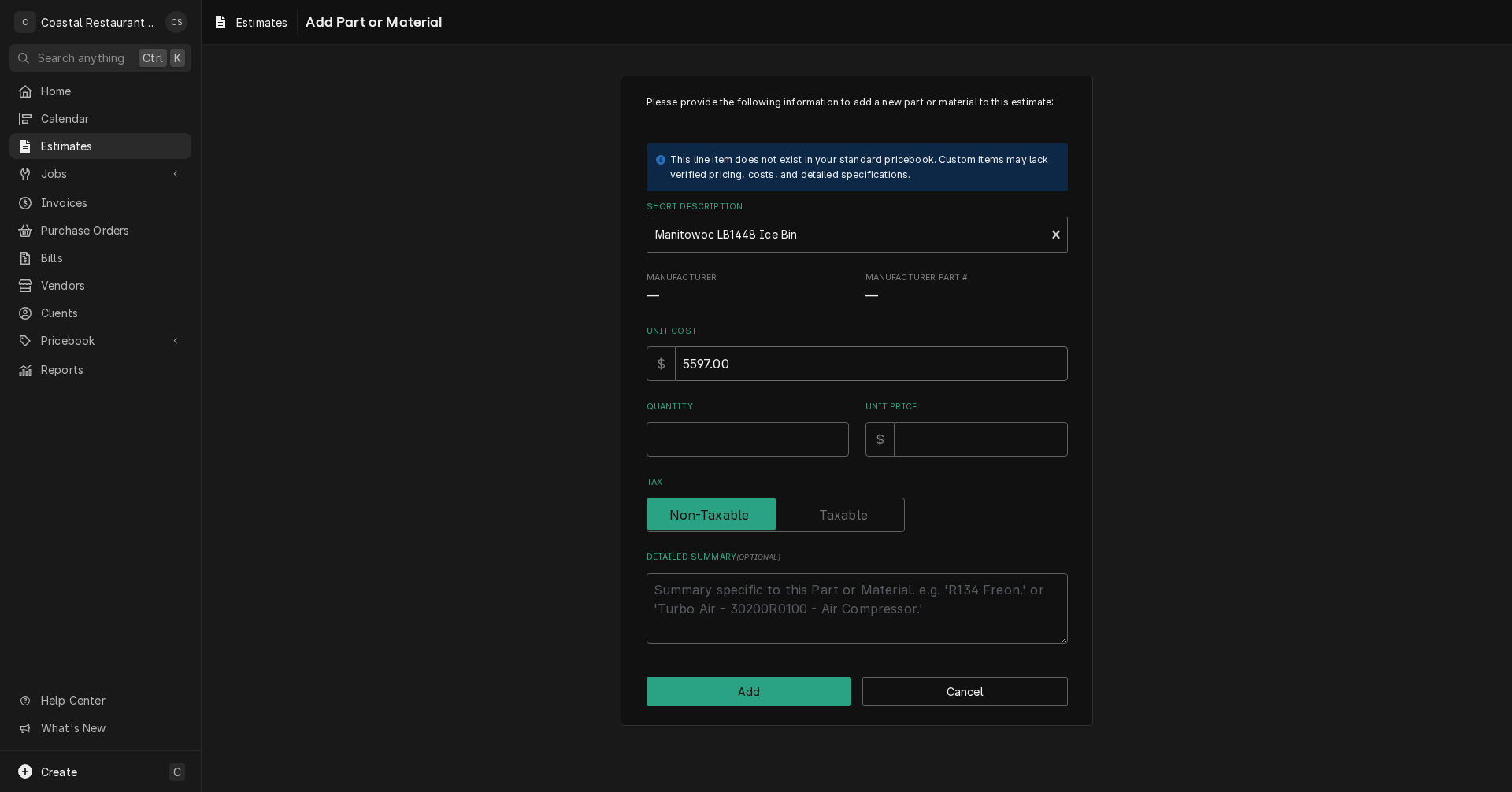
type input "5597.00"
type textarea "x"
type input "1"
type textarea "x"
type input "1"
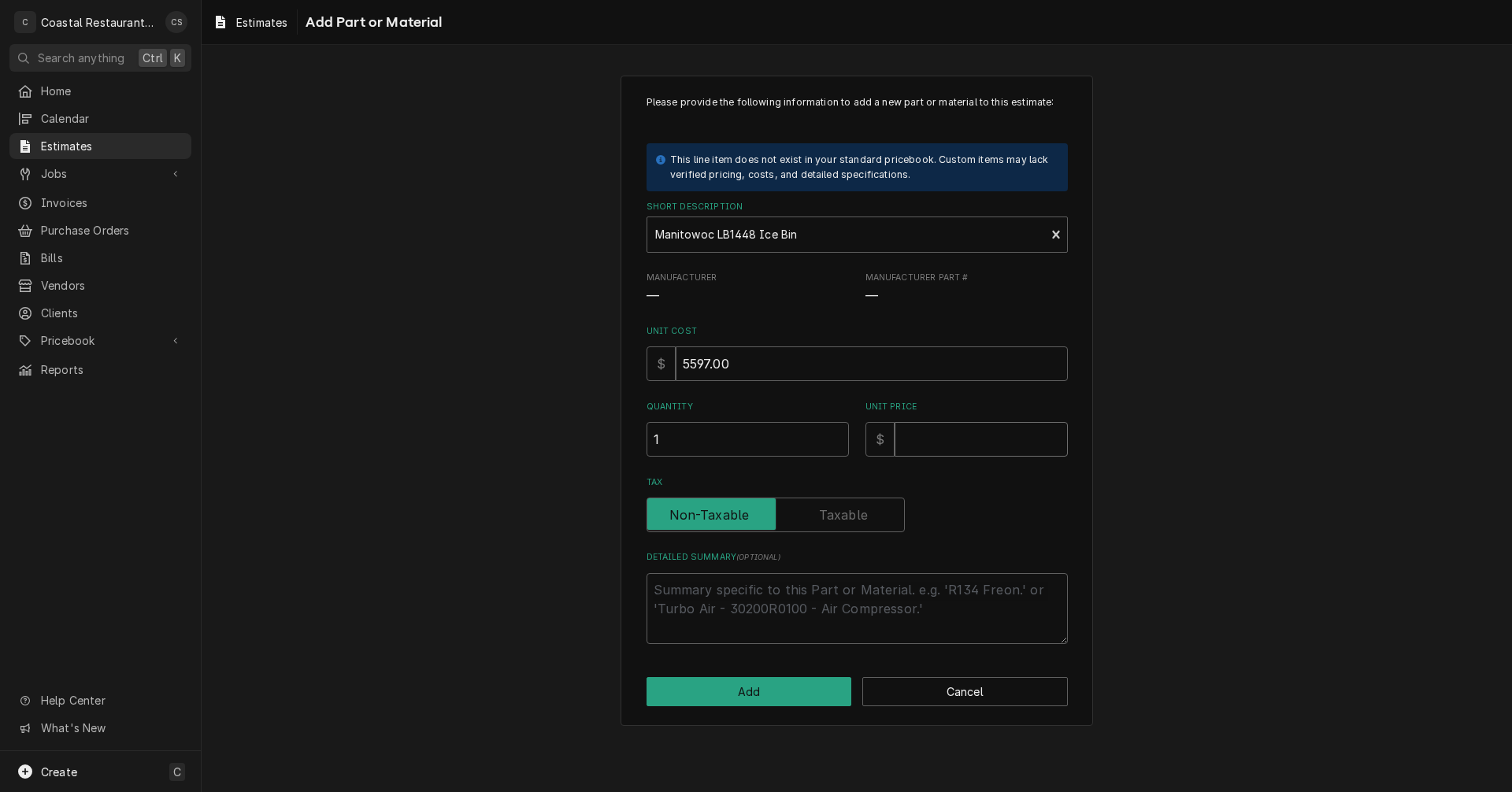
click at [928, 439] on input "Unit Price" at bounding box center [981, 439] width 173 height 35
click at [964, 429] on input "Unit Price" at bounding box center [981, 439] width 173 height 35
type textarea "x"
type input "7"
type textarea "x"
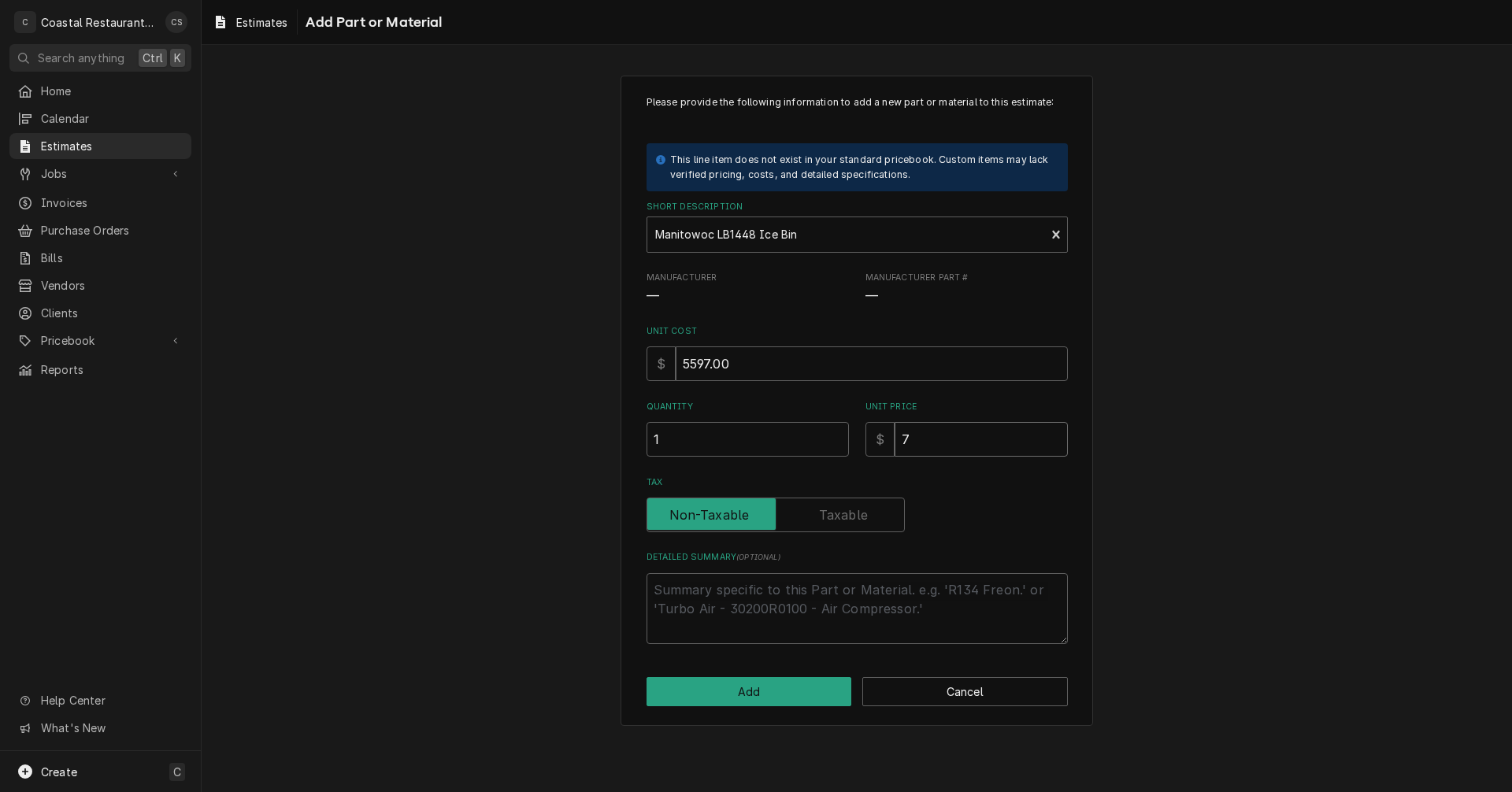
type input "72"
type textarea "x"
type input "727"
type textarea "x"
type input "7275"
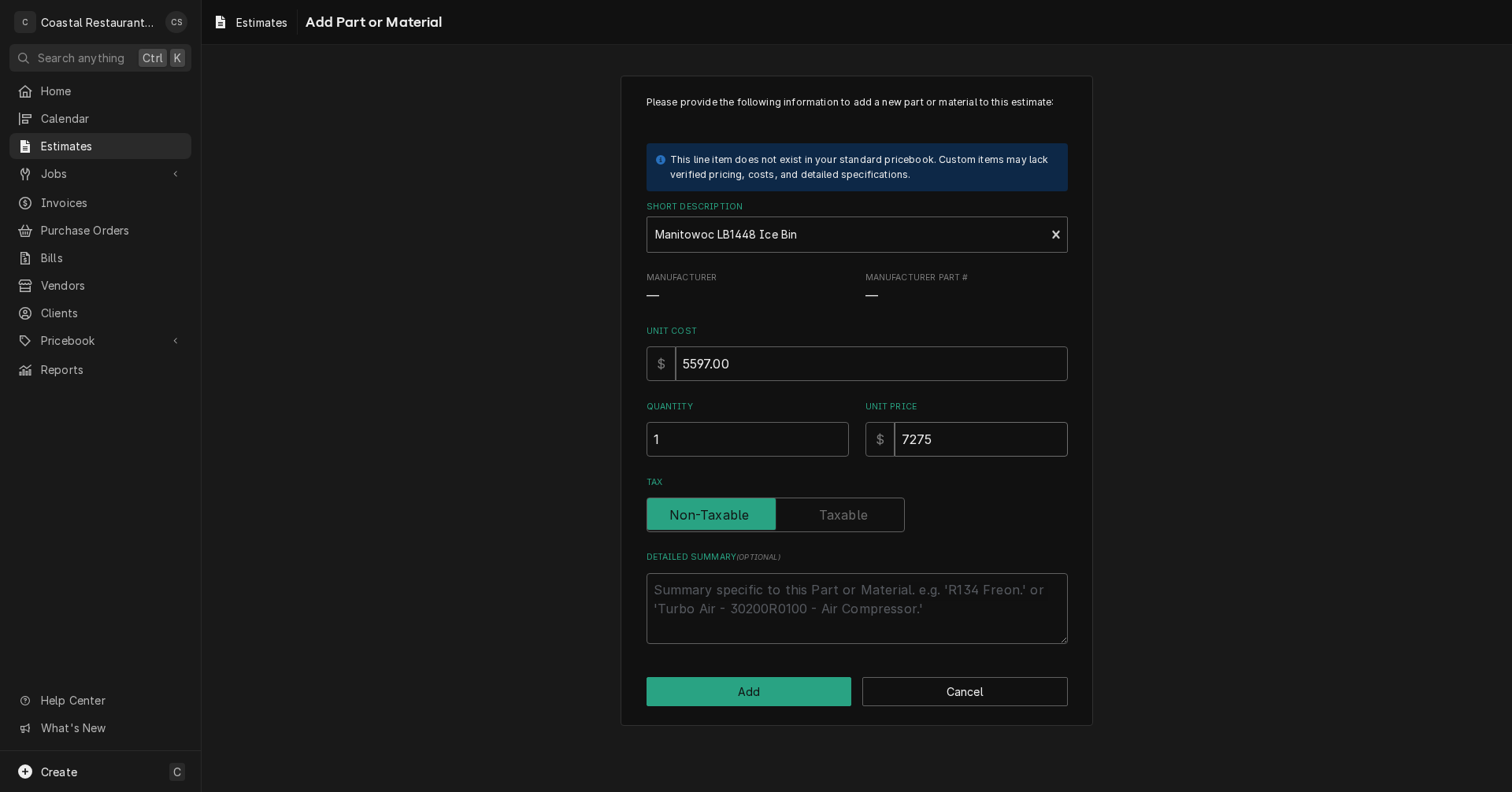
type textarea "x"
type input "727"
type textarea "x"
type input "7276"
type textarea "x"
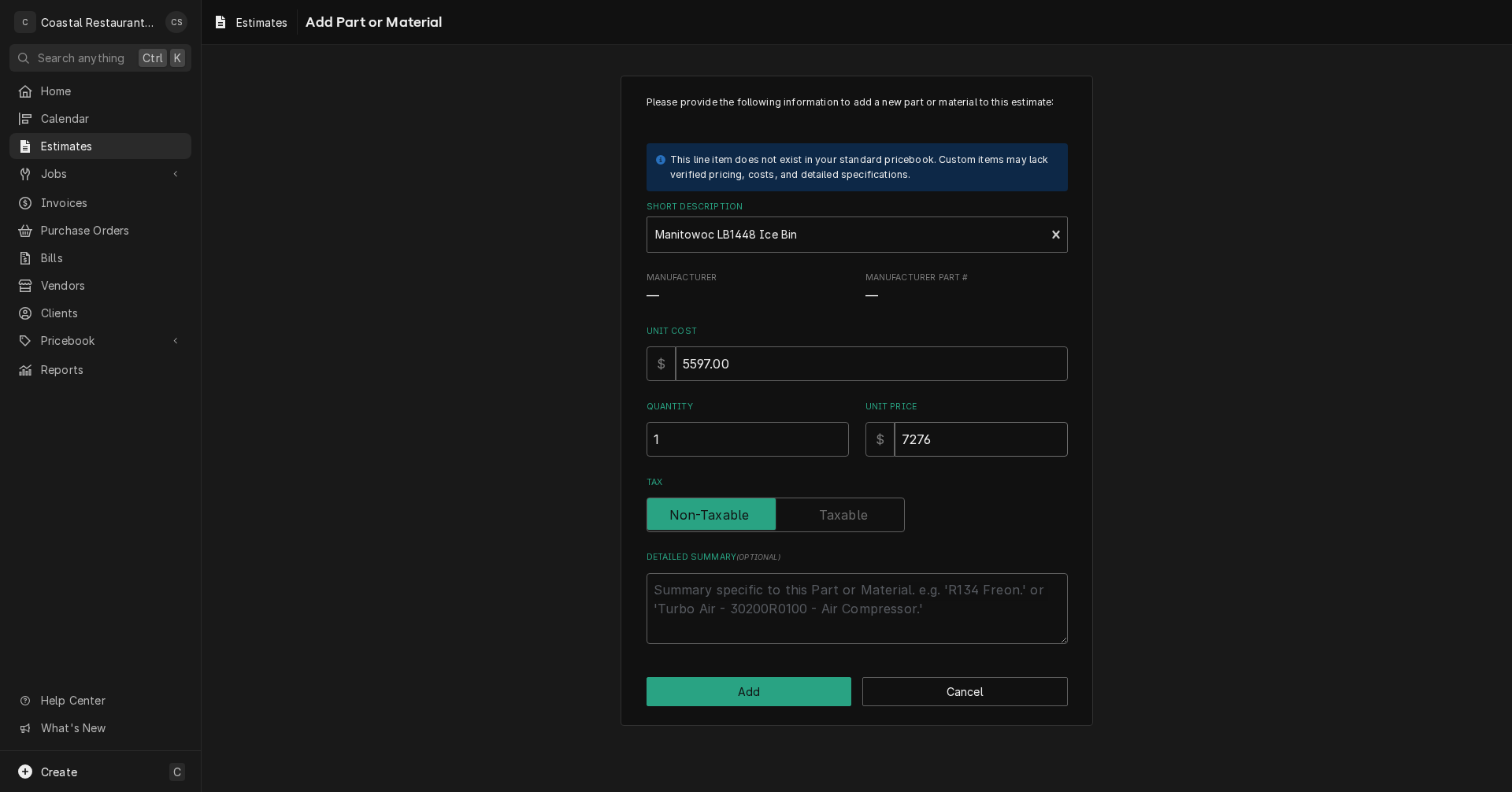
type input "7276.1"
type textarea "x"
type input "7276.10"
type textarea "x"
type input "7276.10"
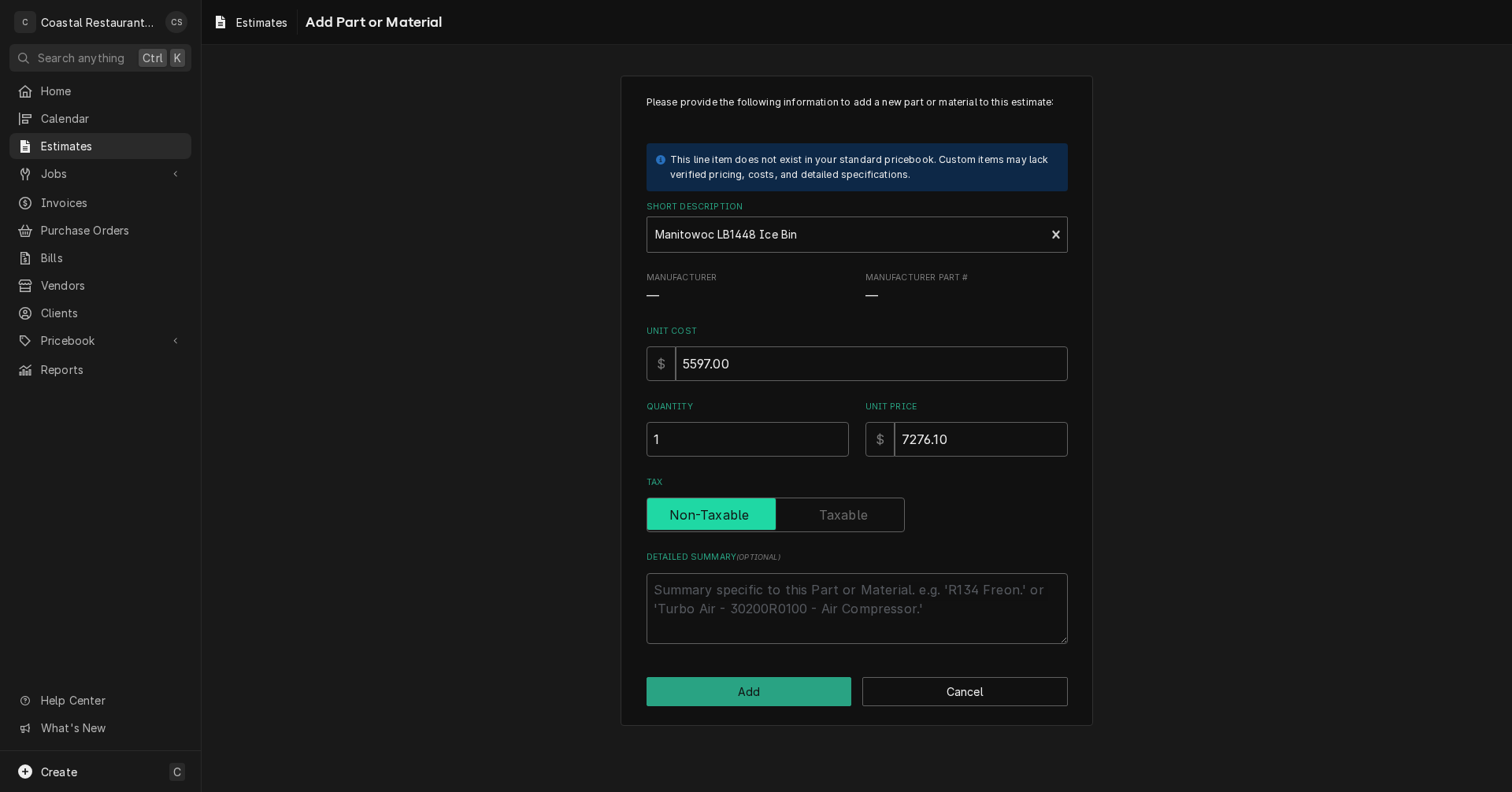
click at [880, 520] on input "Tax" at bounding box center [775, 515] width 244 height 35
checkbox input "true"
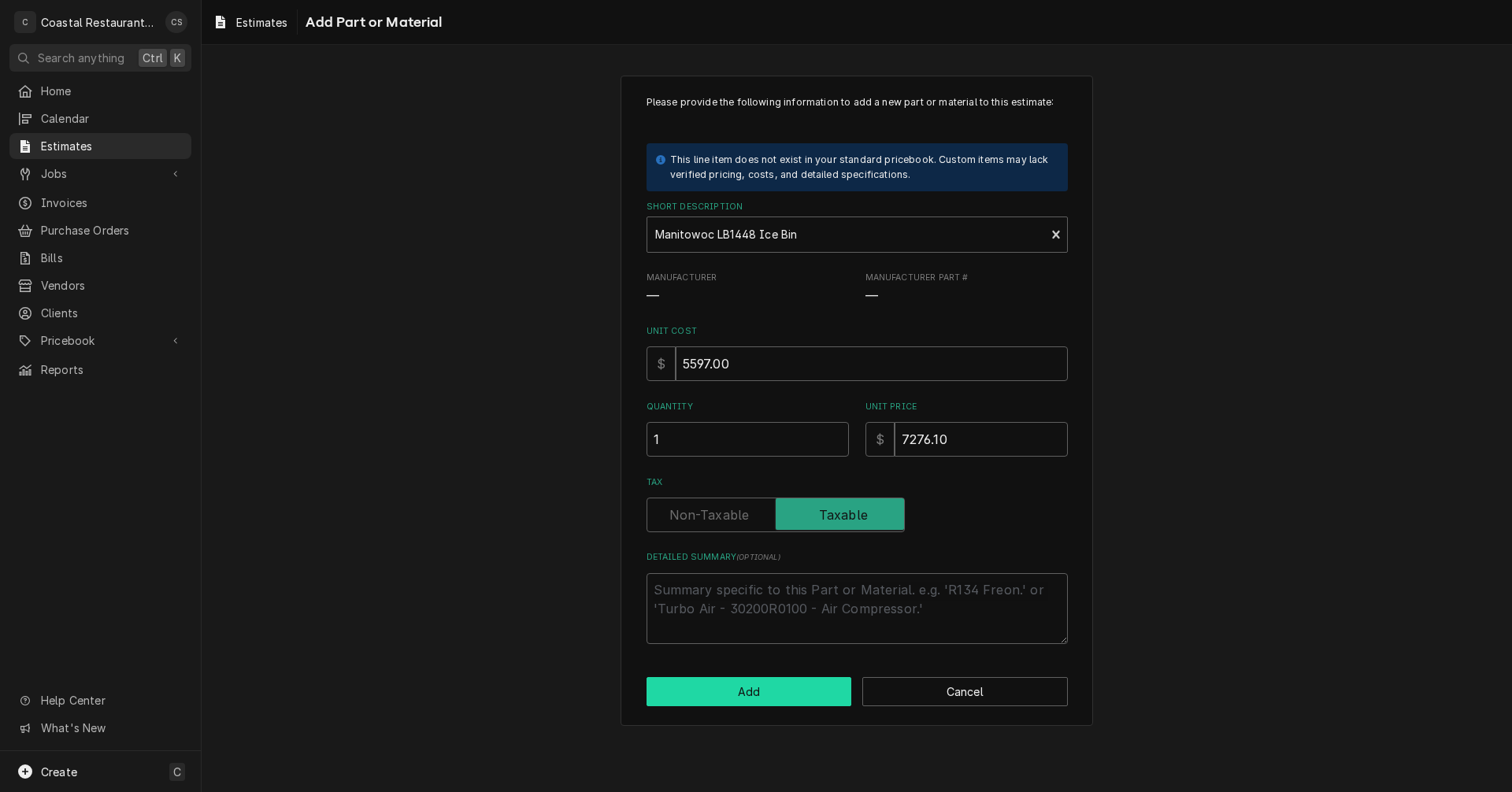
click at [784, 689] on button "Add" at bounding box center [749, 692] width 205 height 29
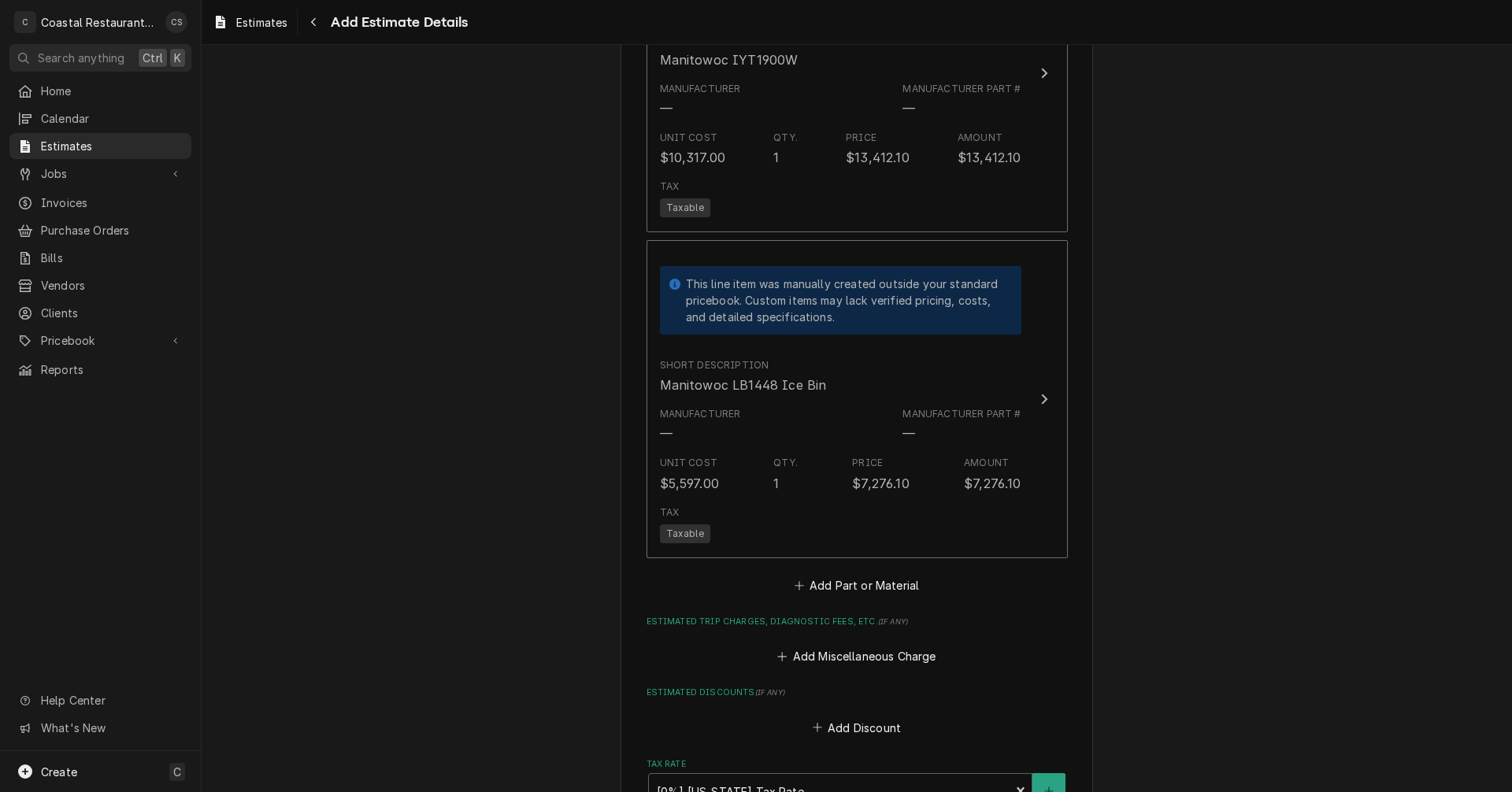
scroll to position [2146, 0]
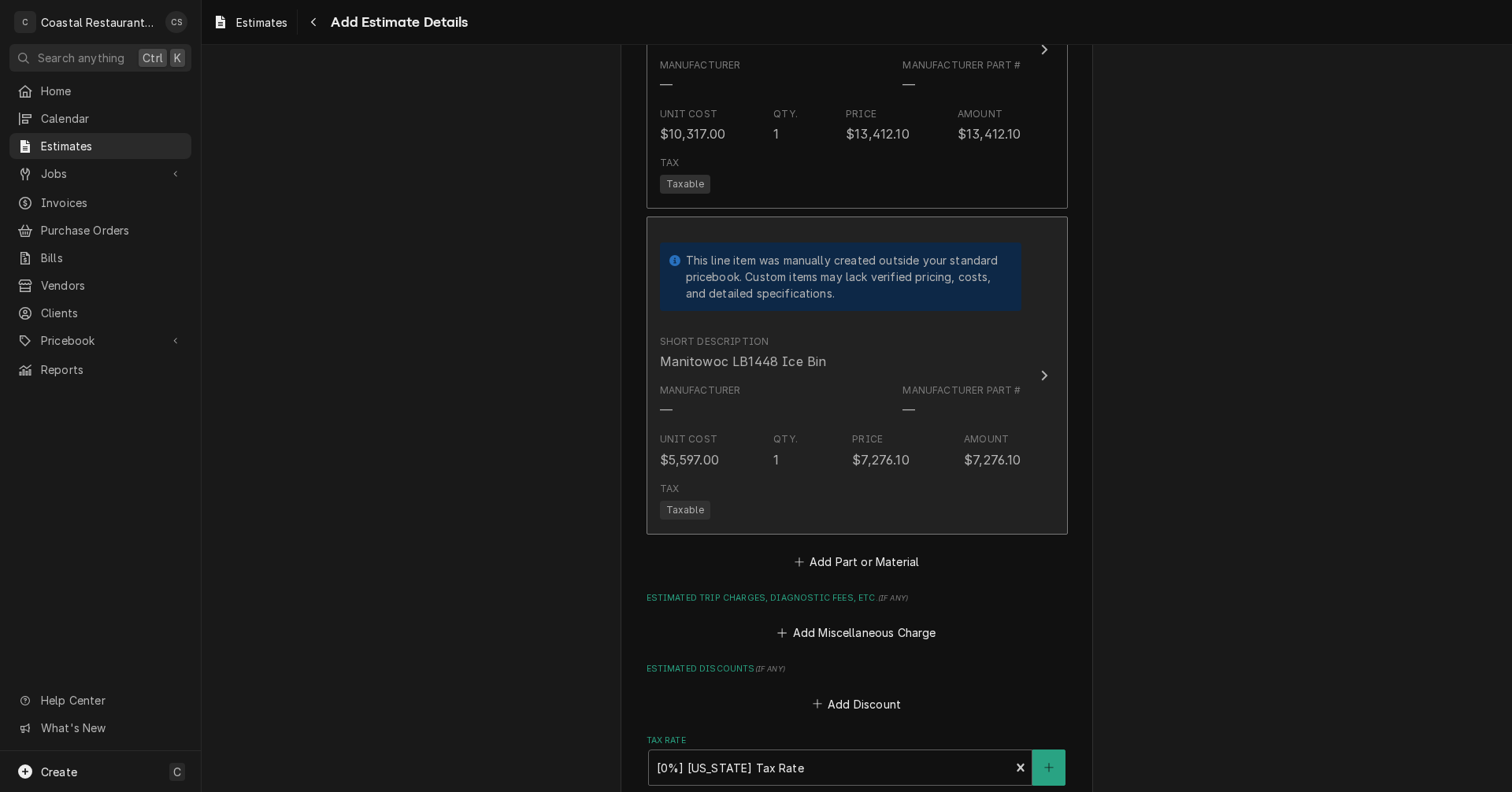
click at [820, 392] on div "Manufacturer — Manufacturer Part # —" at bounding box center [841, 401] width 362 height 49
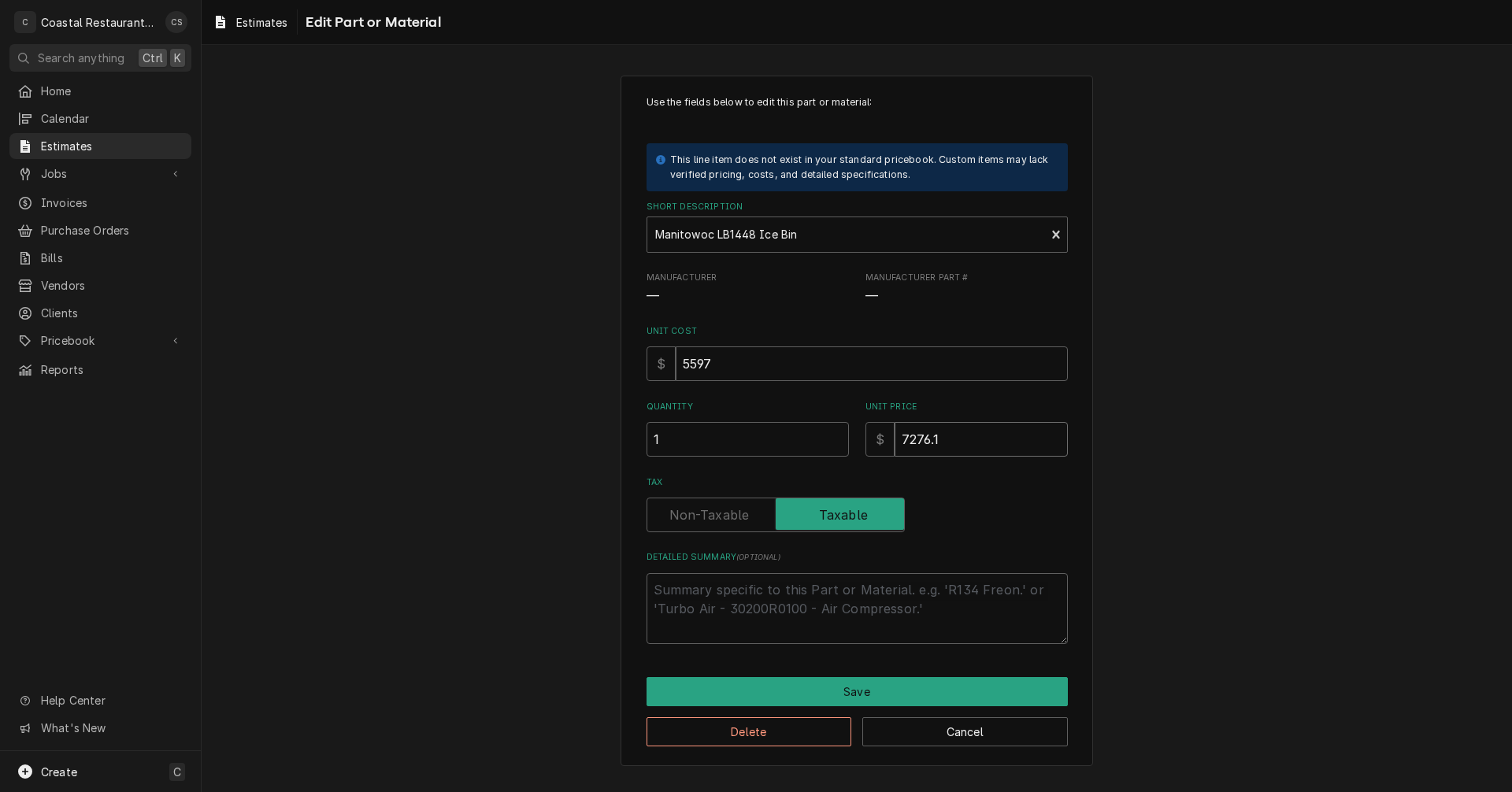
click at [956, 445] on input "7276.1" at bounding box center [981, 439] width 173 height 35
type textarea "x"
type input "7276"
type textarea "x"
type input "727"
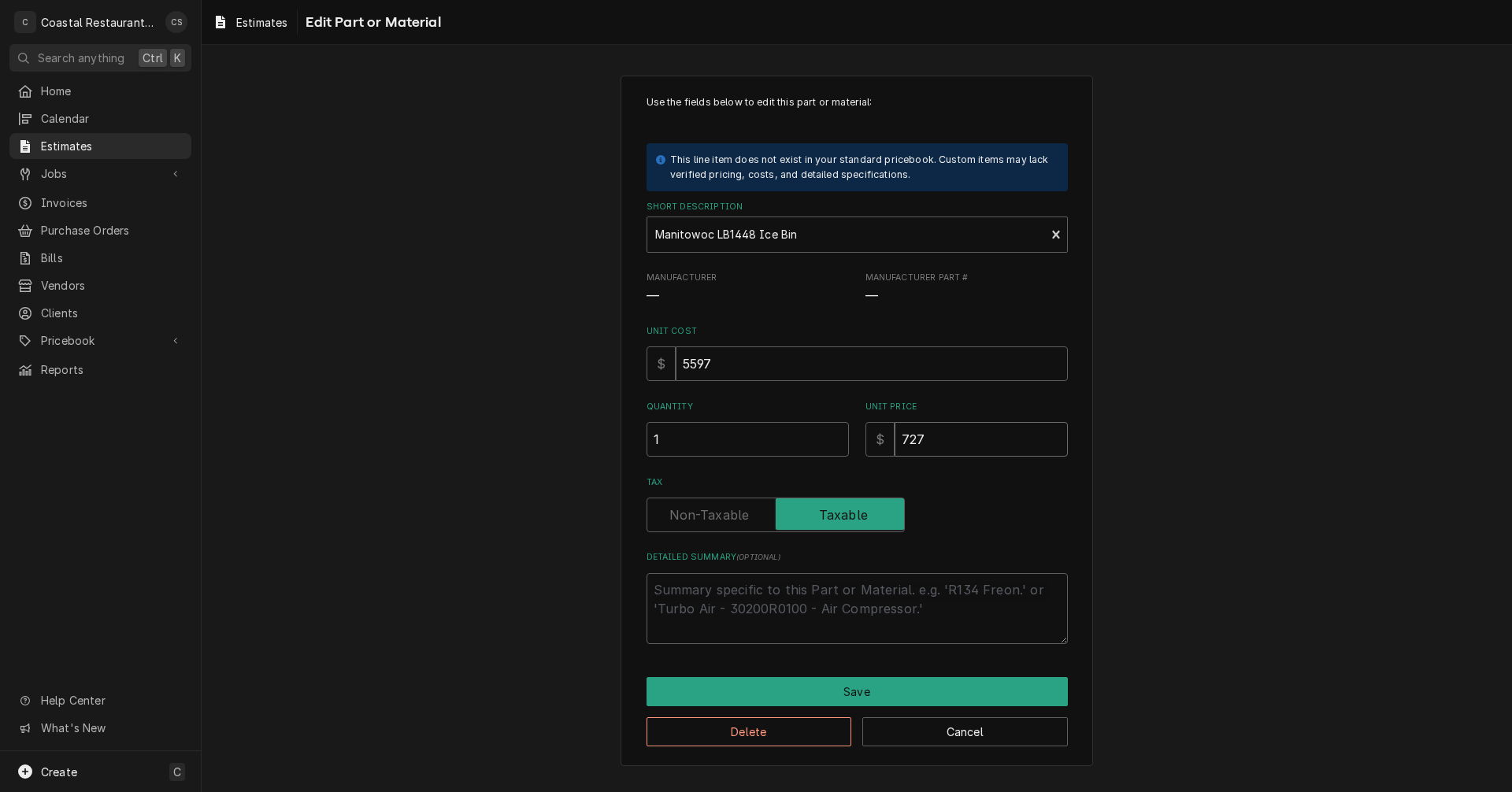
type textarea "x"
type input "72"
type textarea "x"
type input "7"
type textarea "x"
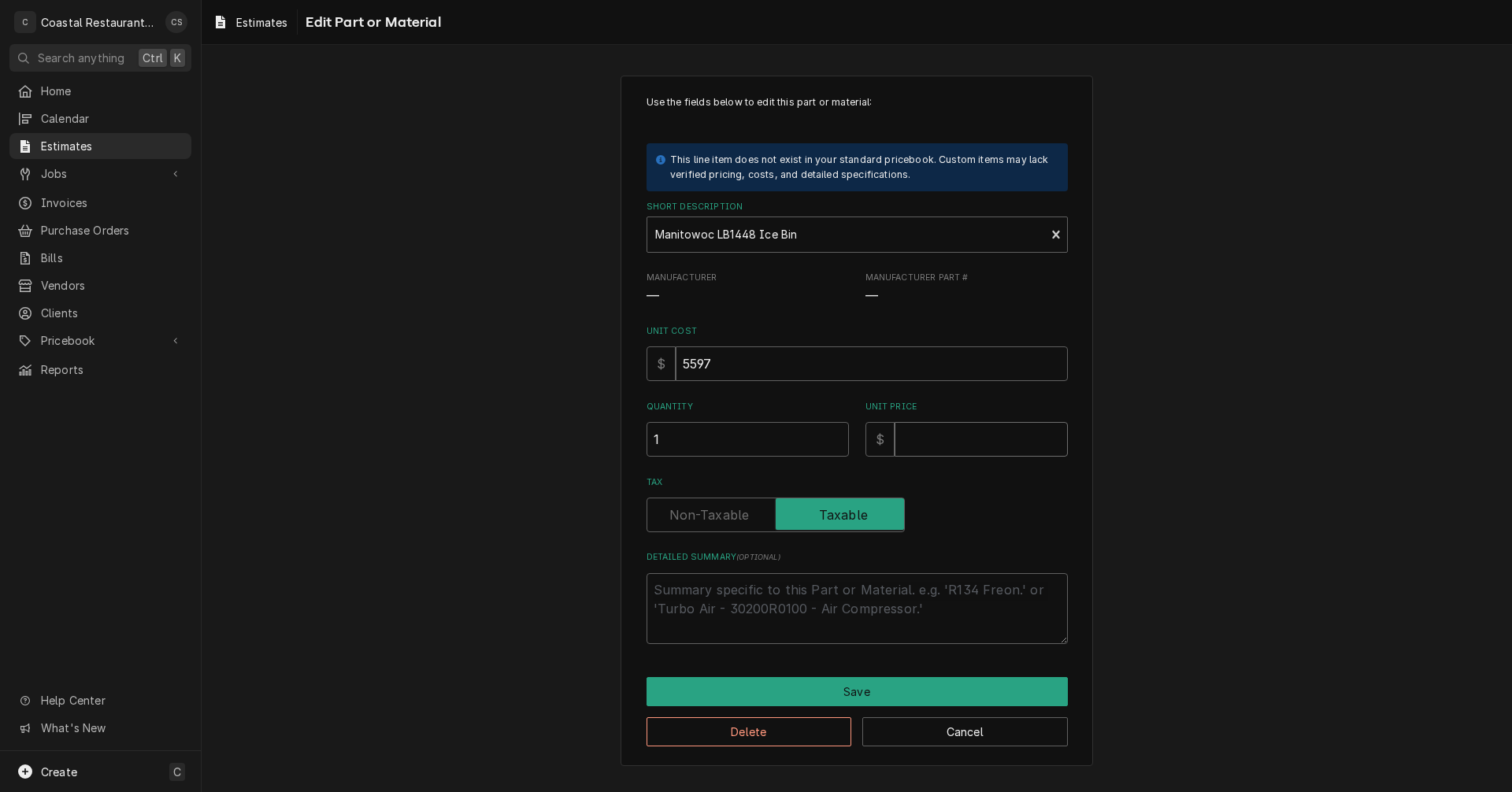
type textarea "x"
type input "6"
type textarea "x"
type input "69"
type textarea "x"
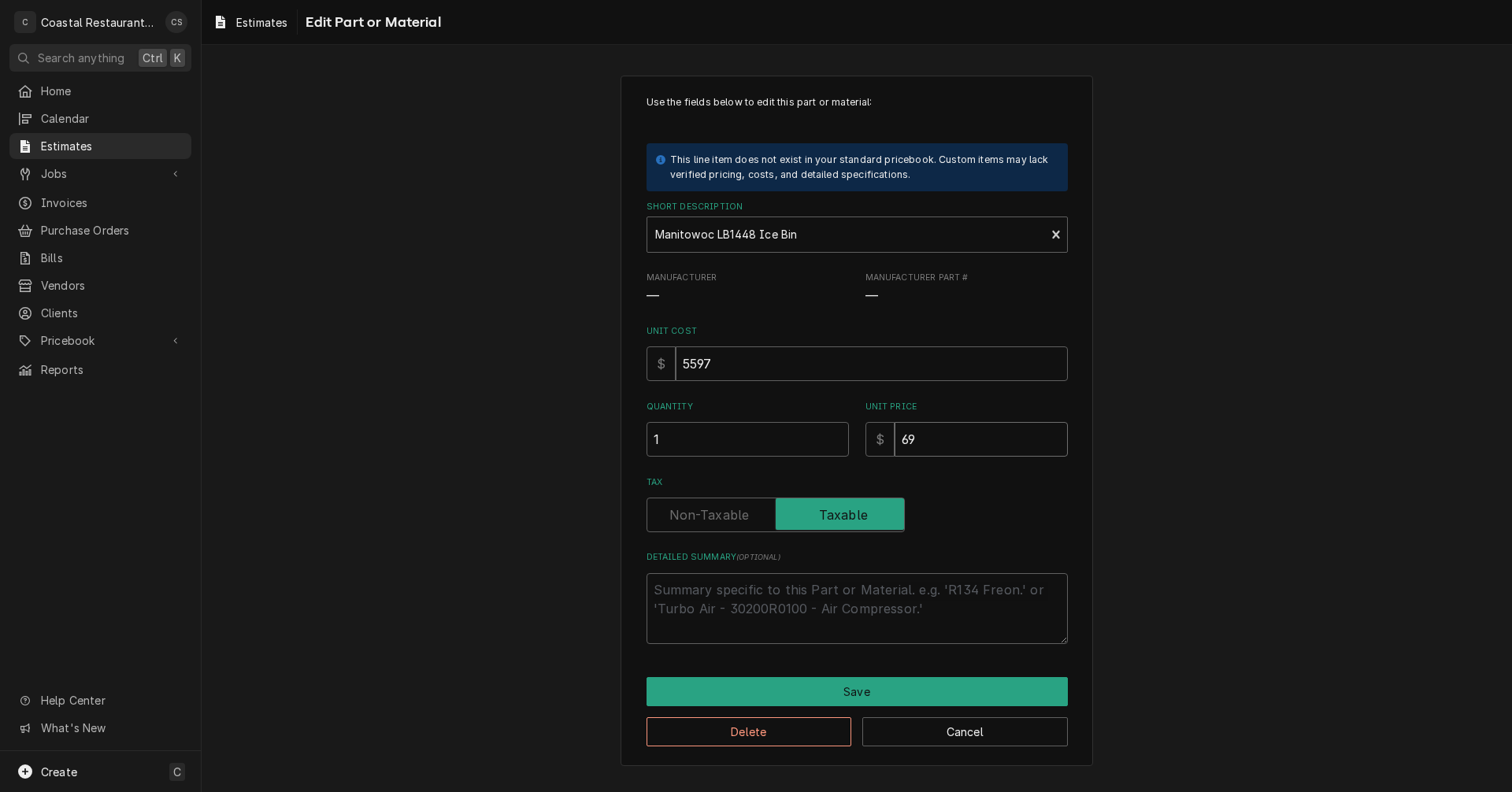
type input "699"
type textarea "x"
type input "6996"
type textarea "x"
type input "6996.2"
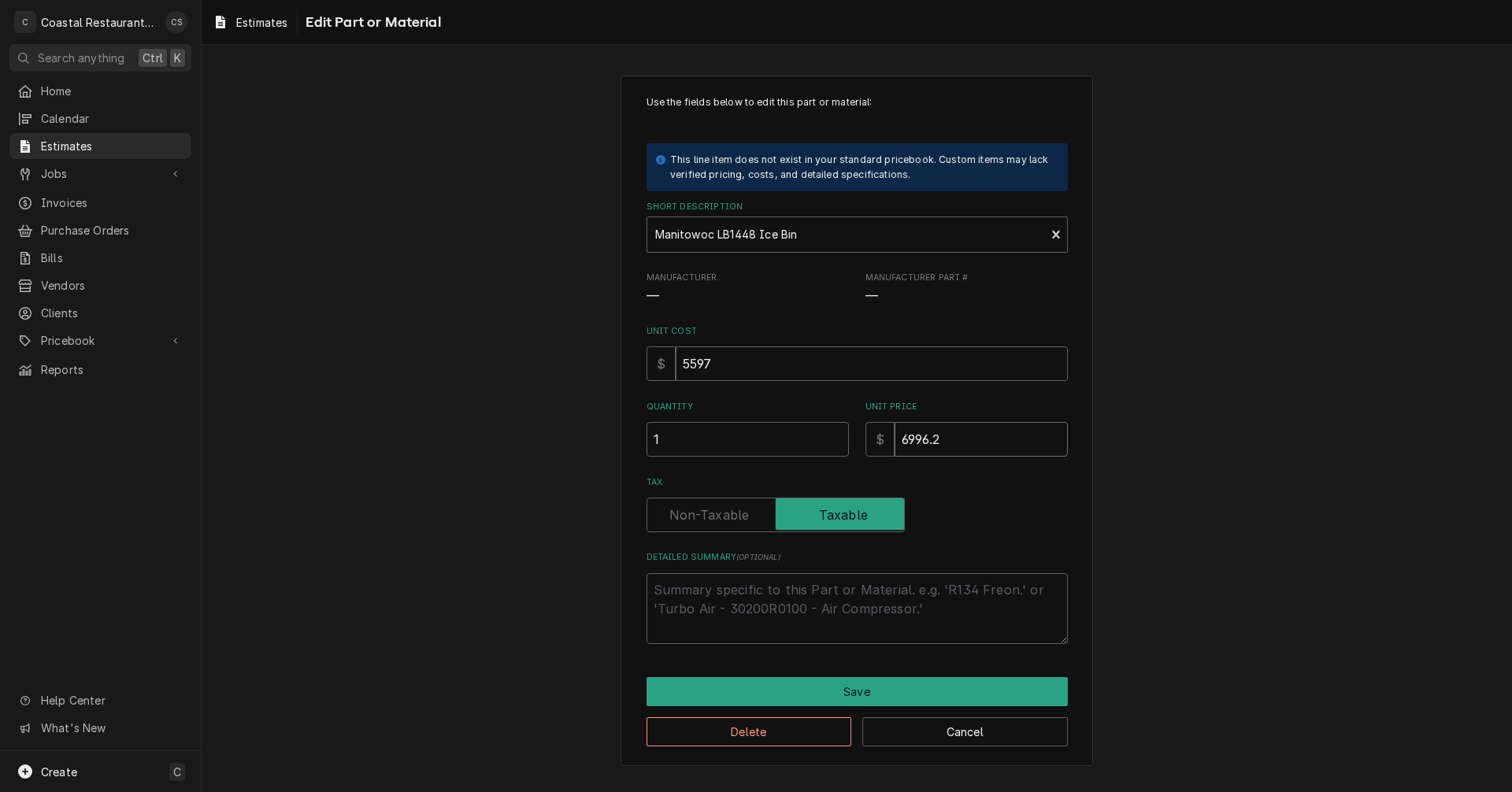
type textarea "x"
type input "6996.25"
type textarea "x"
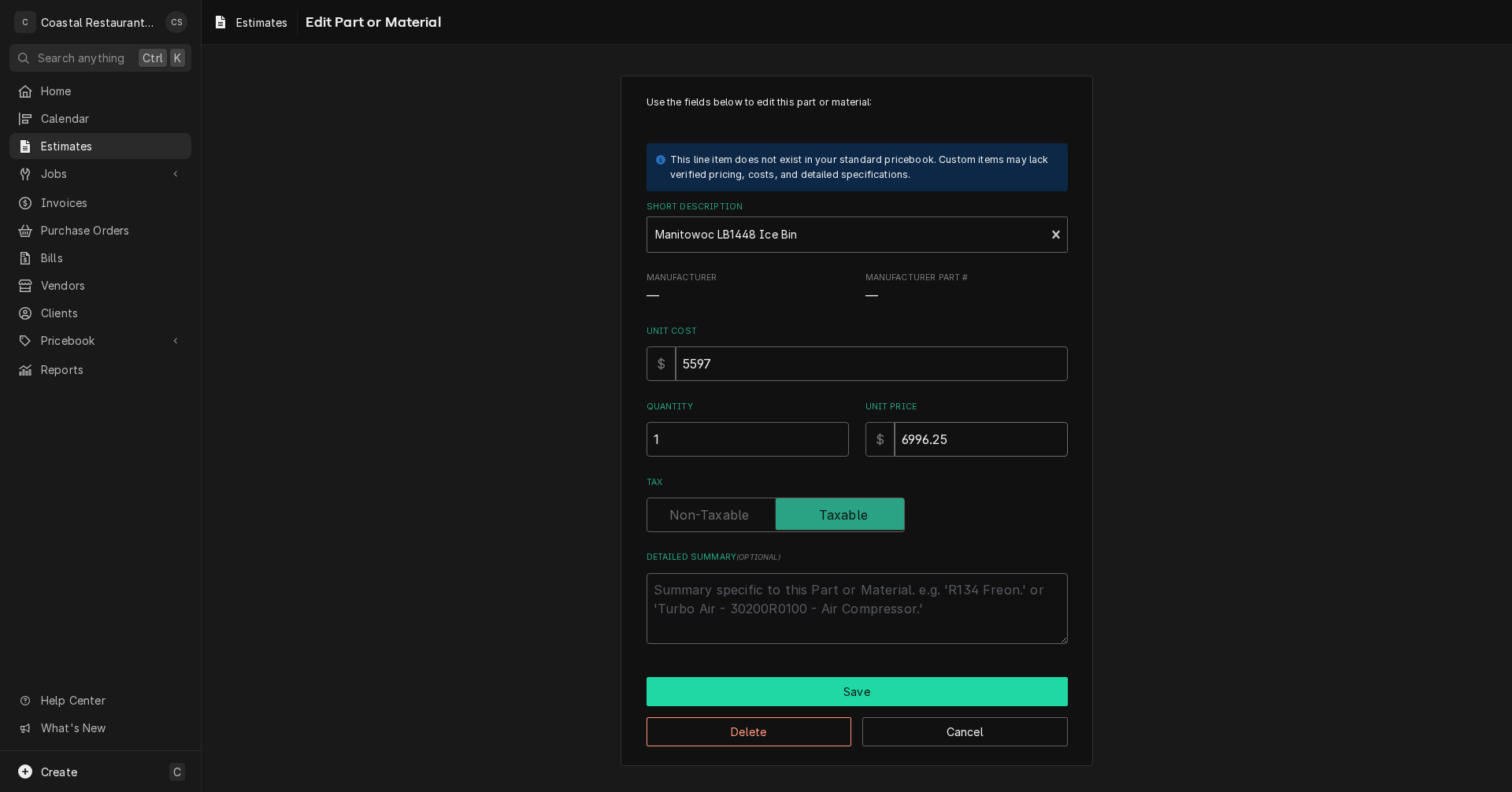
type input "6996.25"
click at [891, 686] on button "Save" at bounding box center [857, 692] width 421 height 29
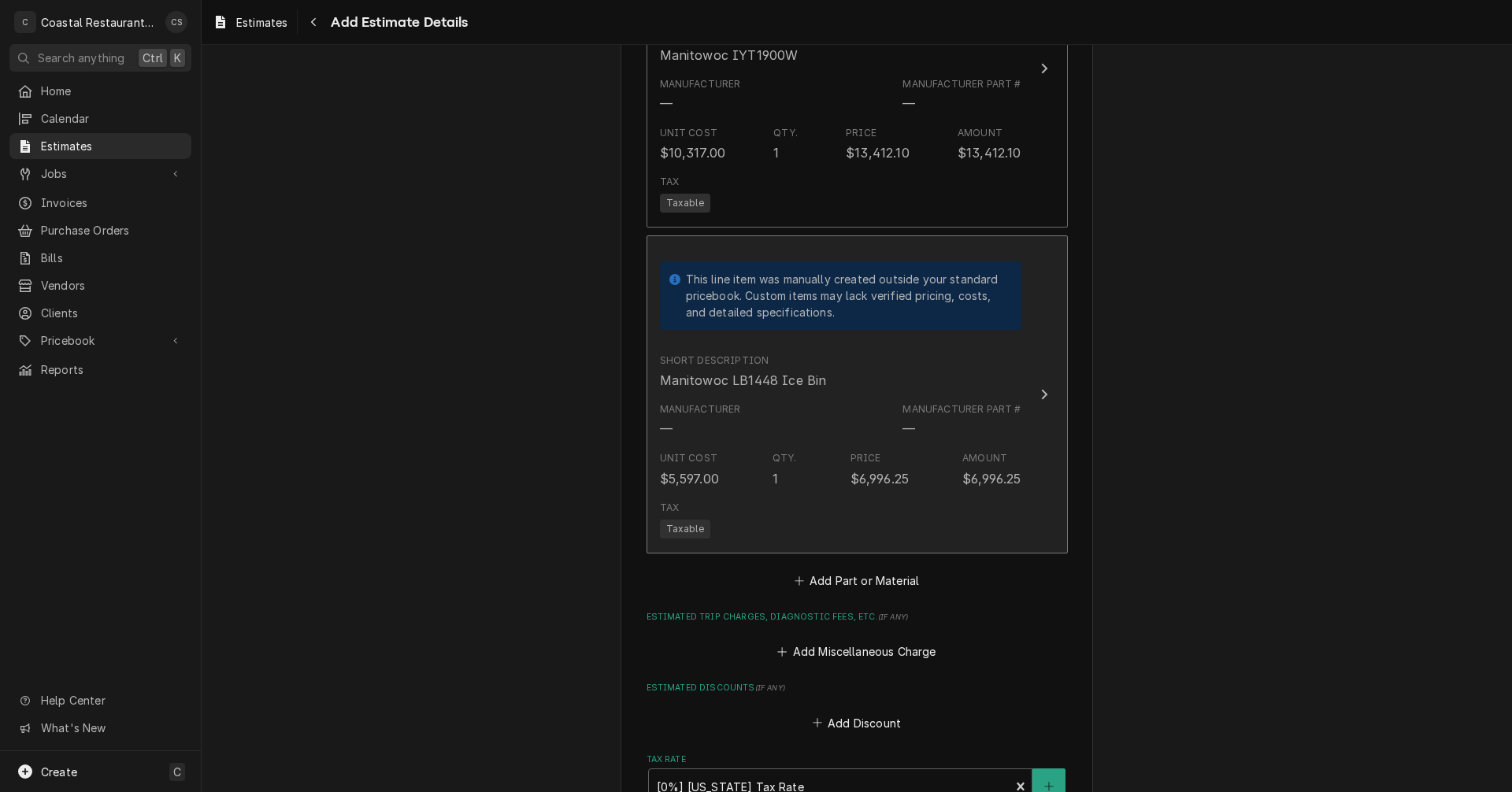
scroll to position [1970, 0]
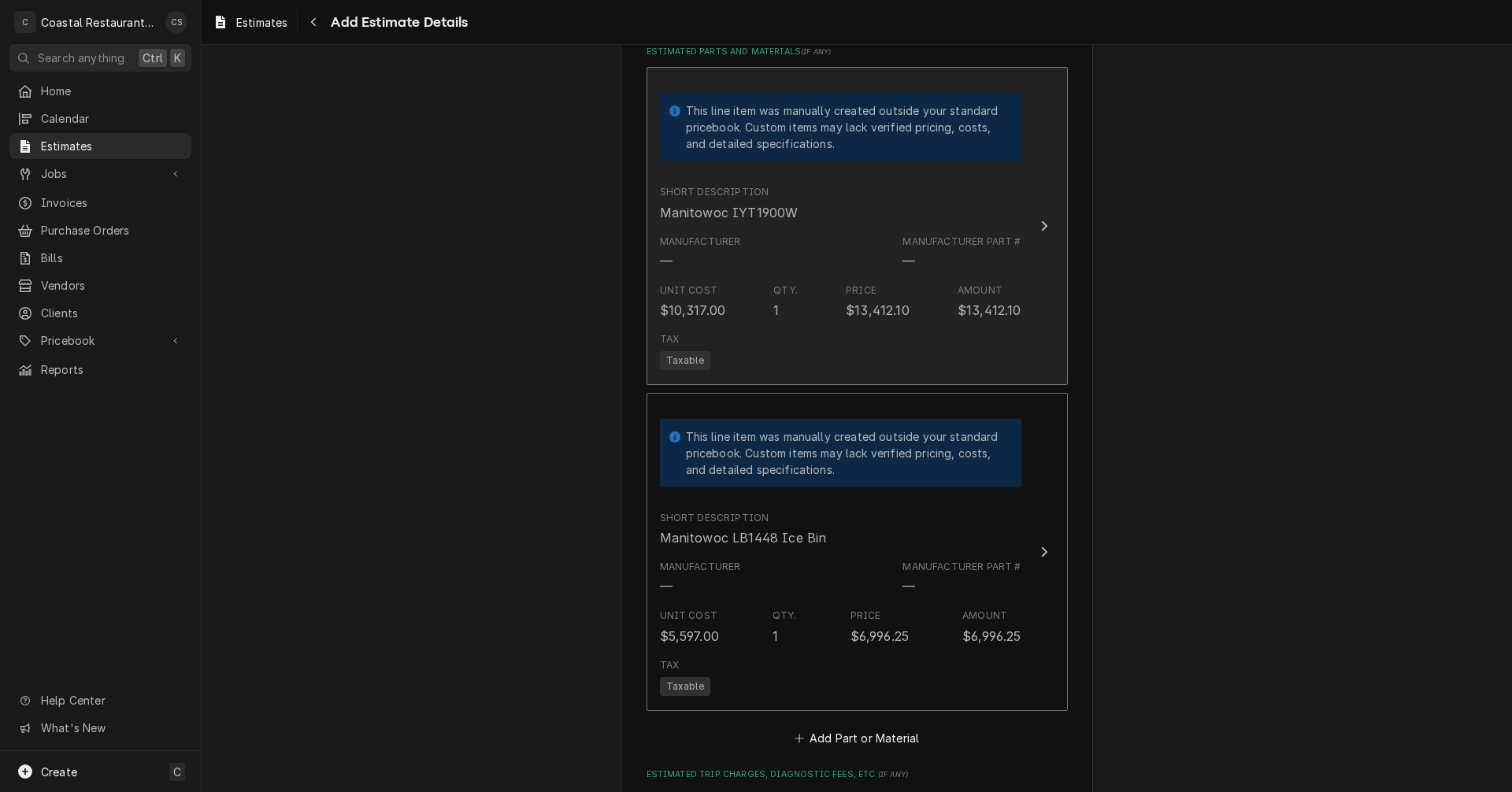
click at [873, 281] on div "Unit Cost $10,317.00 Qty. 1 Price $13,412.10 Amount $13,412.10" at bounding box center [841, 301] width 362 height 49
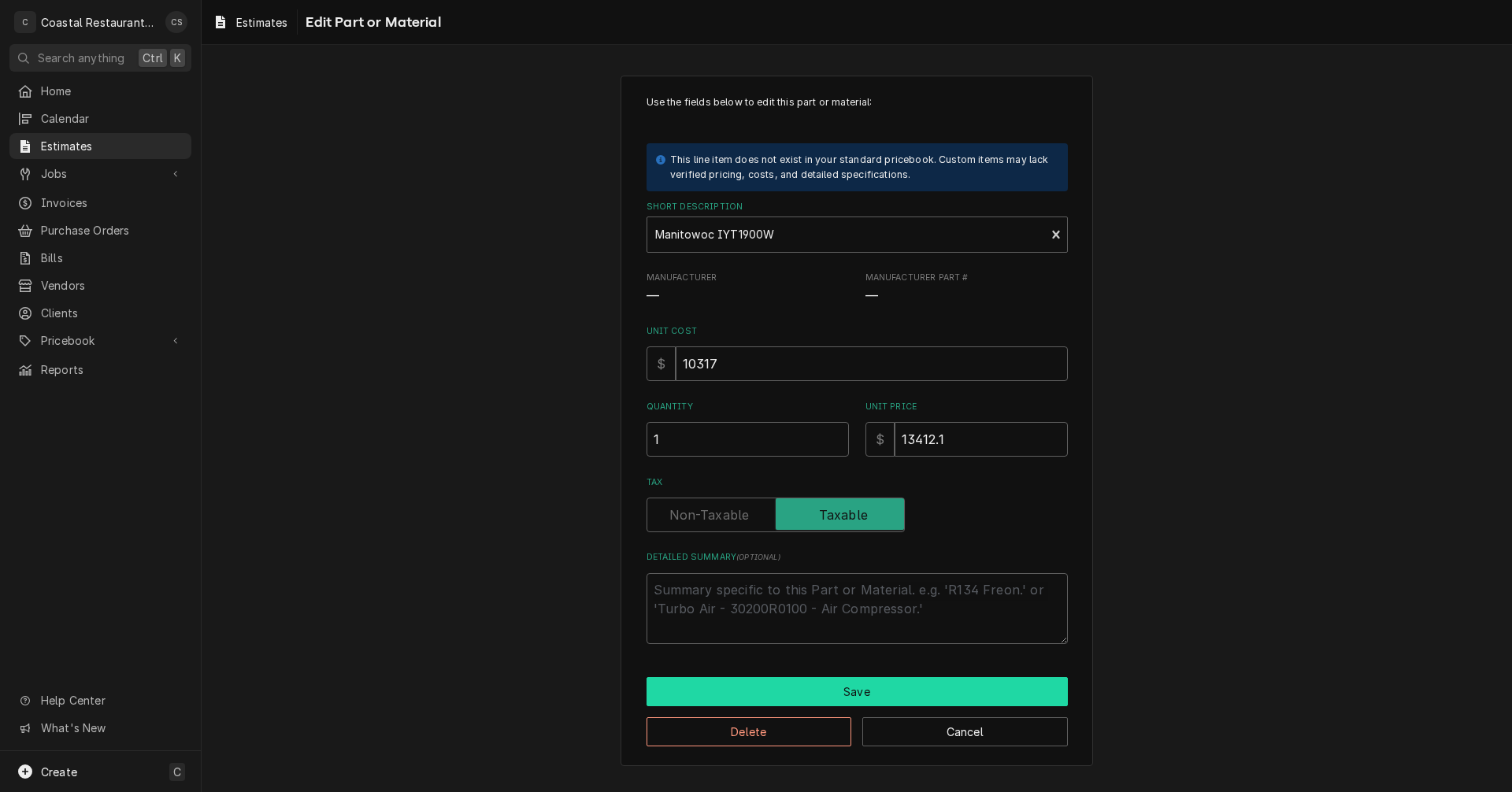
click at [880, 693] on button "Save" at bounding box center [857, 692] width 421 height 29
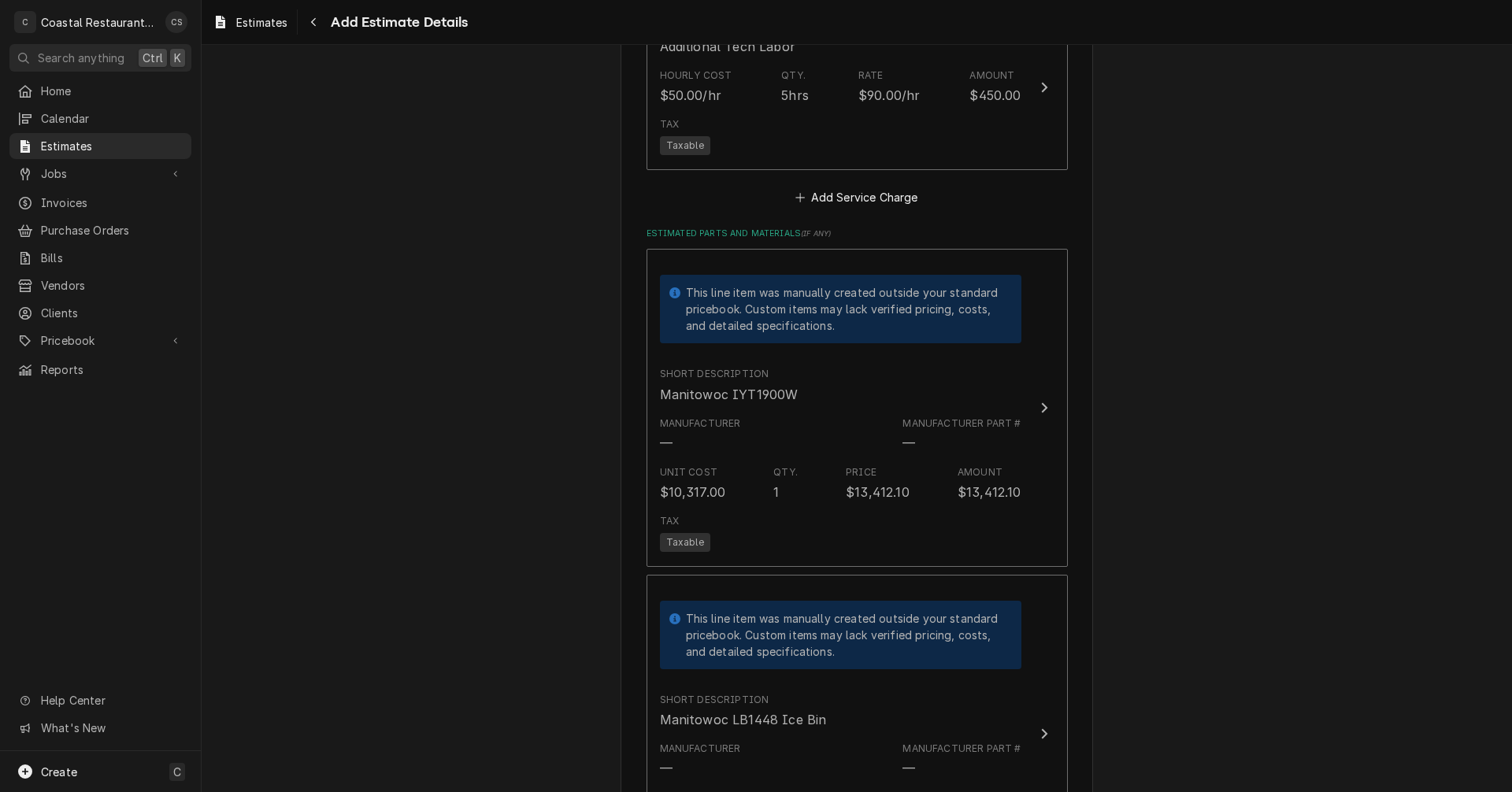
scroll to position [1551, 0]
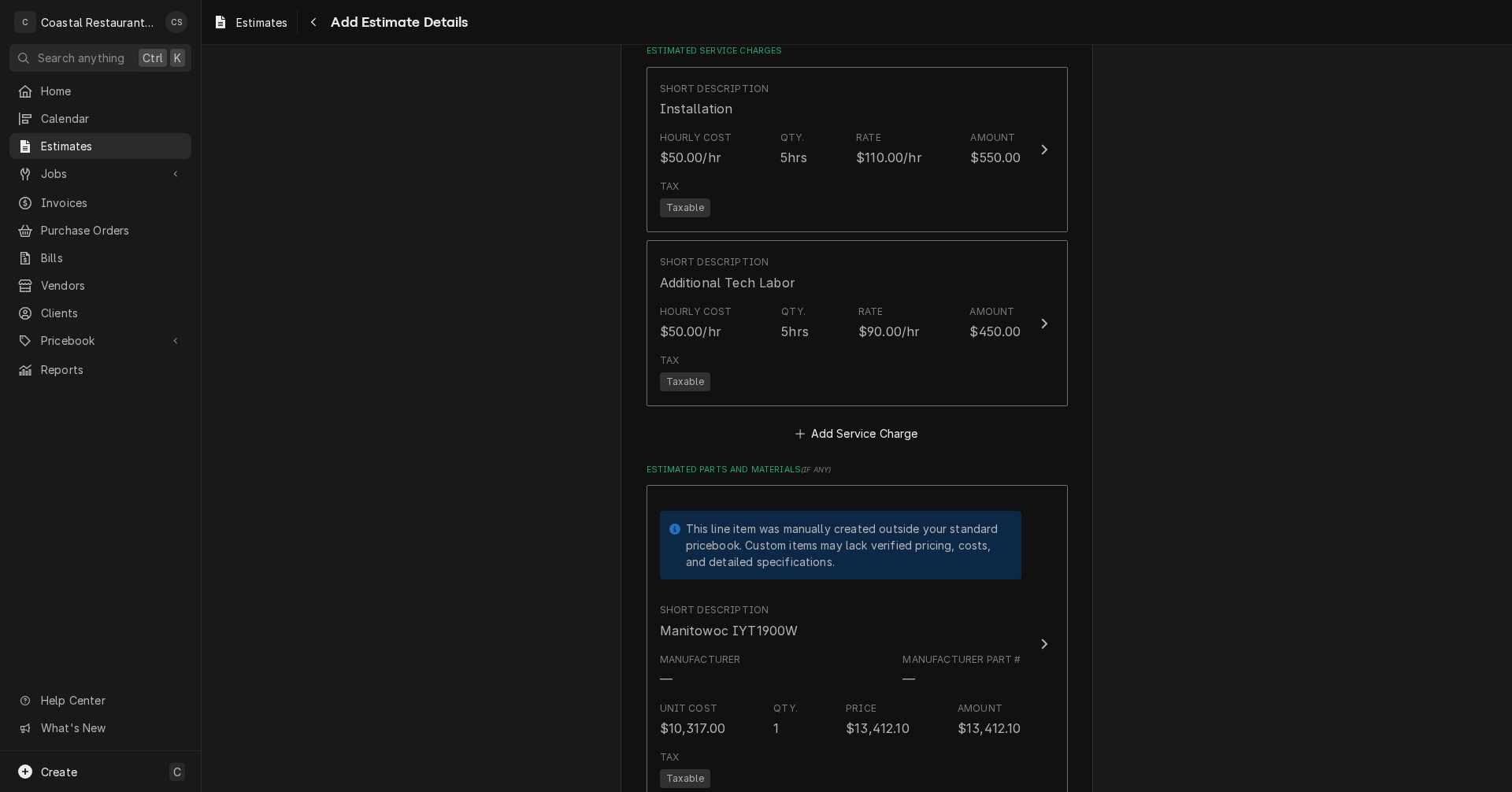
click at [825, 238] on div "Short Description Installation Hourly Cost $50.00/hr Qty. 5hrs Rate $110.00/hr …" at bounding box center [857, 240] width 421 height 347
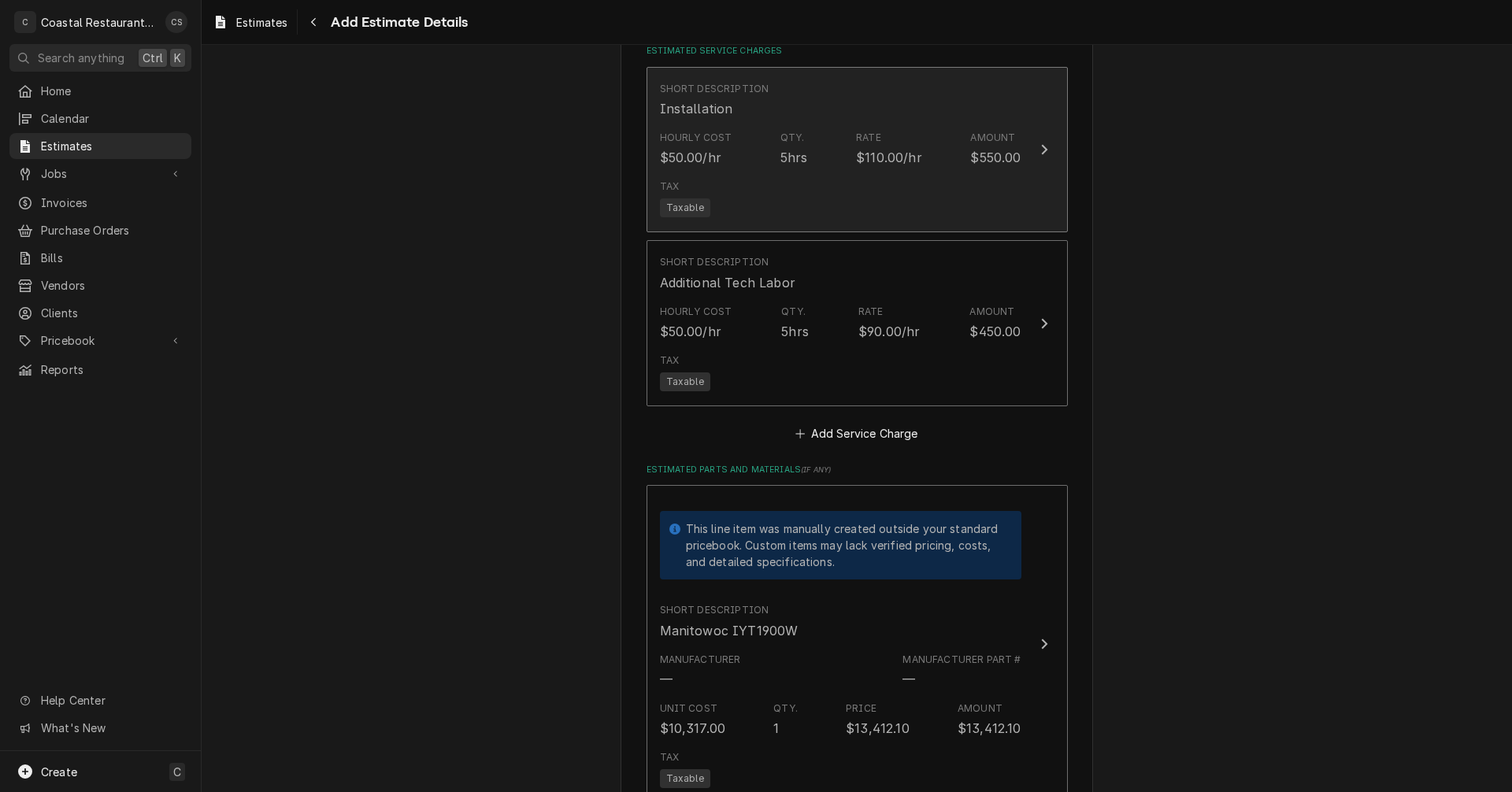
click at [815, 169] on div "Hourly Cost $50.00/hr Qty. 5hrs Rate $110.00/hr Amount $550.00" at bounding box center [841, 149] width 362 height 49
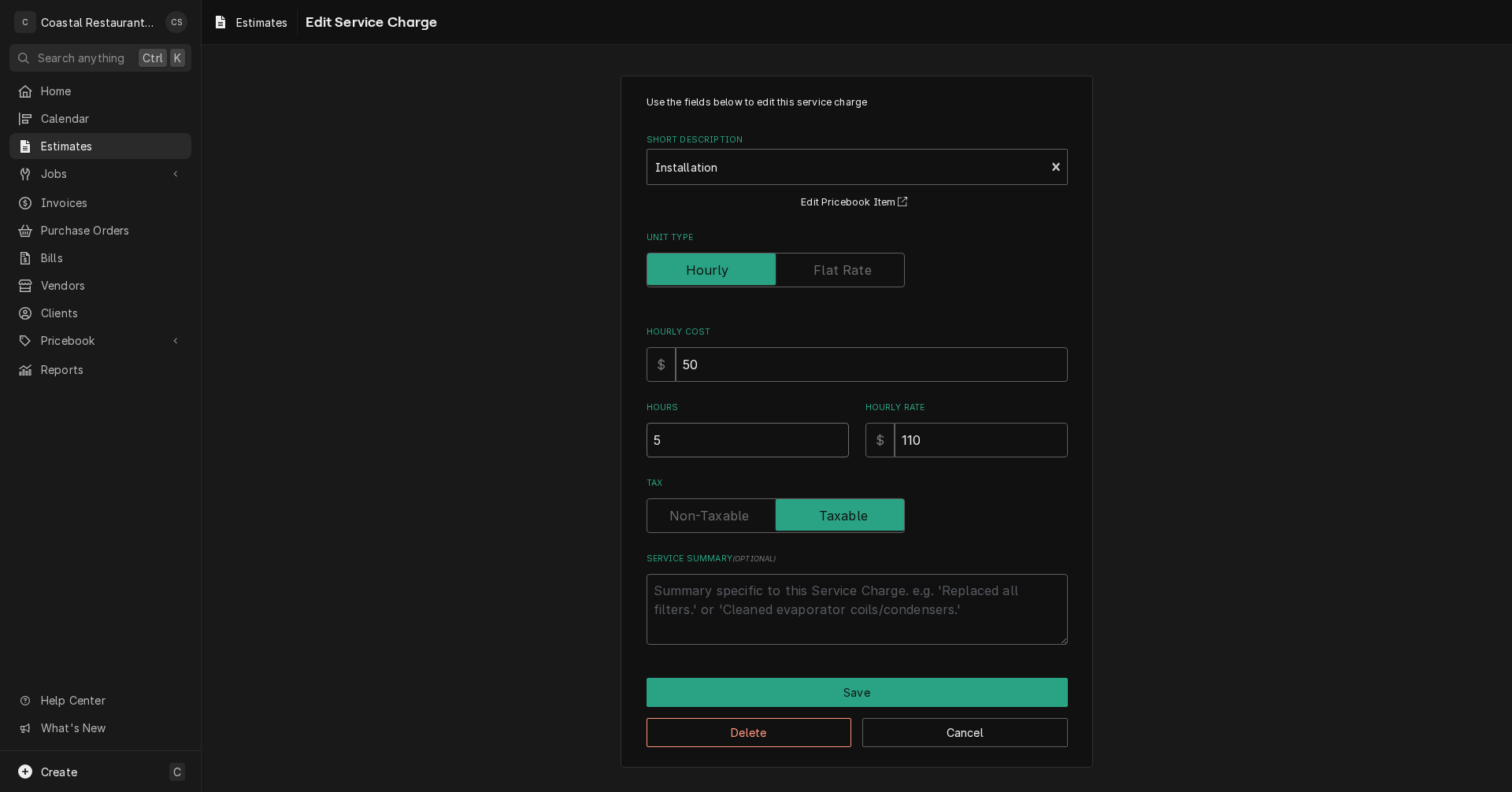
click at [697, 440] on input "5" at bounding box center [748, 440] width 202 height 35
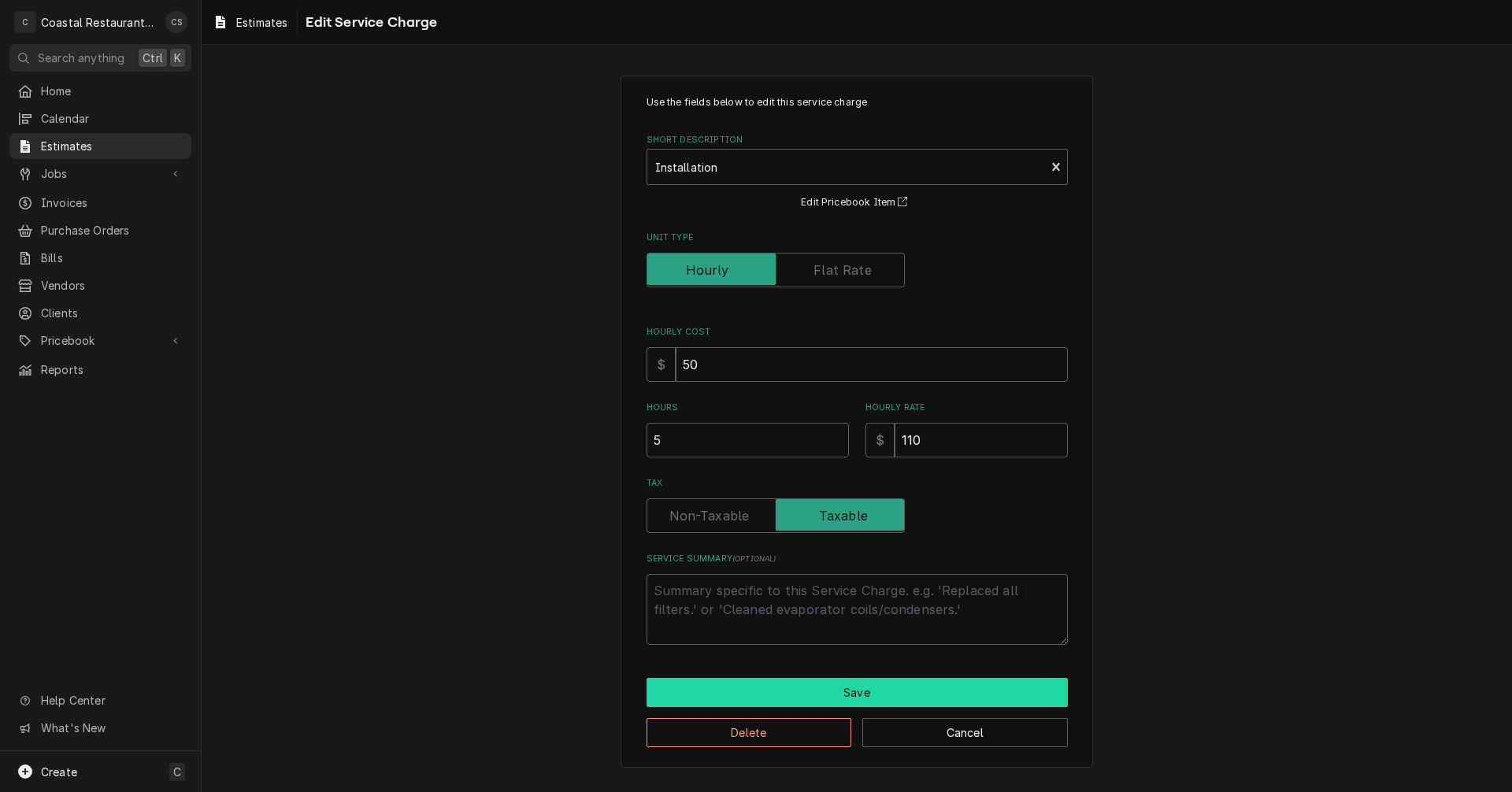
click at [837, 690] on button "Save" at bounding box center [857, 692] width 421 height 29
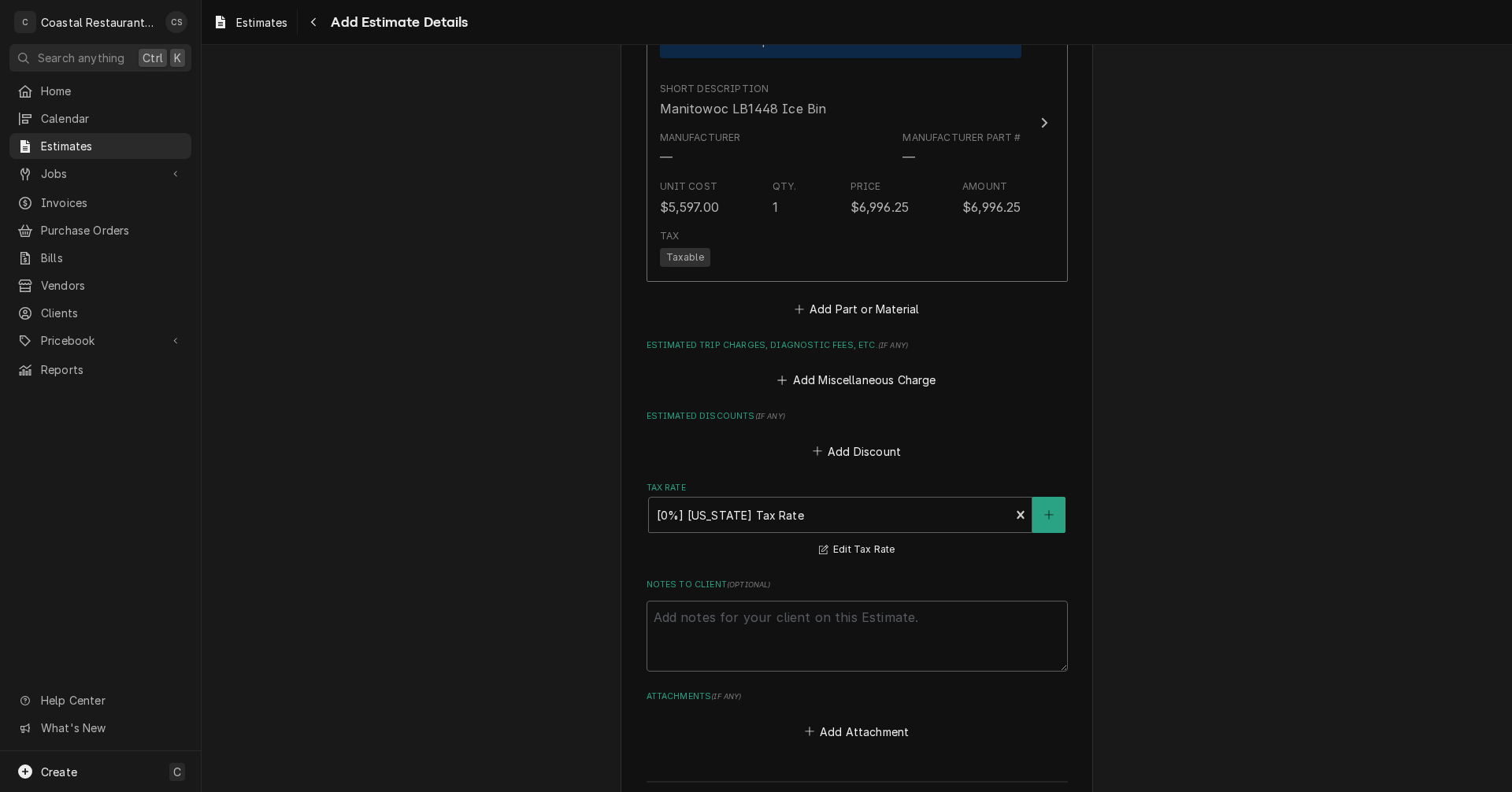
scroll to position [2713, 0]
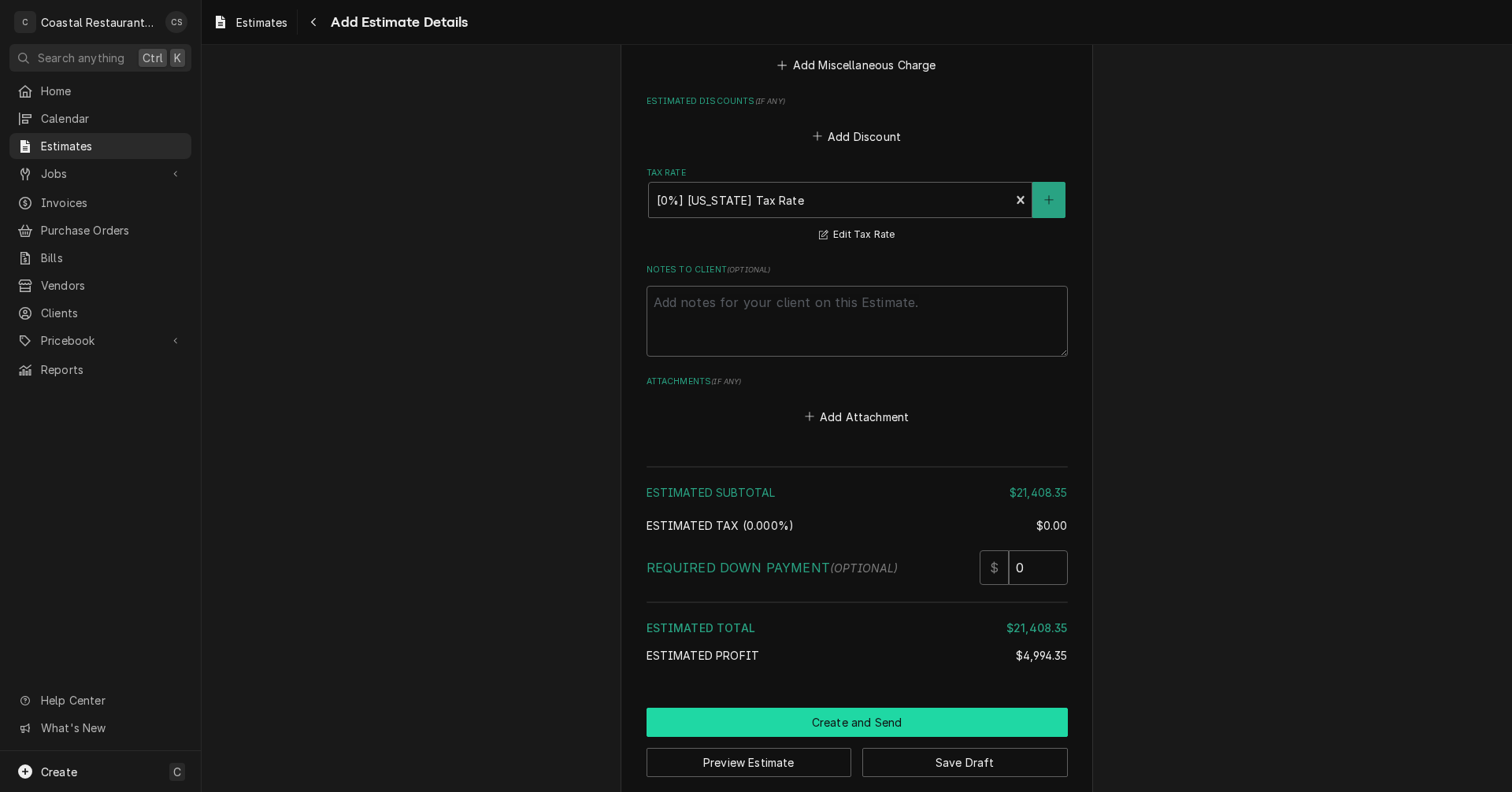
click at [868, 723] on button "Create and Send" at bounding box center [857, 722] width 421 height 29
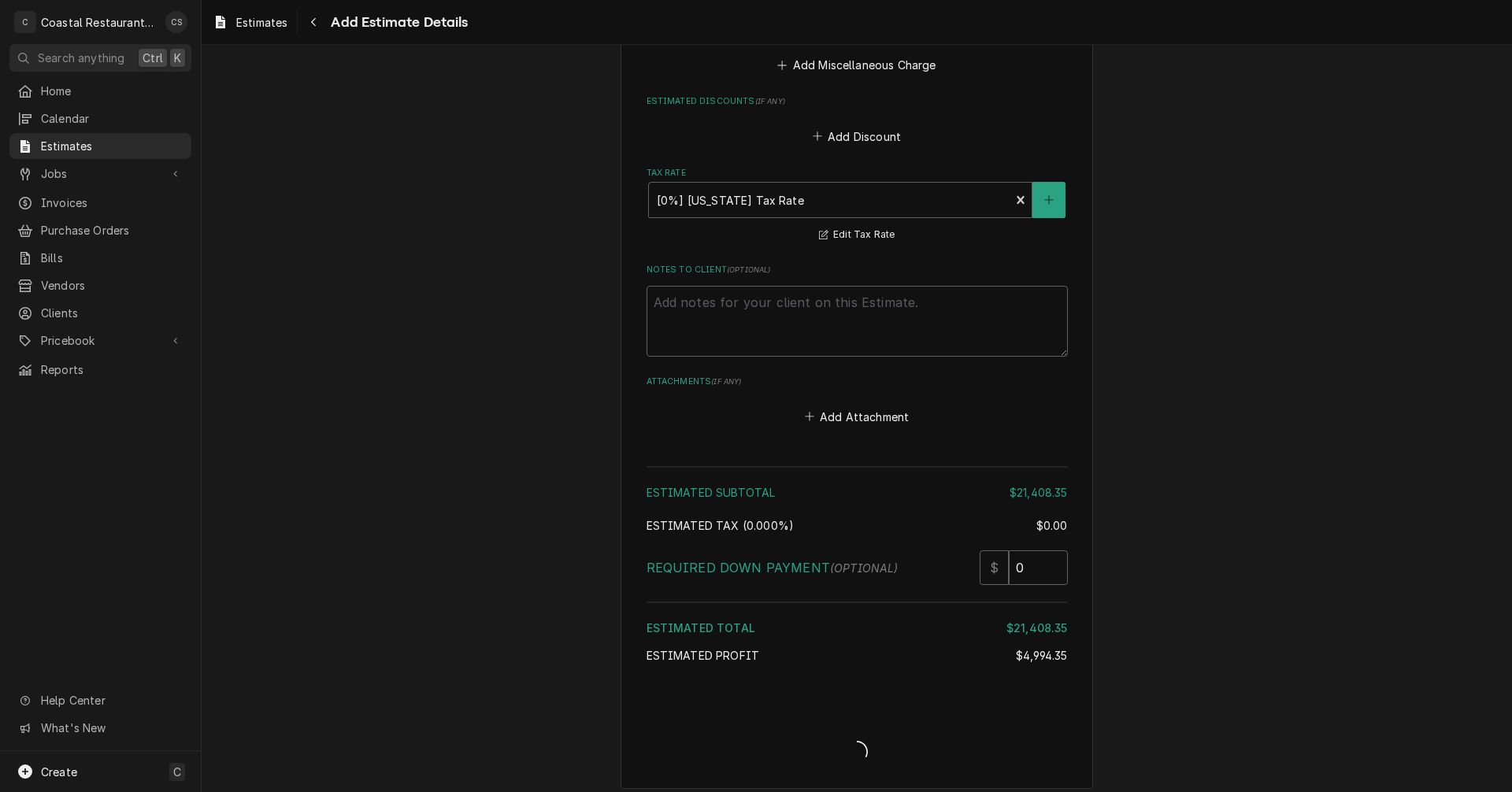
type textarea "x"
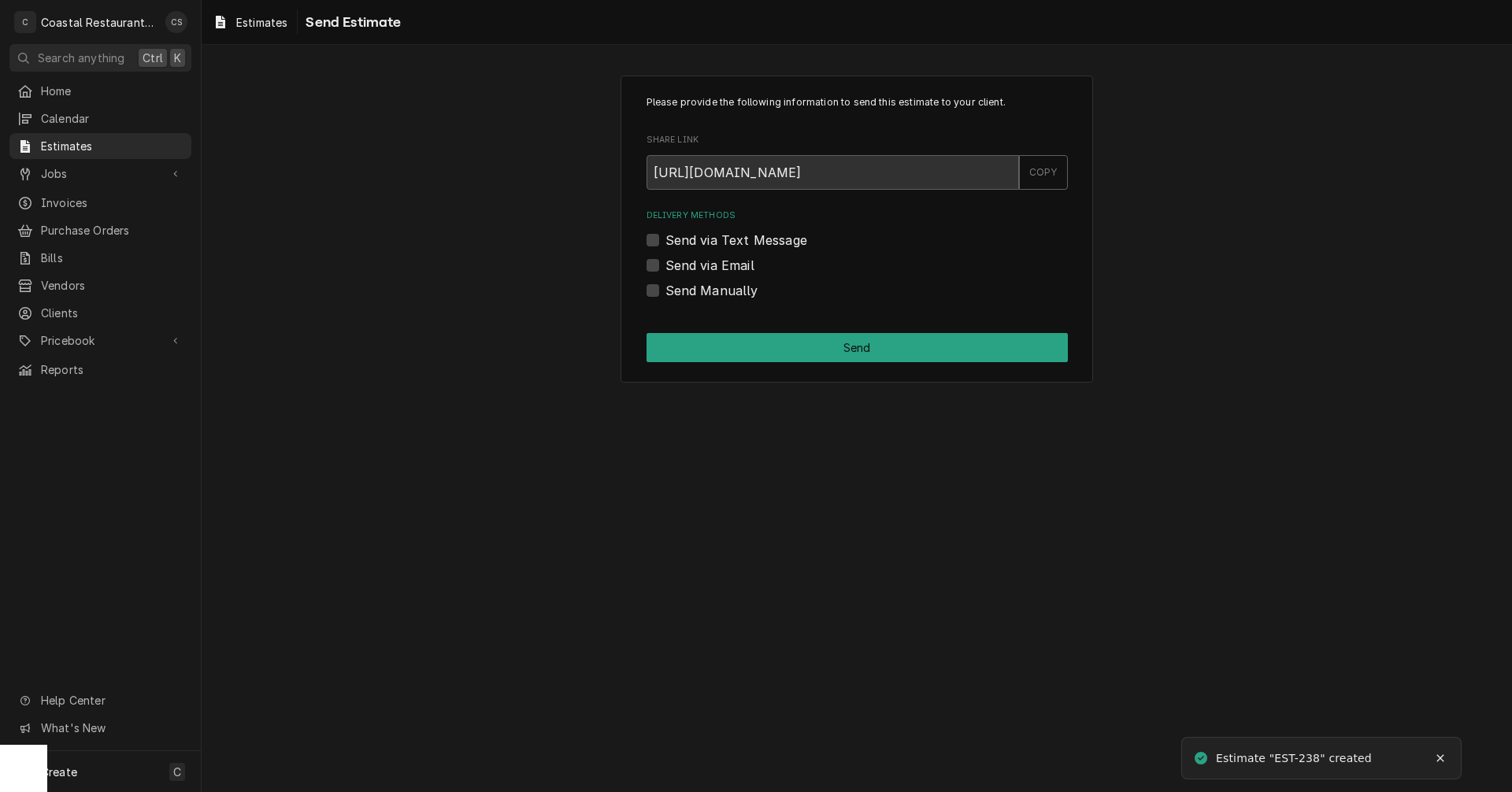
click at [665, 261] on label "Send via Email" at bounding box center [710, 264] width 89 height 18
click at [665, 261] on input "Send via Email" at bounding box center [875, 273] width 421 height 35
checkbox input "true"
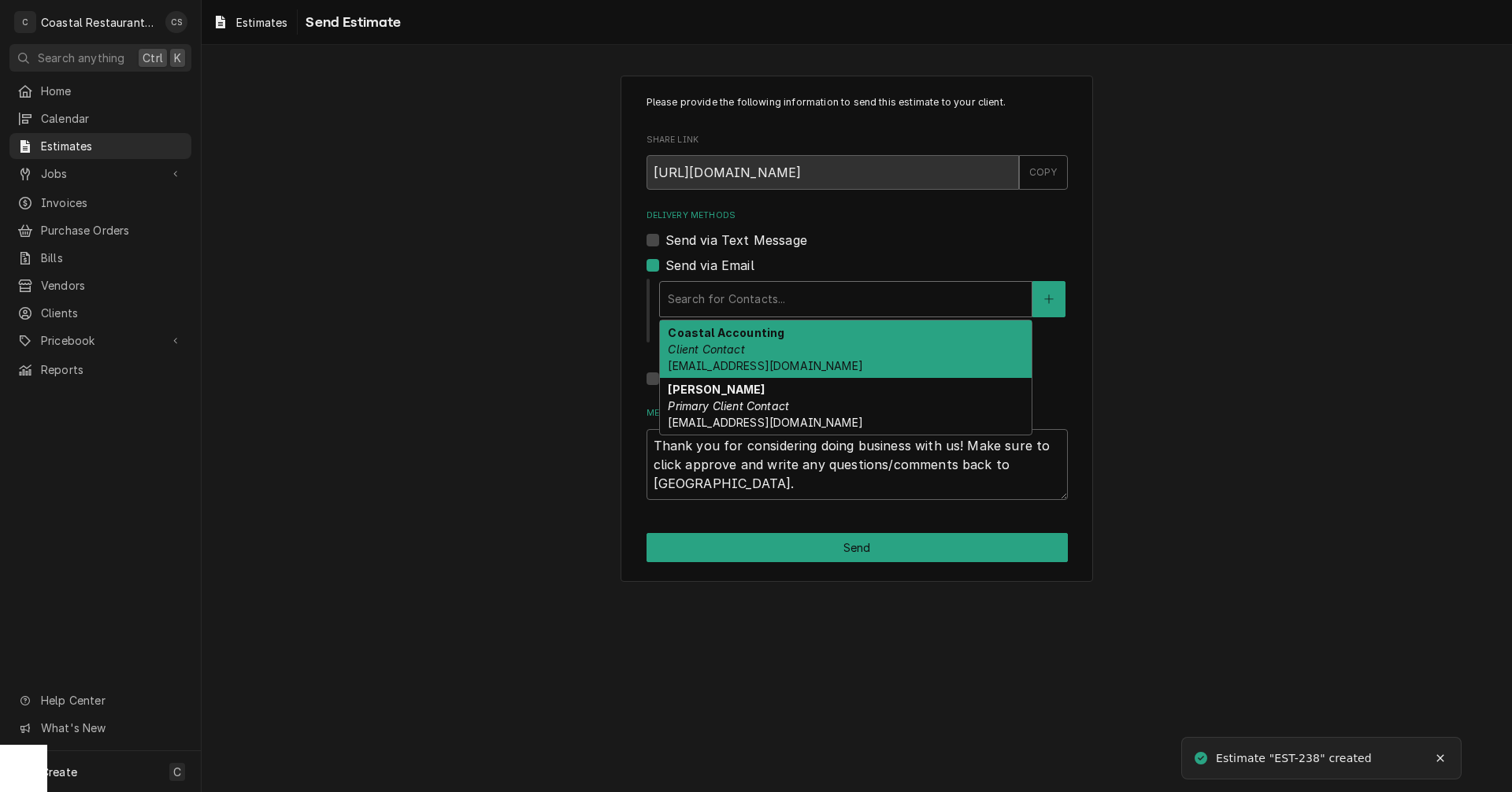
click at [715, 296] on div "Delivery Methods" at bounding box center [846, 298] width 356 height 28
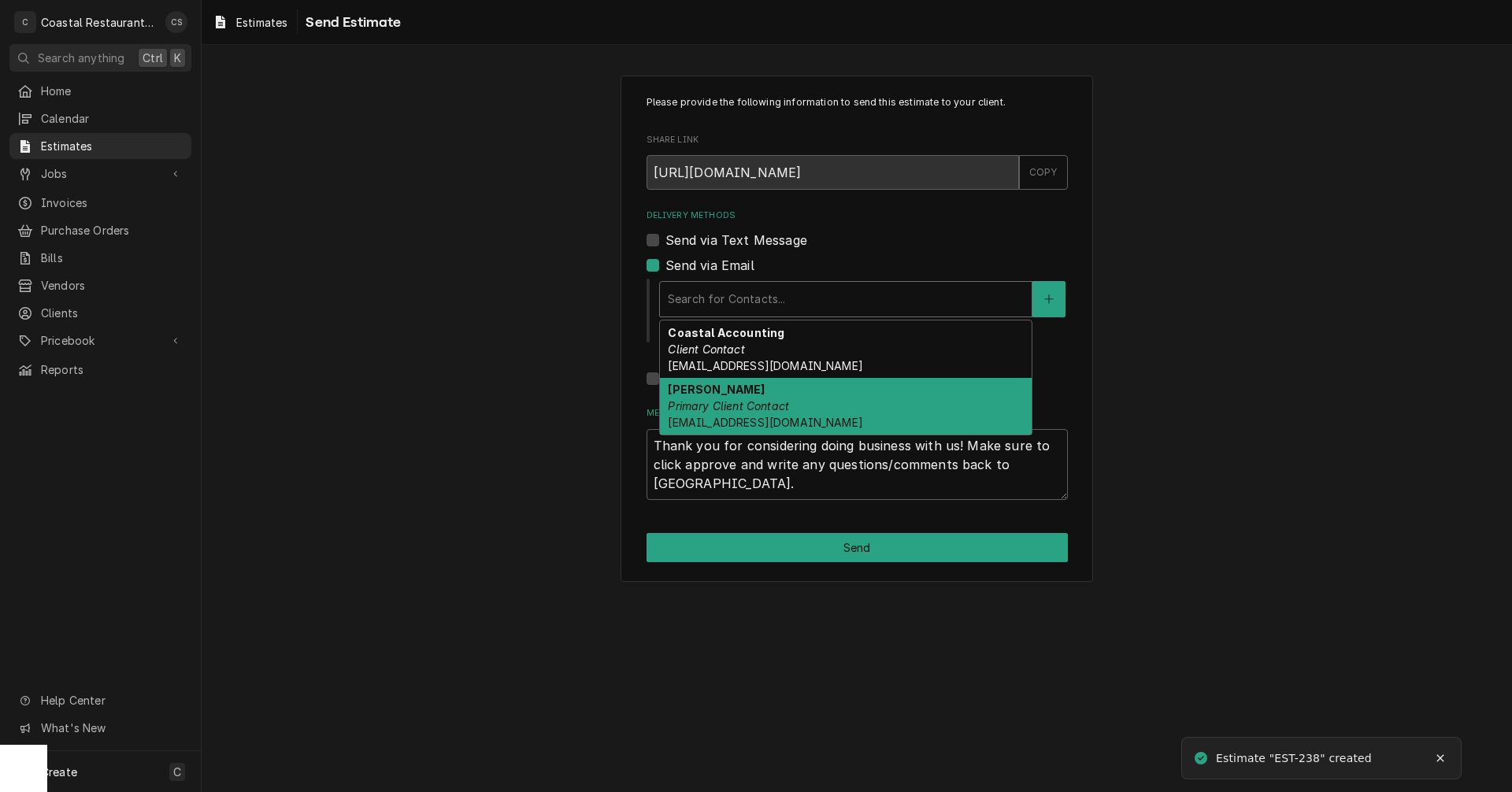
click at [721, 396] on div "Dan Wheeler Primary Client Contact DanW@highwatermanagement.com" at bounding box center [846, 406] width 371 height 57
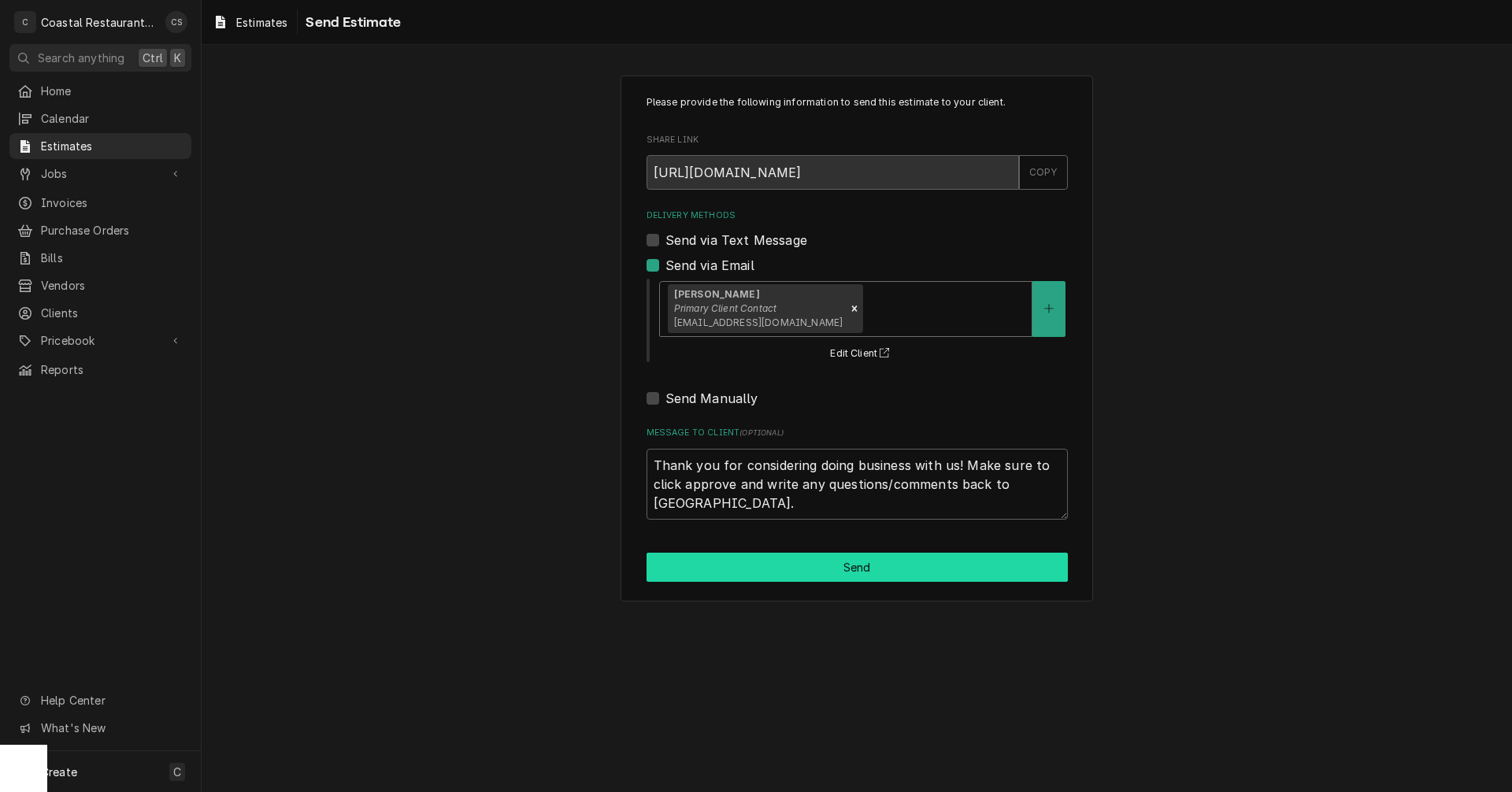
click at [848, 568] on button "Send" at bounding box center [857, 568] width 421 height 29
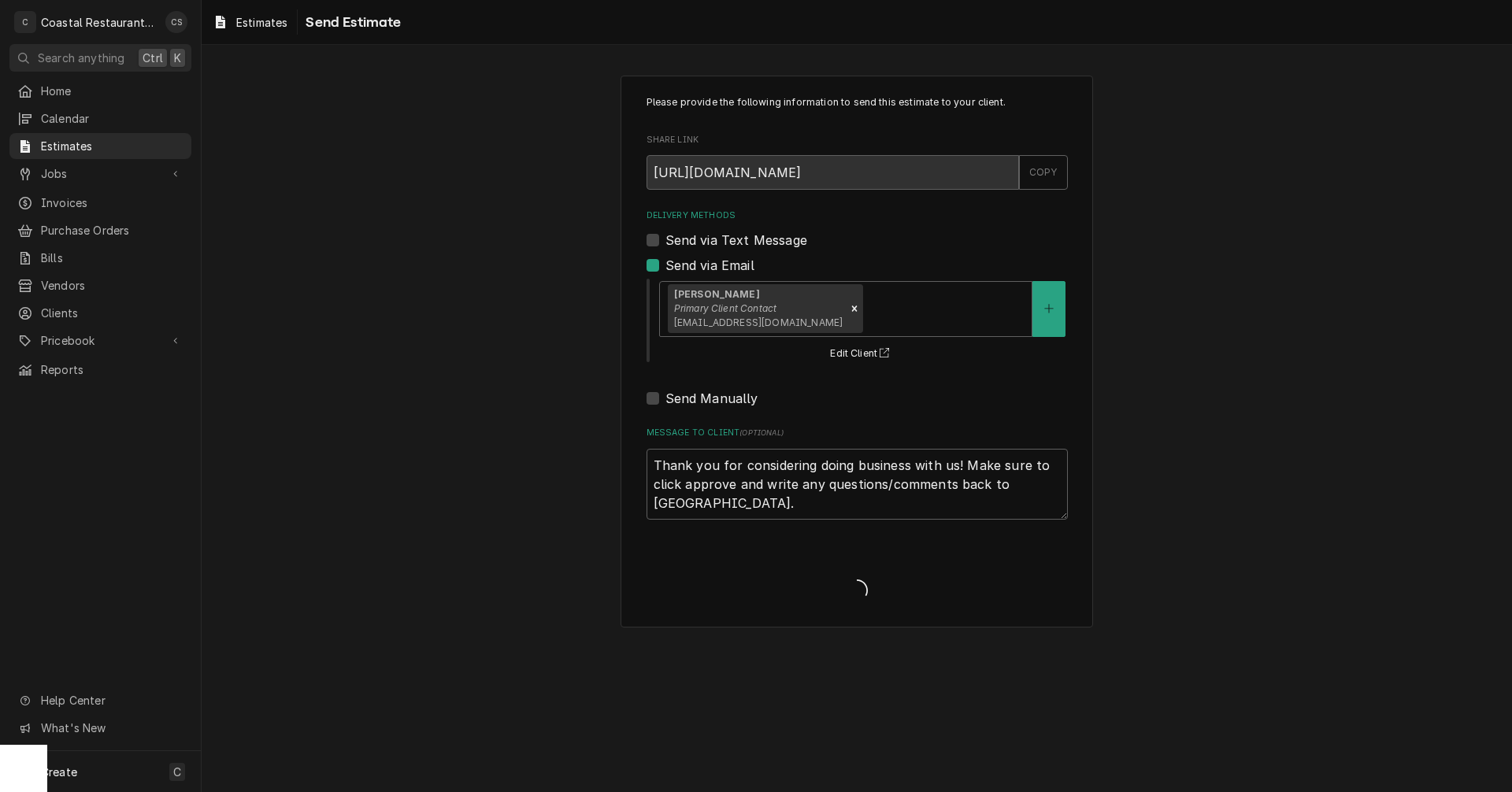
type textarea "x"
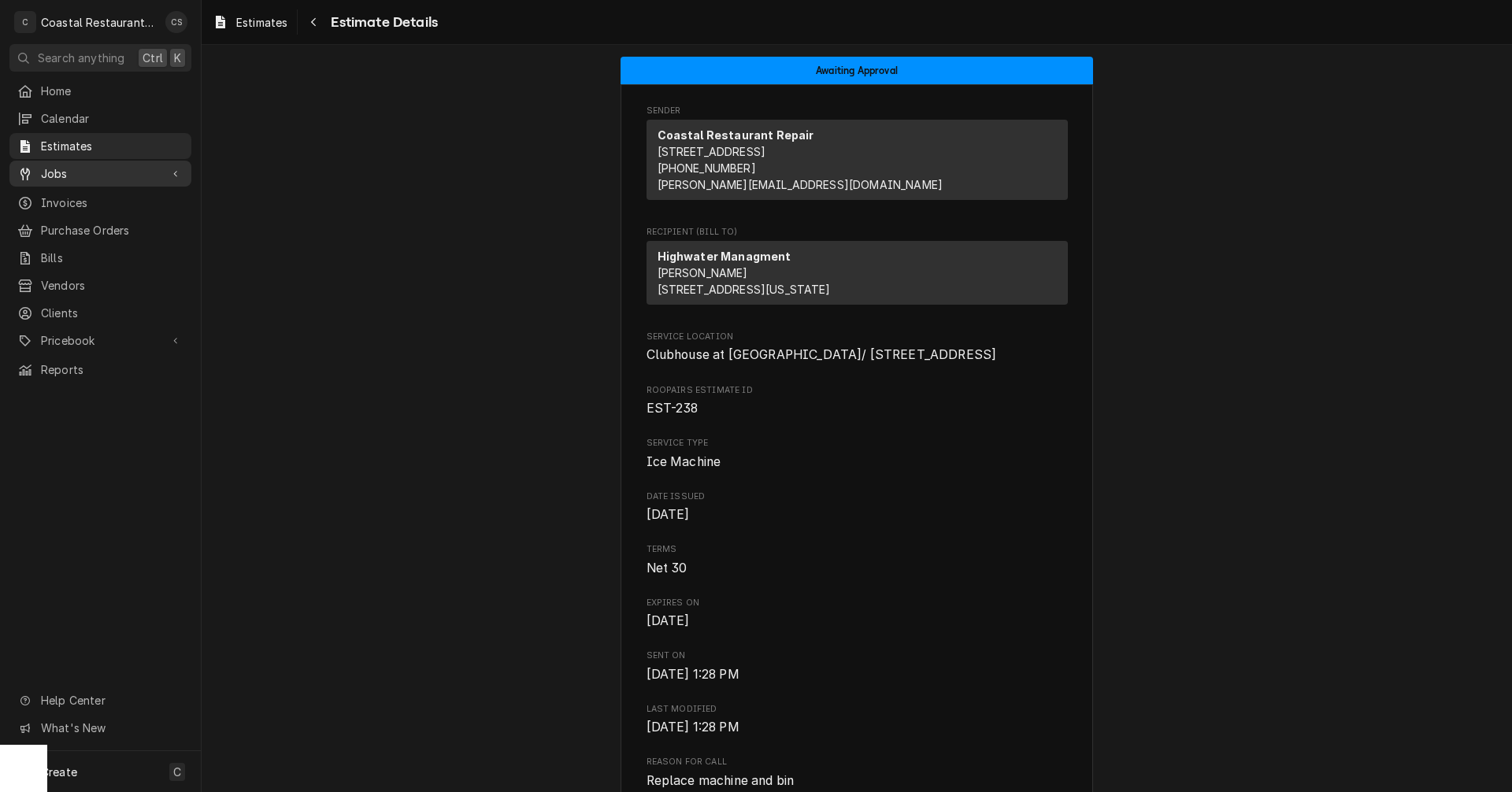
click at [72, 170] on span "Jobs" at bounding box center [100, 173] width 119 height 17
click at [76, 199] on span "Jobs" at bounding box center [112, 200] width 143 height 17
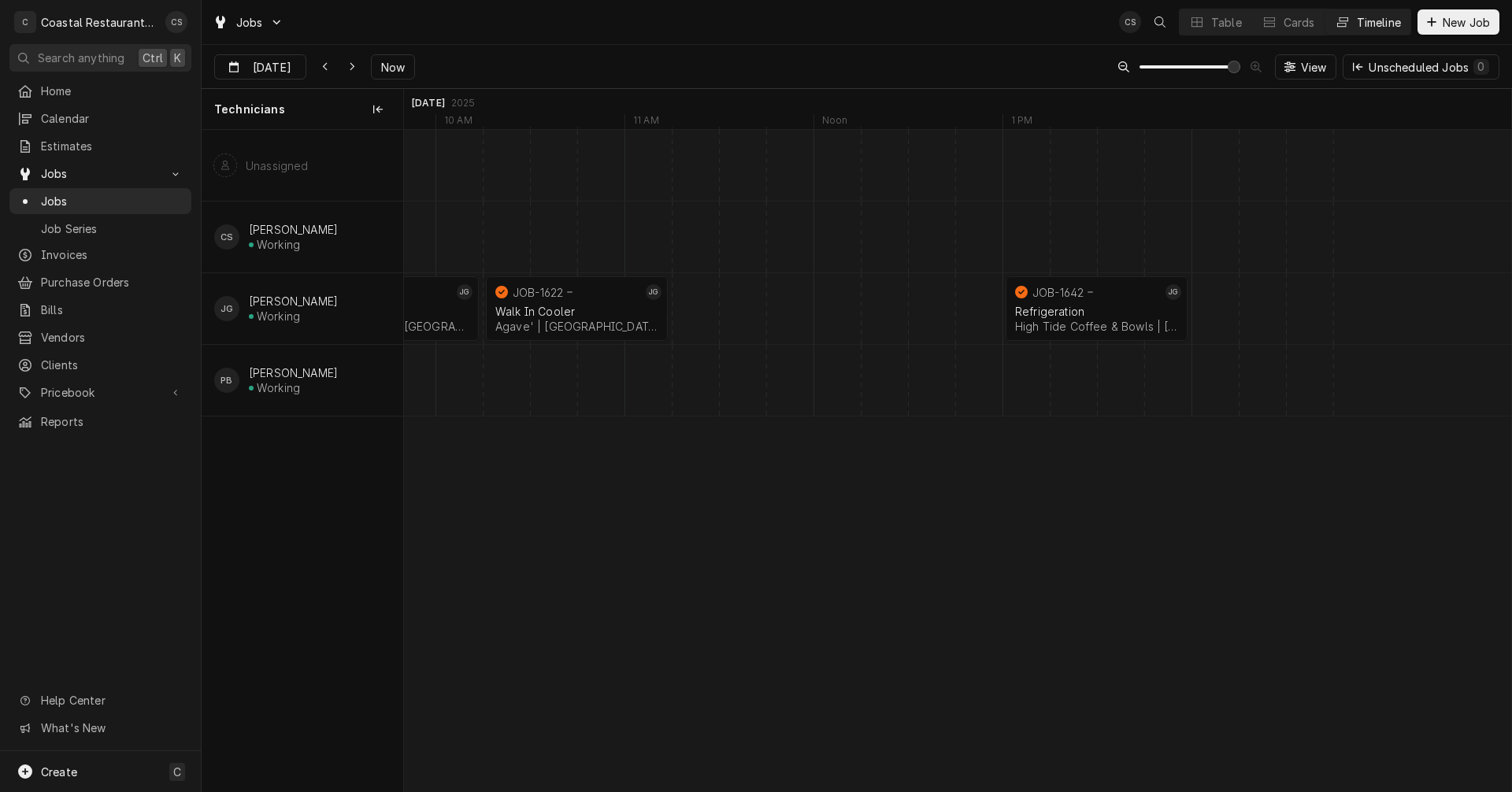
scroll to position [0, 21432]
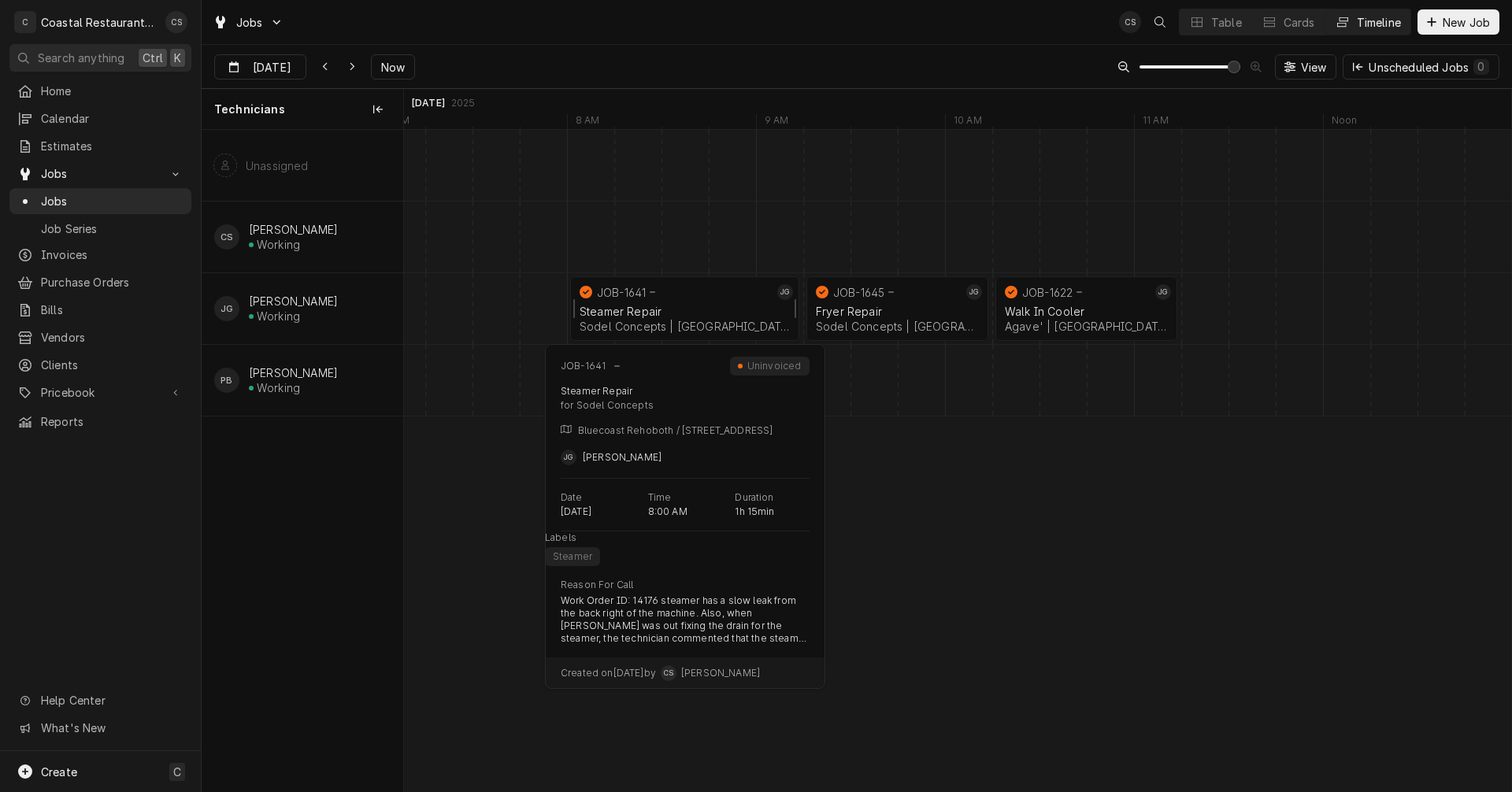
click at [669, 306] on div "Steamer Repair" at bounding box center [685, 311] width 210 height 14
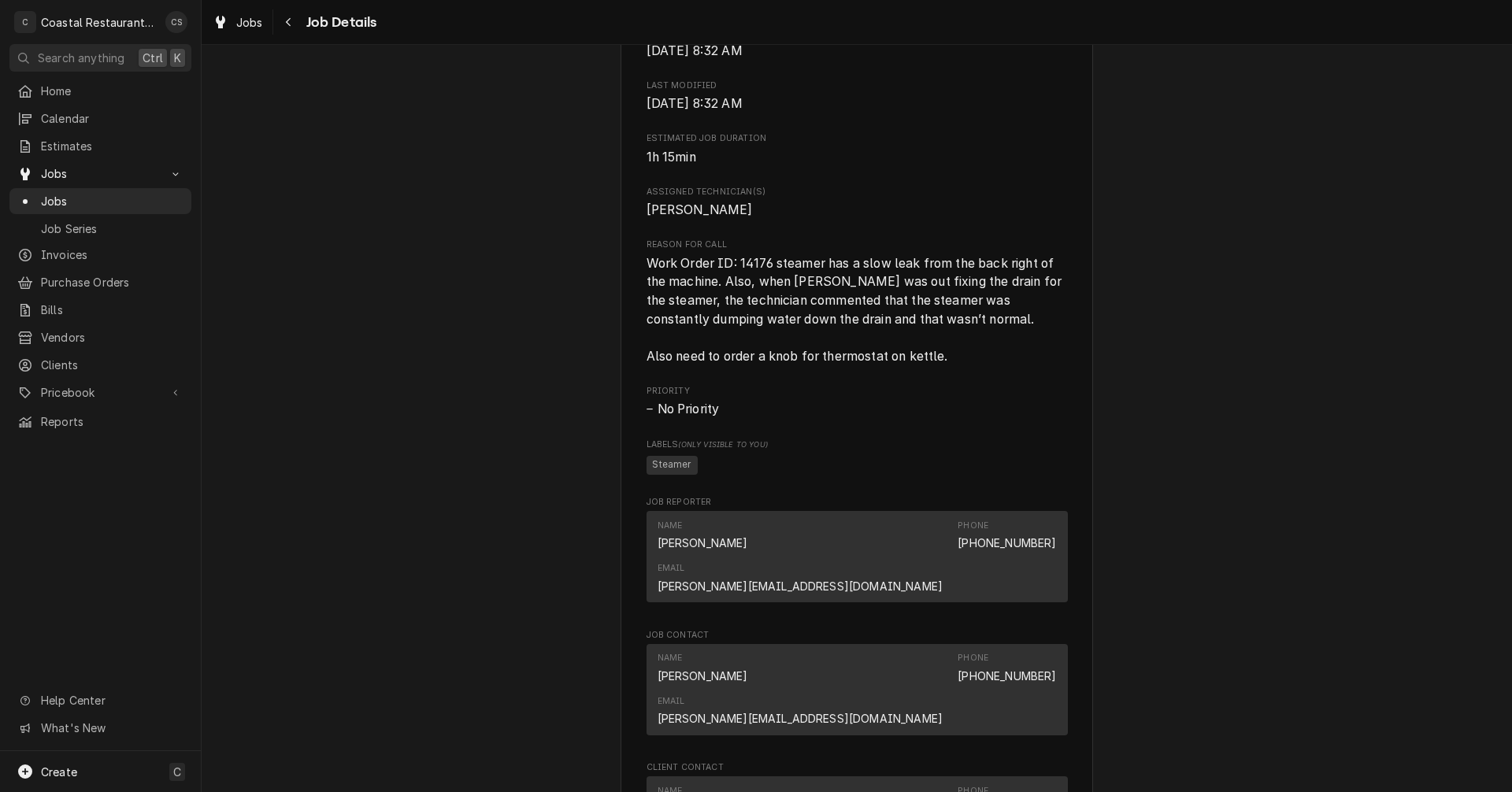
scroll to position [945, 0]
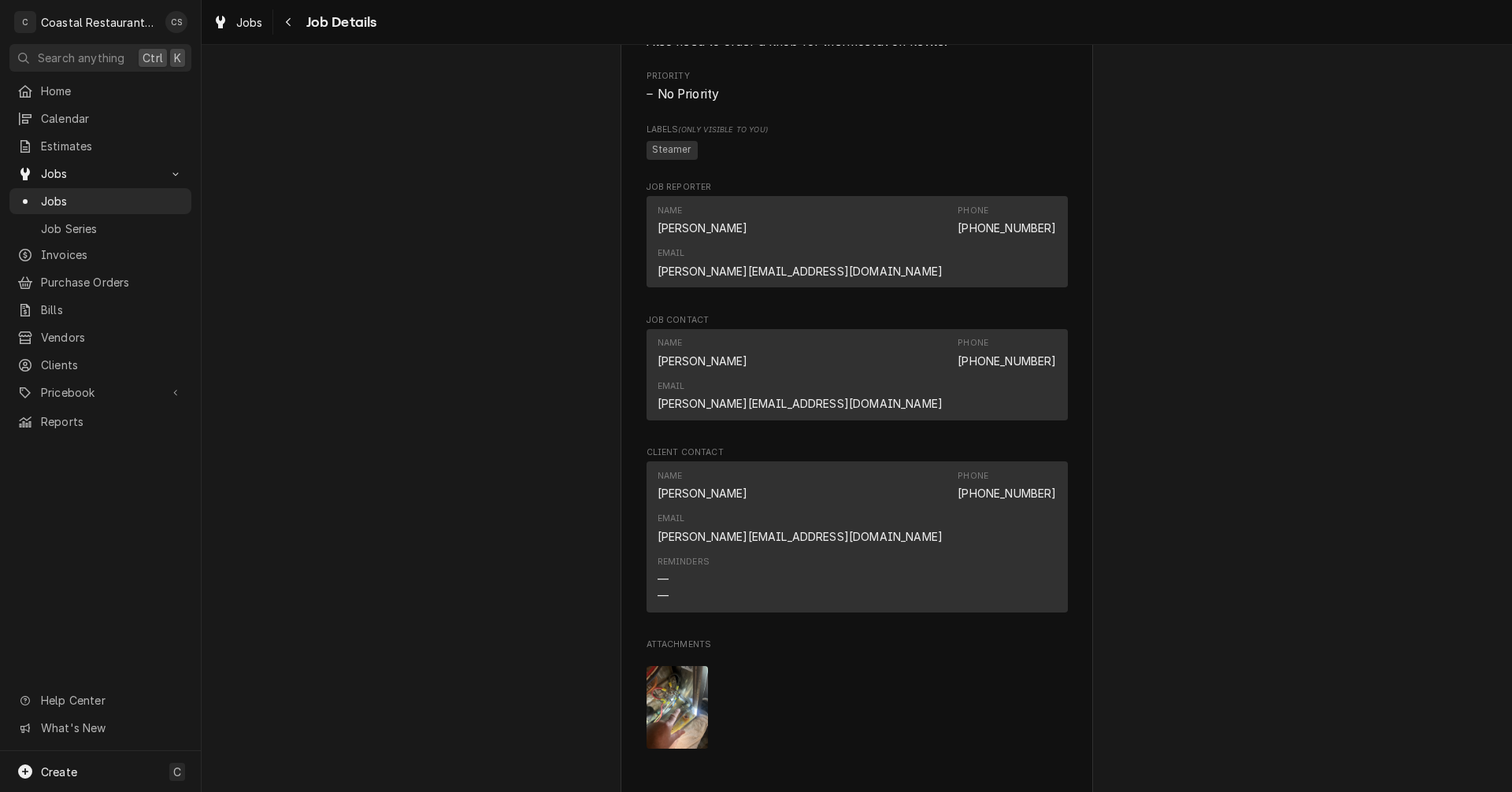
click at [678, 666] on img "Attachments" at bounding box center [678, 706] width 62 height 83
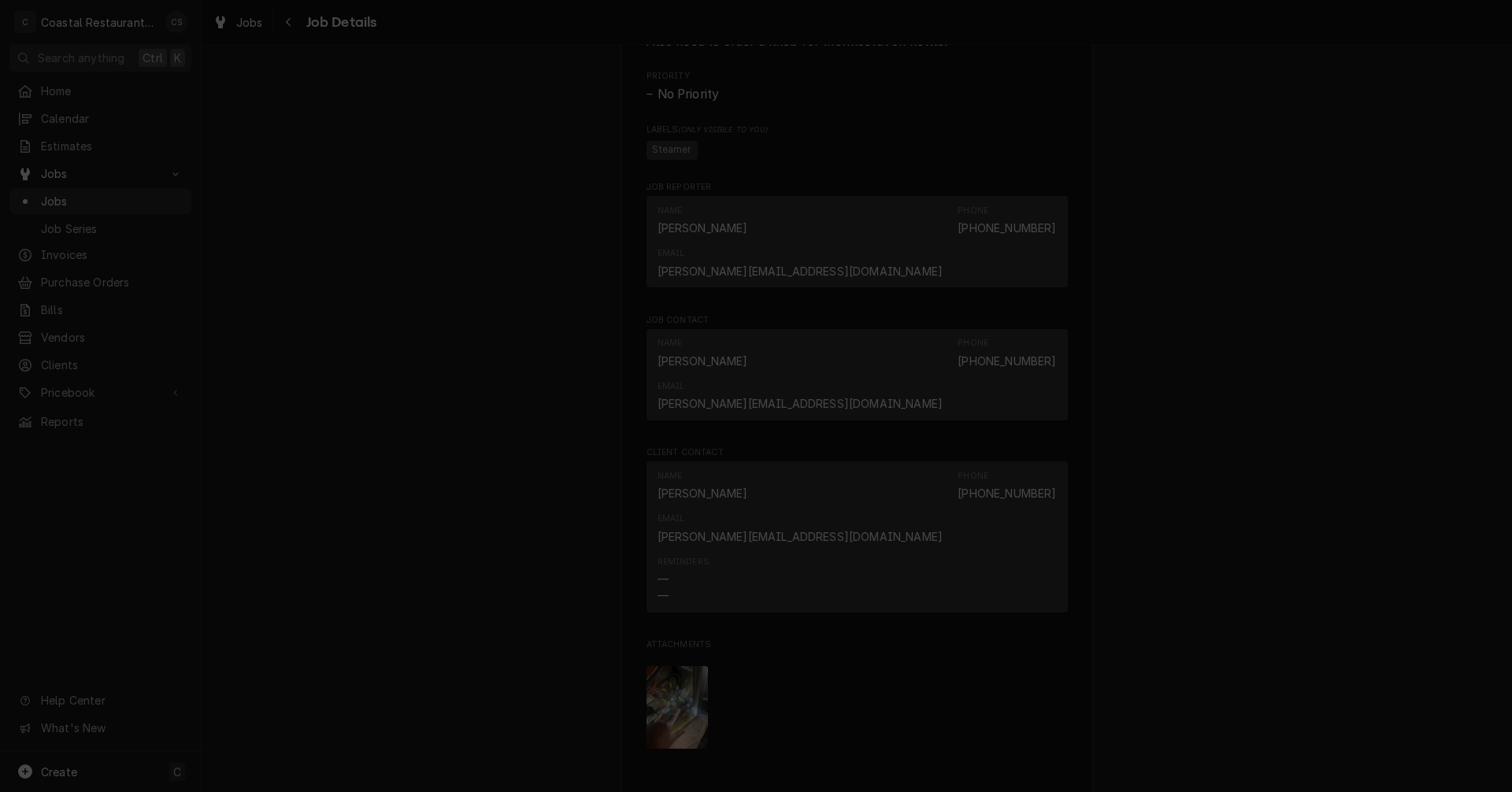
click at [895, 155] on div "button" at bounding box center [889, 156] width 16 height 16
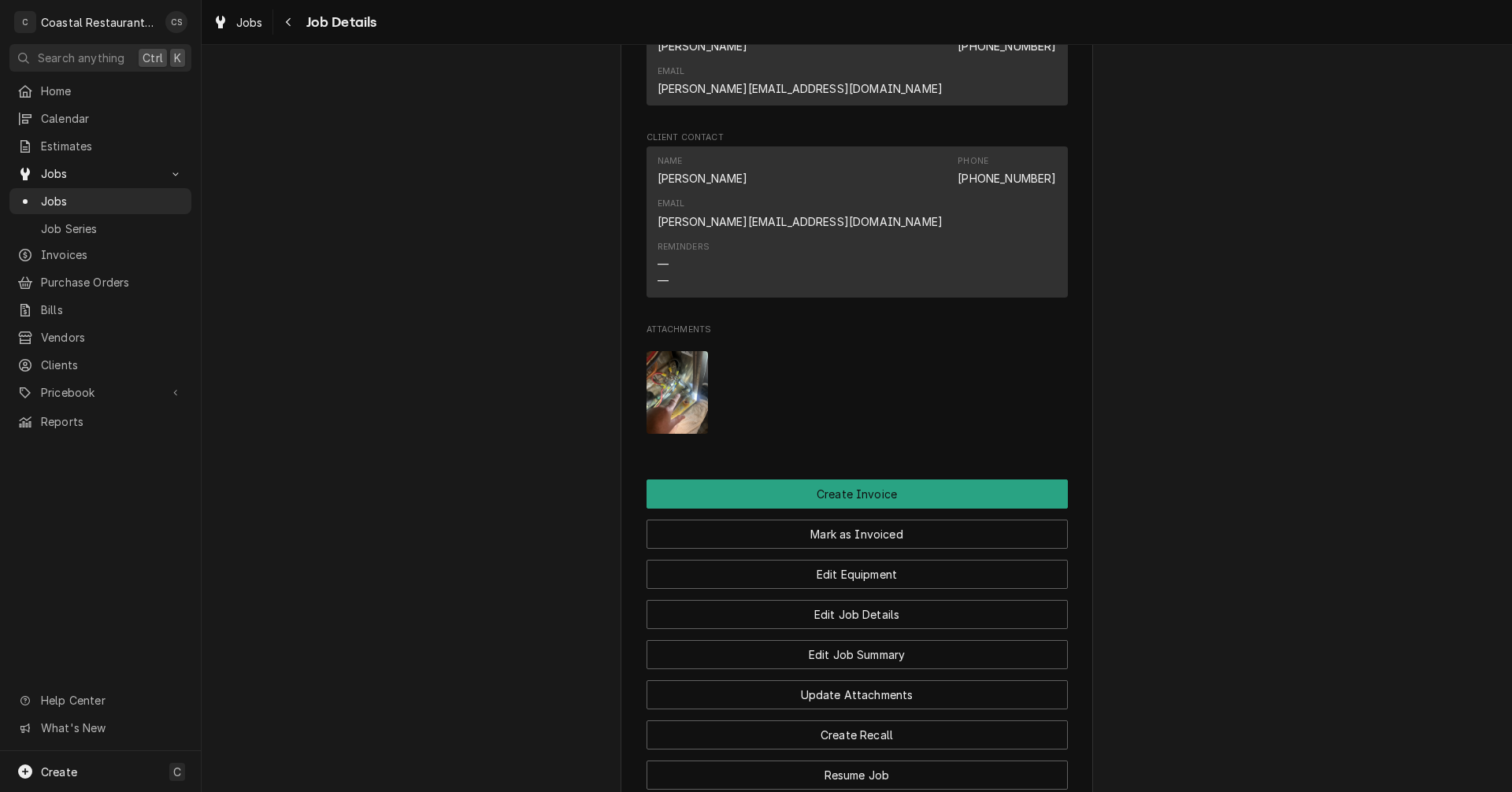
scroll to position [1443, 0]
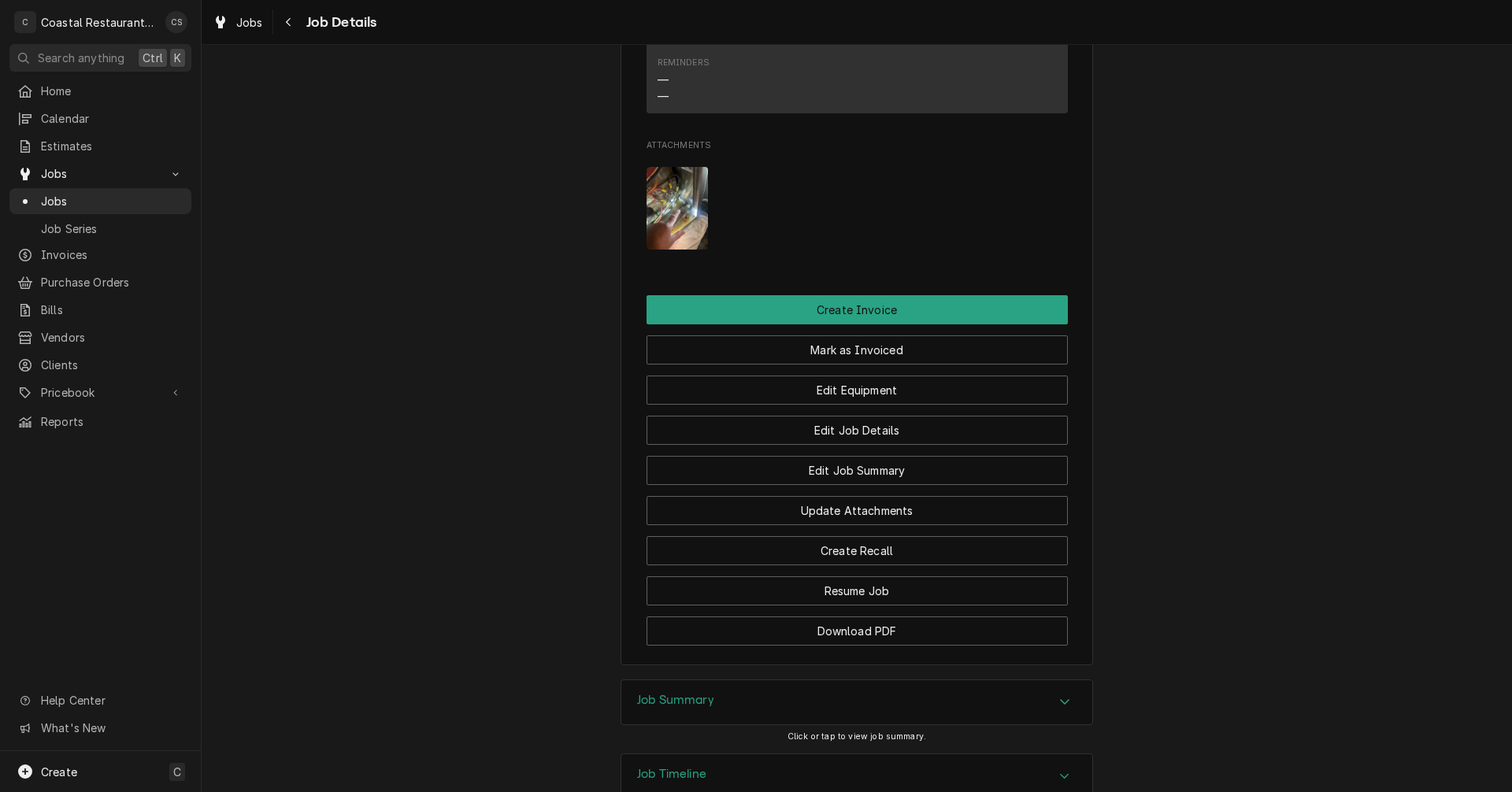
click at [680, 693] on h3 "Job Summary" at bounding box center [675, 700] width 77 height 15
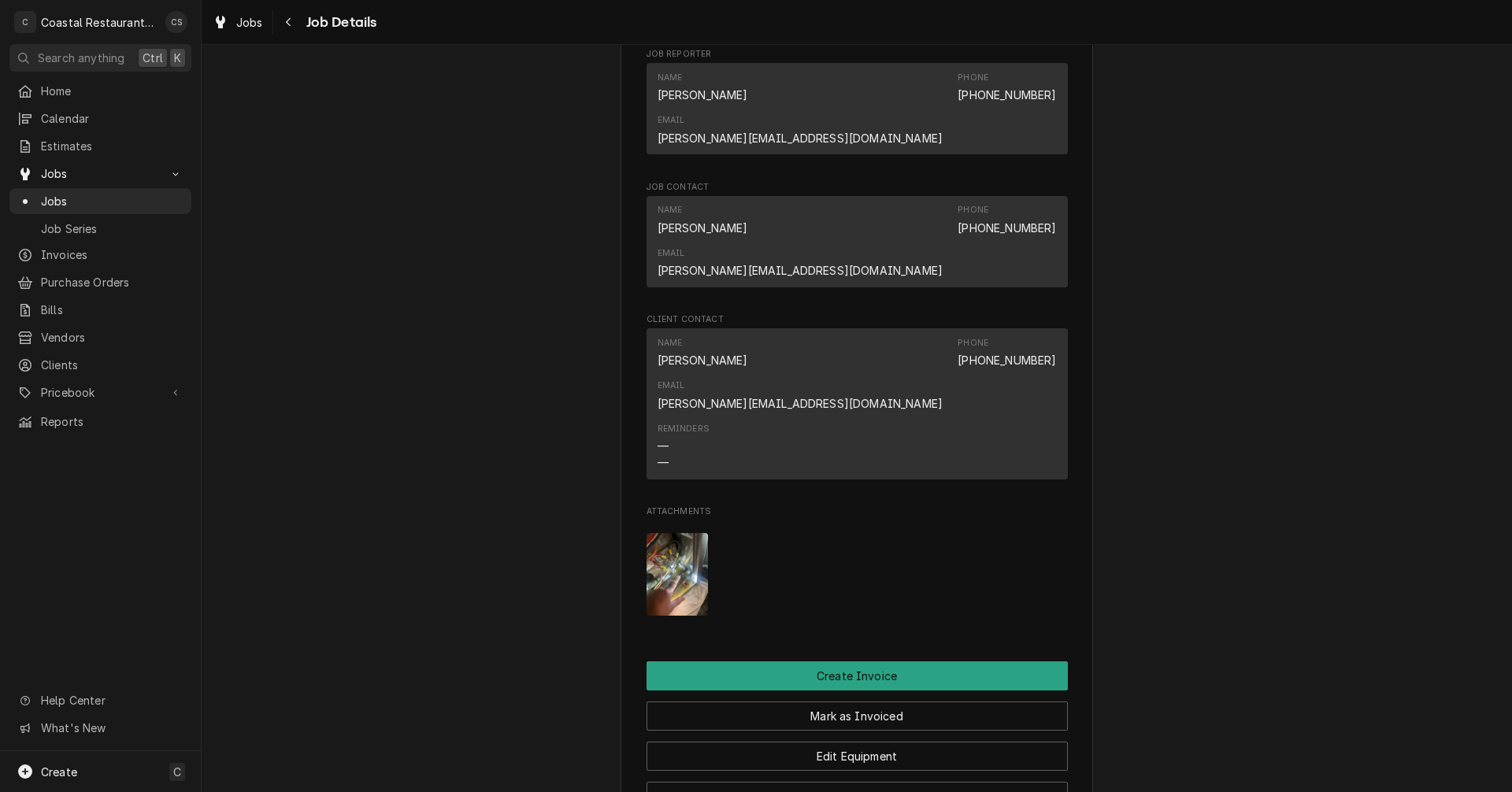
scroll to position [1095, 0]
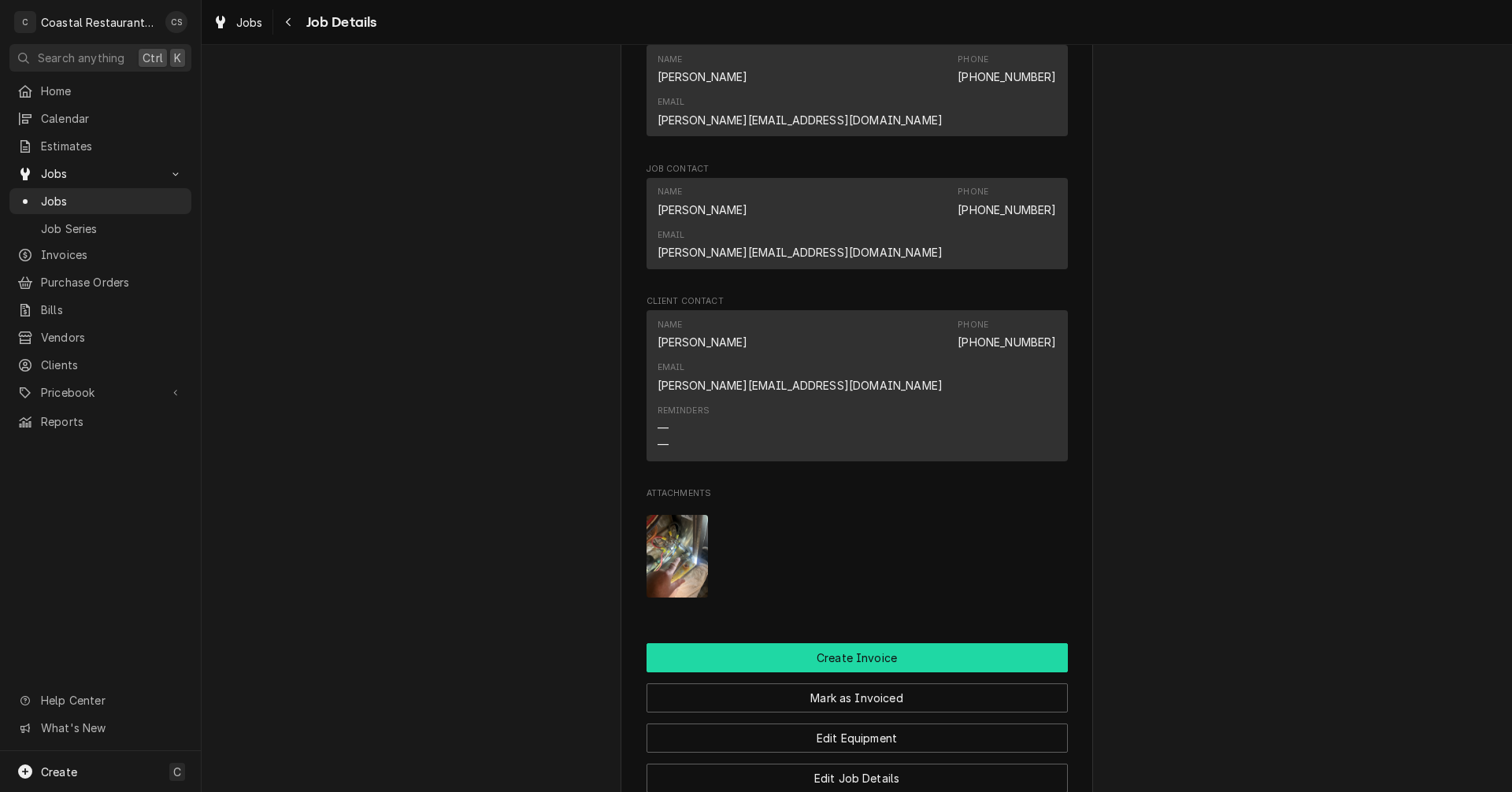
click at [839, 643] on button "Create Invoice" at bounding box center [857, 658] width 421 height 29
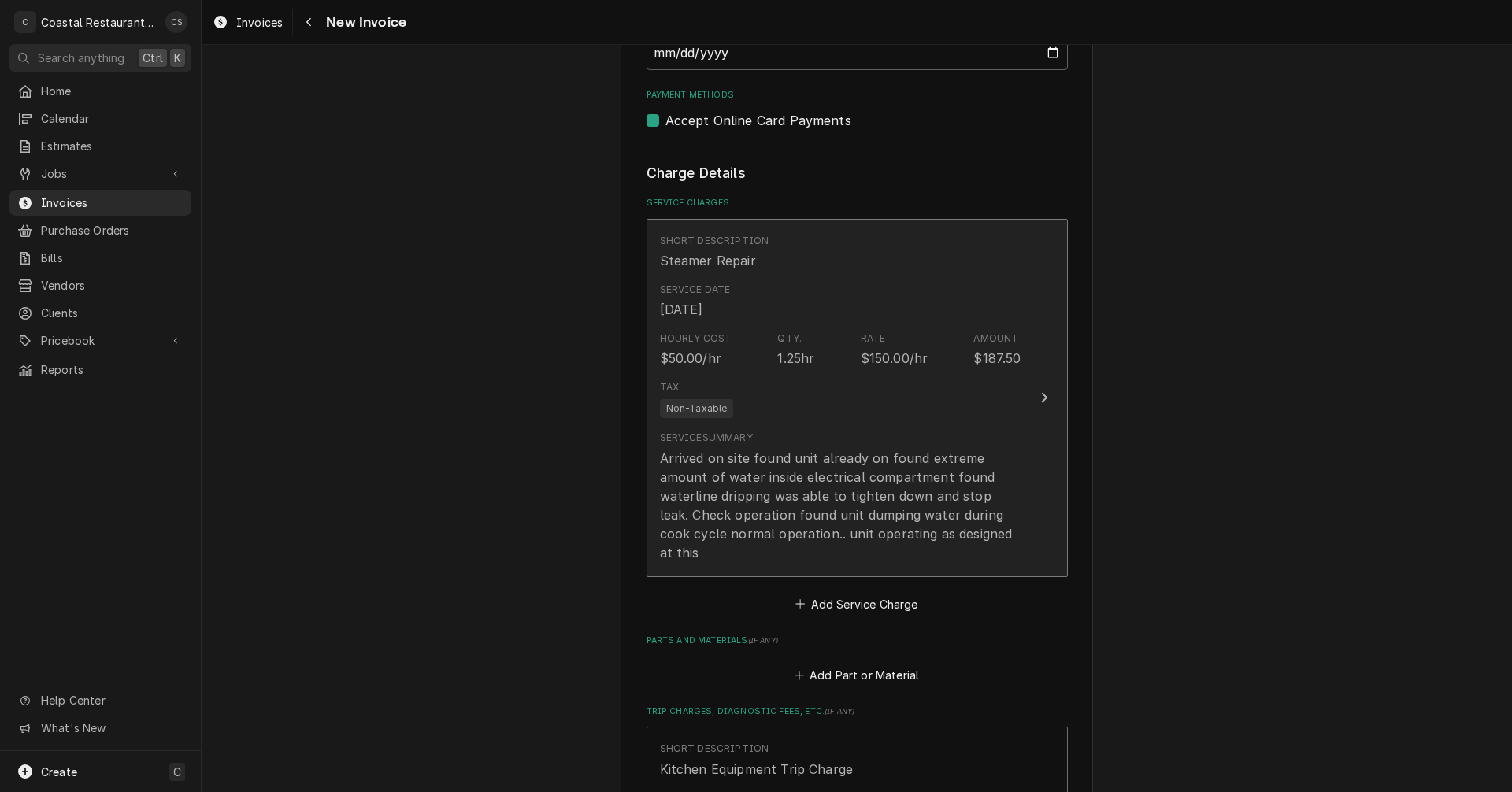
scroll to position [1181, 0]
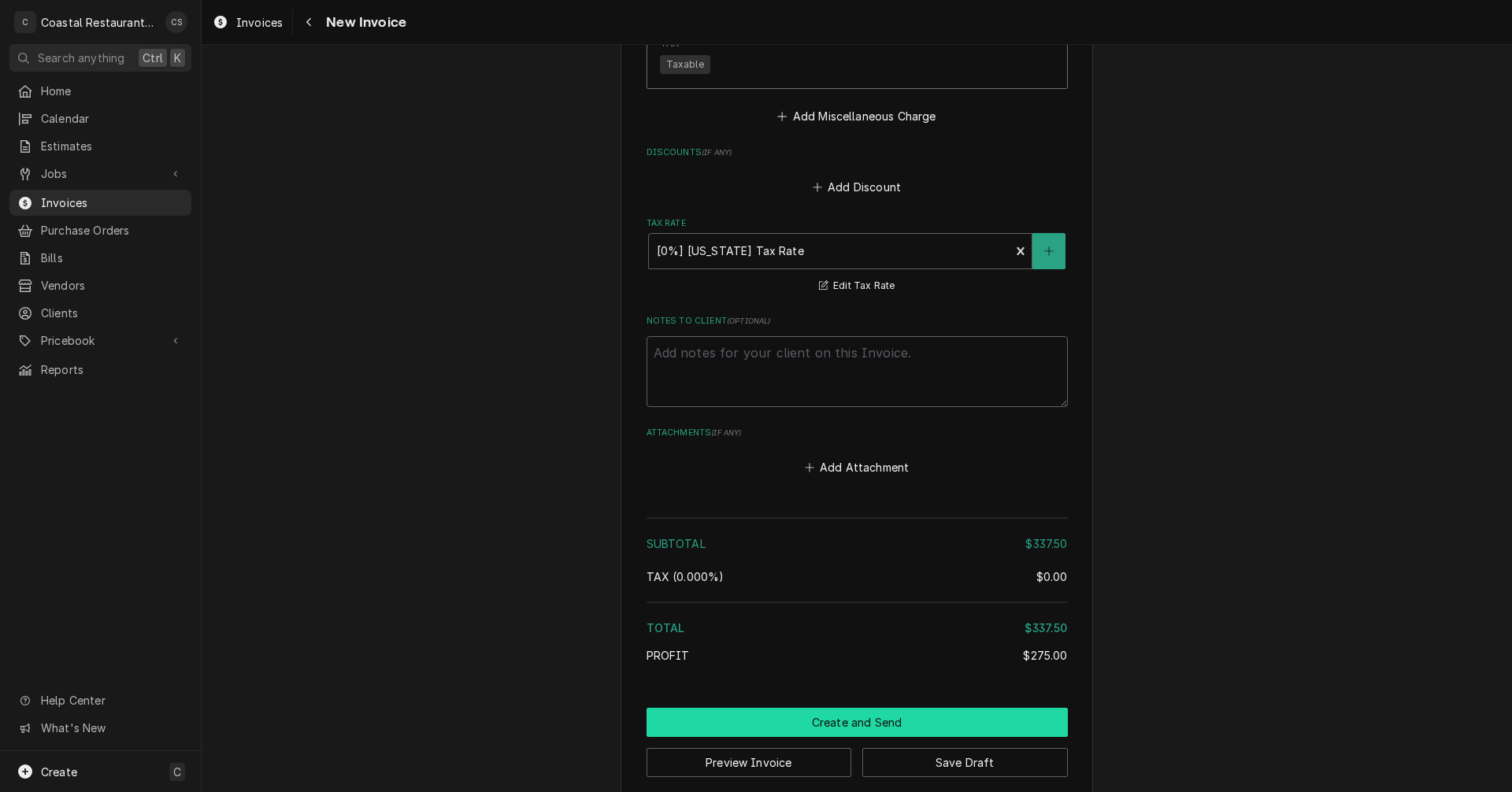
click at [833, 707] on button "Create and Send" at bounding box center [857, 722] width 421 height 29
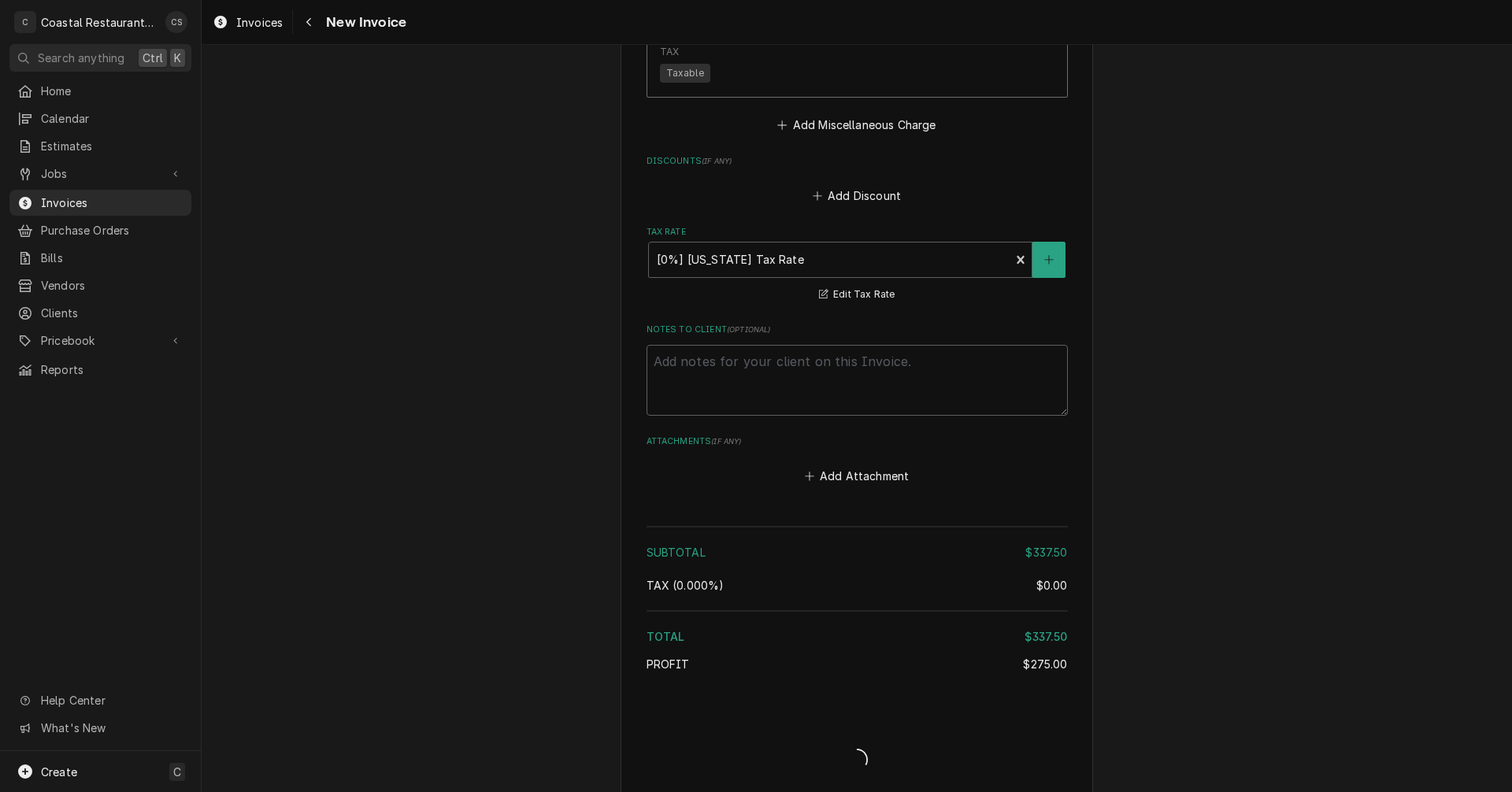
type textarea "x"
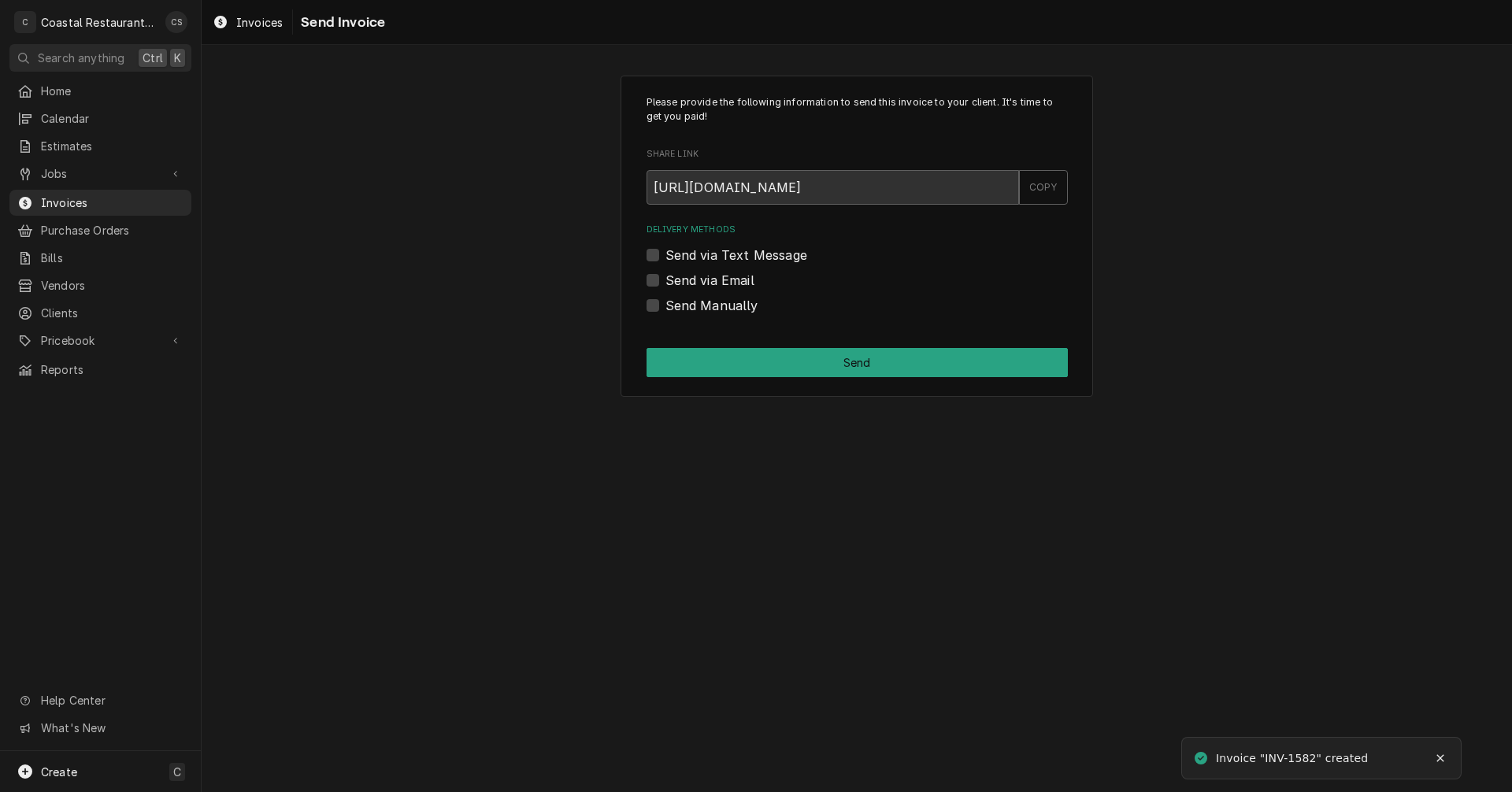
click at [665, 280] on label "Send via Email" at bounding box center [710, 280] width 89 height 18
click at [665, 280] on input "Send via Email" at bounding box center [875, 289] width 421 height 35
checkbox input "true"
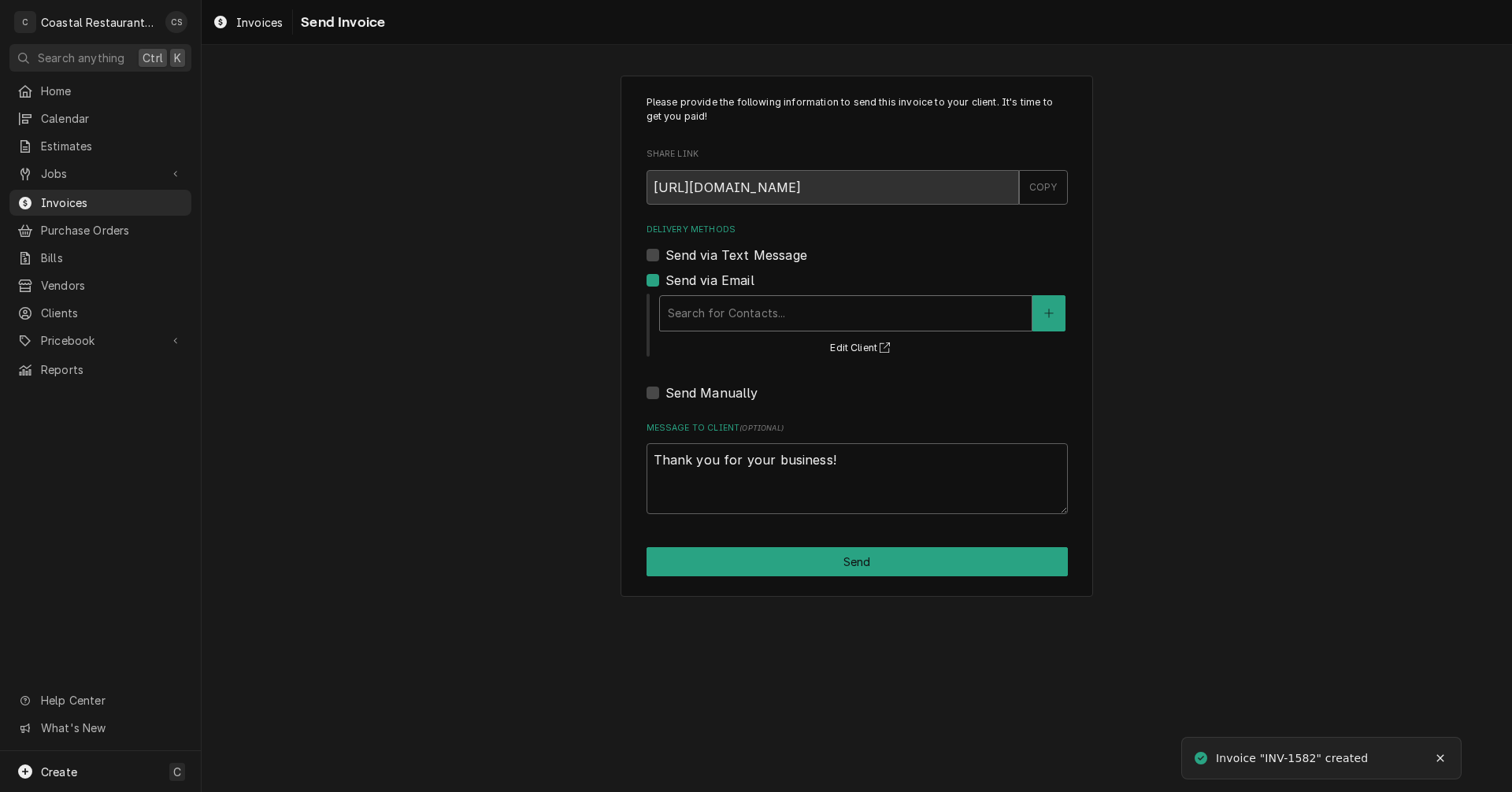
click at [715, 313] on div "Delivery Methods" at bounding box center [846, 313] width 356 height 28
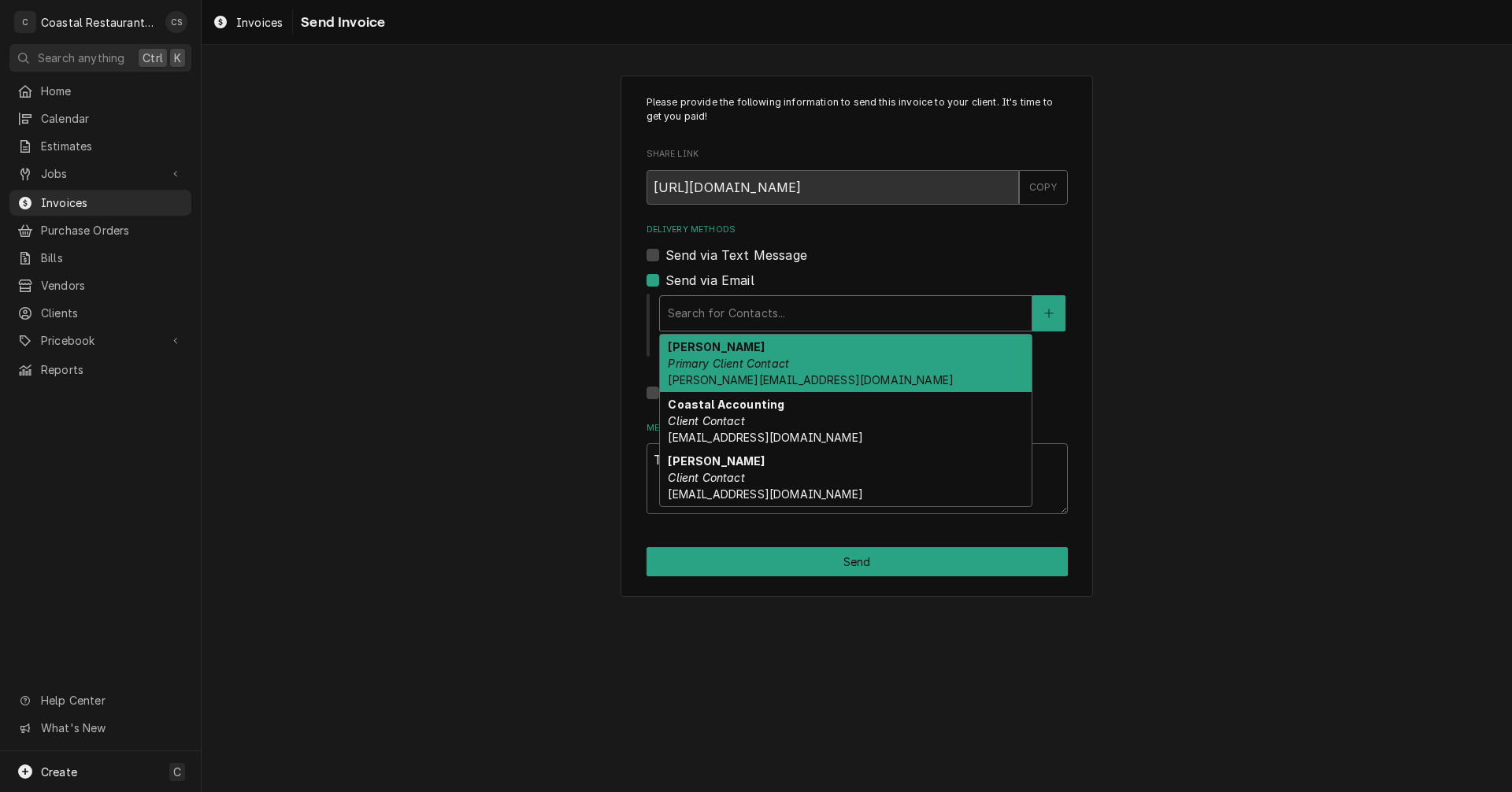
click at [723, 365] on em "Primary Client Contact" at bounding box center [728, 363] width 122 height 14
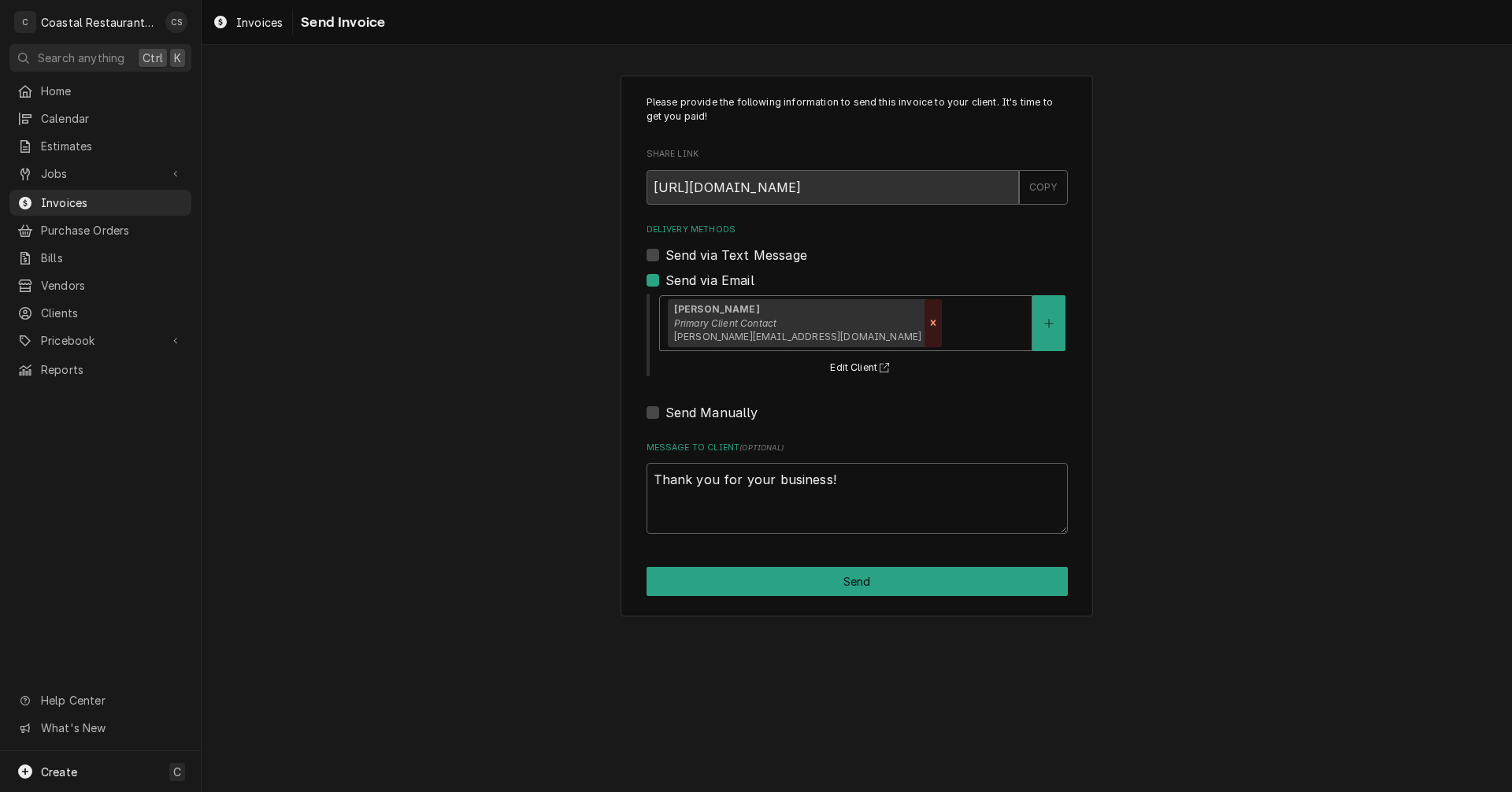
click at [928, 323] on icon "Remove [object Object]" at bounding box center [932, 322] width 11 height 11
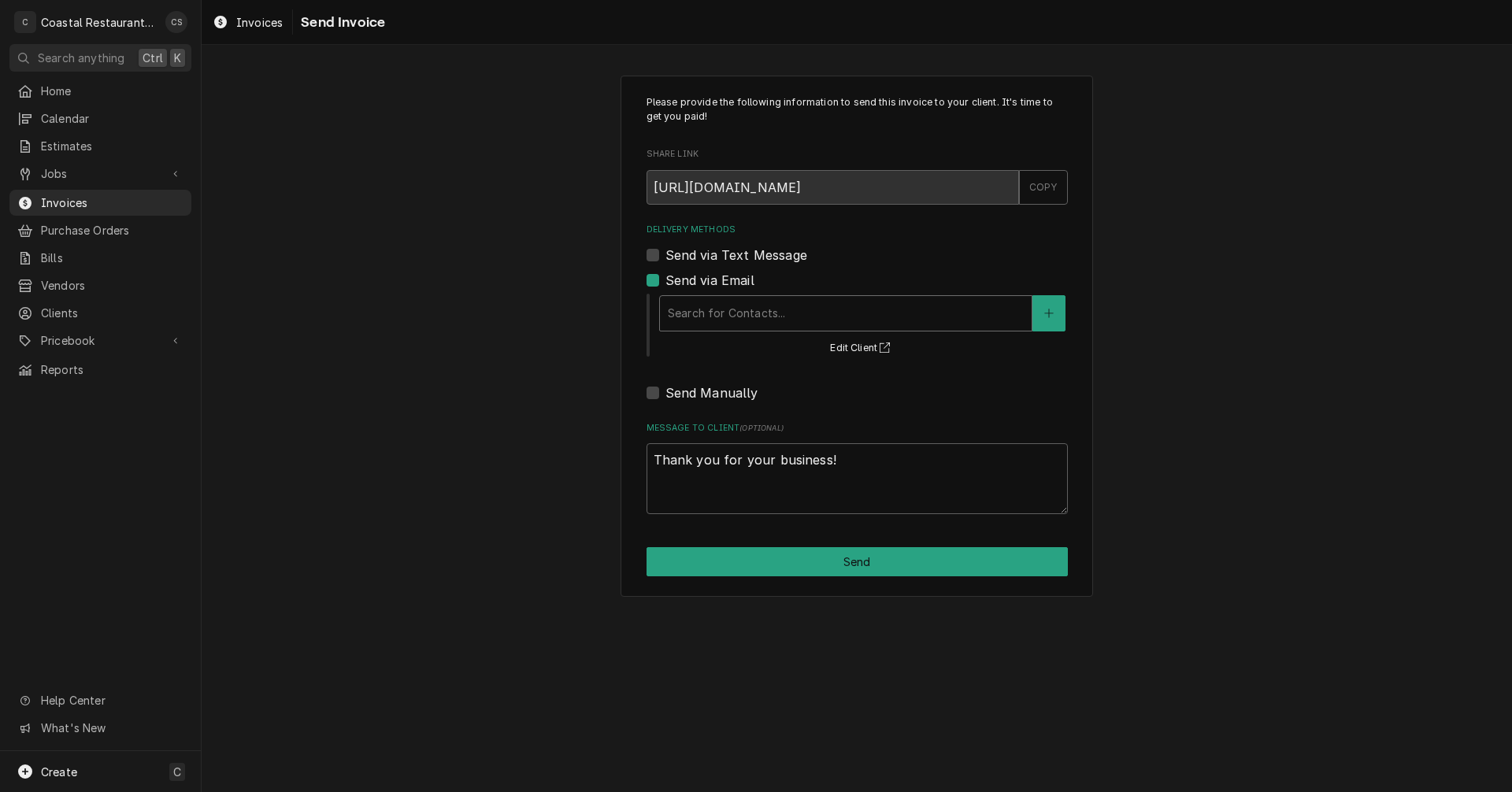
click at [736, 318] on div "Delivery Methods" at bounding box center [846, 313] width 356 height 28
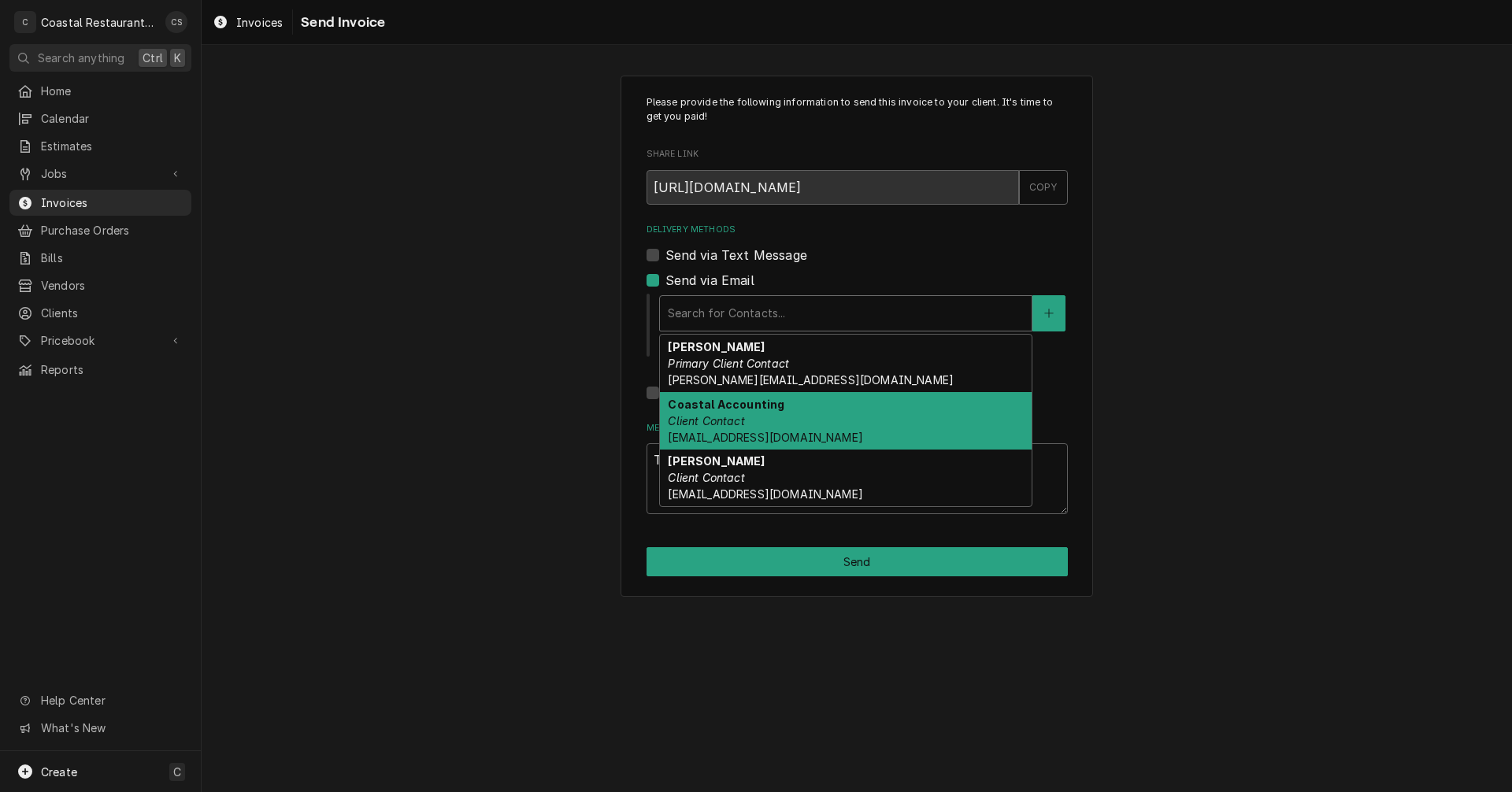
click at [744, 418] on em "Client Contact" at bounding box center [706, 421] width 77 height 14
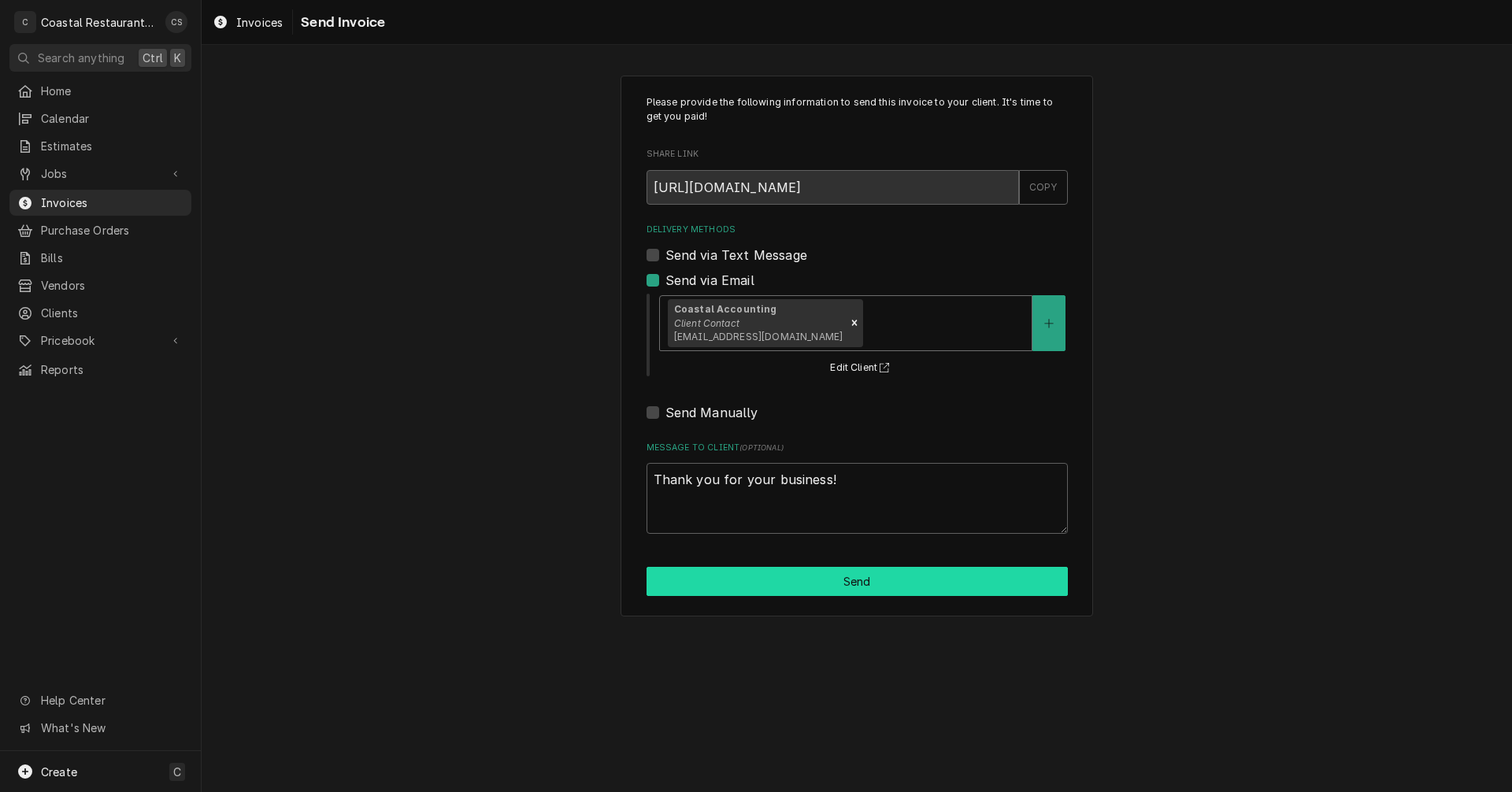
click at [848, 582] on button "Send" at bounding box center [857, 581] width 421 height 29
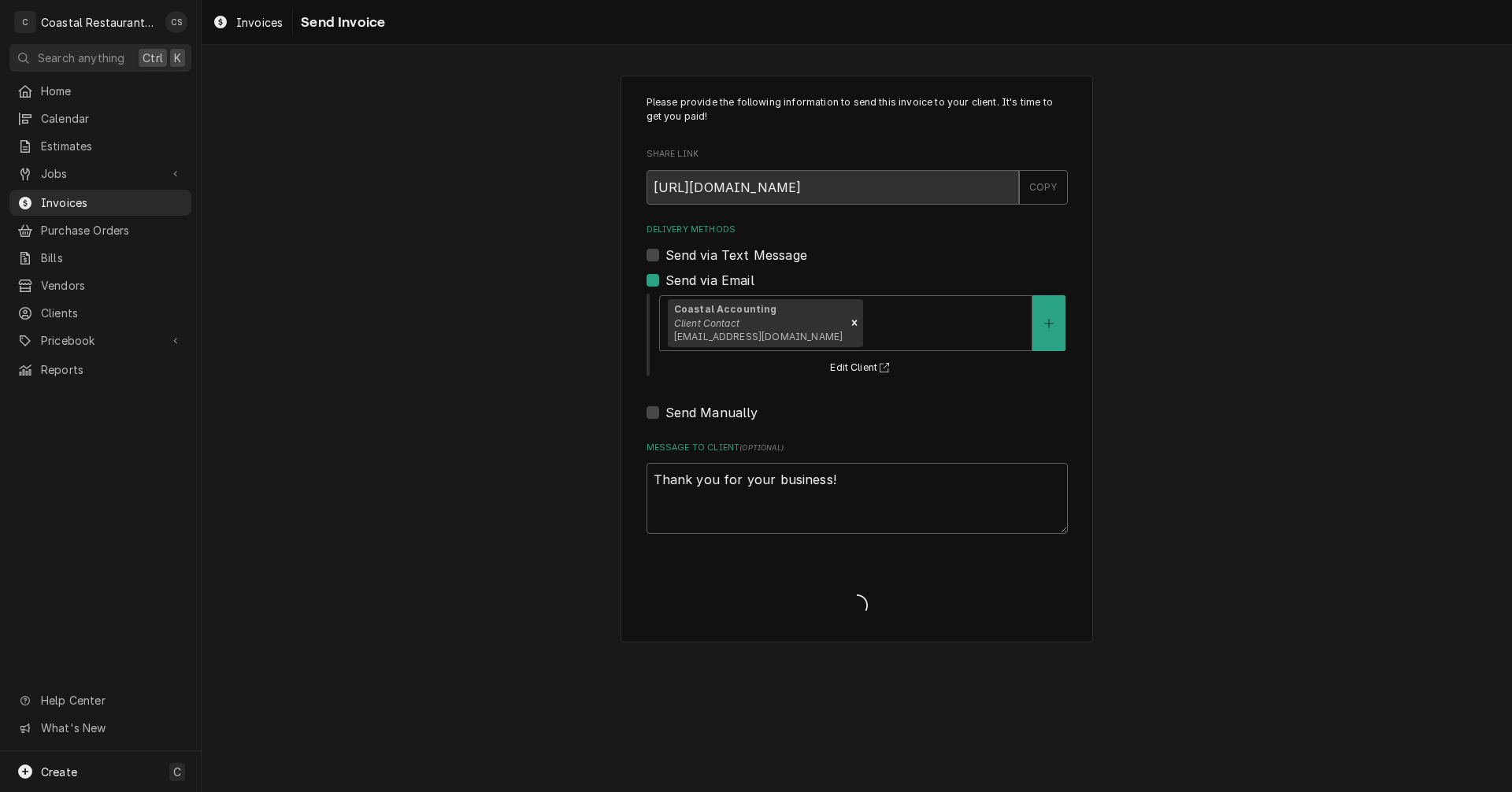
type textarea "x"
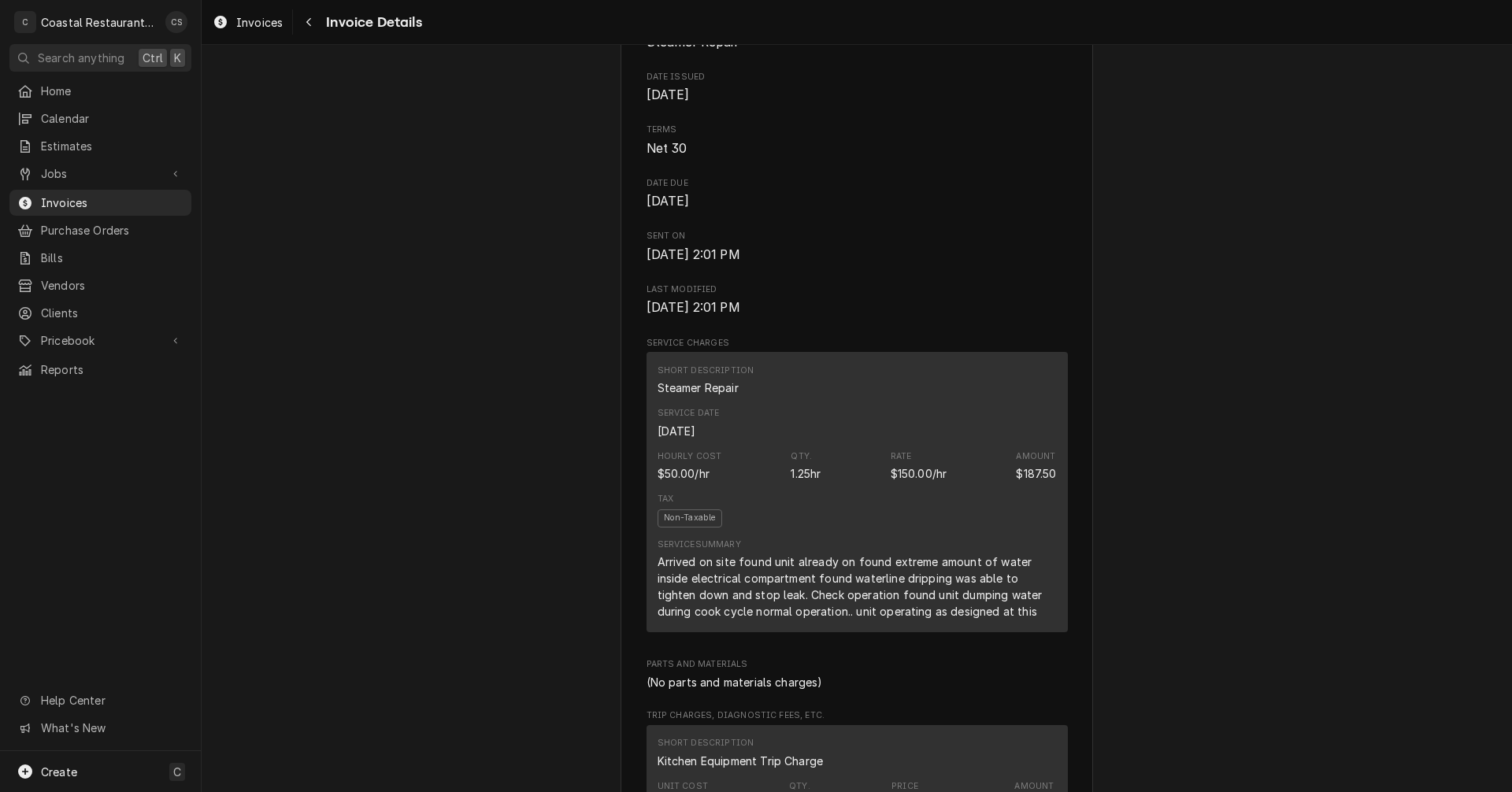
scroll to position [315, 0]
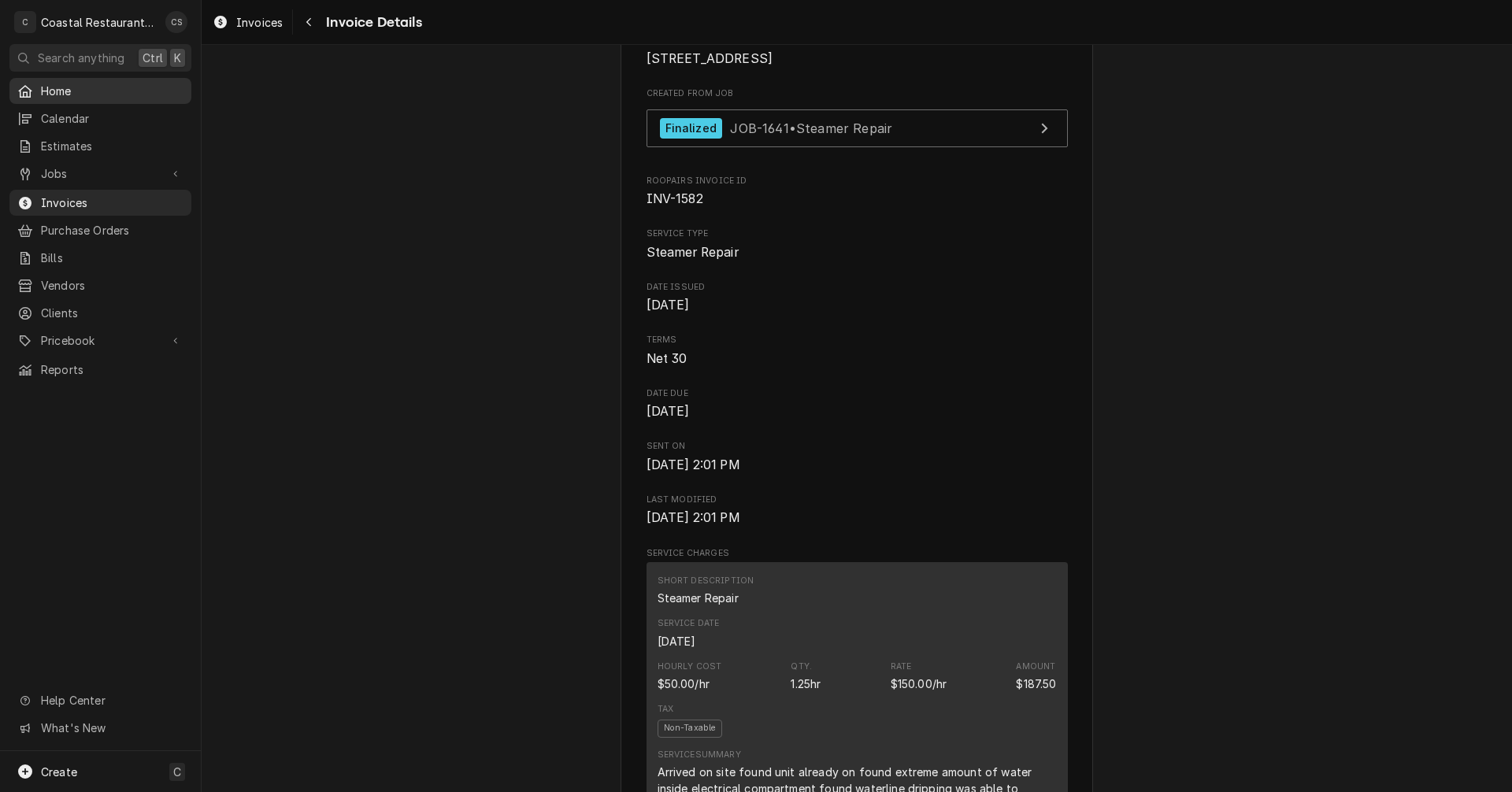
click at [91, 81] on div "Home" at bounding box center [100, 90] width 176 height 19
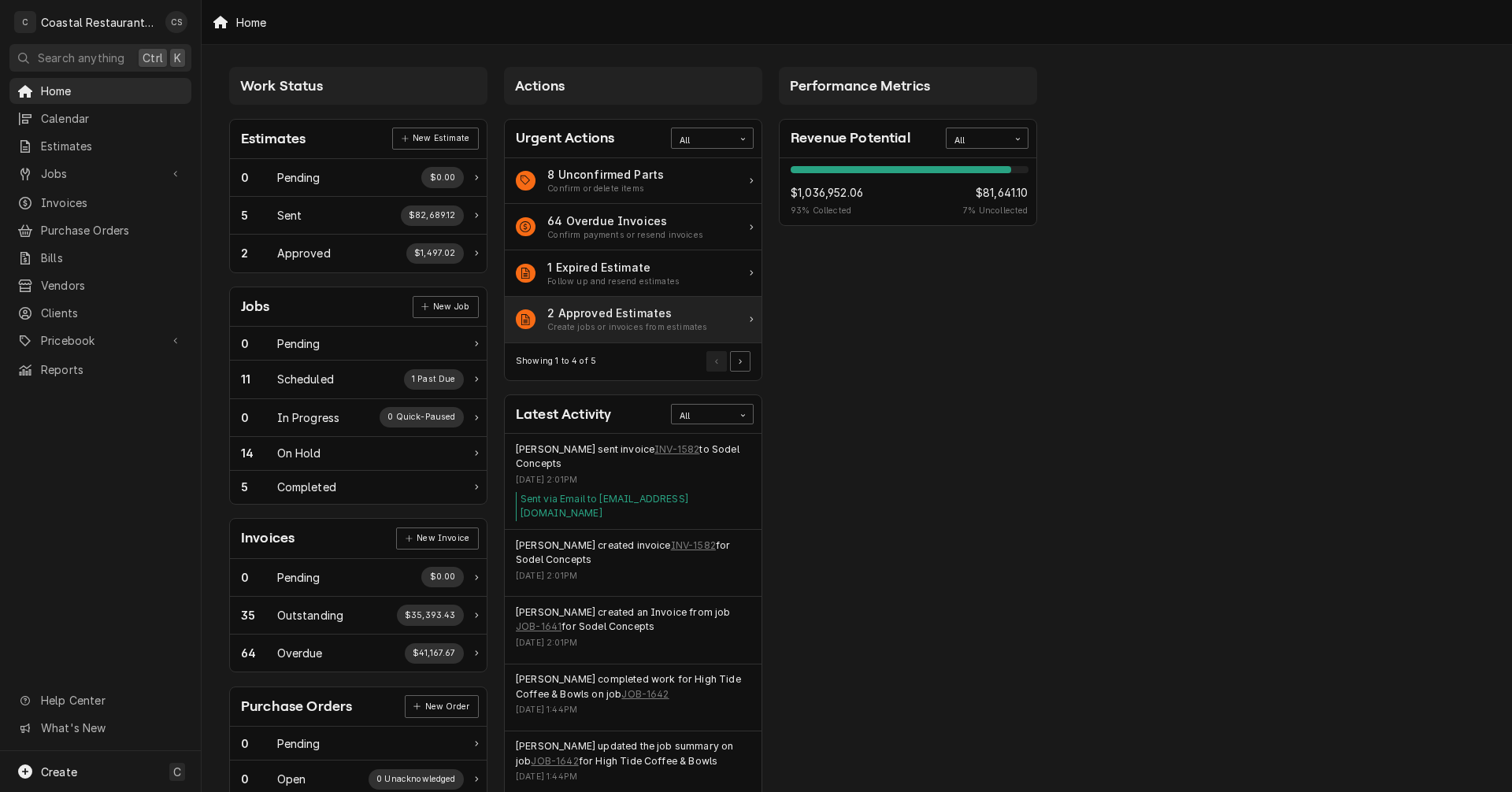
click at [584, 313] on div "2 Approved Estimates" at bounding box center [627, 312] width 159 height 17
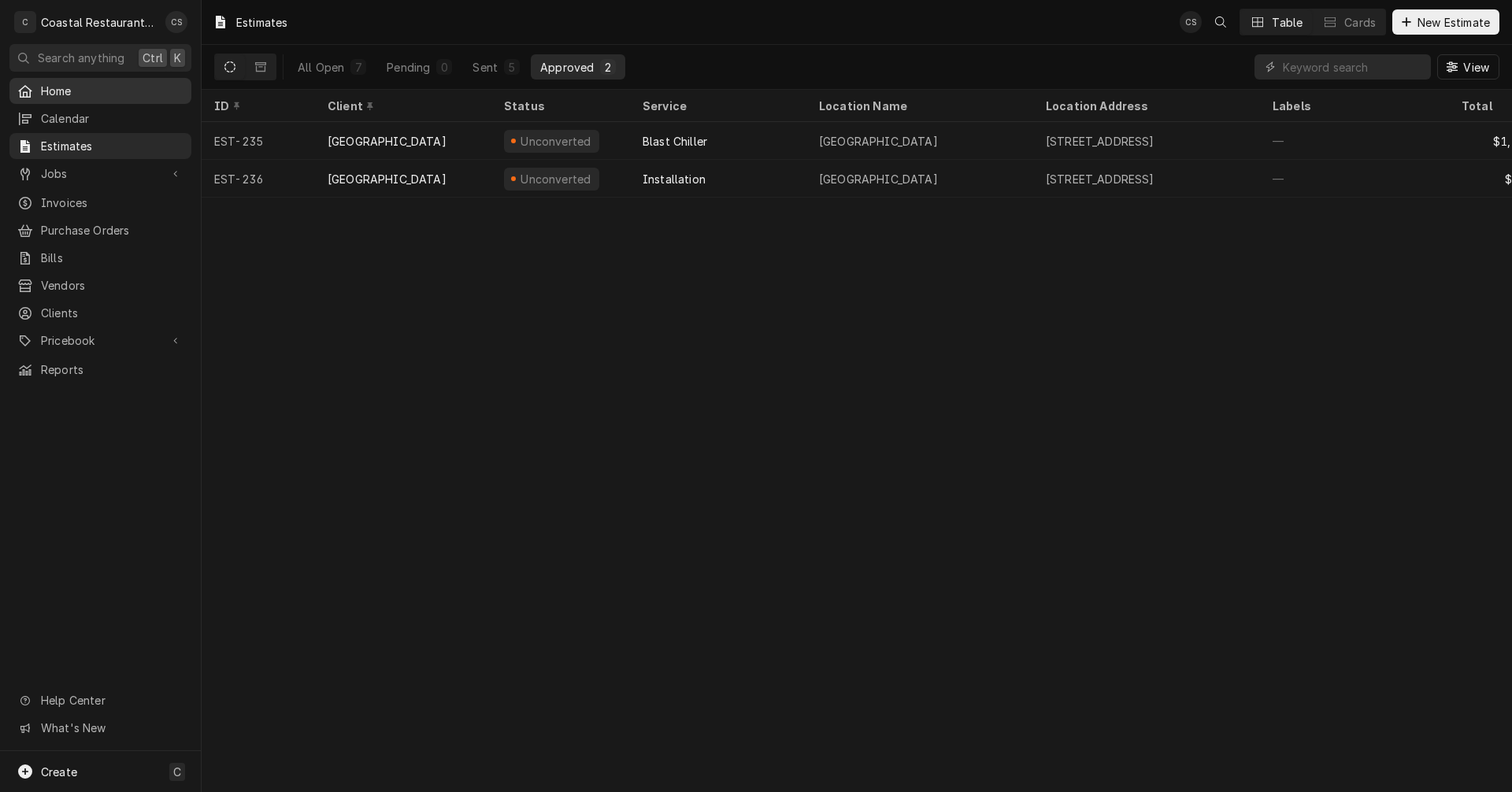
click at [53, 85] on span "Home" at bounding box center [112, 90] width 143 height 17
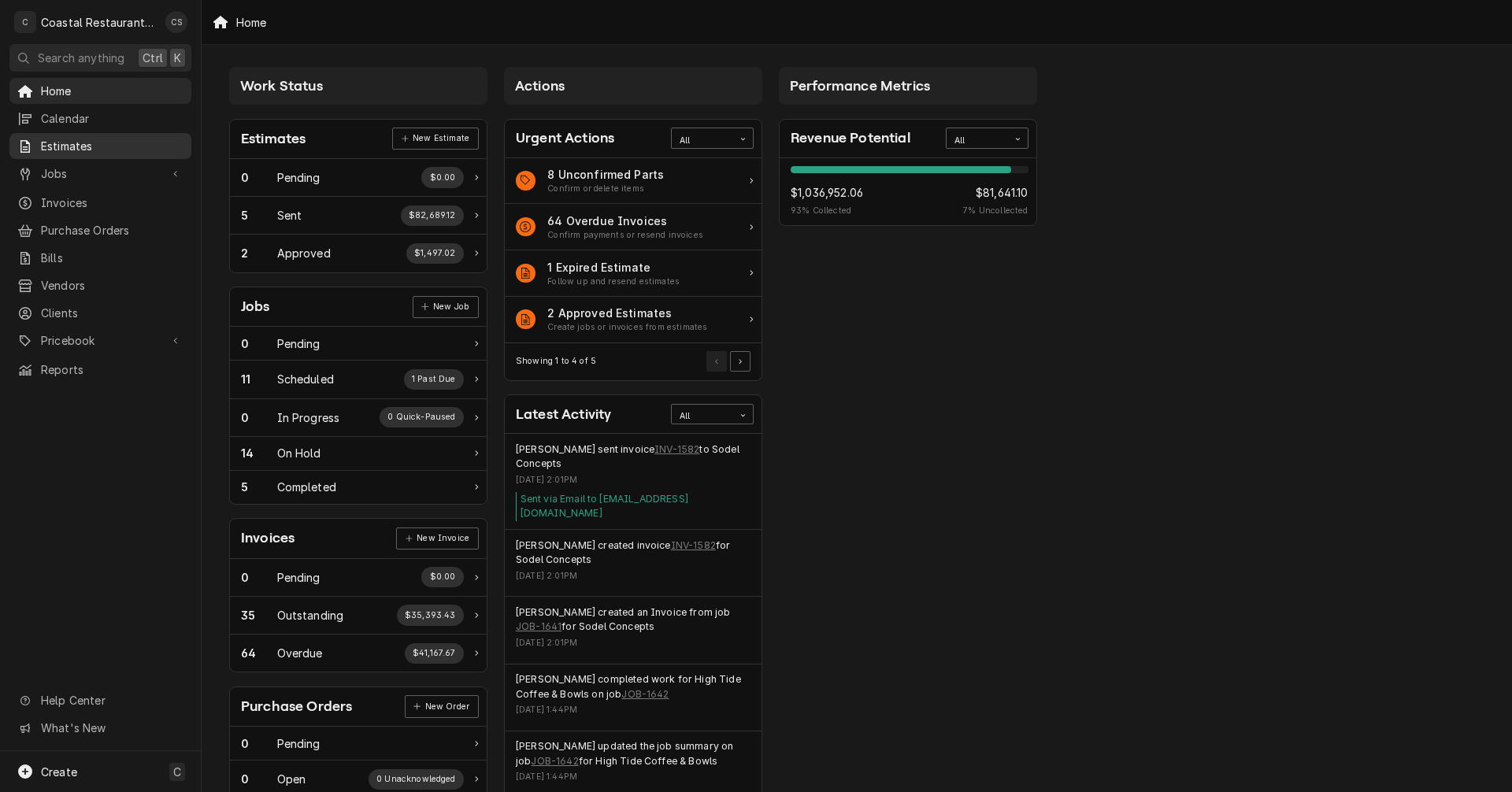
click at [114, 138] on span "Estimates" at bounding box center [112, 146] width 143 height 17
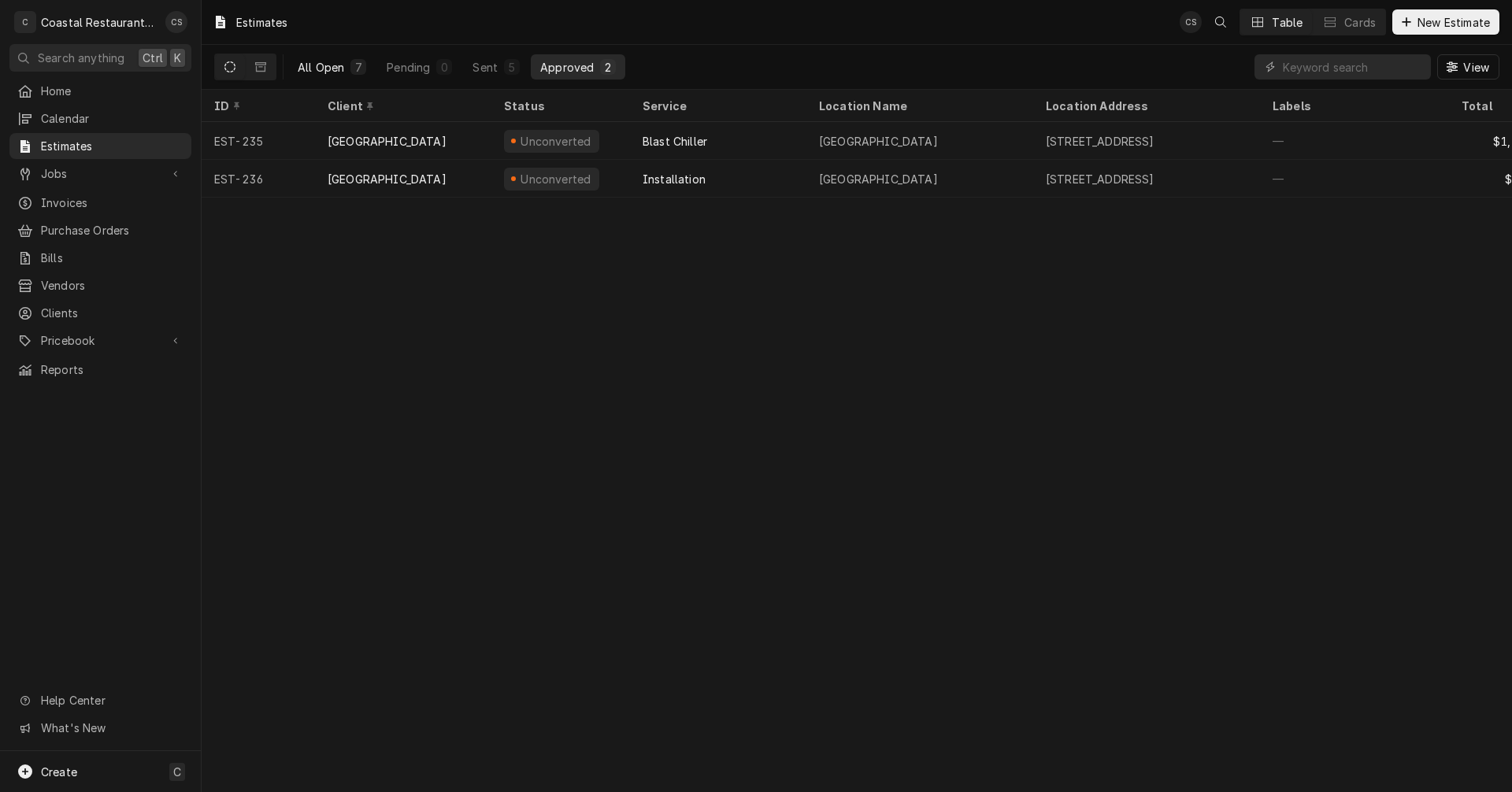
click at [340, 68] on div "All Open" at bounding box center [321, 67] width 47 height 17
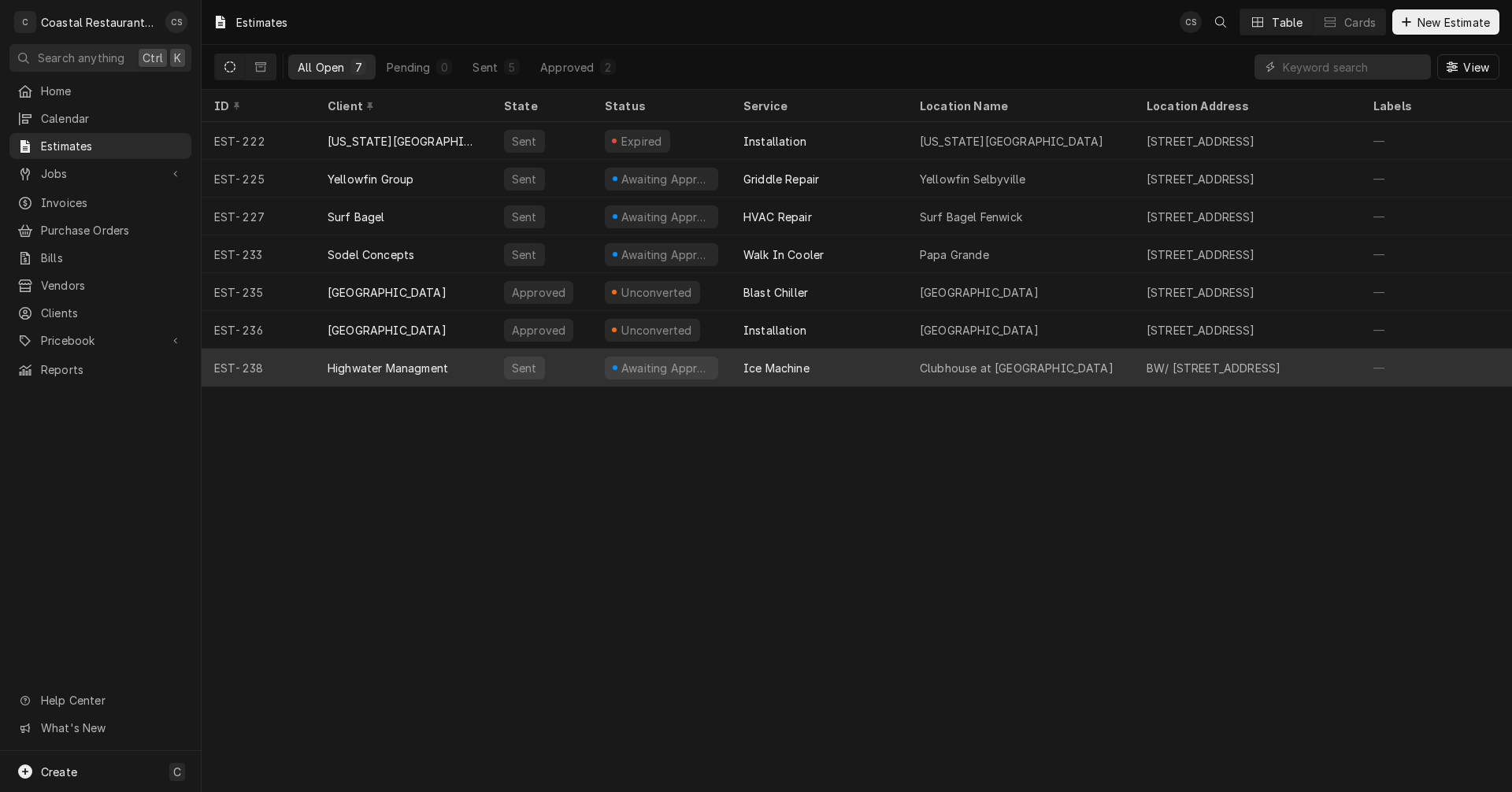
click at [434, 362] on div "Highwater Managment" at bounding box center [388, 367] width 121 height 17
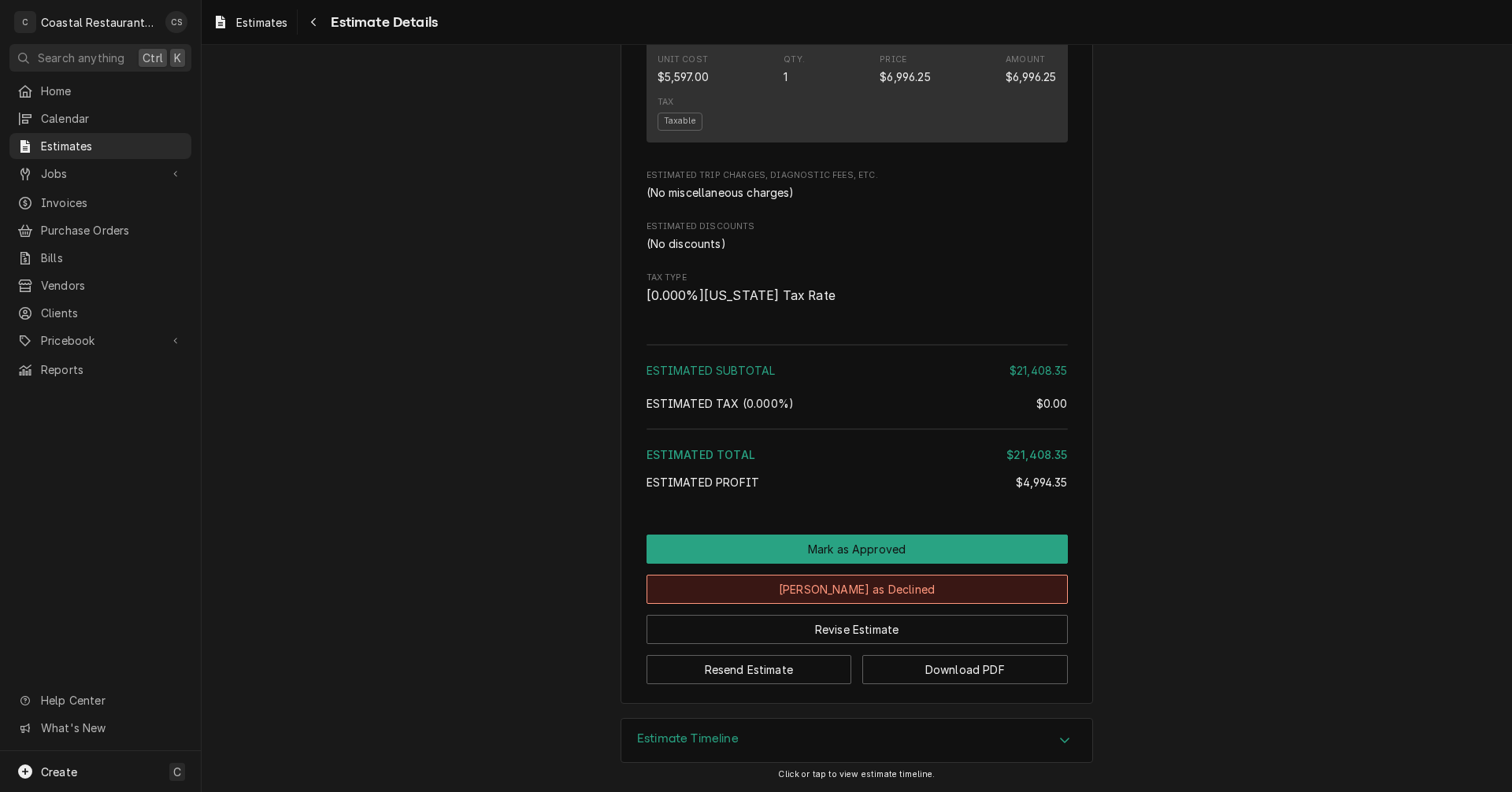
scroll to position [1606, 0]
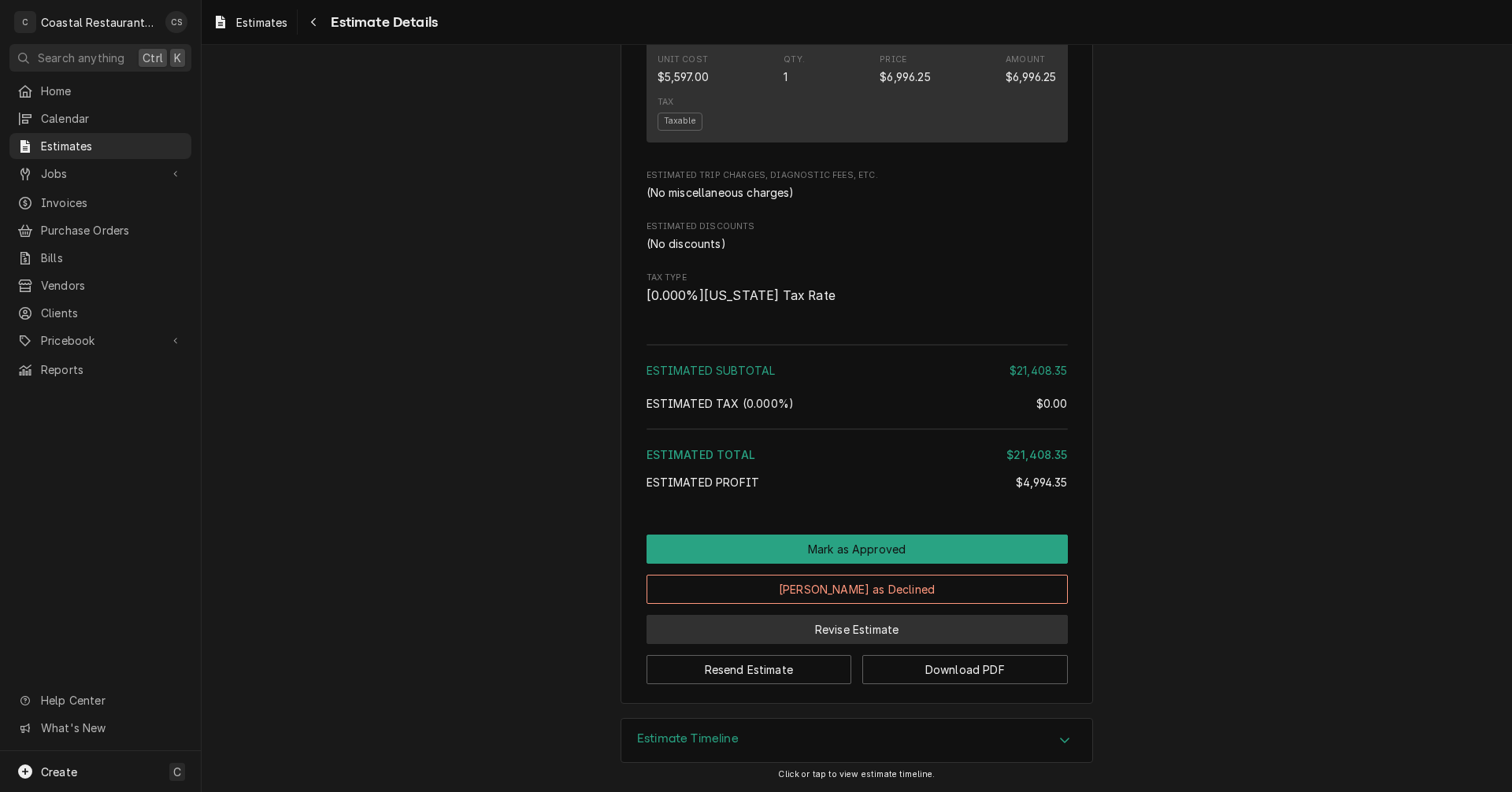
click at [841, 631] on button "Revise Estimate" at bounding box center [857, 630] width 421 height 29
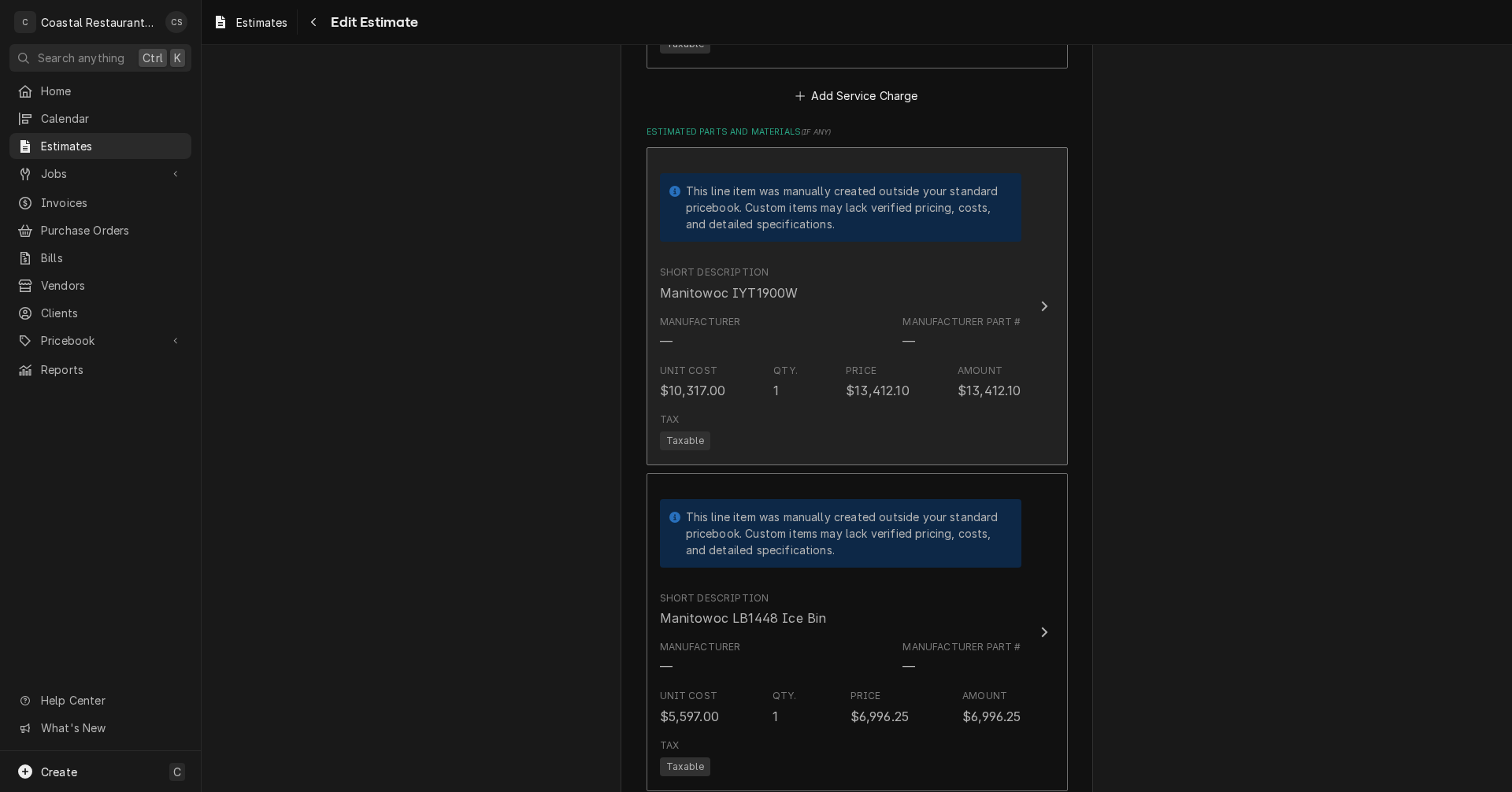
scroll to position [2125, 0]
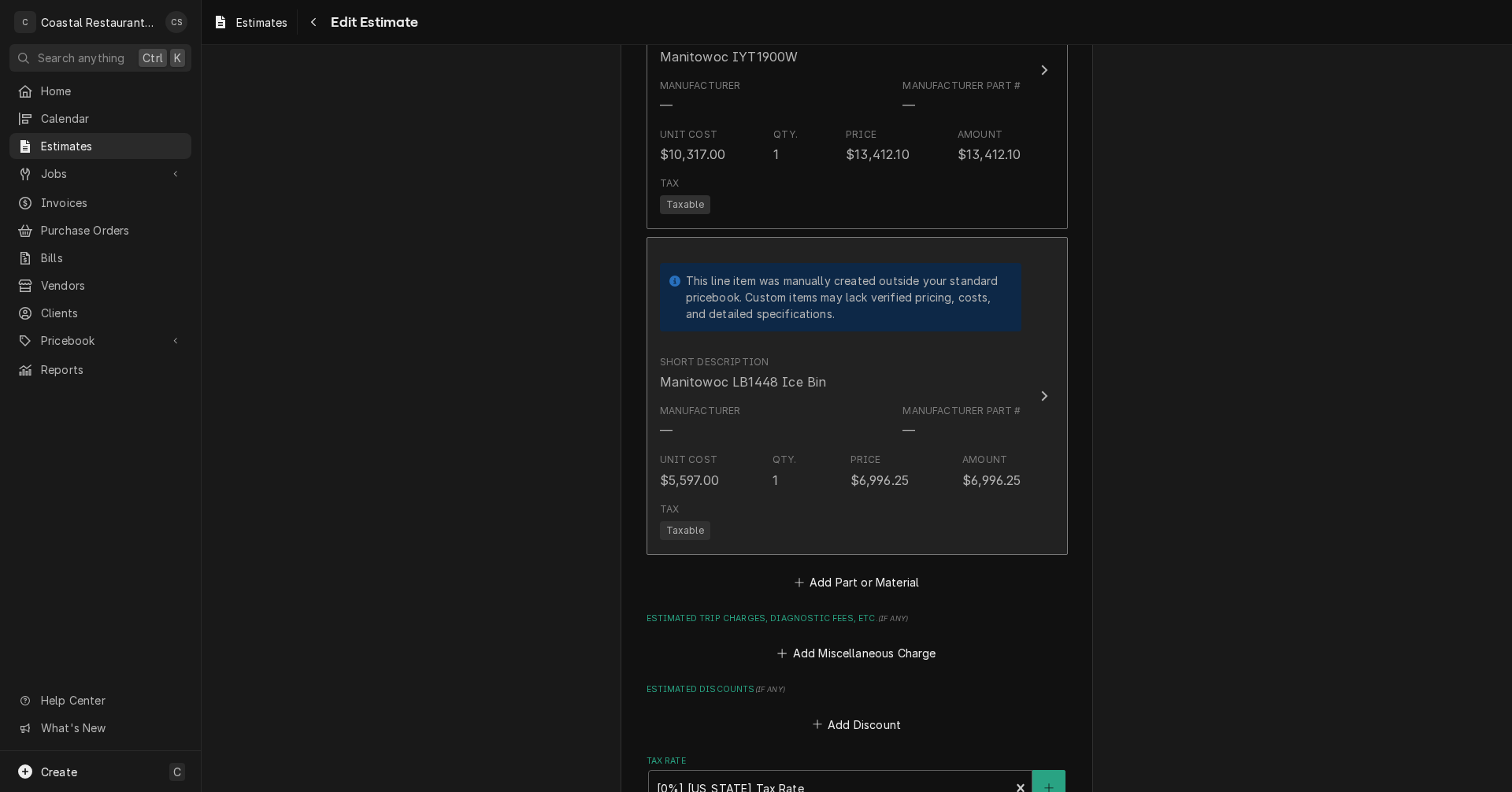
click at [901, 362] on div "Short Description Manitowoc LB1448 Ice Bin" at bounding box center [841, 373] width 362 height 49
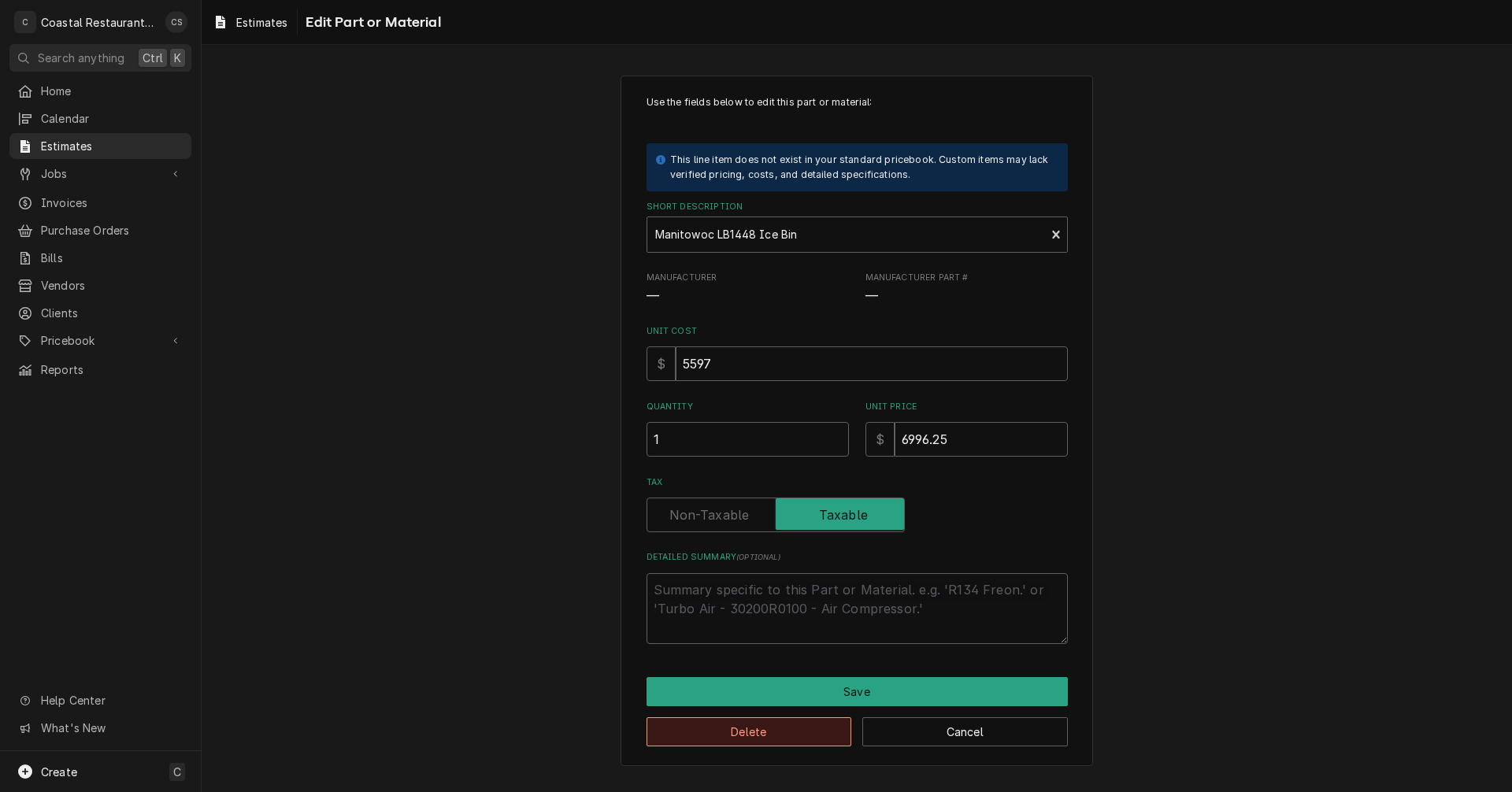
click at [768, 738] on button "Delete" at bounding box center [749, 732] width 205 height 29
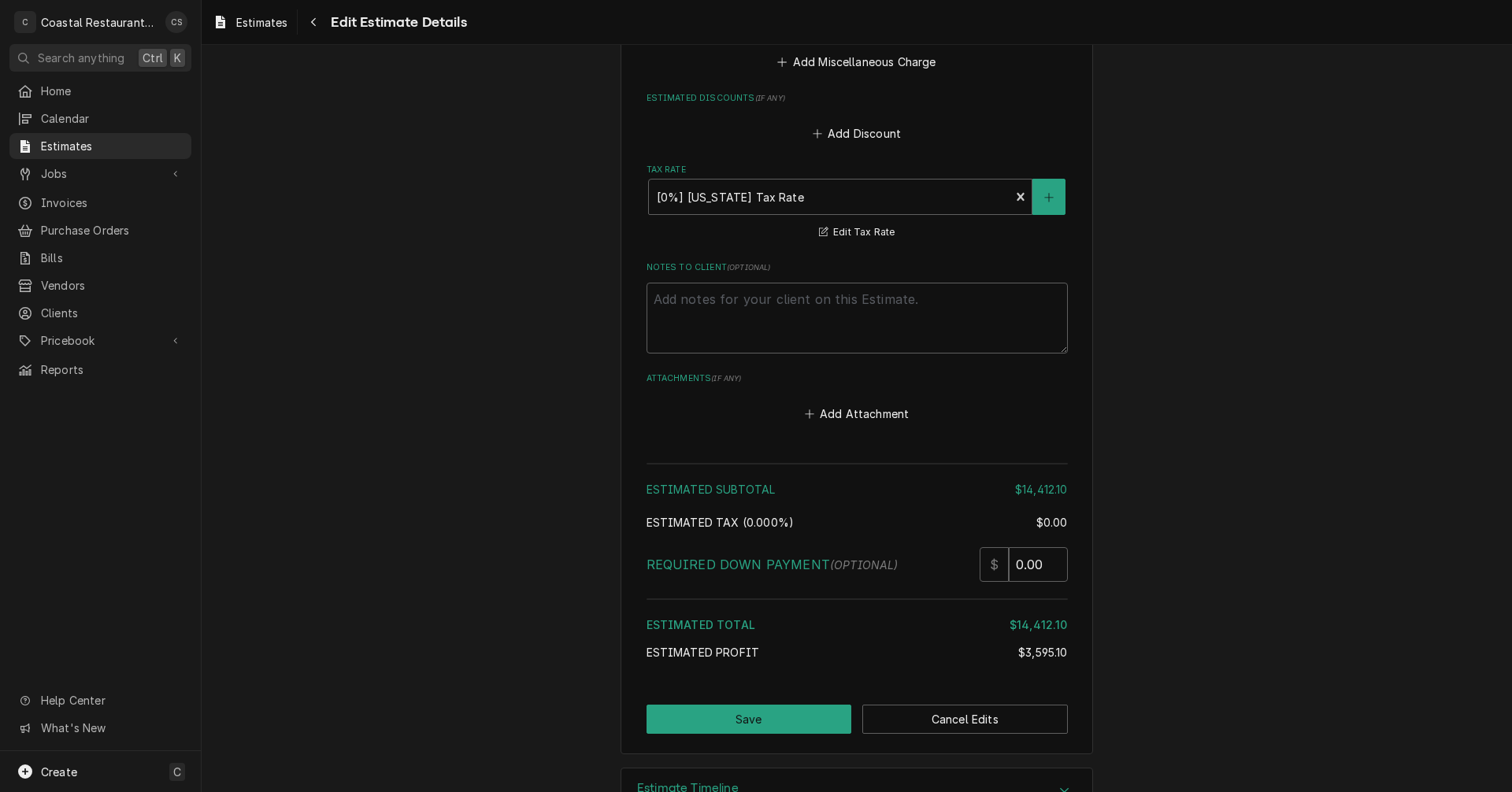
scroll to position [2441, 0]
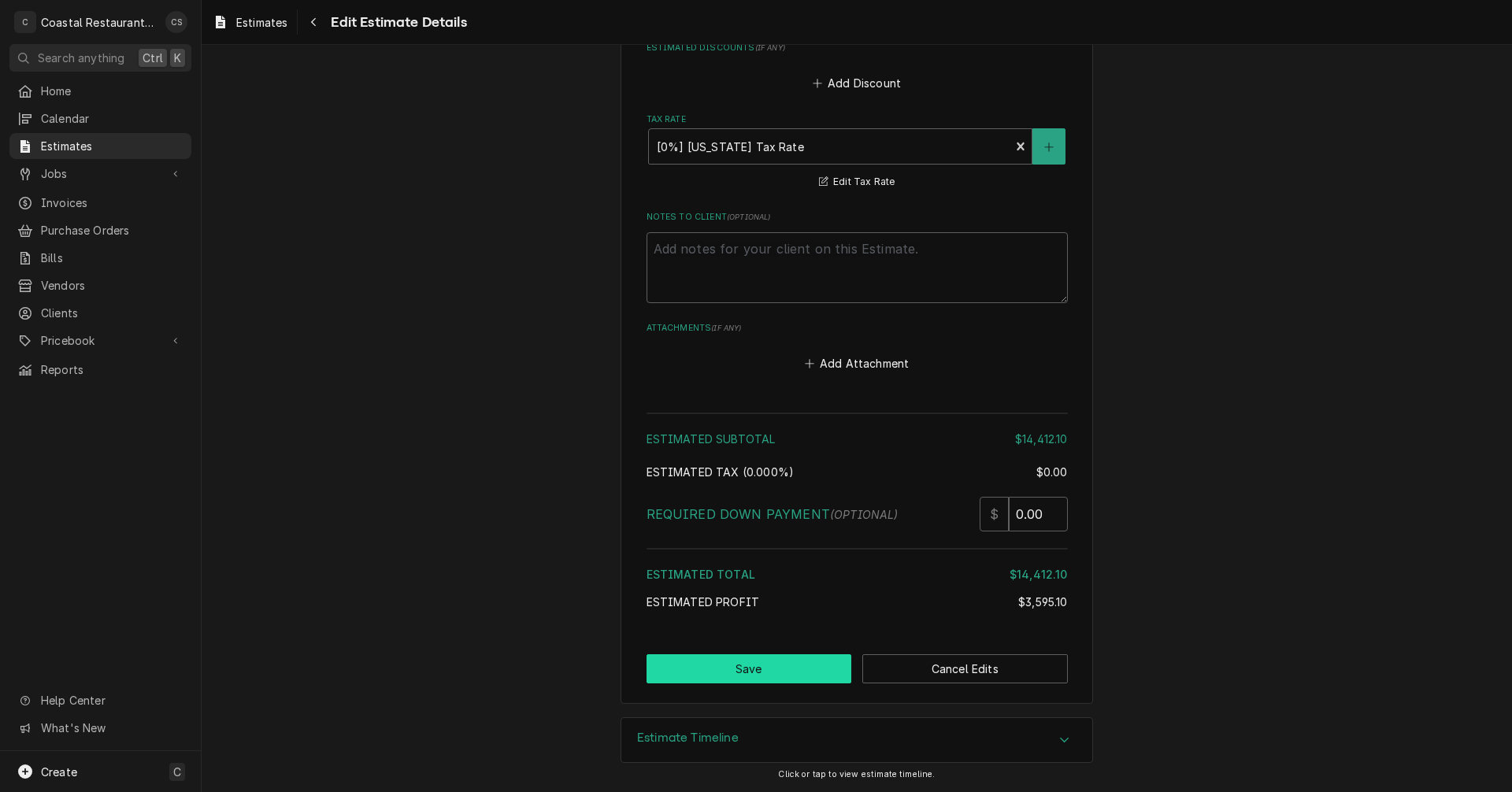
click at [793, 664] on button "Save" at bounding box center [749, 669] width 205 height 29
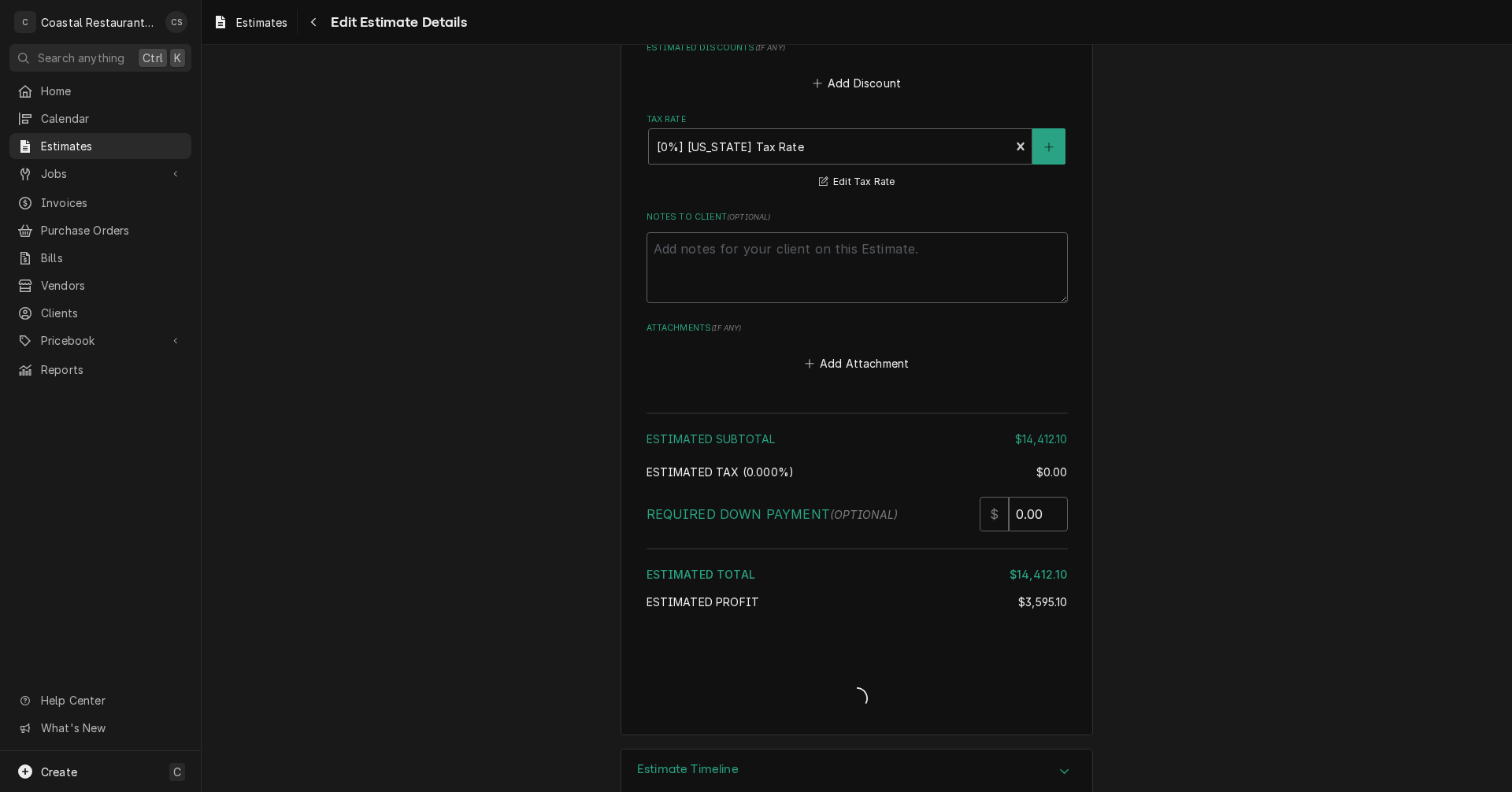
type textarea "x"
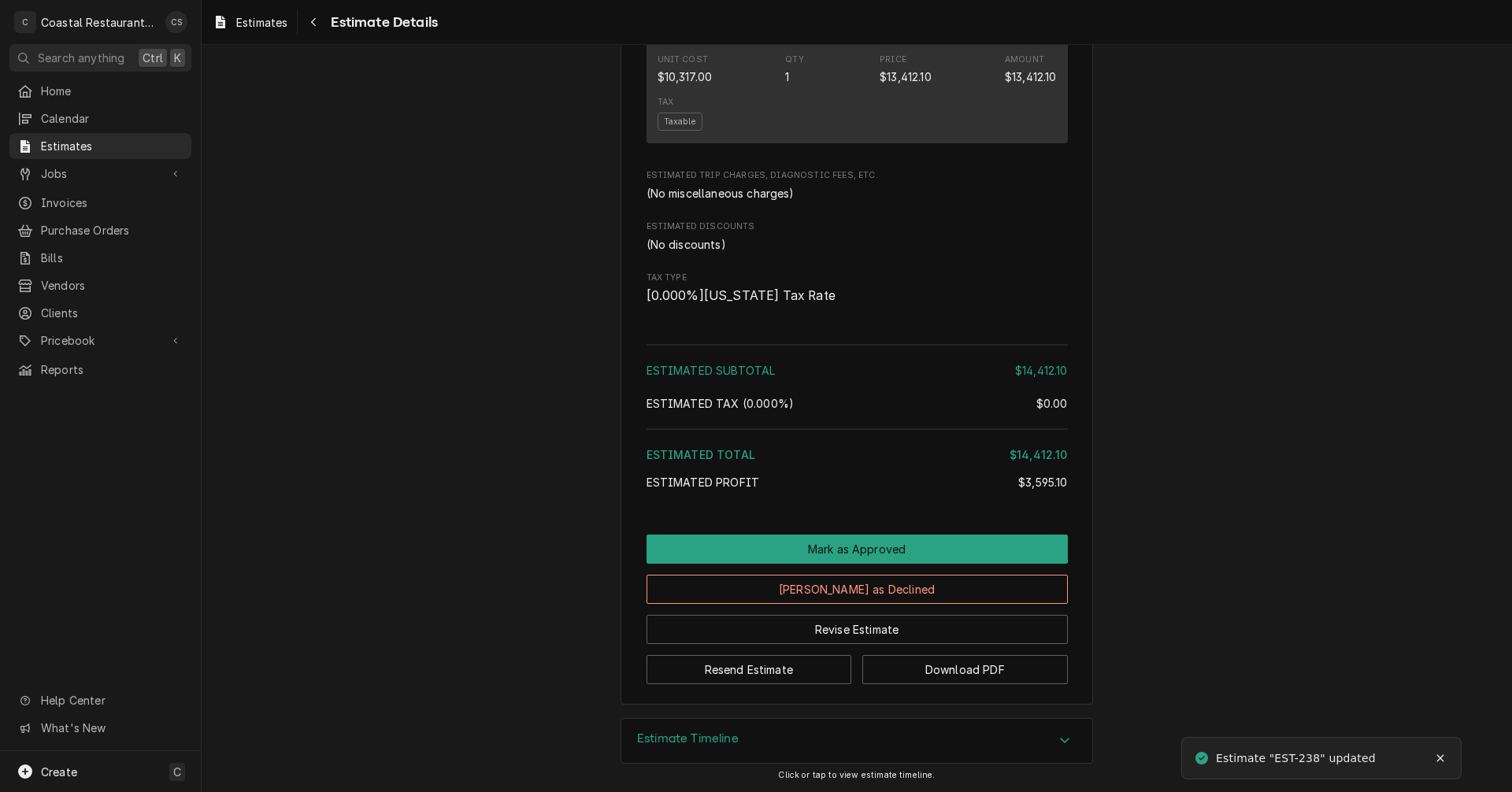
scroll to position [1338, 0]
click at [783, 677] on button "Resend Estimate" at bounding box center [749, 670] width 205 height 29
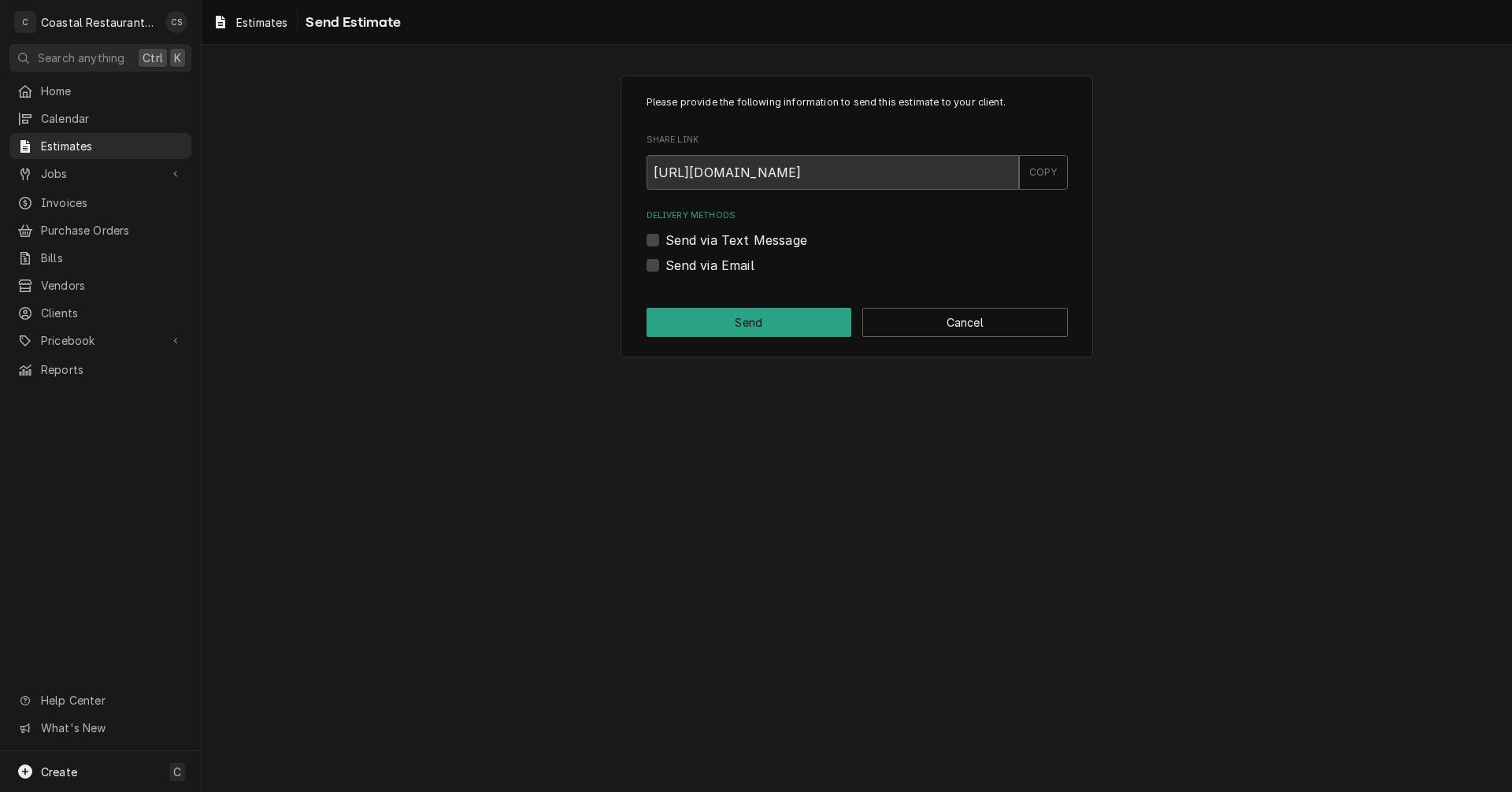
click at [665, 265] on label "Send via Email" at bounding box center [710, 264] width 89 height 18
click at [665, 265] on input "Send via Email" at bounding box center [875, 273] width 421 height 35
checkbox input "true"
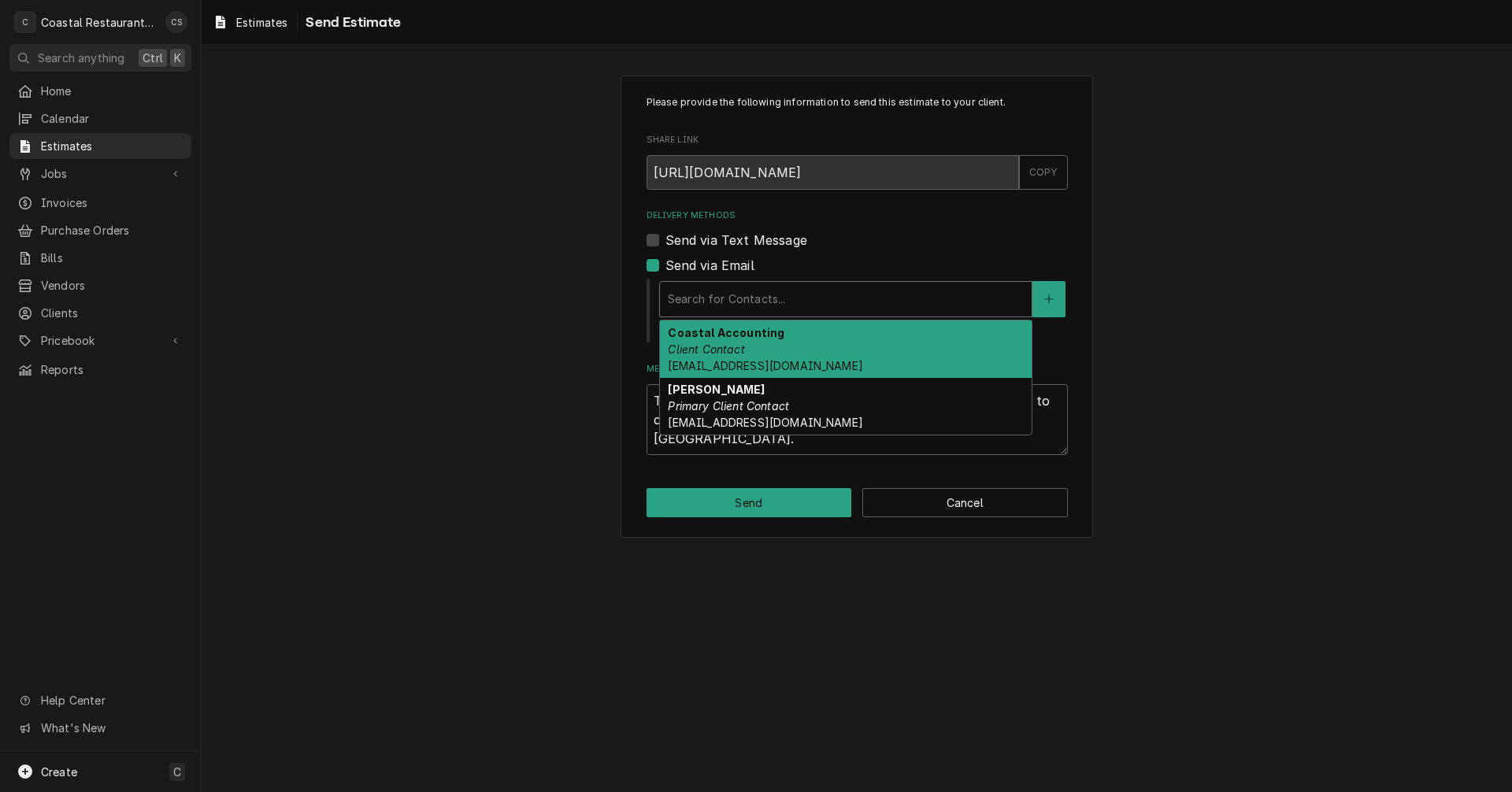
click at [716, 309] on div "Delivery Methods" at bounding box center [846, 298] width 356 height 28
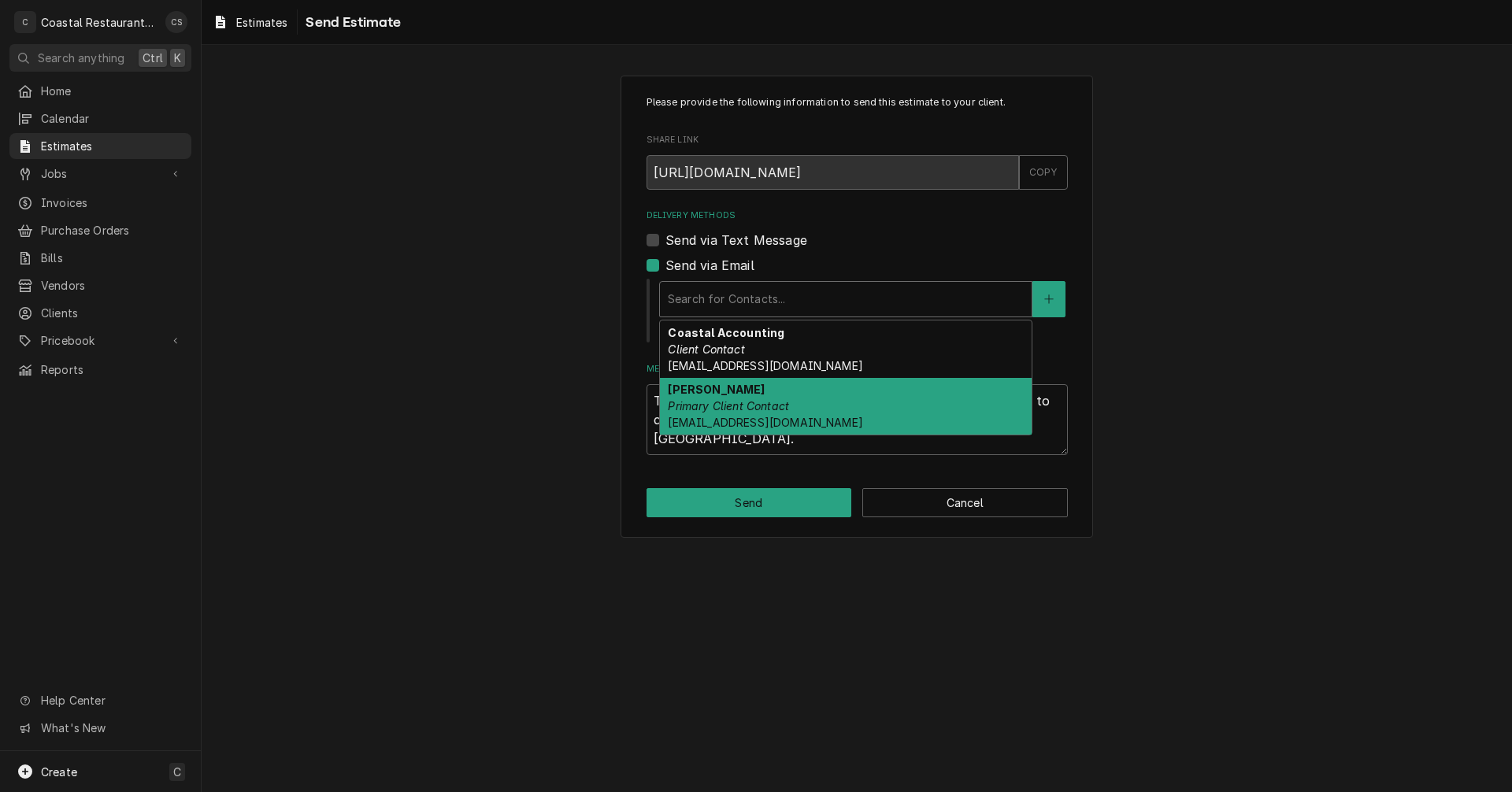
click at [720, 402] on em "Primary Client Contact" at bounding box center [728, 406] width 122 height 14
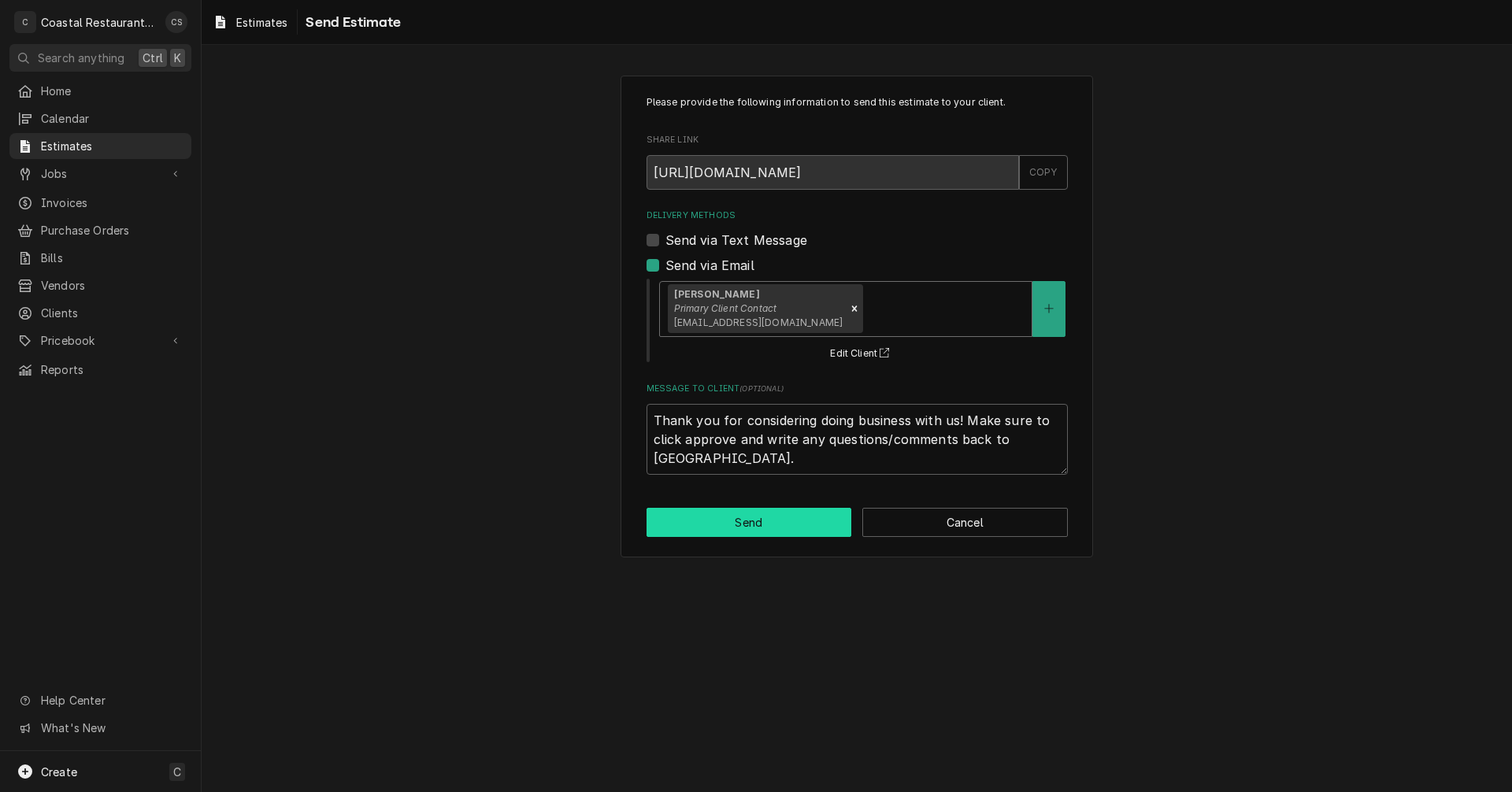
click at [749, 524] on button "Send" at bounding box center [749, 522] width 205 height 29
type textarea "x"
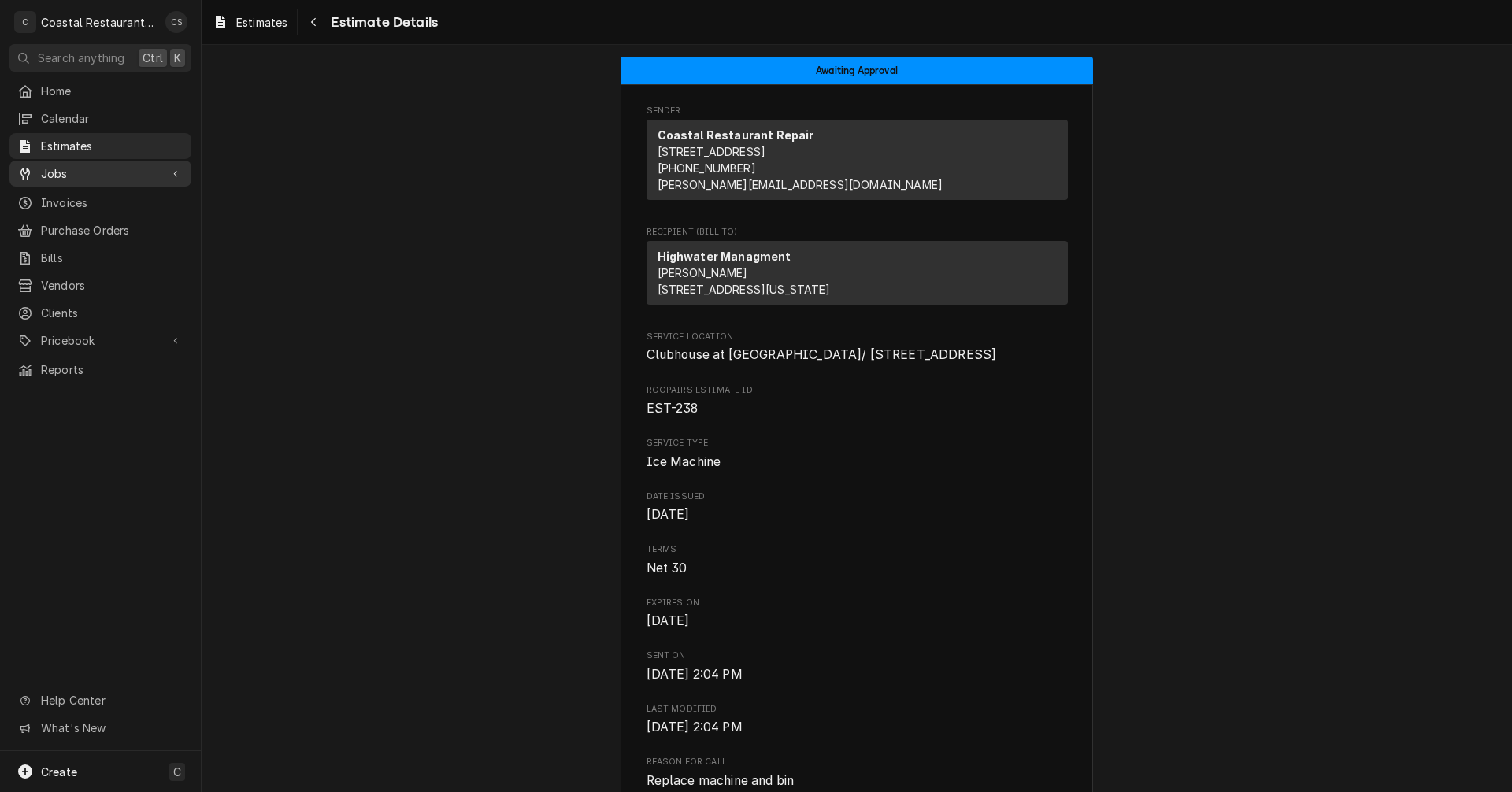
click at [101, 165] on span "Jobs" at bounding box center [100, 173] width 119 height 17
click at [99, 189] on link "Jobs" at bounding box center [100, 201] width 182 height 26
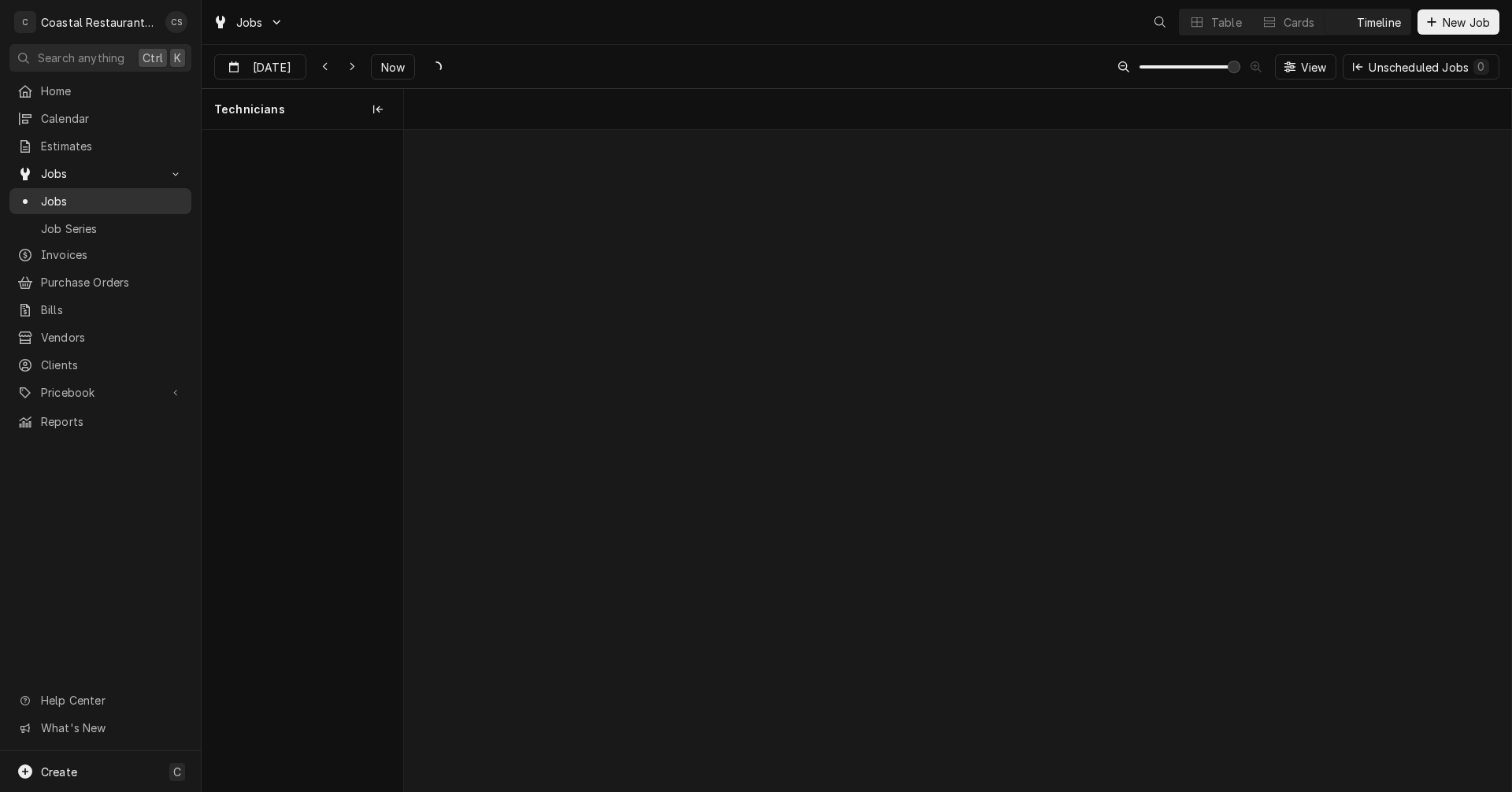
scroll to position [0, 21952]
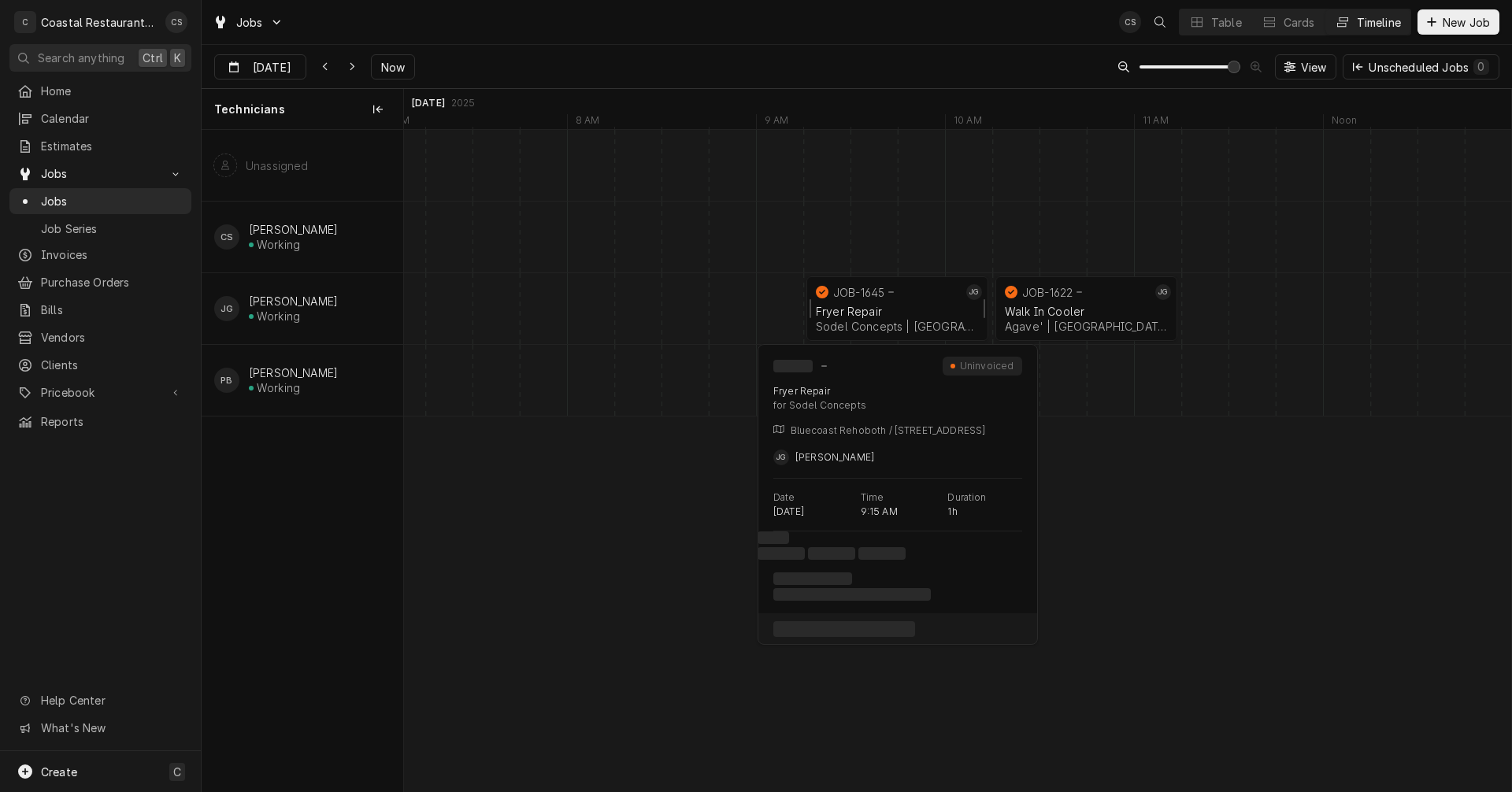
click at [856, 309] on div "Fryer Repair" at bounding box center [897, 311] width 163 height 14
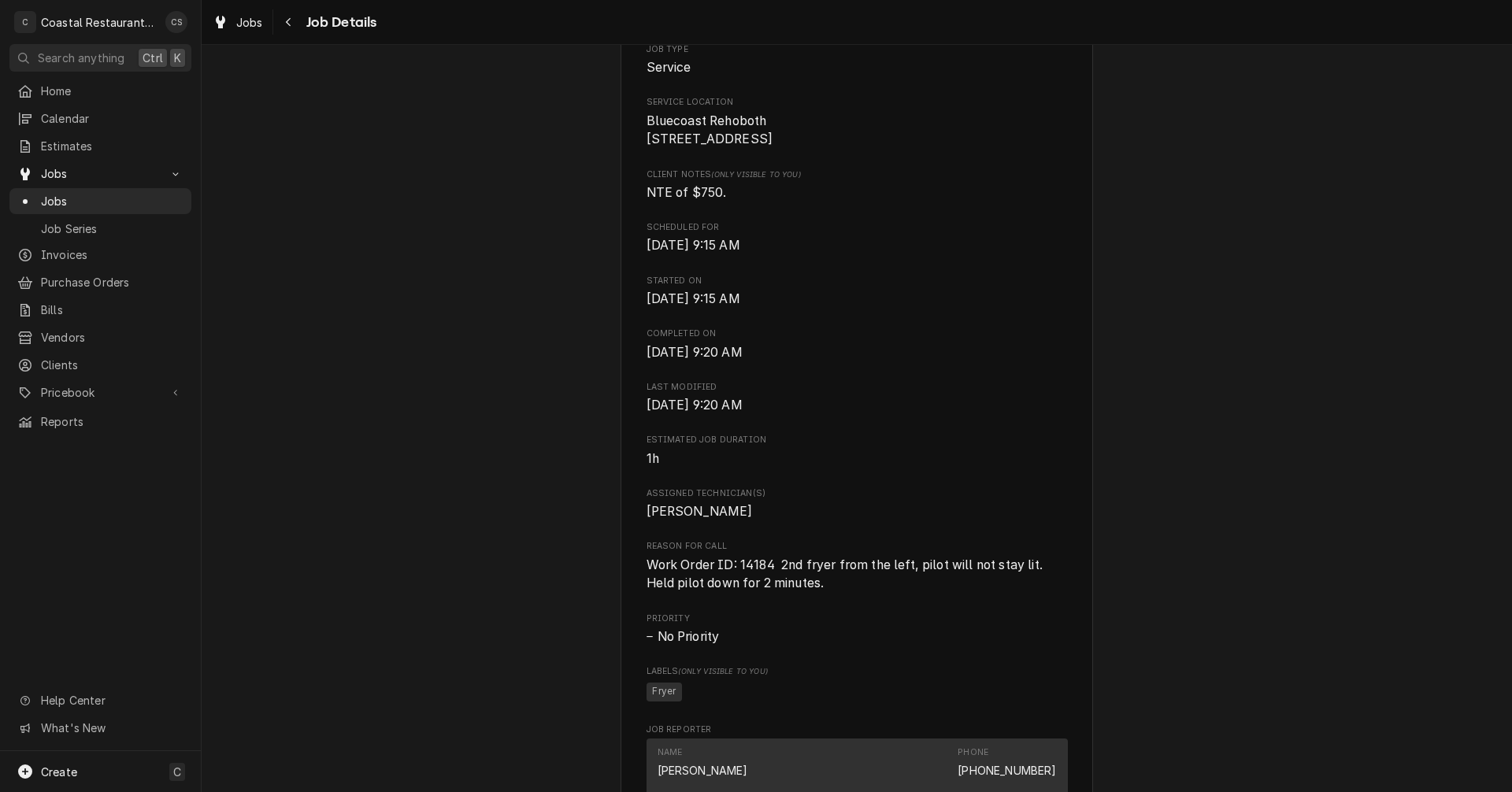
scroll to position [472, 0]
